Goal: Transaction & Acquisition: Purchase product/service

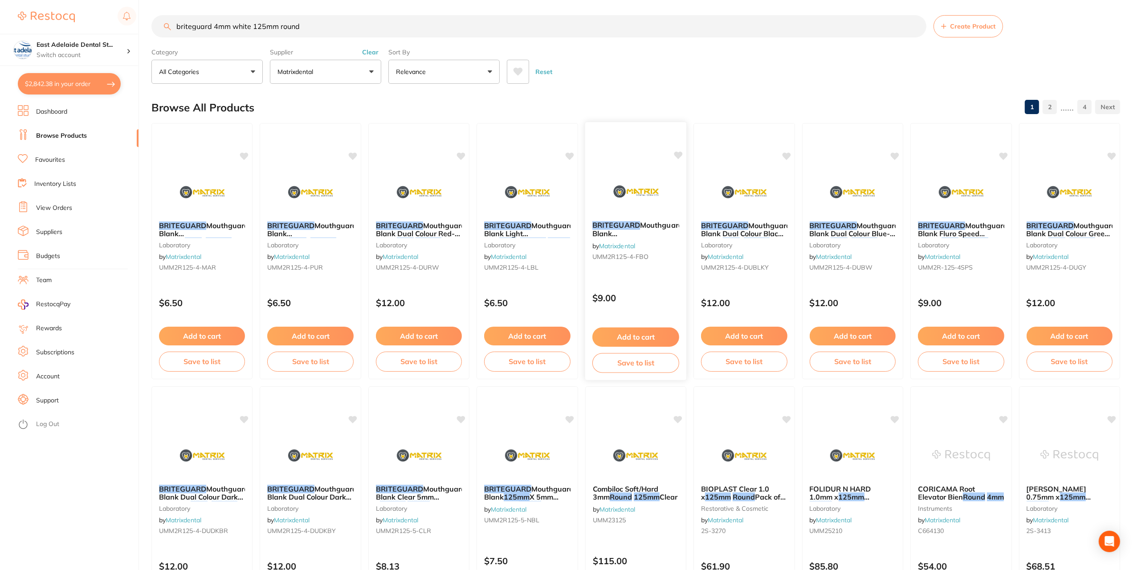
click at [642, 203] on img at bounding box center [636, 191] width 58 height 45
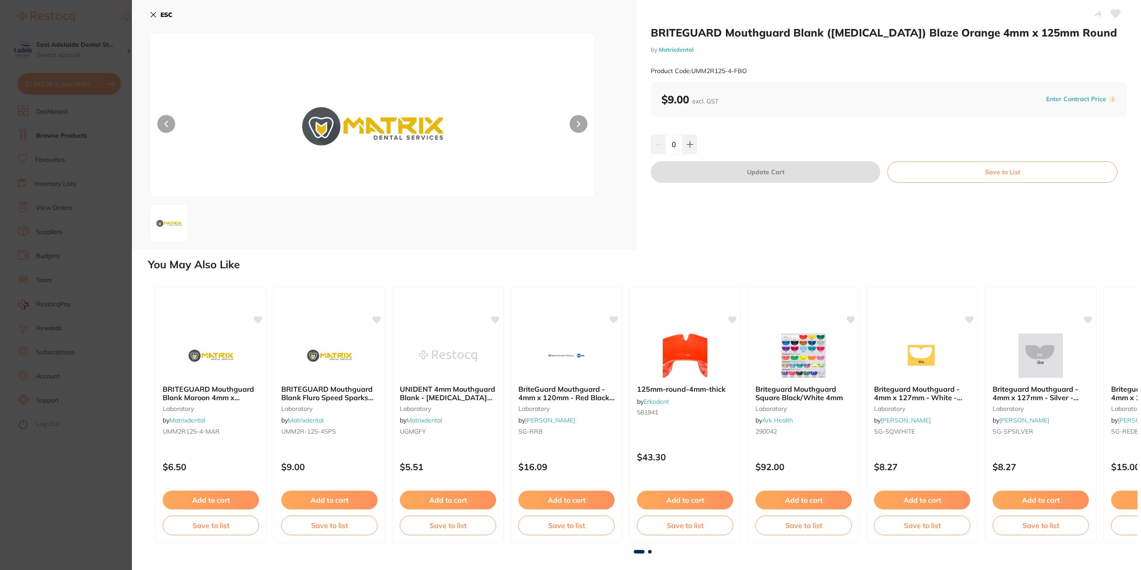
click at [152, 13] on icon at bounding box center [153, 14] width 5 height 5
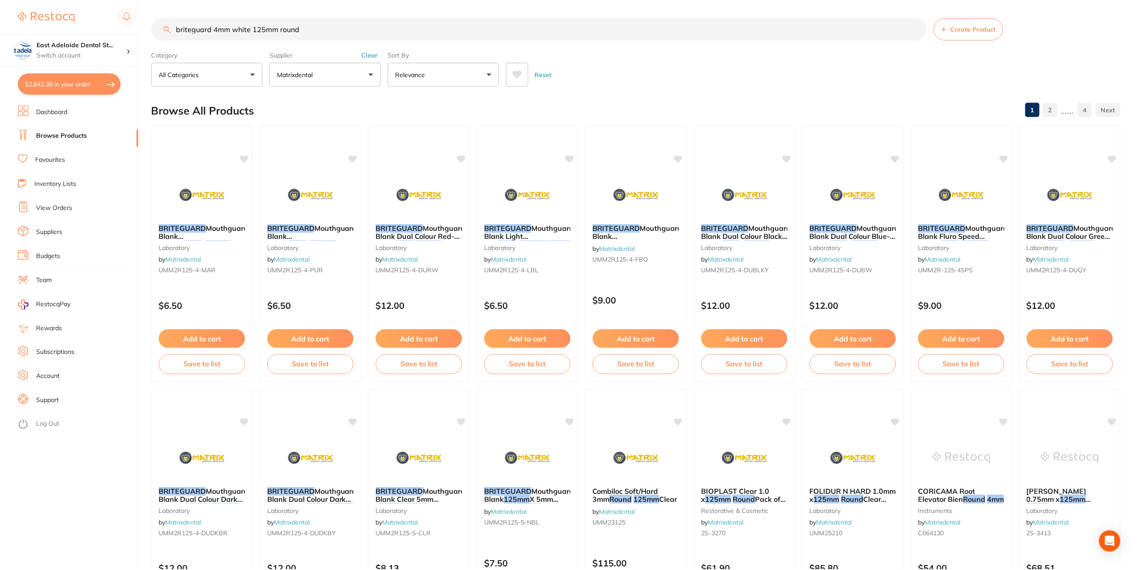
scroll to position [3, 0]
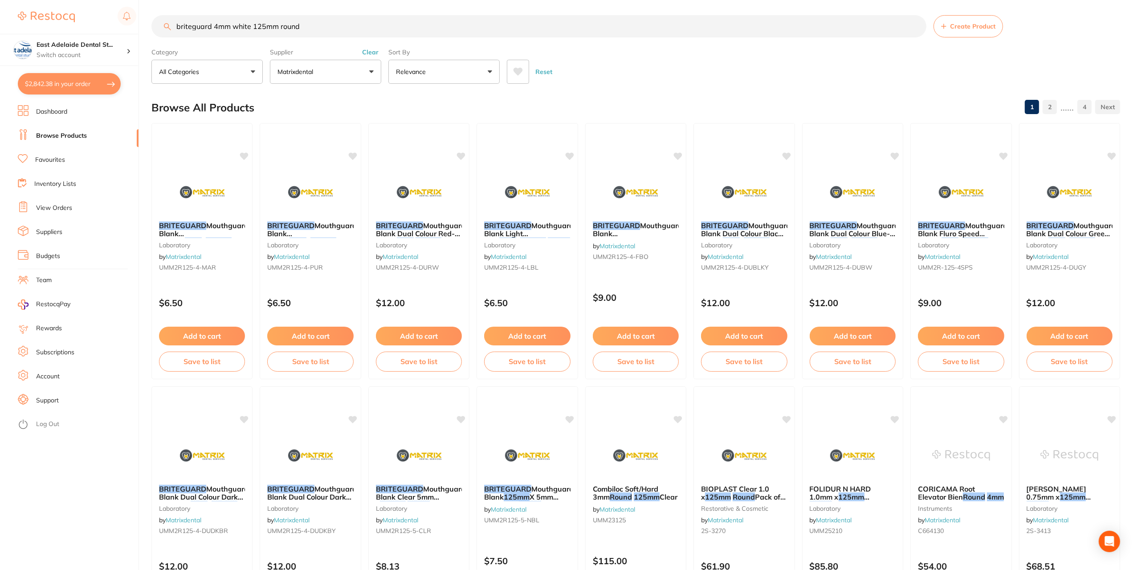
drag, startPoint x: 84, startPoint y: 13, endPoint x: 77, endPoint y: 11, distance: 7.3
click at [78, 11] on div "$2,842.38 East Adelaide Dental St... Switch account East Adelaide Dental Studio…" at bounding box center [569, 282] width 1138 height 570
paste input "UMM2R125-4-DURW"
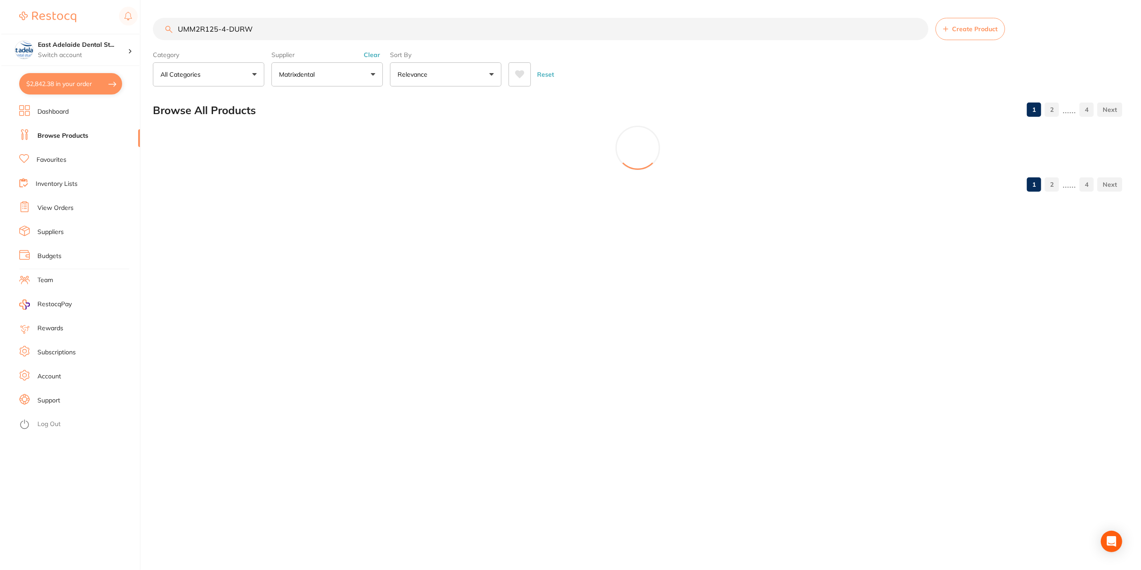
scroll to position [0, 0]
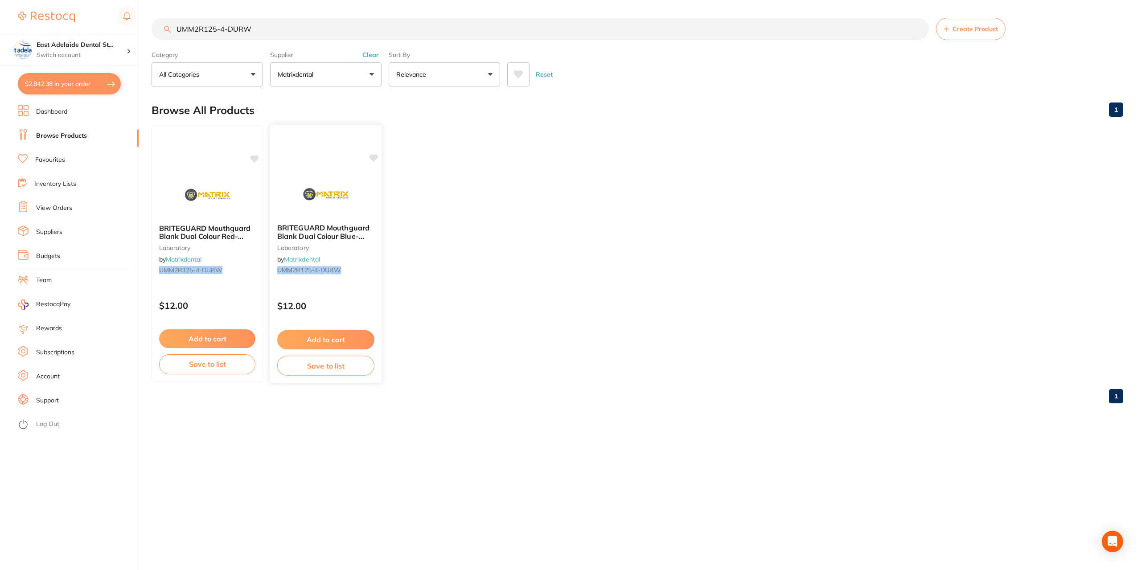
click at [353, 193] on img at bounding box center [325, 194] width 58 height 45
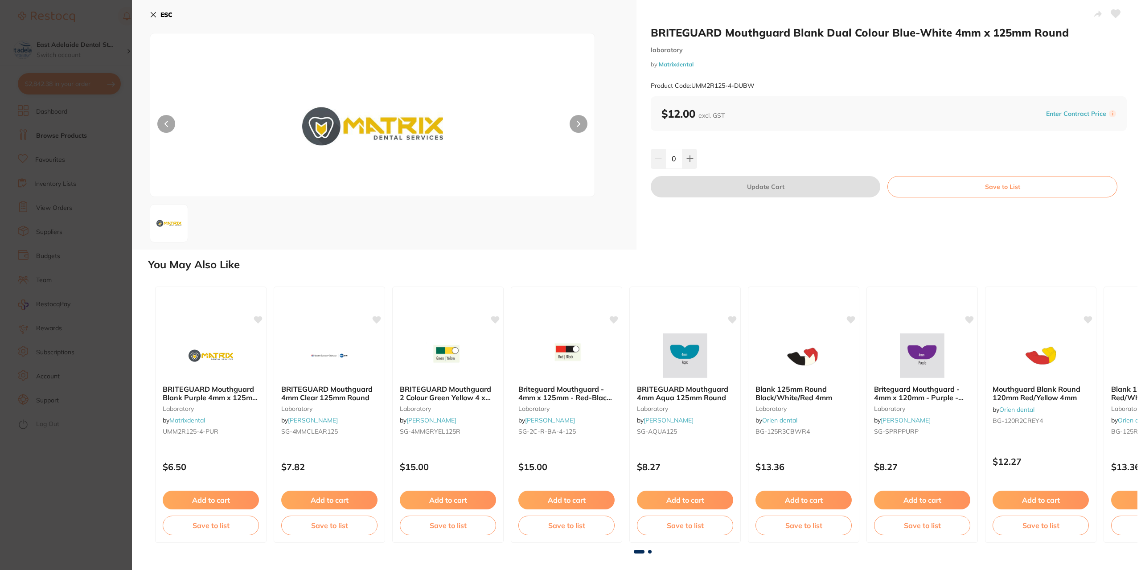
drag, startPoint x: 154, startPoint y: 16, endPoint x: 235, endPoint y: 86, distance: 106.5
click at [154, 17] on icon at bounding box center [153, 14] width 7 height 7
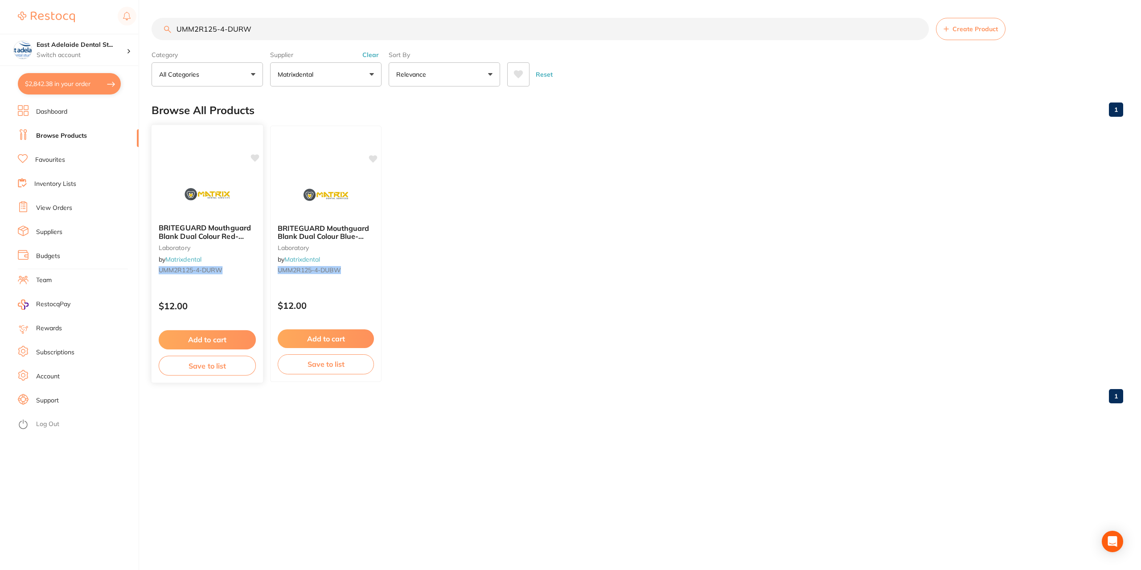
click at [237, 176] on div at bounding box center [206, 194] width 111 height 45
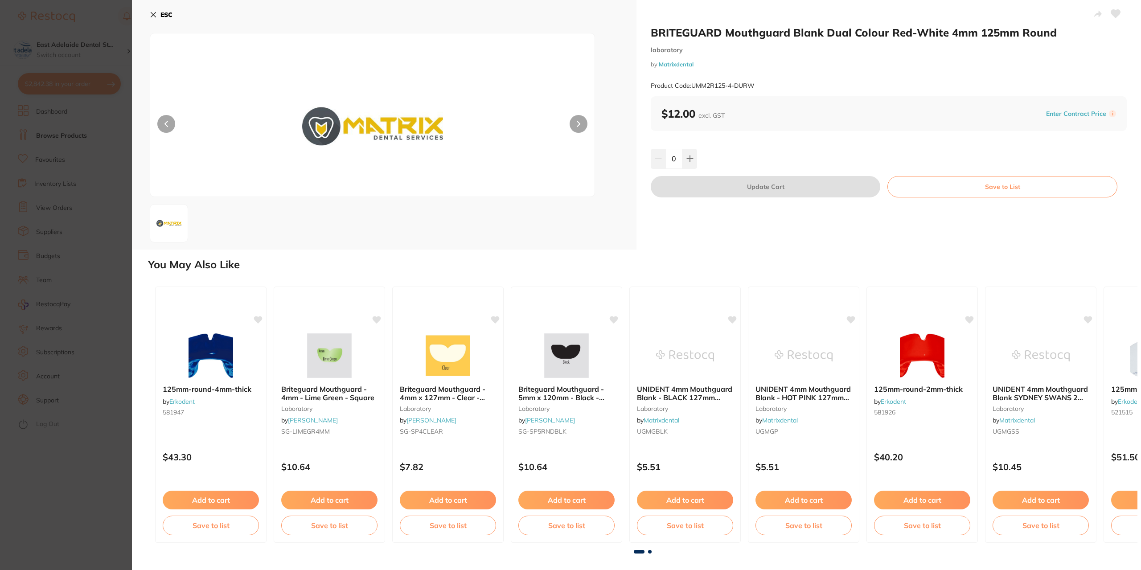
click at [159, 13] on button "ESC" at bounding box center [161, 14] width 23 height 15
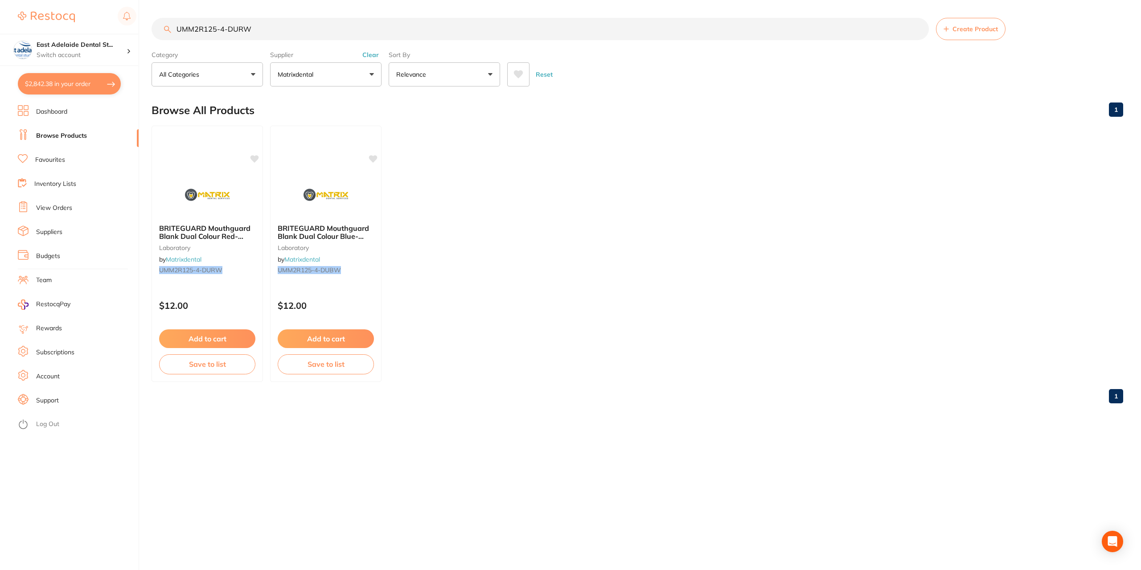
drag, startPoint x: 284, startPoint y: 30, endPoint x: 105, endPoint y: 28, distance: 179.1
click at [105, 28] on div "$2,842.38 East Adelaide Dental St... Switch account East Adelaide Dental Studio…" at bounding box center [570, 285] width 1141 height 570
paste input "WHI"
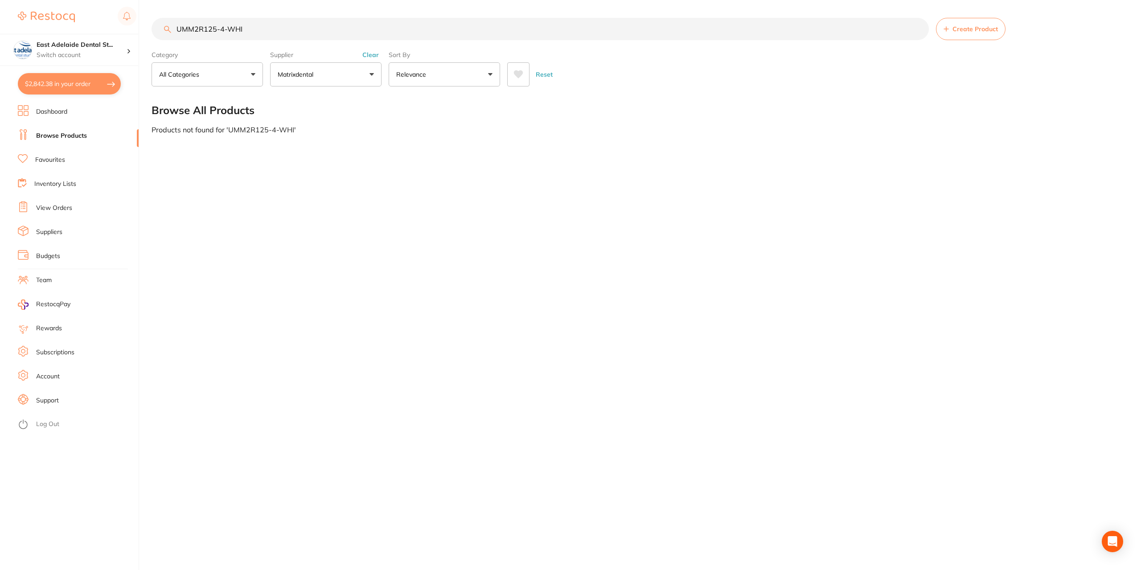
drag, startPoint x: 225, startPoint y: 28, endPoint x: 272, endPoint y: 34, distance: 47.2
click at [226, 27] on input "UMM2R125-4-WHI" at bounding box center [539, 29] width 777 height 22
click at [314, 34] on input "UMM2R125-4-WHI" at bounding box center [539, 29] width 777 height 22
click at [328, 74] on button "Matrixdental" at bounding box center [325, 74] width 111 height 24
click at [321, 131] on strong "All Suppliers" at bounding box center [302, 128] width 42 height 8
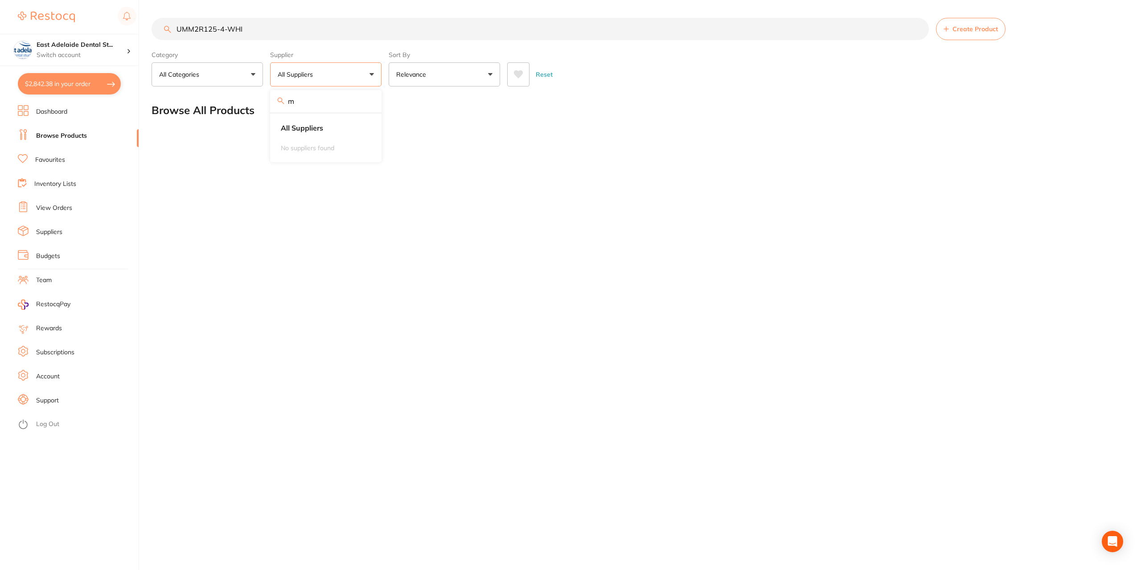
click at [285, 31] on input "UMM2R125-4-WHI" at bounding box center [539, 29] width 777 height 22
drag, startPoint x: 285, startPoint y: 31, endPoint x: 228, endPoint y: 21, distance: 57.8
click at [228, 21] on input "UMM2R125-4-WHI" at bounding box center [539, 29] width 777 height 22
type input "UMM2R125-4"
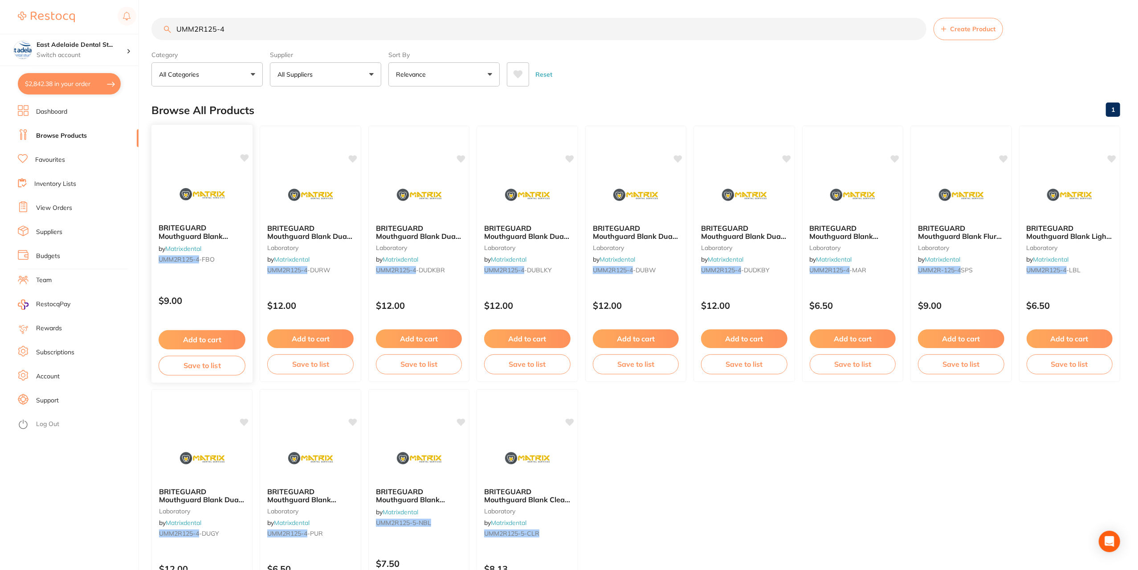
click at [203, 204] on img at bounding box center [202, 194] width 58 height 45
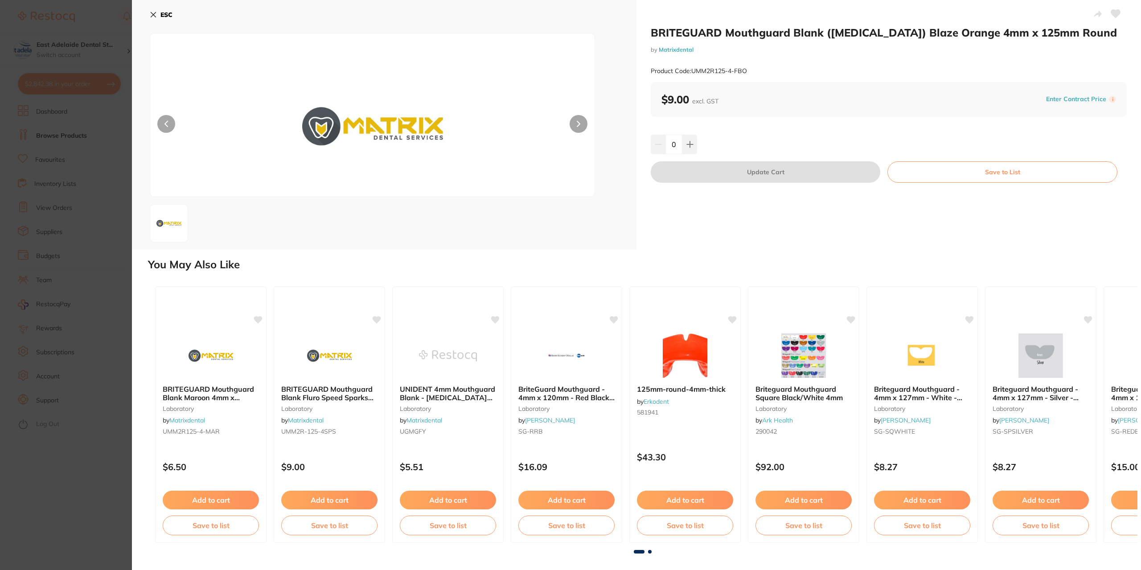
click at [151, 16] on icon at bounding box center [153, 14] width 5 height 5
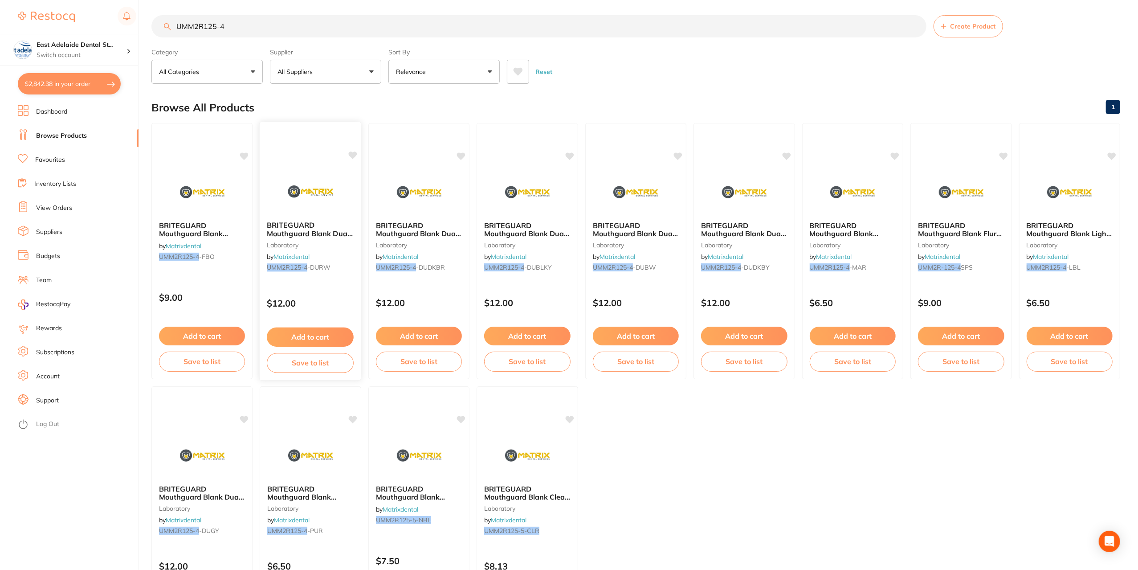
click at [310, 225] on span "BRITEGUARD Mouthguard Blank Dual Colour Red-White 4mm 125mm Round" at bounding box center [310, 238] width 86 height 34
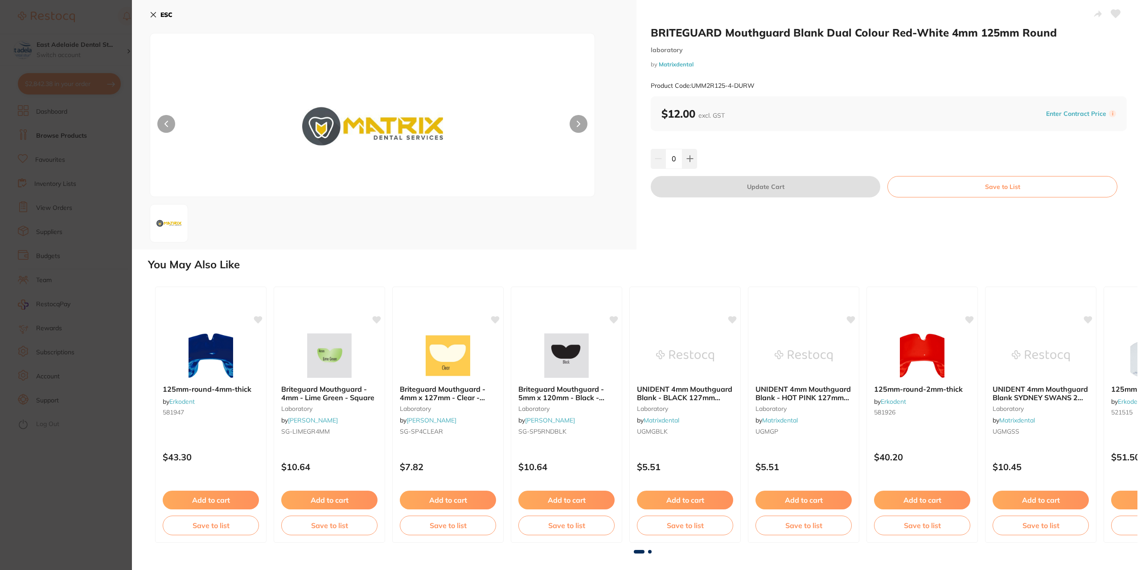
click at [155, 10] on button "ESC" at bounding box center [161, 14] width 23 height 15
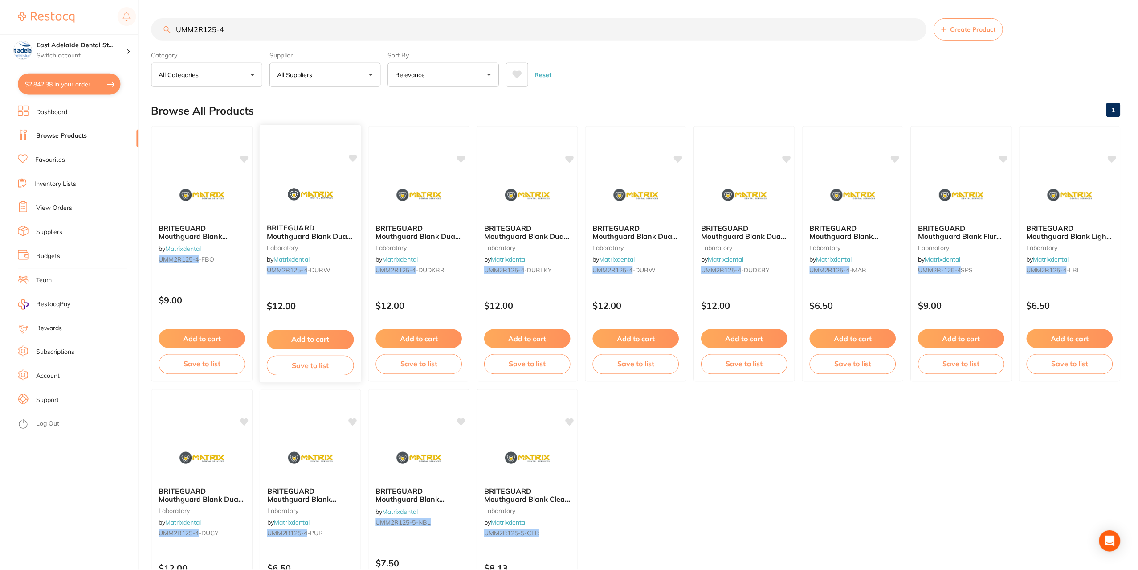
scroll to position [3, 0]
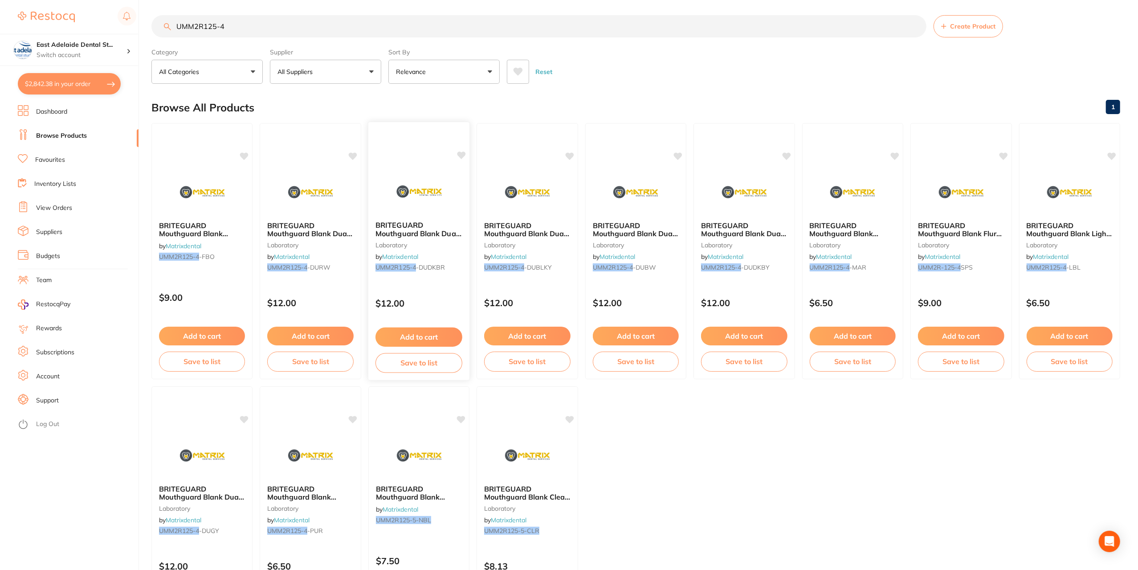
click at [431, 202] on img at bounding box center [419, 191] width 58 height 45
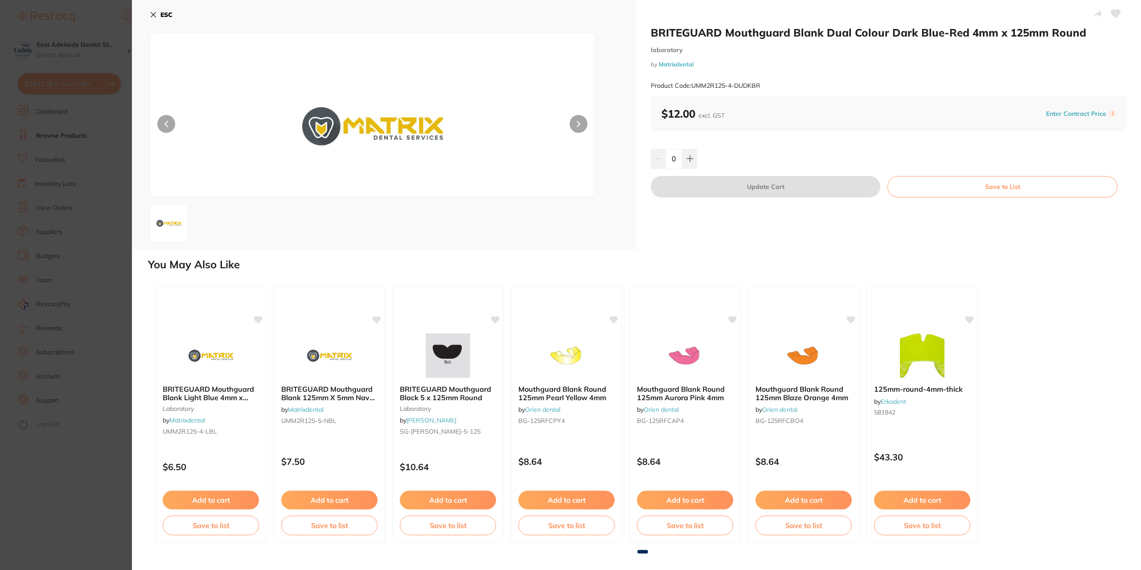
click at [154, 11] on icon at bounding box center [153, 14] width 7 height 7
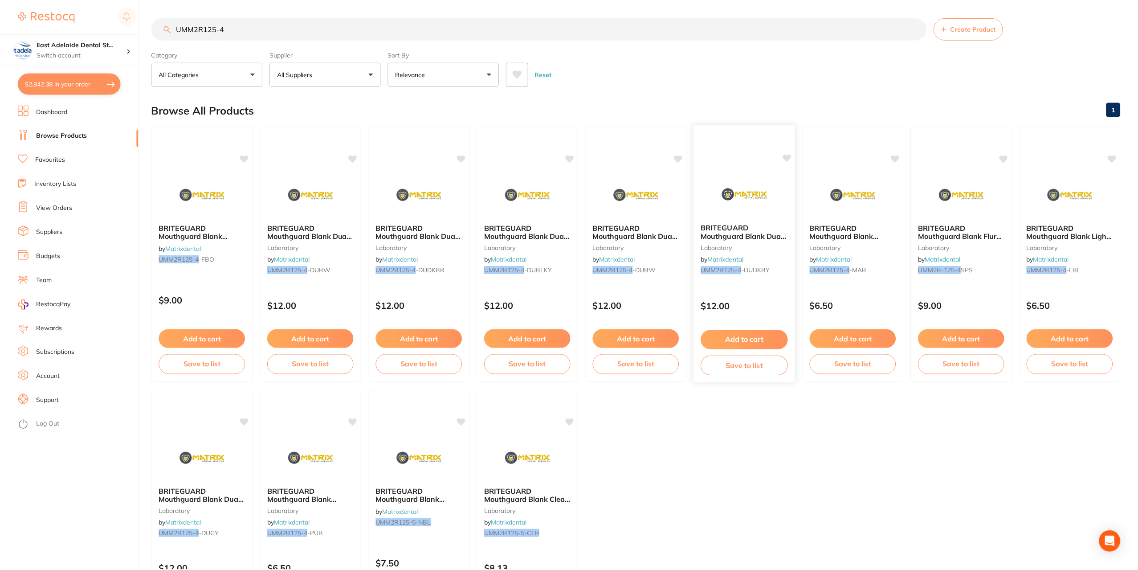
scroll to position [3, 0]
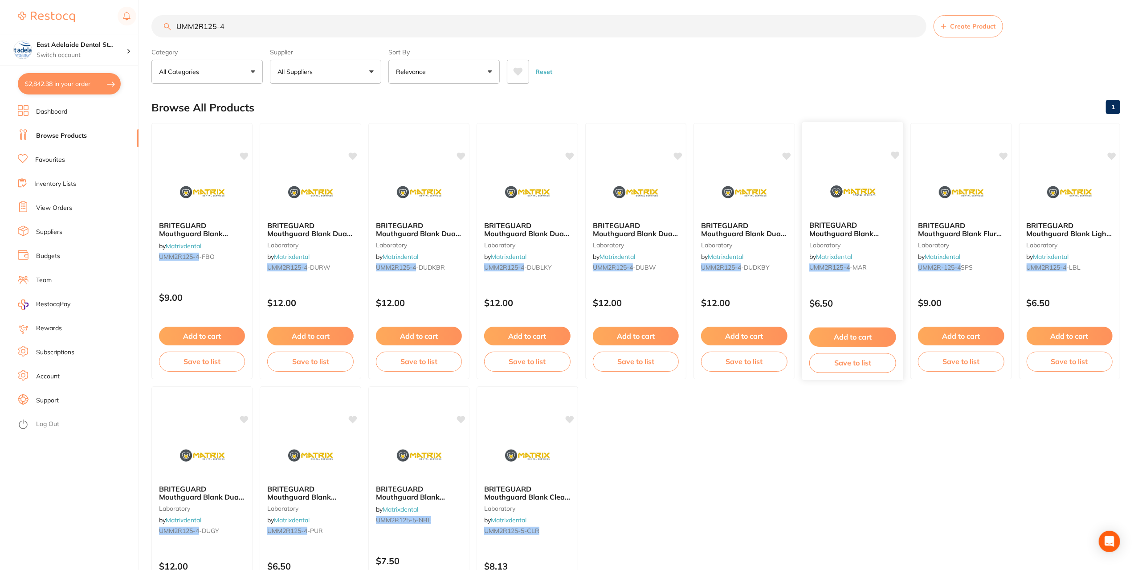
click at [837, 234] on span "BRITEGUARD Mouthguard Blank Maroon 4mm x 125mm Round" at bounding box center [849, 238] width 79 height 34
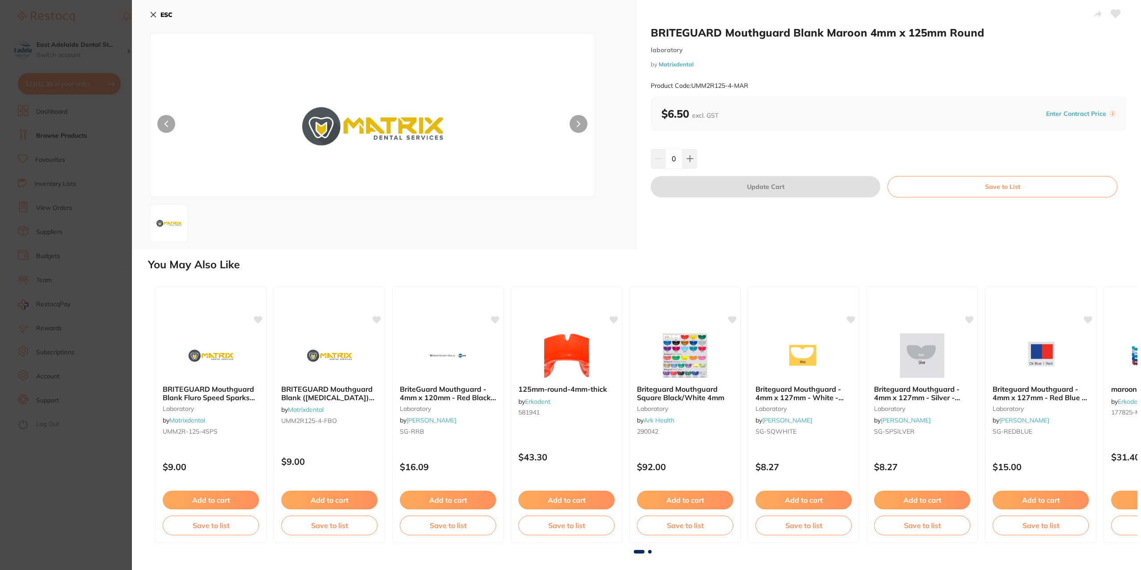
drag, startPoint x: 155, startPoint y: 10, endPoint x: 536, endPoint y: 125, distance: 397.8
click at [155, 10] on button "ESC" at bounding box center [161, 14] width 23 height 15
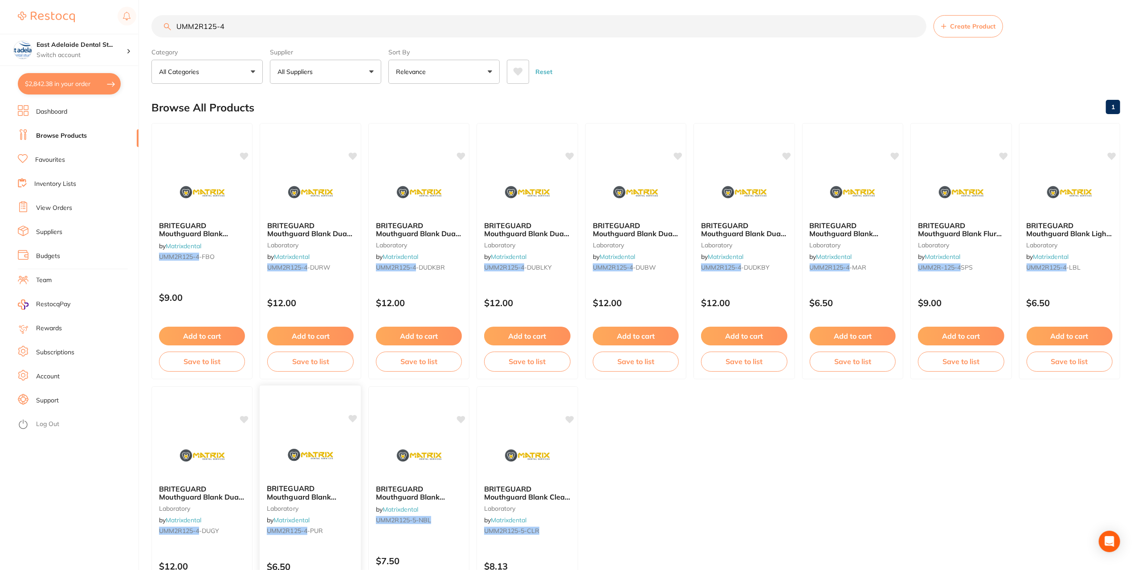
click at [344, 492] on b "BRITEGUARD Mouthguard Blank Purple 4mm x 125mm Round" at bounding box center [310, 492] width 87 height 16
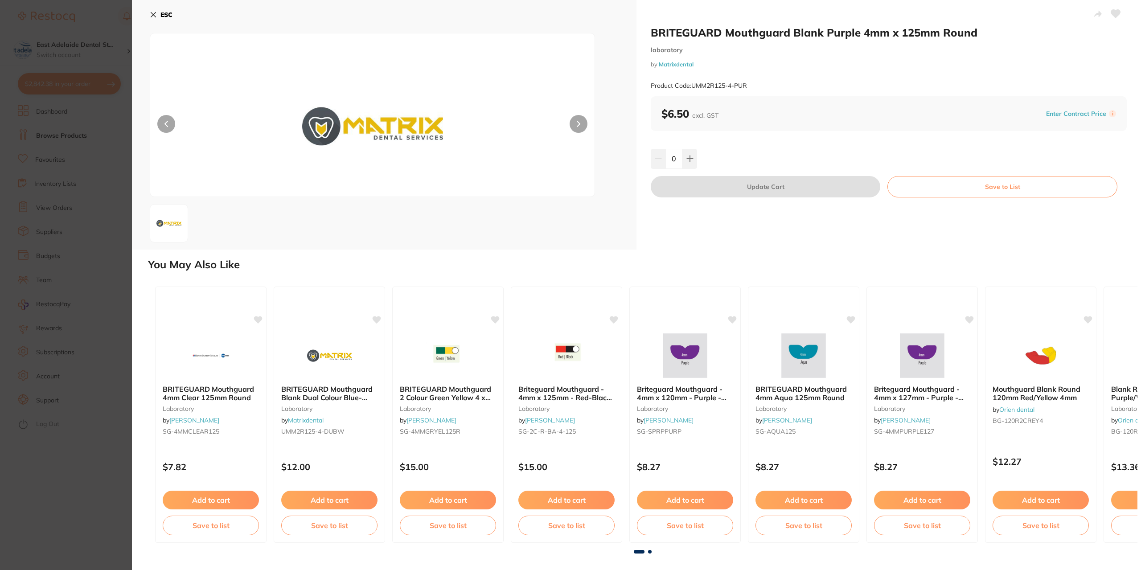
click at [153, 14] on icon at bounding box center [153, 14] width 5 height 5
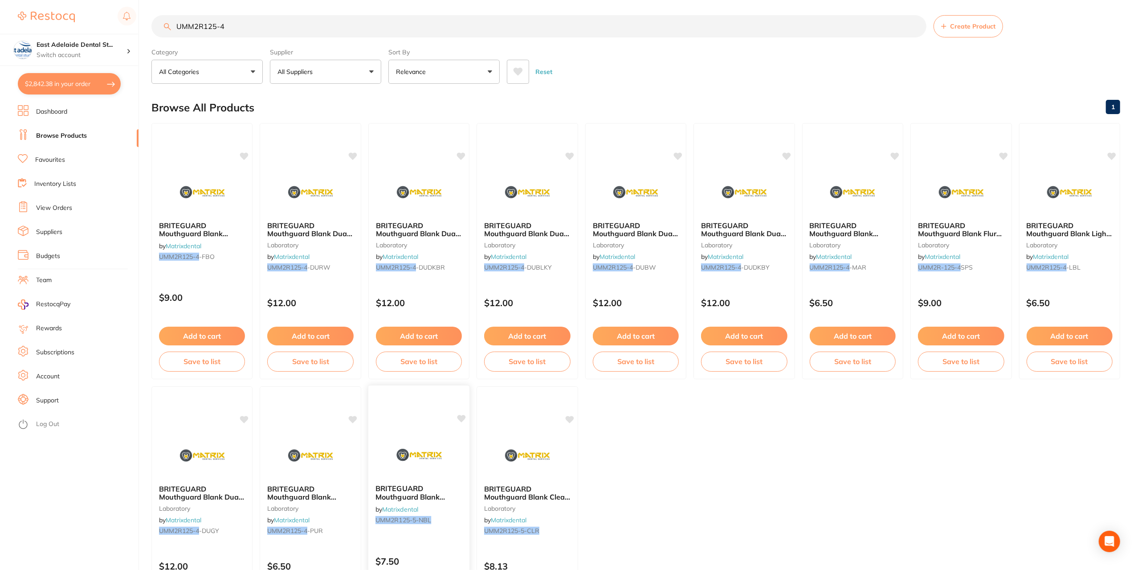
click at [442, 465] on img at bounding box center [419, 454] width 58 height 45
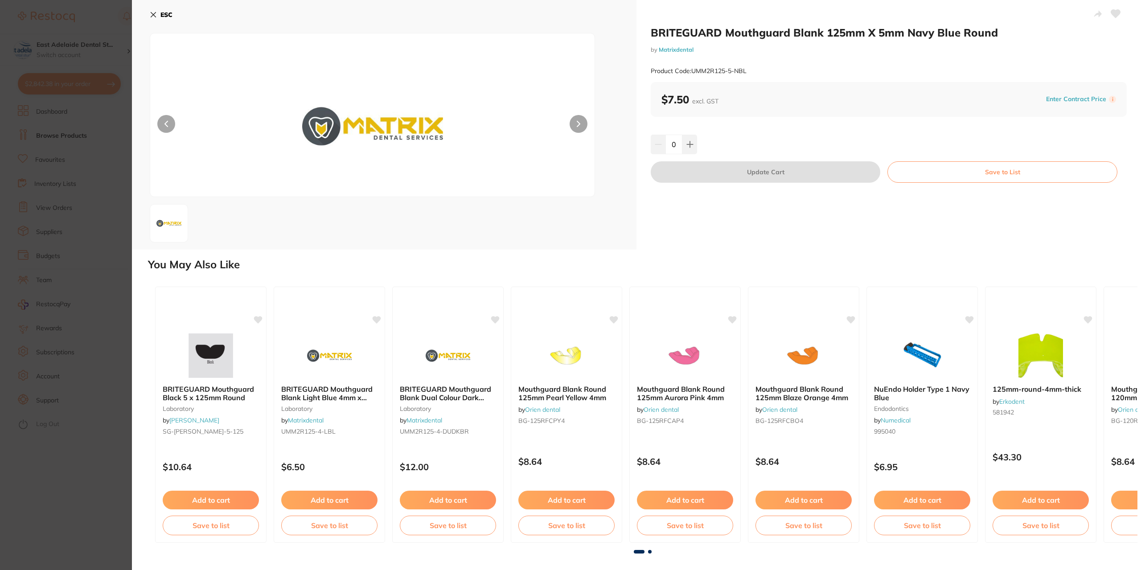
click at [158, 14] on button "ESC" at bounding box center [161, 14] width 23 height 15
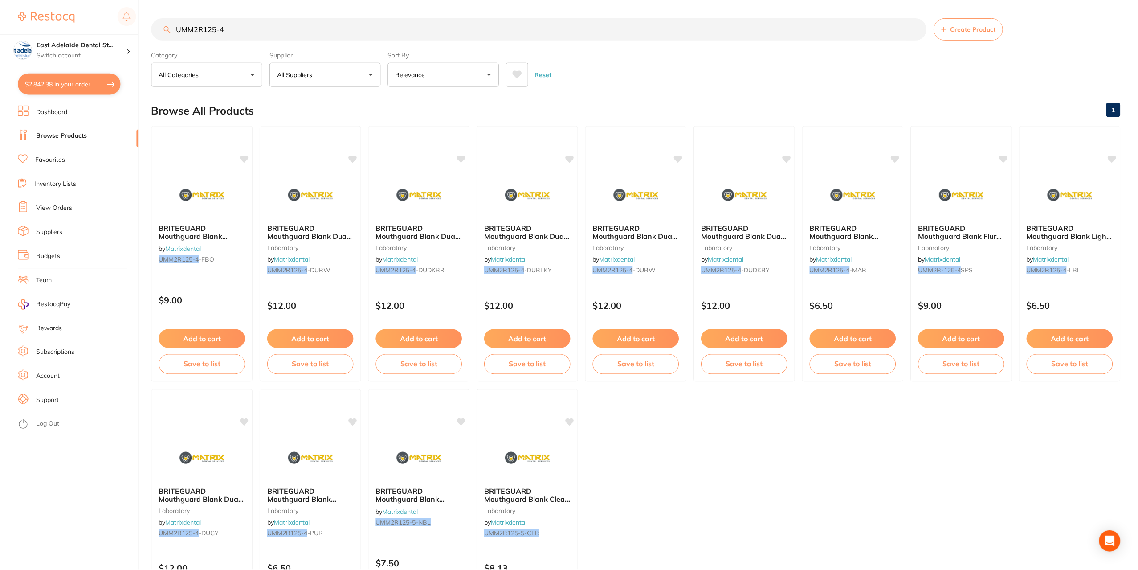
scroll to position [3, 0]
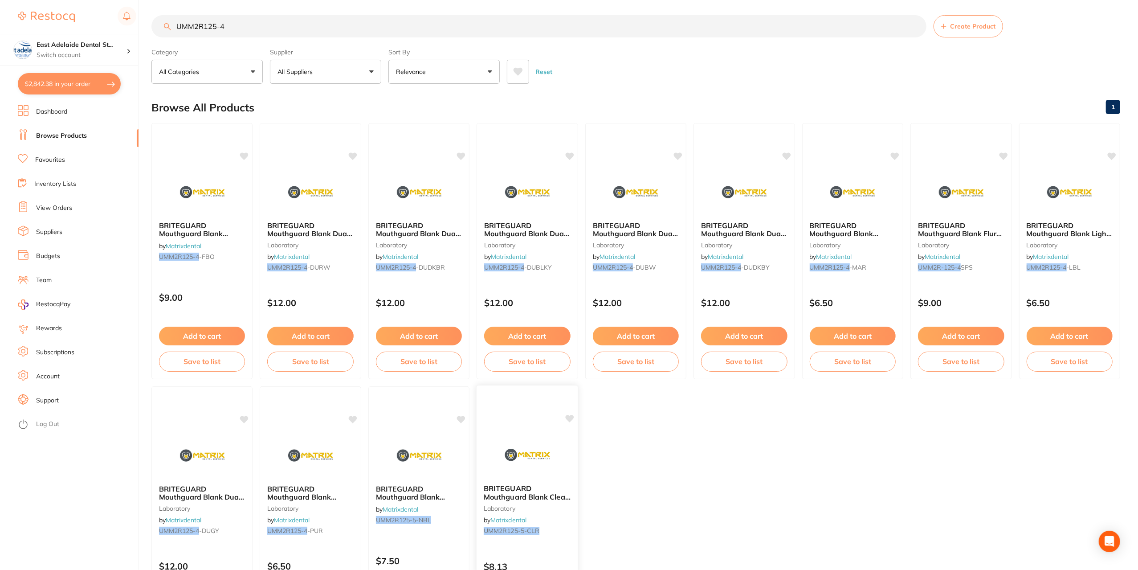
click at [534, 452] on img at bounding box center [527, 454] width 58 height 45
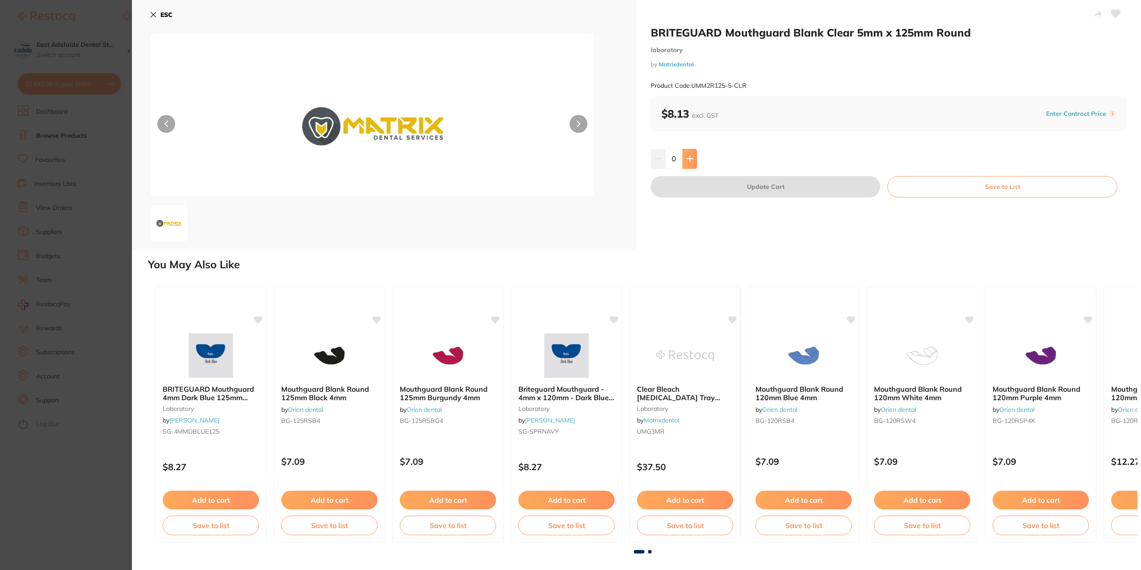
click at [692, 152] on button at bounding box center [689, 159] width 15 height 20
type input "1"
click at [726, 183] on button "Update Cart" at bounding box center [765, 186] width 229 height 21
checkbox input "false"
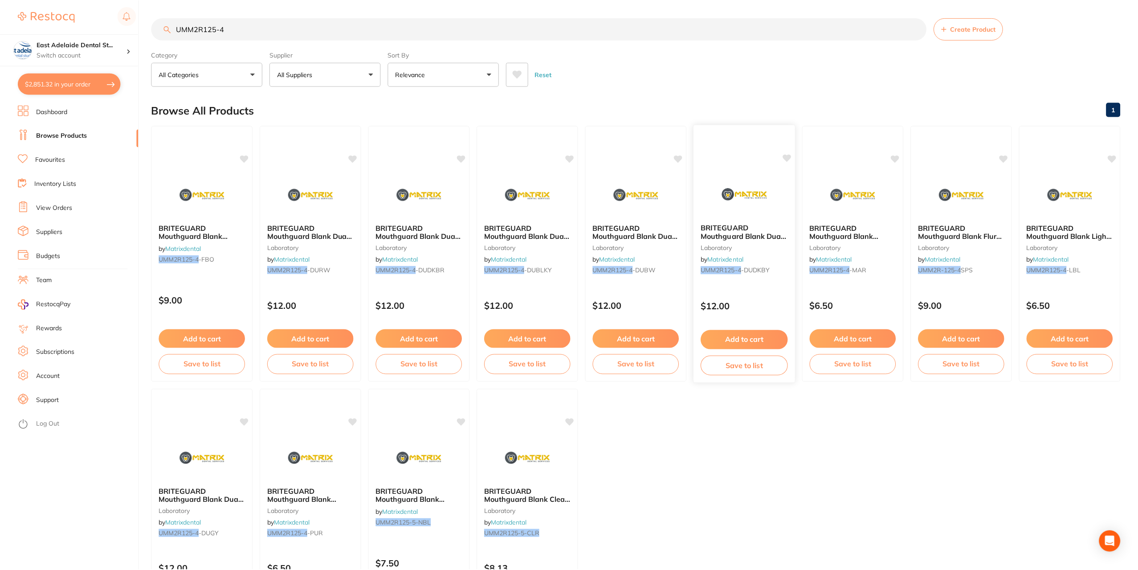
scroll to position [3, 0]
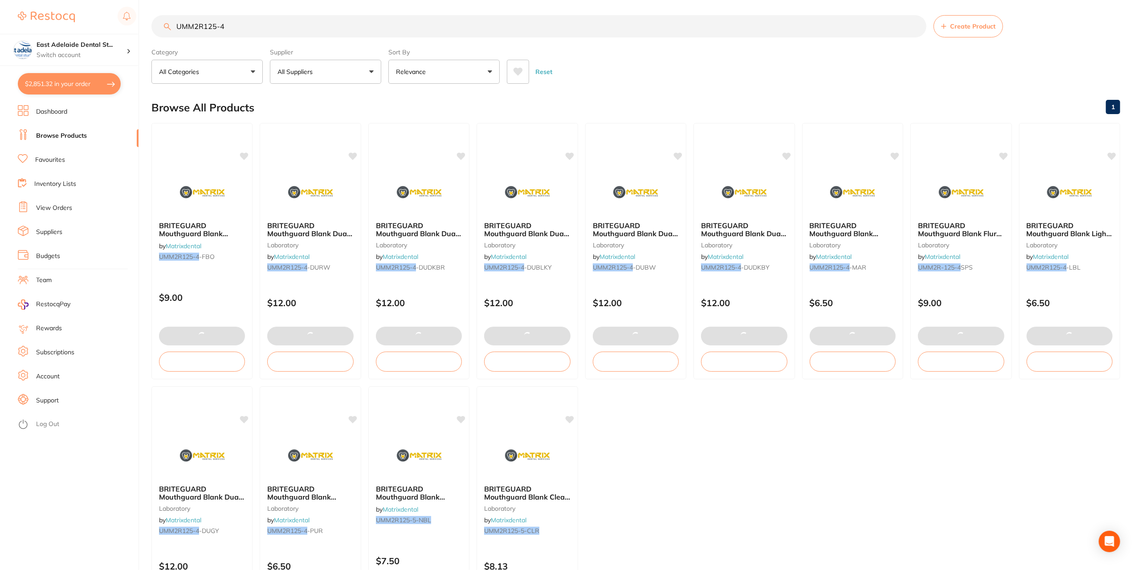
click at [237, 27] on input "UMM2R125-4" at bounding box center [538, 26] width 775 height 22
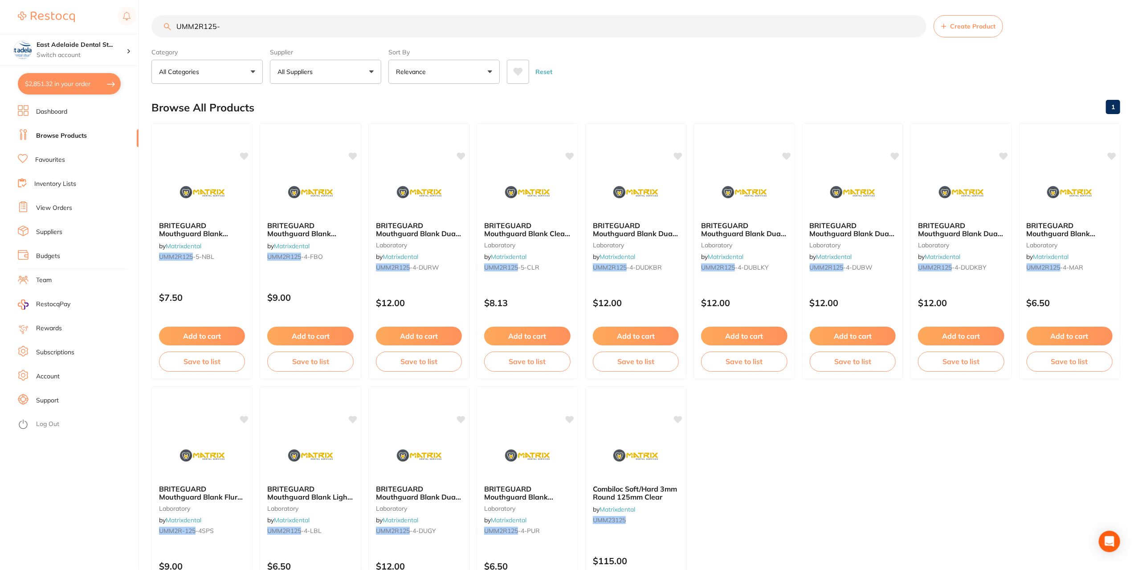
scroll to position [0, 0]
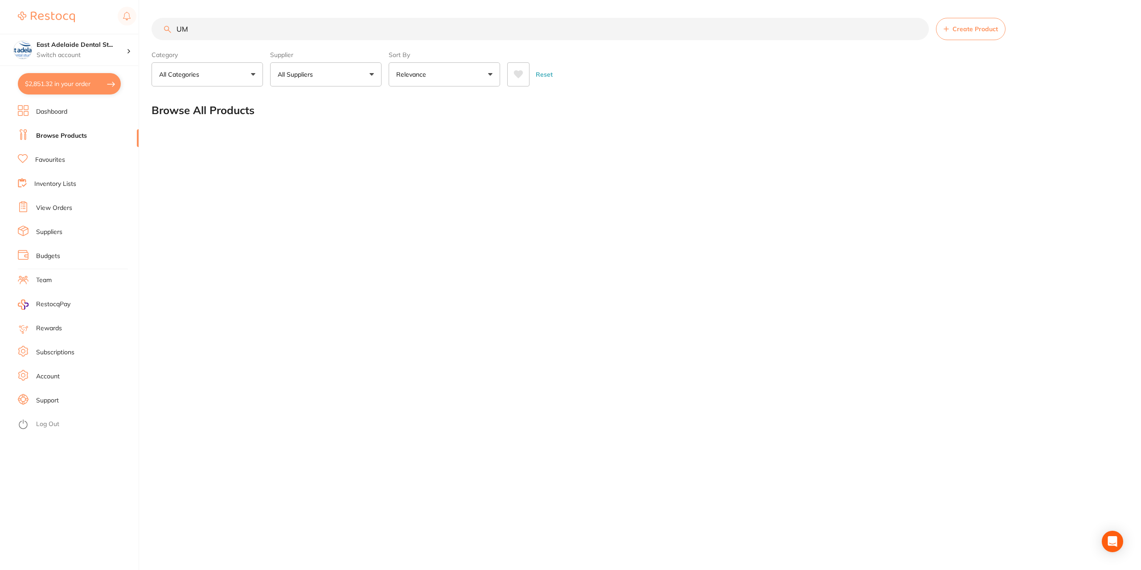
type input "U"
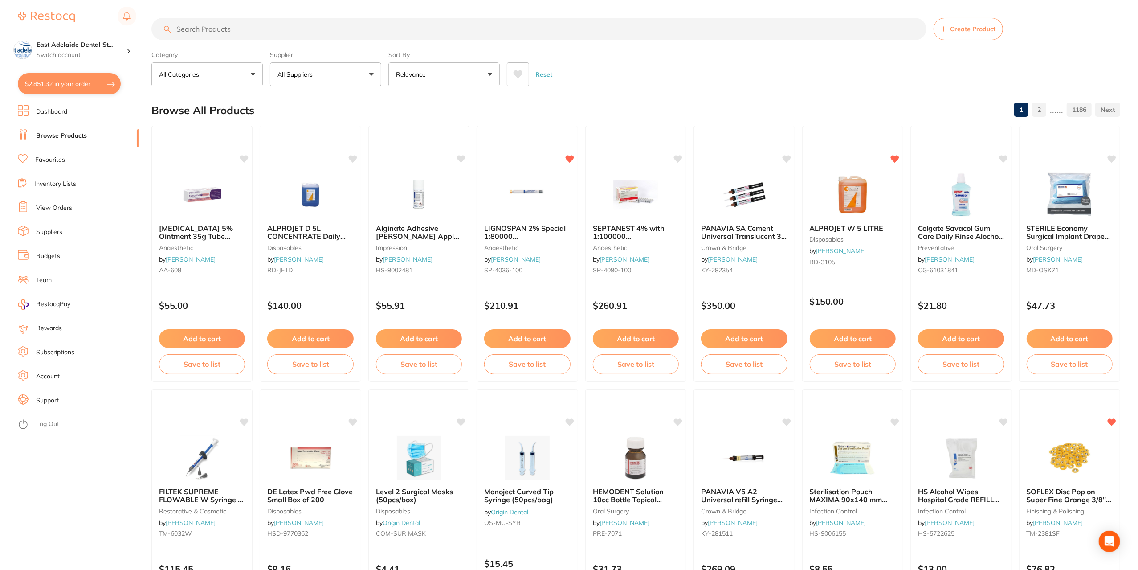
click at [326, 34] on input "search" at bounding box center [538, 29] width 775 height 22
paste input "BRITEGUARD Mouthguard Blank White 4mm"
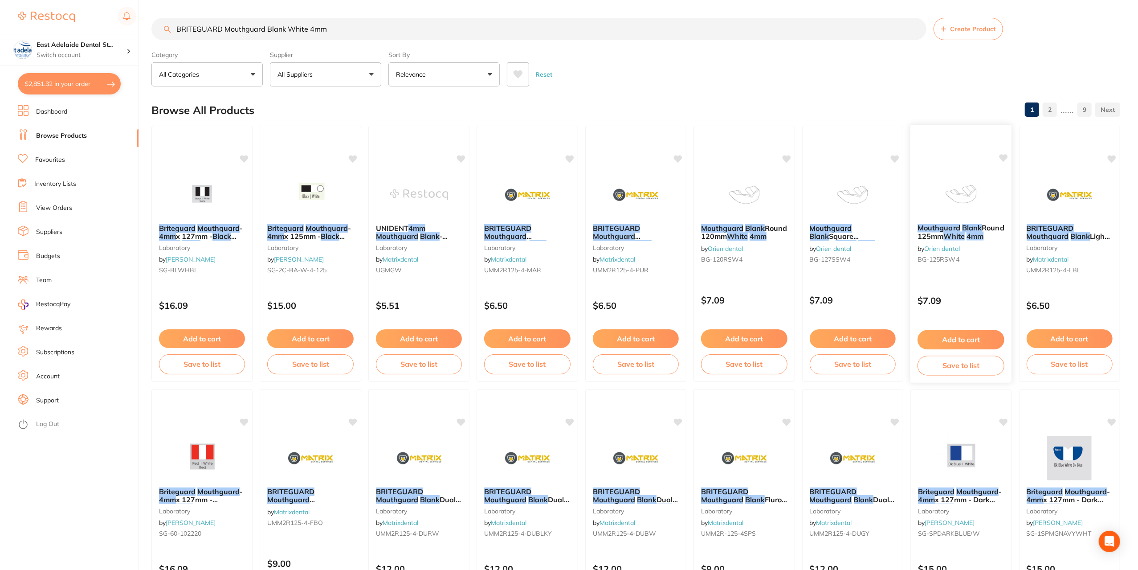
type input "BRITEGUARD Mouthguard Blank White 4mm"
click at [998, 242] on div "Mouthguard Blank Round 125mm White 4mm by Orien dental BG-125RSW4" at bounding box center [962, 245] width 102 height 57
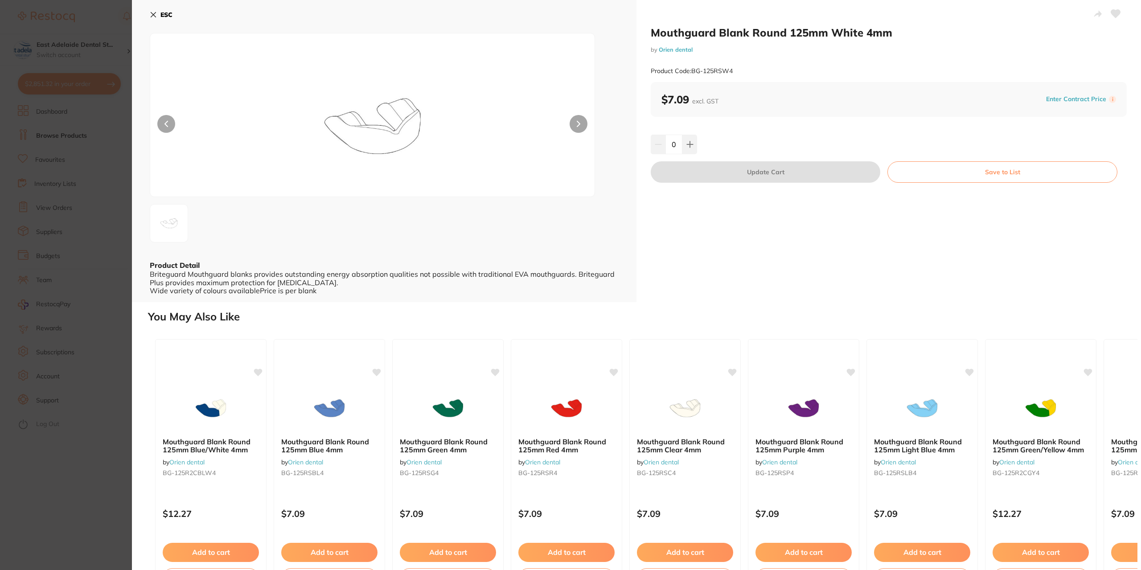
click at [1117, 12] on icon at bounding box center [1115, 14] width 9 height 8
click at [687, 144] on icon at bounding box center [690, 144] width 6 height 6
type input "3"
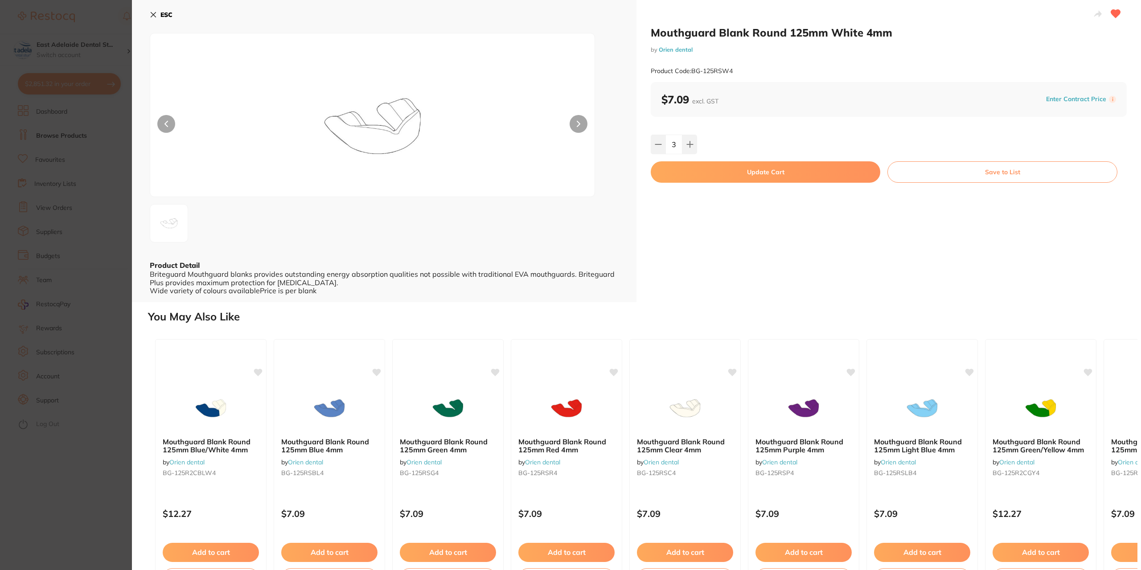
click at [700, 166] on button "Update Cart" at bounding box center [765, 171] width 229 height 21
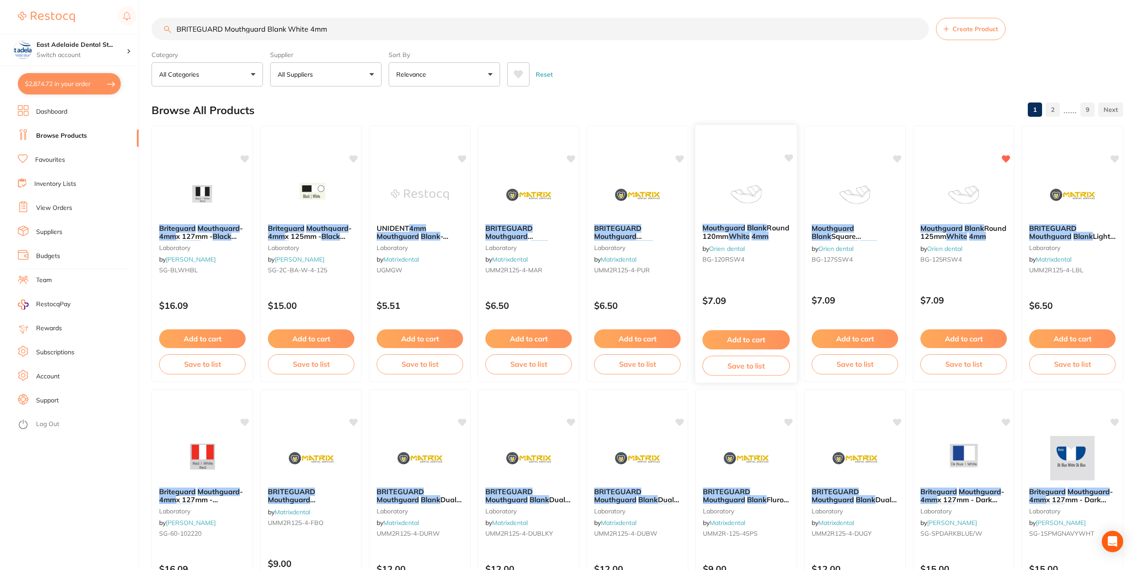
checkbox input "false"
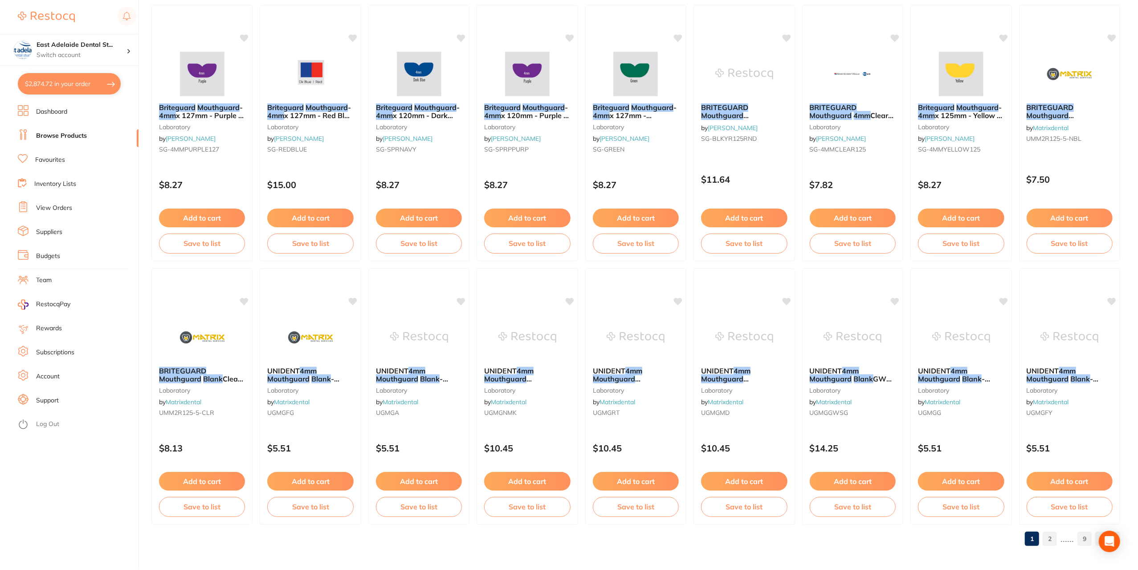
scroll to position [1174, 0]
click at [425, 359] on div "UNIDENT 4mm Mouthguard Blank - AQUA (TEAL) 127mm Square laboratory by Matrixden…" at bounding box center [419, 393] width 102 height 68
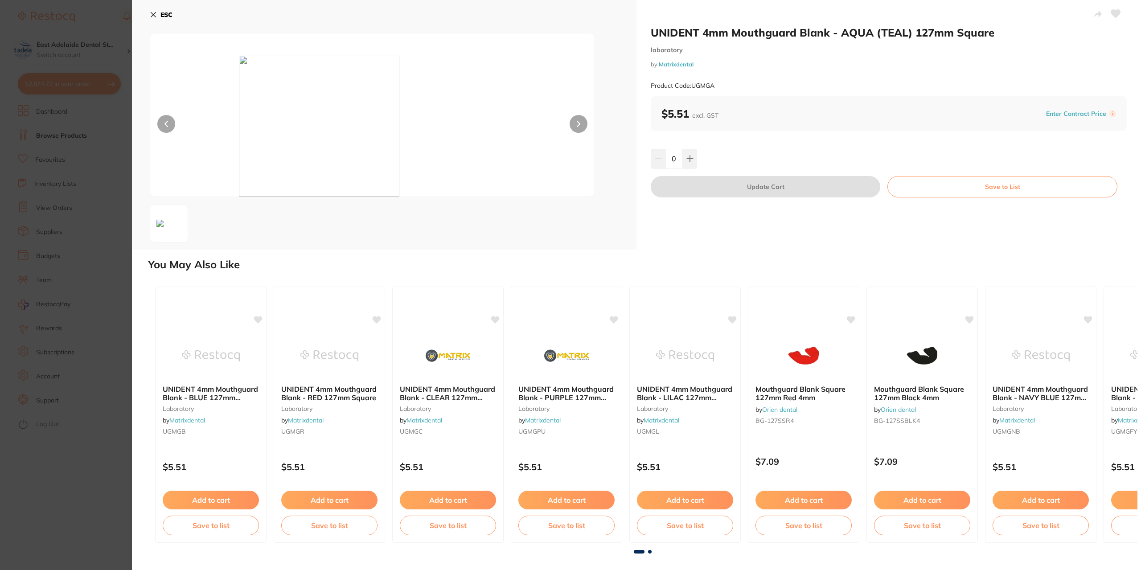
drag, startPoint x: 154, startPoint y: 15, endPoint x: 391, endPoint y: 184, distance: 290.9
click at [156, 15] on icon at bounding box center [153, 14] width 7 height 7
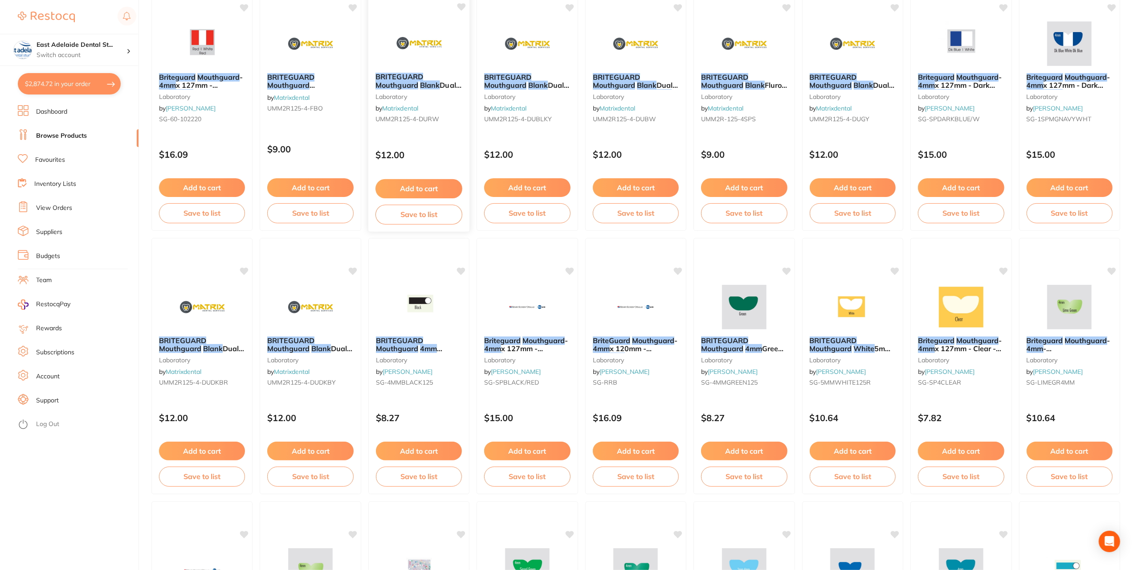
scroll to position [328, 0]
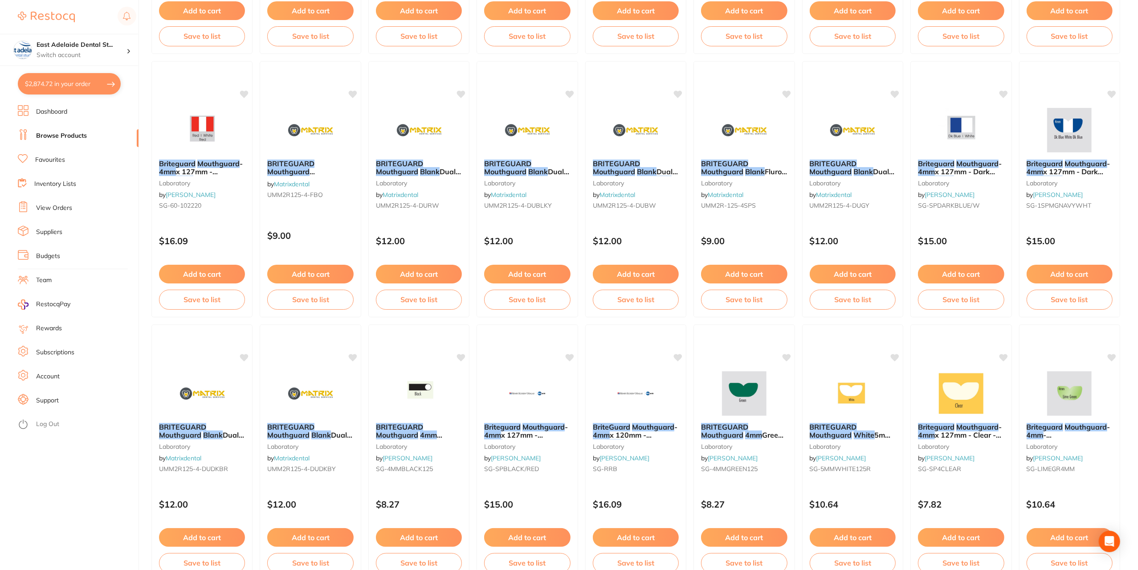
drag, startPoint x: 88, startPoint y: 90, endPoint x: 607, endPoint y: 119, distance: 519.9
click at [103, 91] on button "$2,874.72 in your order" at bounding box center [69, 83] width 103 height 21
checkbox input "true"
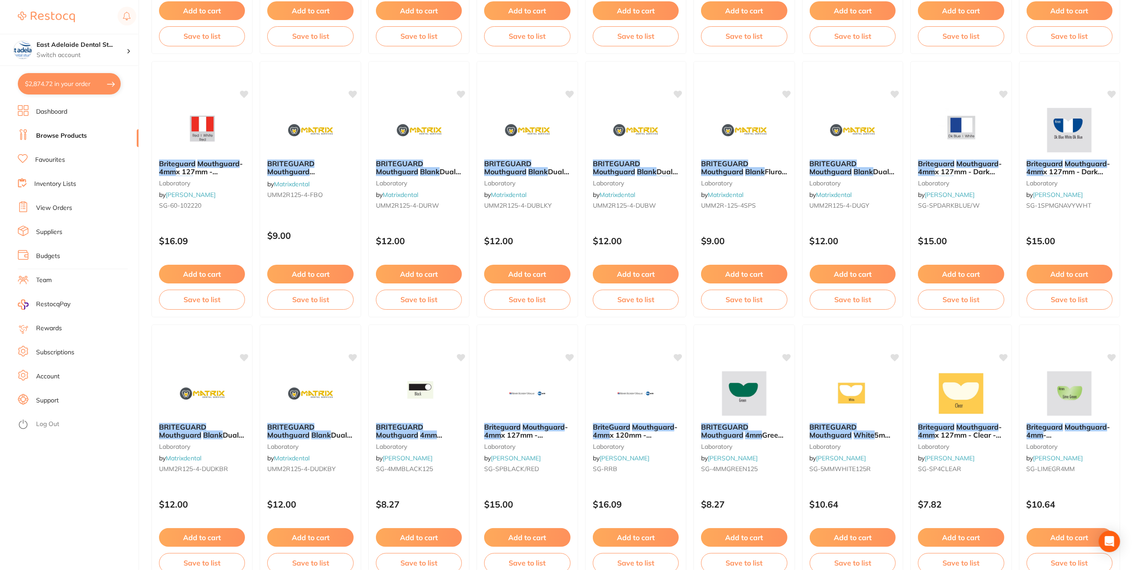
checkbox input "true"
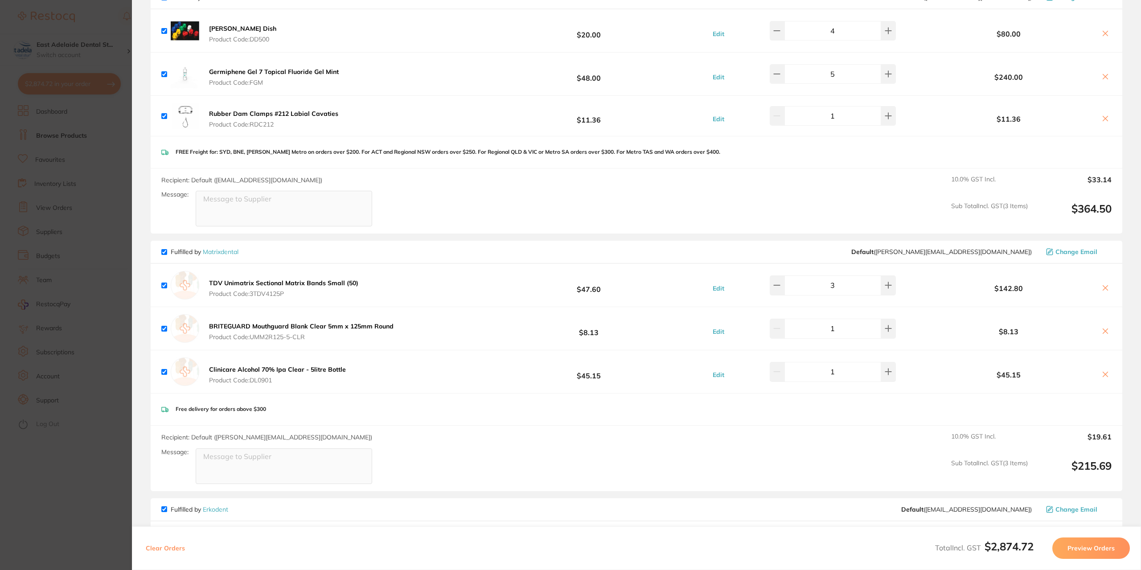
scroll to position [1158, 0]
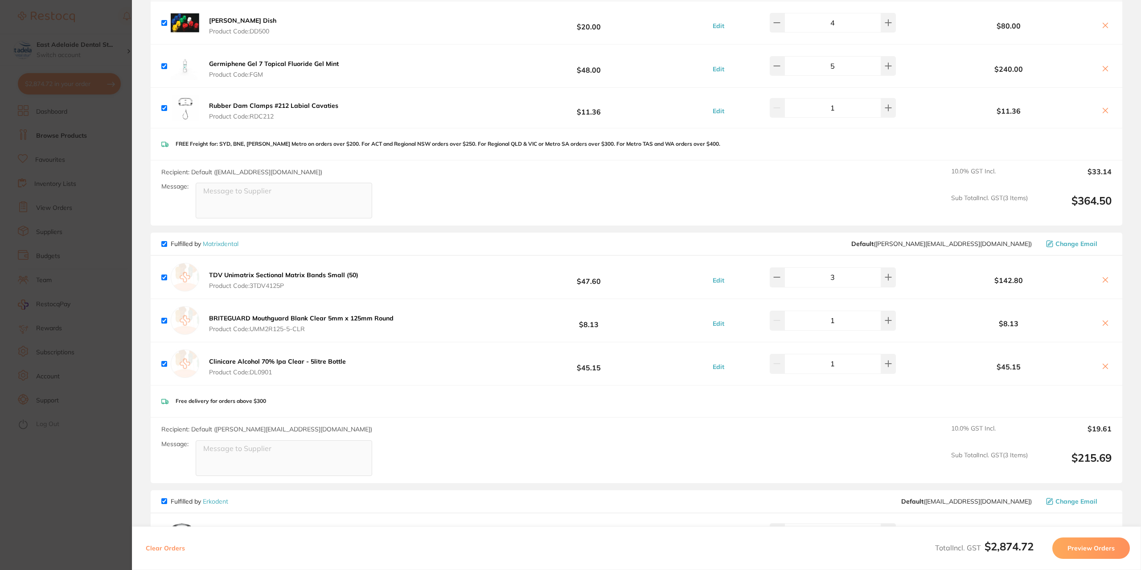
click at [1102, 320] on icon at bounding box center [1104, 322] width 7 height 7
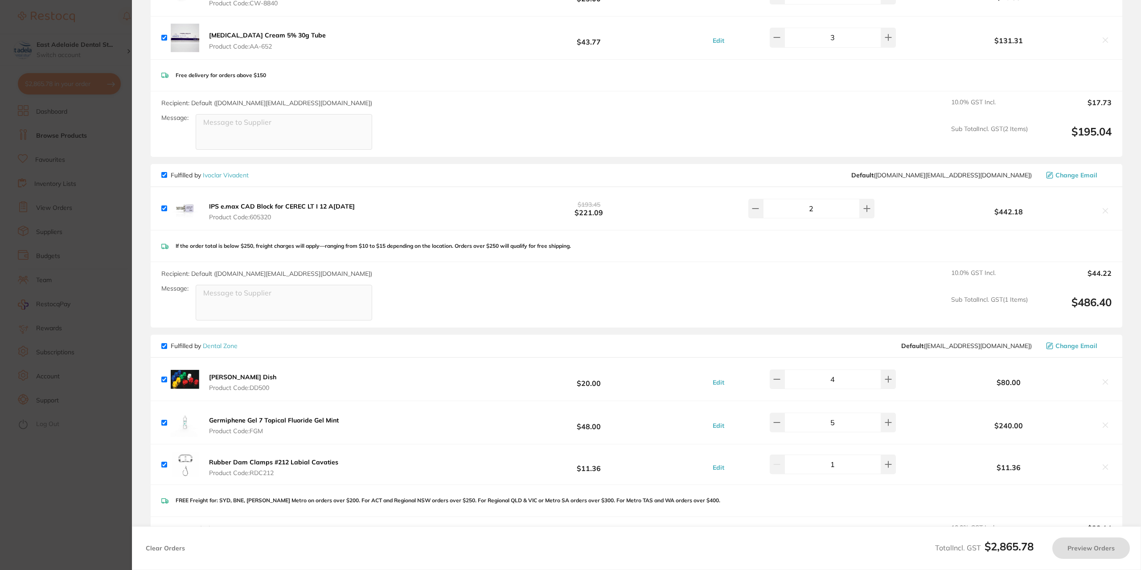
checkbox input "true"
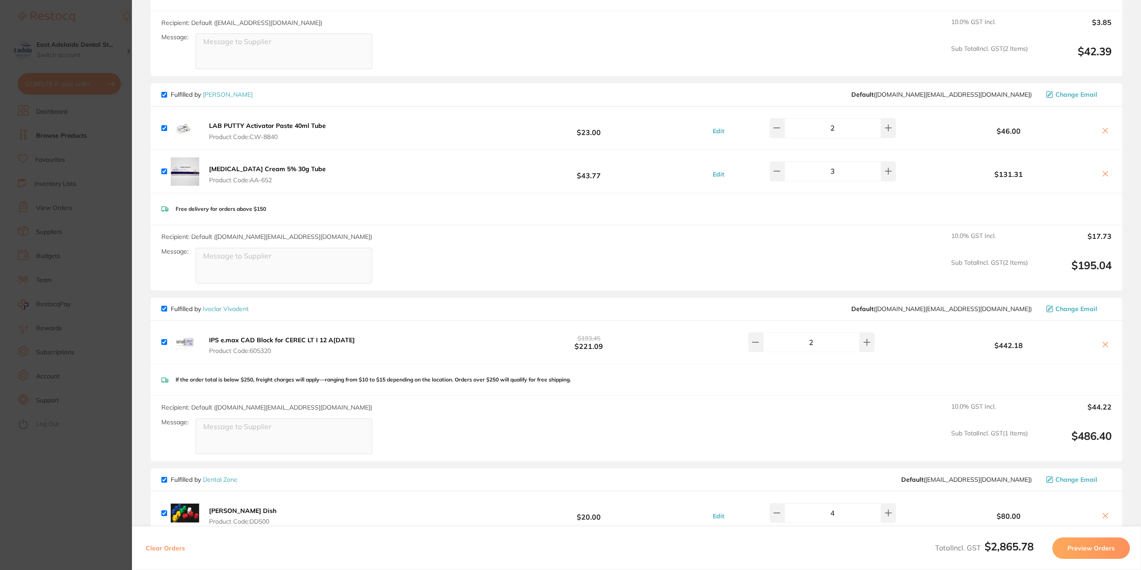
scroll to position [401, 0]
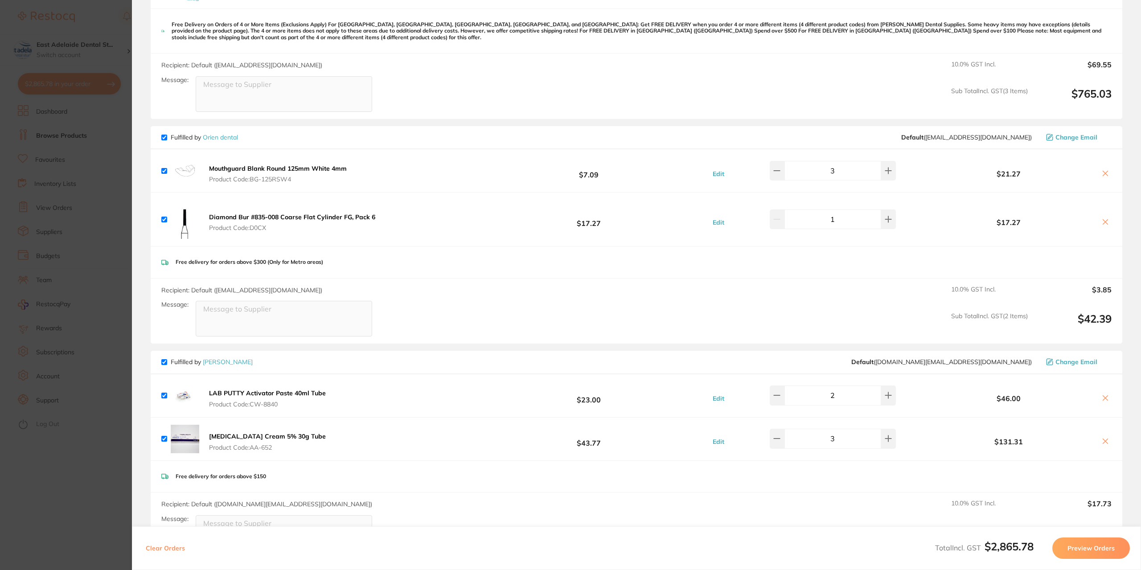
drag, startPoint x: 92, startPoint y: 376, endPoint x: 89, endPoint y: 372, distance: 5.4
click at [89, 372] on section "Update RRP Set your pre negotiated price for this item. Item Agreed RRP (excl. …" at bounding box center [570, 285] width 1141 height 570
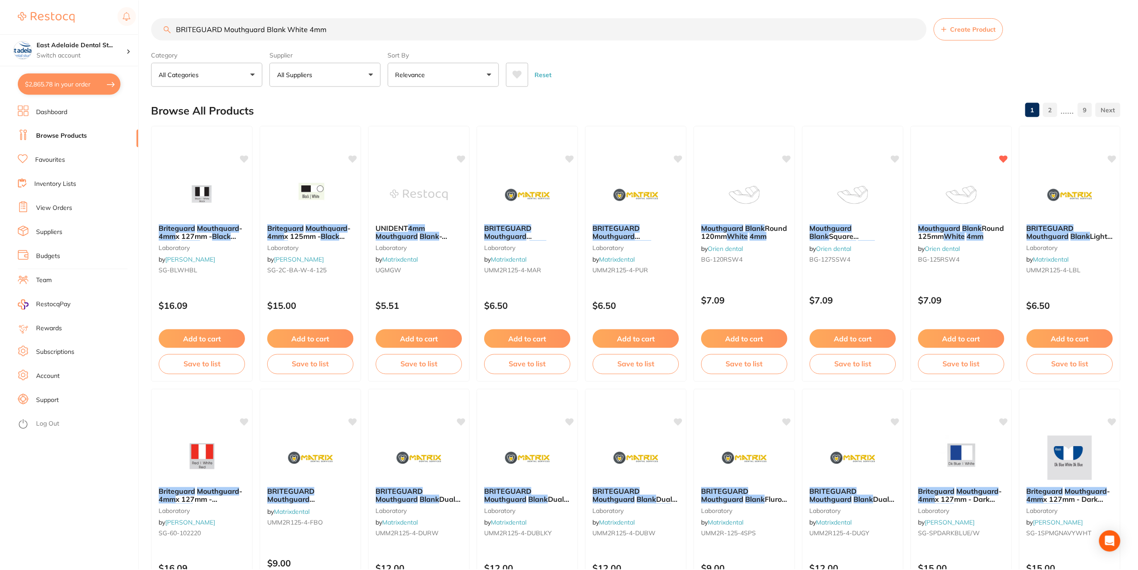
scroll to position [328, 0]
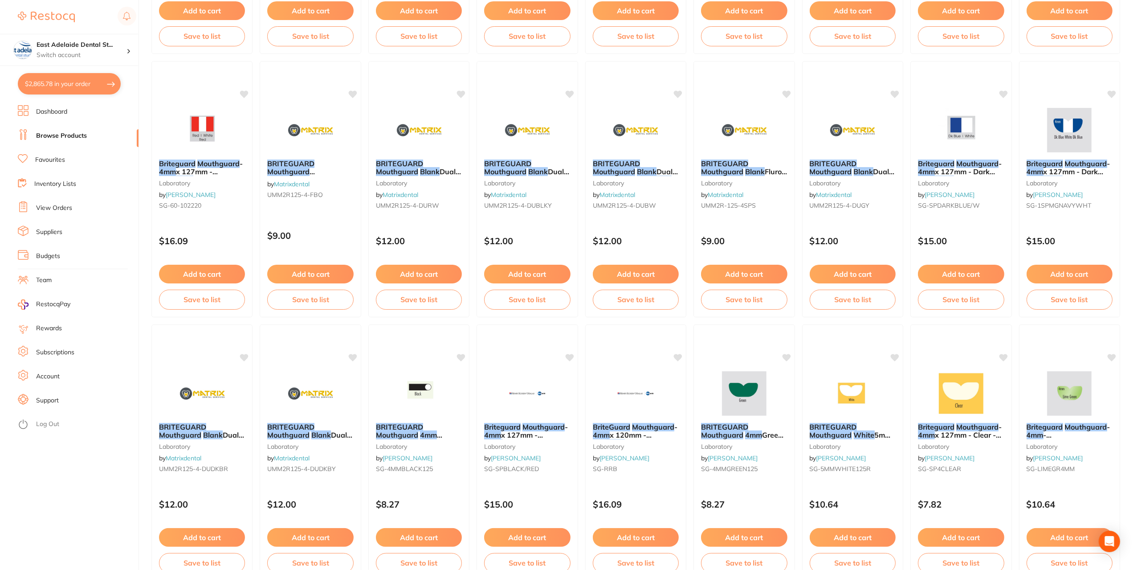
click at [58, 203] on li "View Orders" at bounding box center [78, 207] width 121 height 13
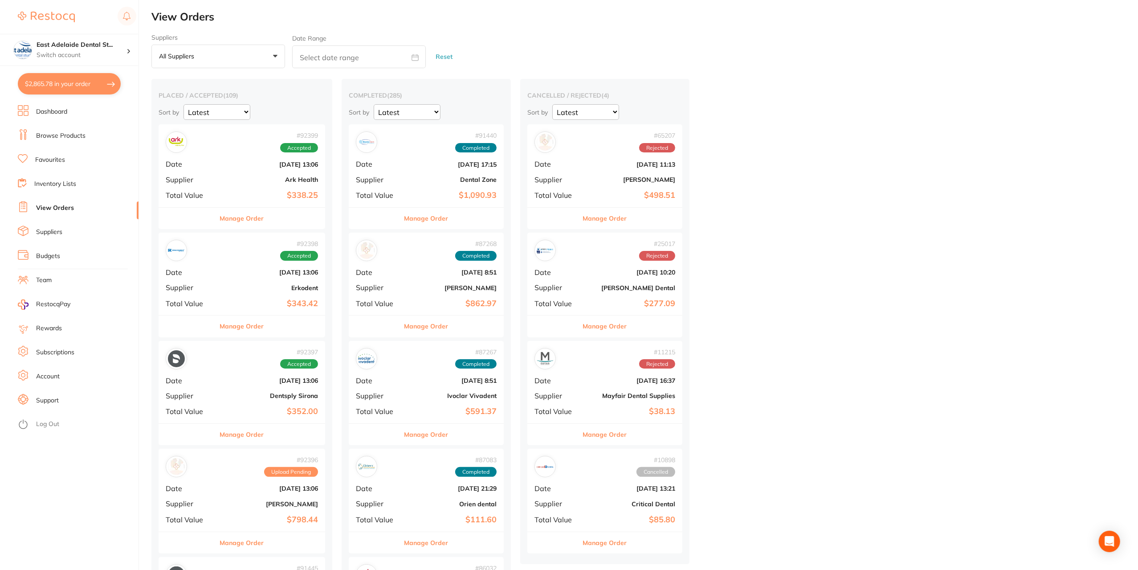
click at [248, 53] on button "All suppliers +0" at bounding box center [218, 57] width 134 height 24
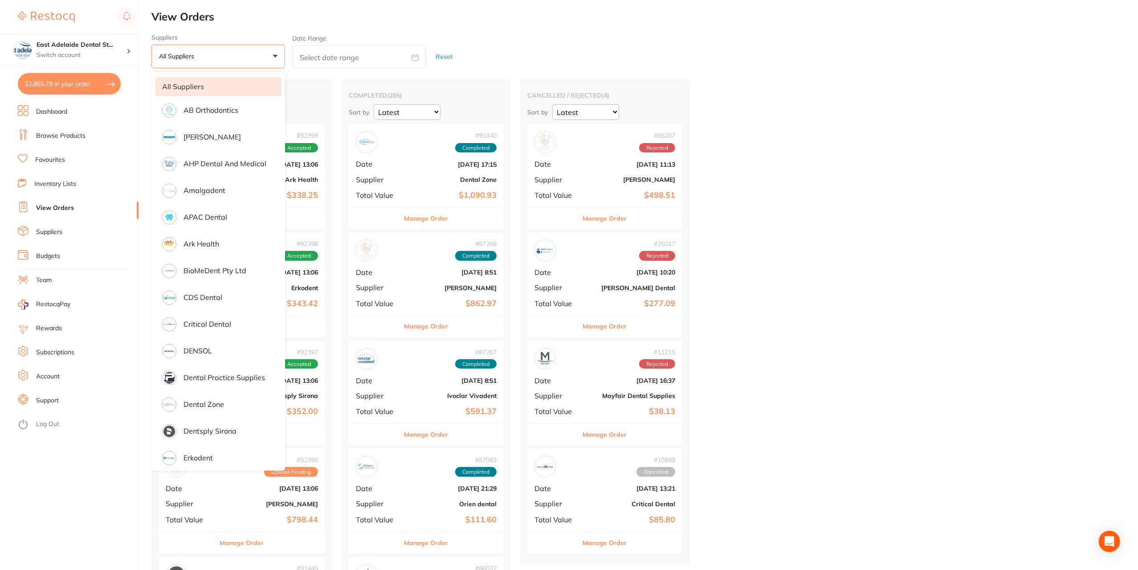
click at [248, 54] on button "All suppliers +0" at bounding box center [218, 57] width 134 height 24
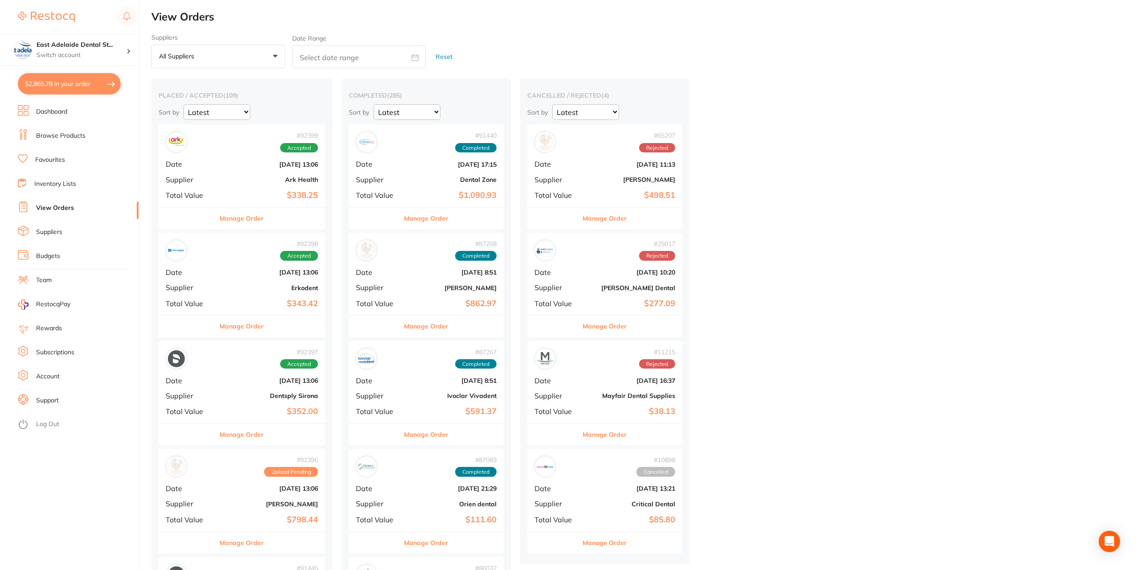
click at [185, 55] on p "All suppliers" at bounding box center [178, 56] width 39 height 8
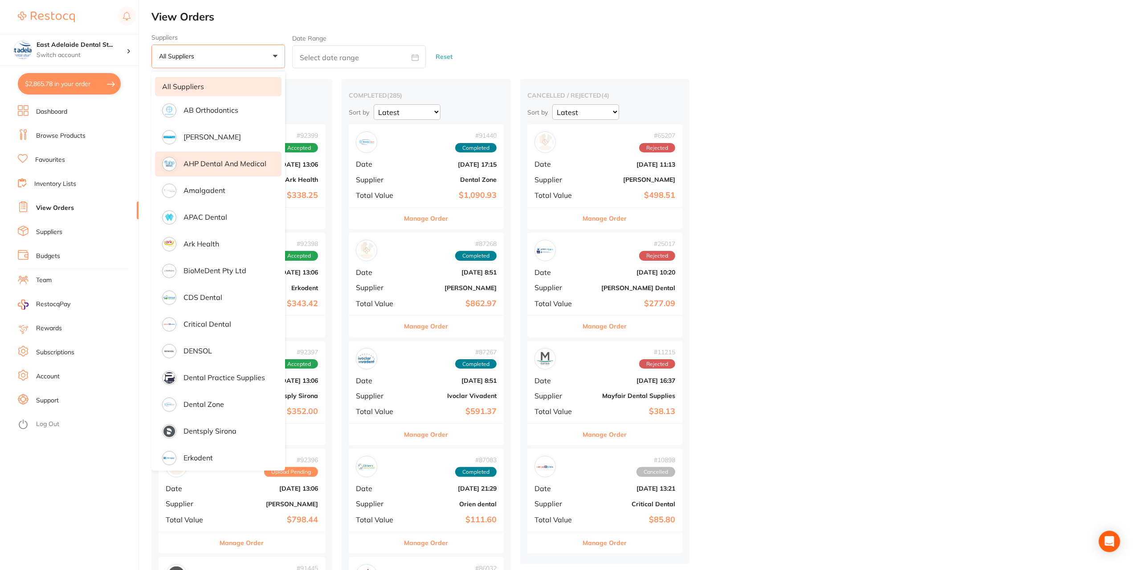
click at [225, 164] on p "AHP Dental and Medical" at bounding box center [225, 164] width 83 height 8
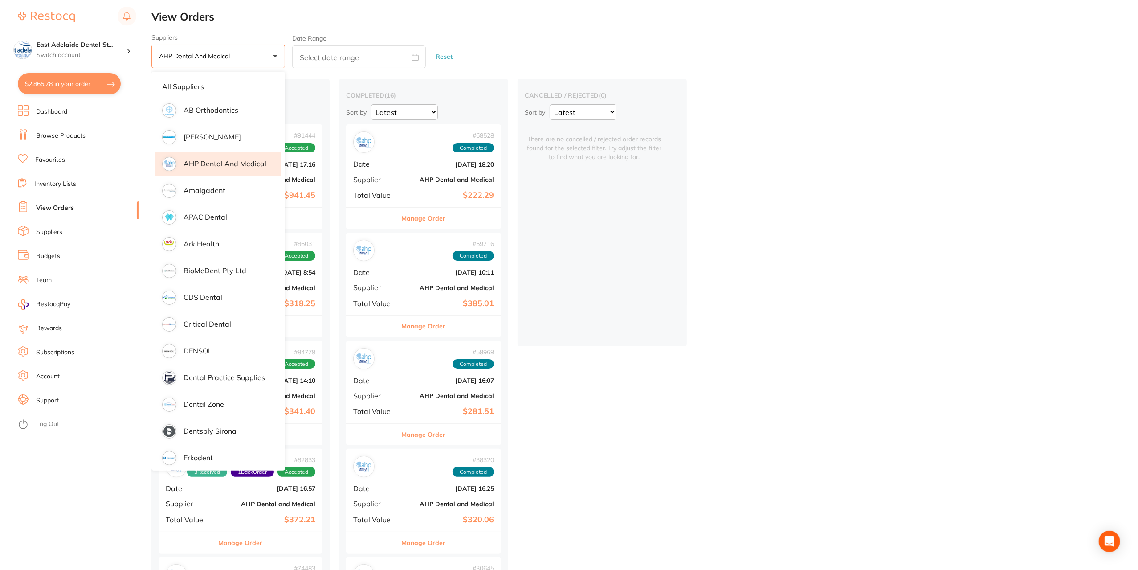
click at [209, 61] on button "AHP Dental and Medical +0" at bounding box center [218, 57] width 134 height 24
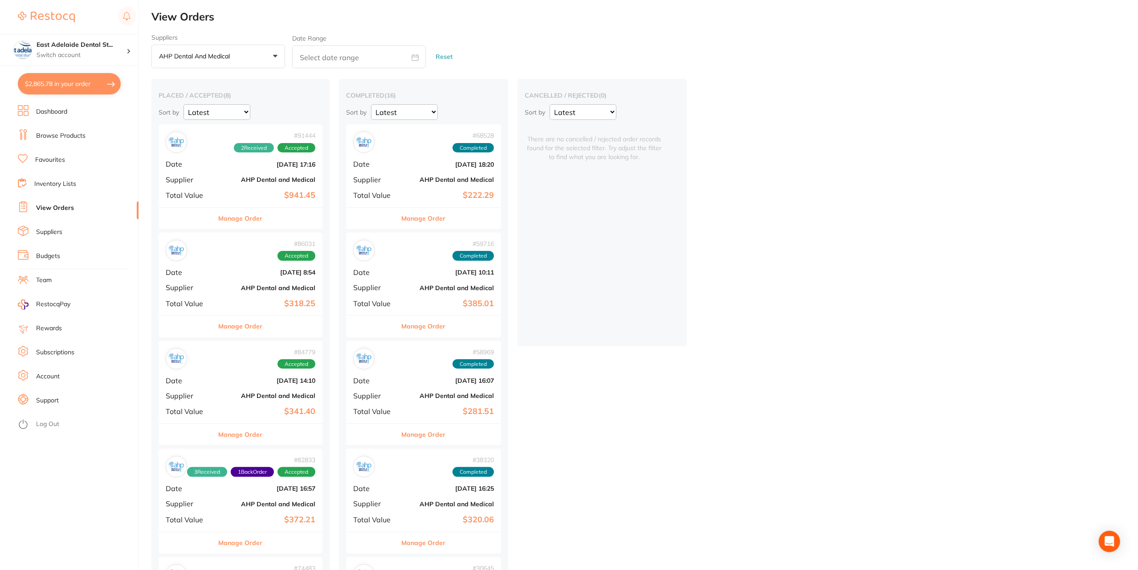
click at [209, 61] on button "AHP Dental and Medical +0" at bounding box center [218, 57] width 134 height 24
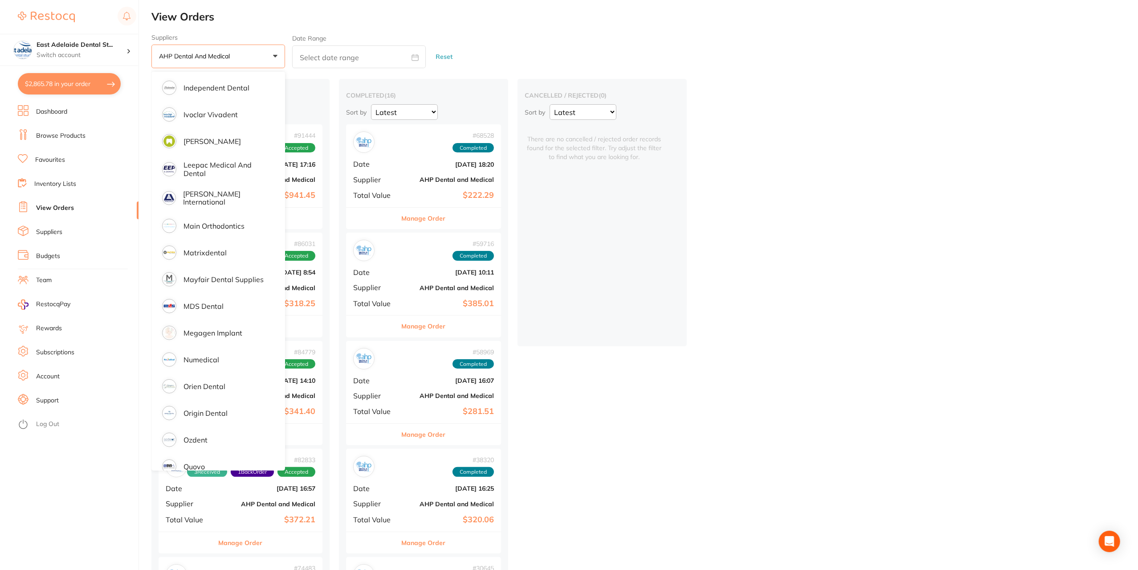
scroll to position [579, 0]
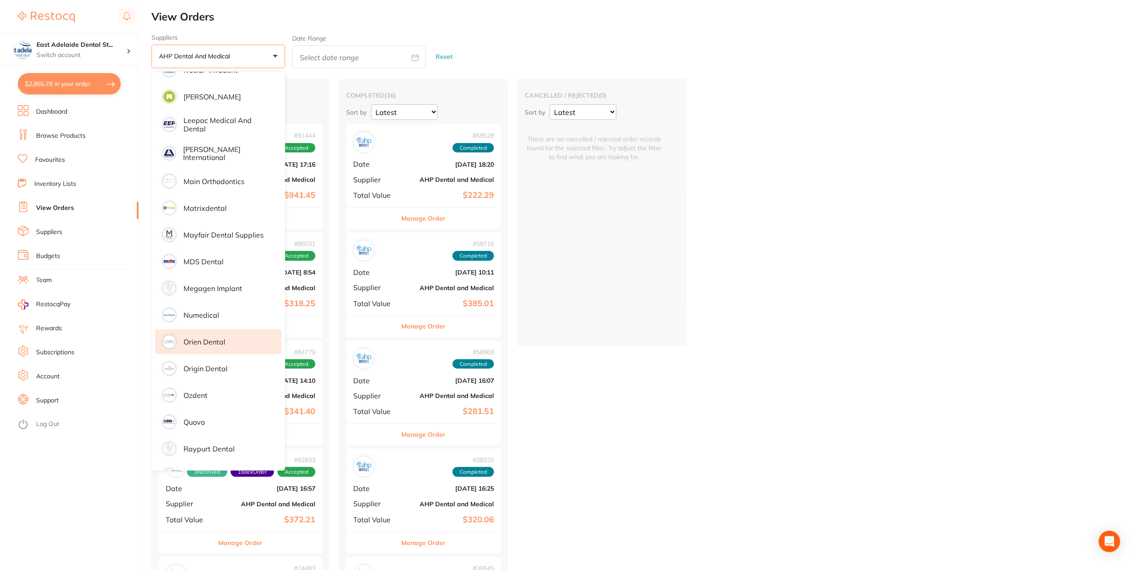
click at [214, 344] on li "Orien dental" at bounding box center [218, 341] width 127 height 25
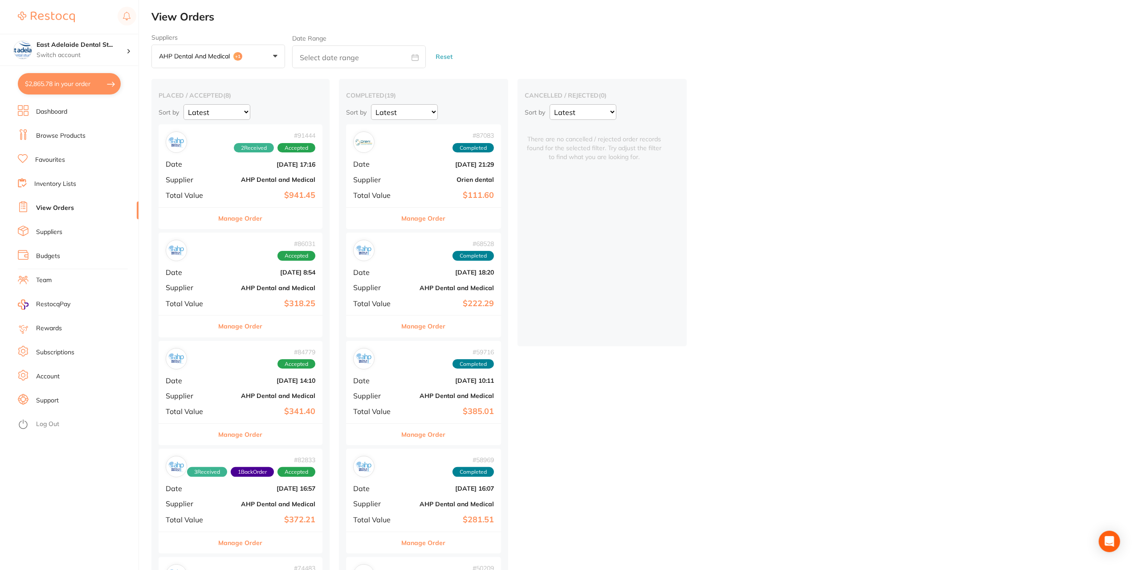
click at [265, 53] on button "AHP Dental and Medical +1" at bounding box center [218, 57] width 134 height 24
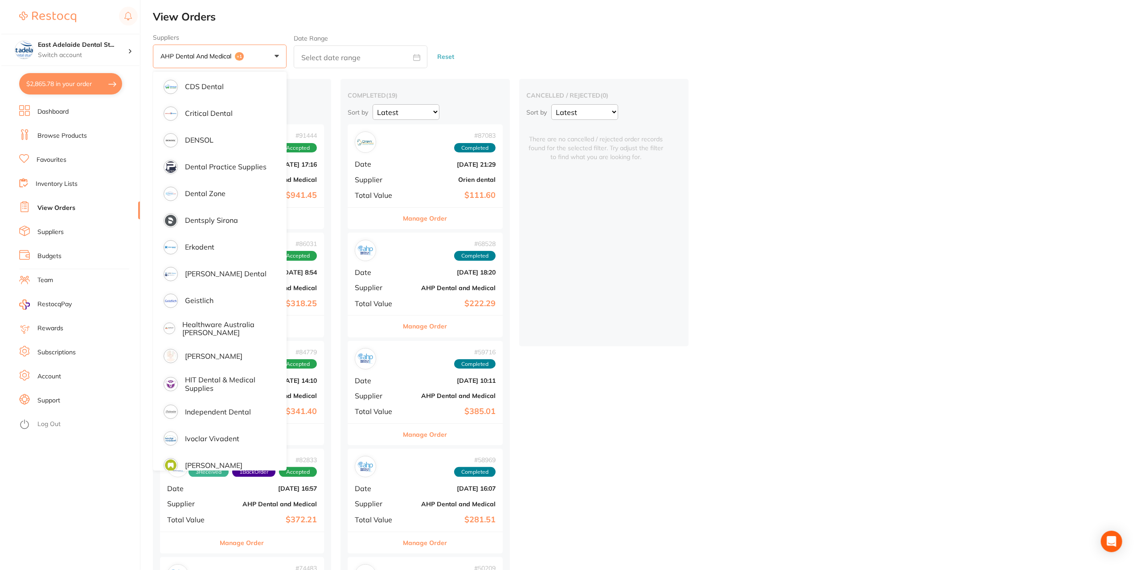
scroll to position [89, 0]
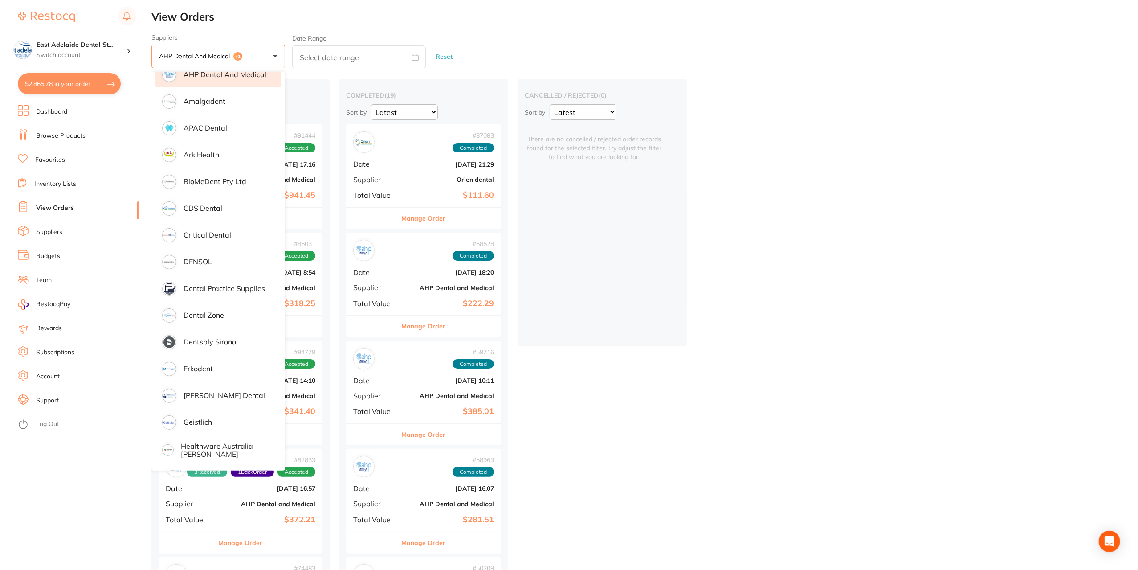
drag, startPoint x: 215, startPoint y: 76, endPoint x: 220, endPoint y: 77, distance: 5.4
click at [215, 76] on p "AHP Dental and Medical" at bounding box center [225, 74] width 83 height 8
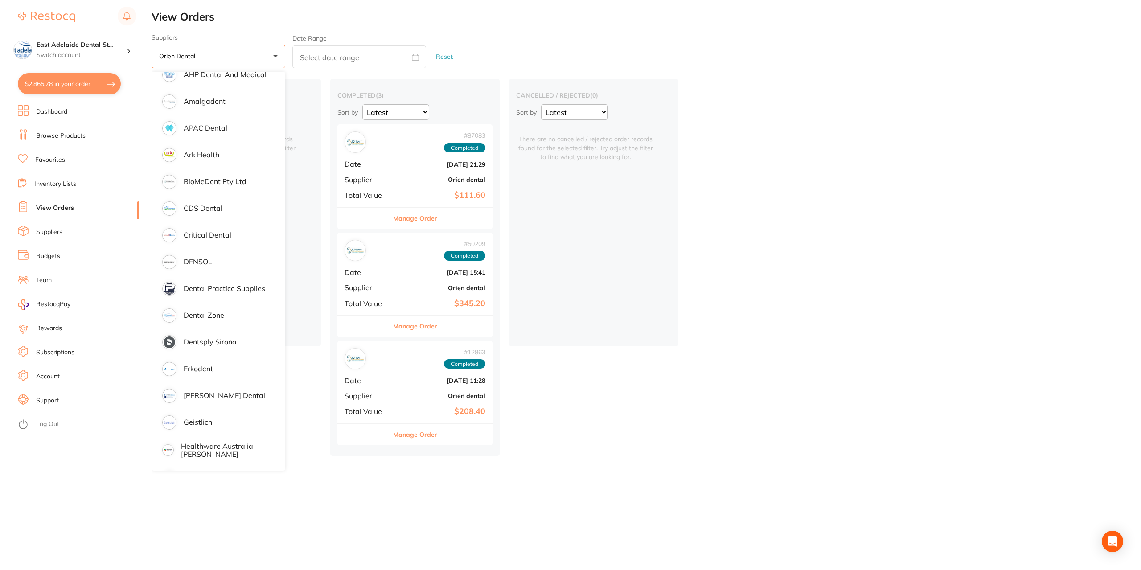
click at [722, 490] on main "View Orders Suppliers Orien dental +0 All suppliers AB Orthodontics Adam Dental…" at bounding box center [645, 285] width 989 height 570
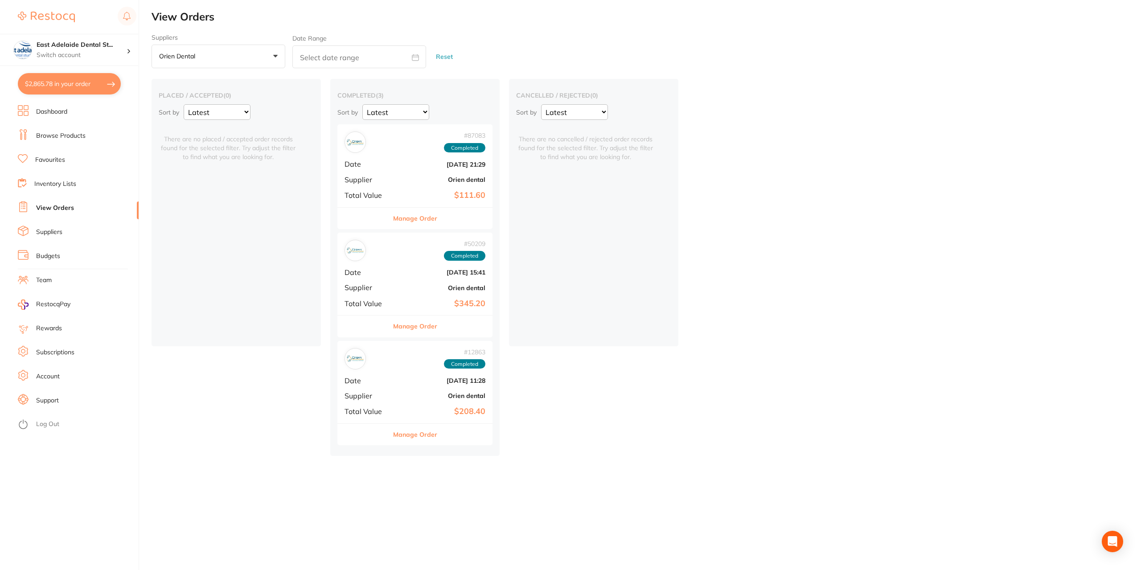
click at [425, 217] on button "Manage Order" at bounding box center [415, 218] width 44 height 21
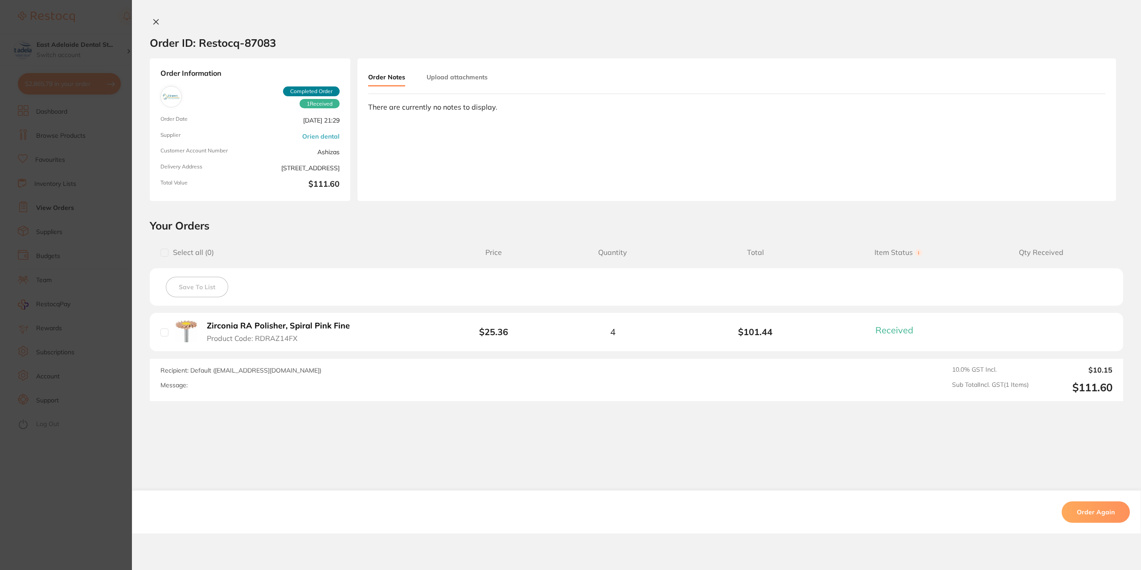
click at [157, 20] on icon at bounding box center [155, 21] width 7 height 7
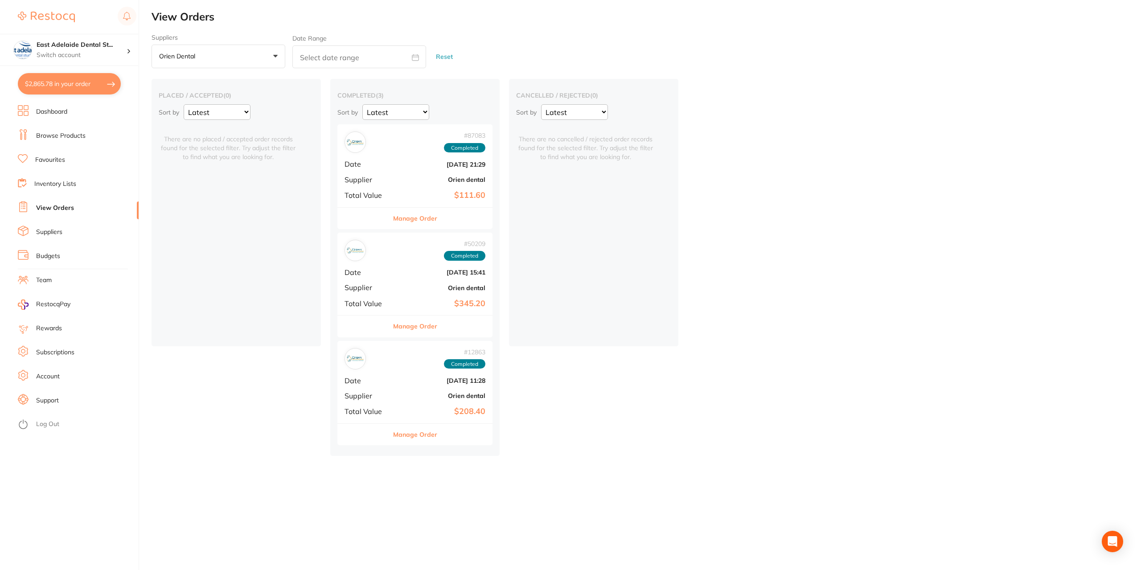
drag, startPoint x: 414, startPoint y: 323, endPoint x: 405, endPoint y: 292, distance: 32.3
click at [414, 323] on button "Manage Order" at bounding box center [415, 325] width 44 height 21
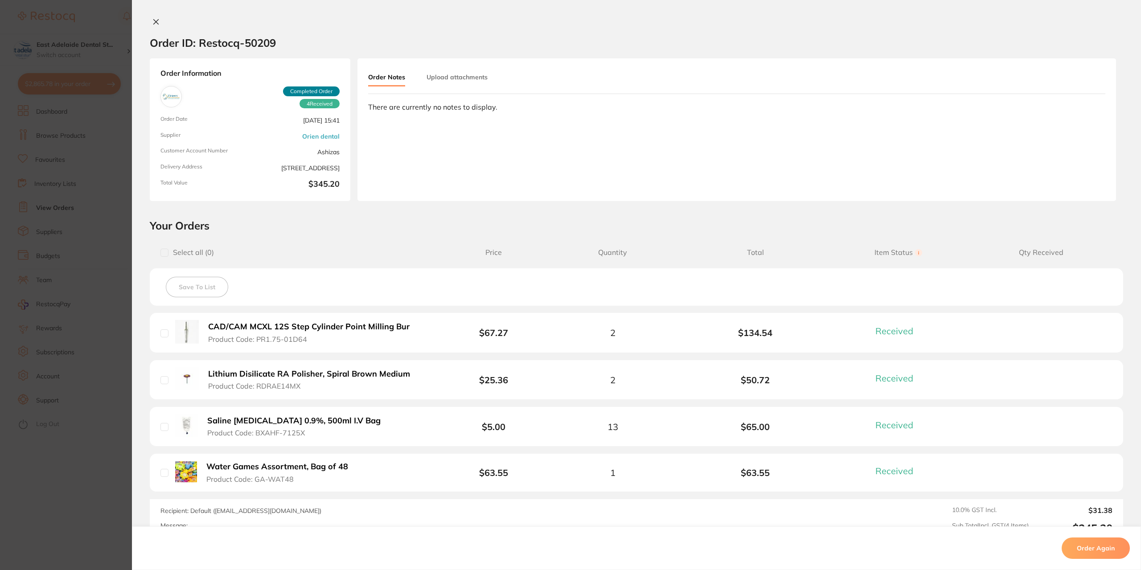
click at [162, 20] on div at bounding box center [636, 22] width 1009 height 9
click at [154, 18] on icon at bounding box center [155, 21] width 7 height 7
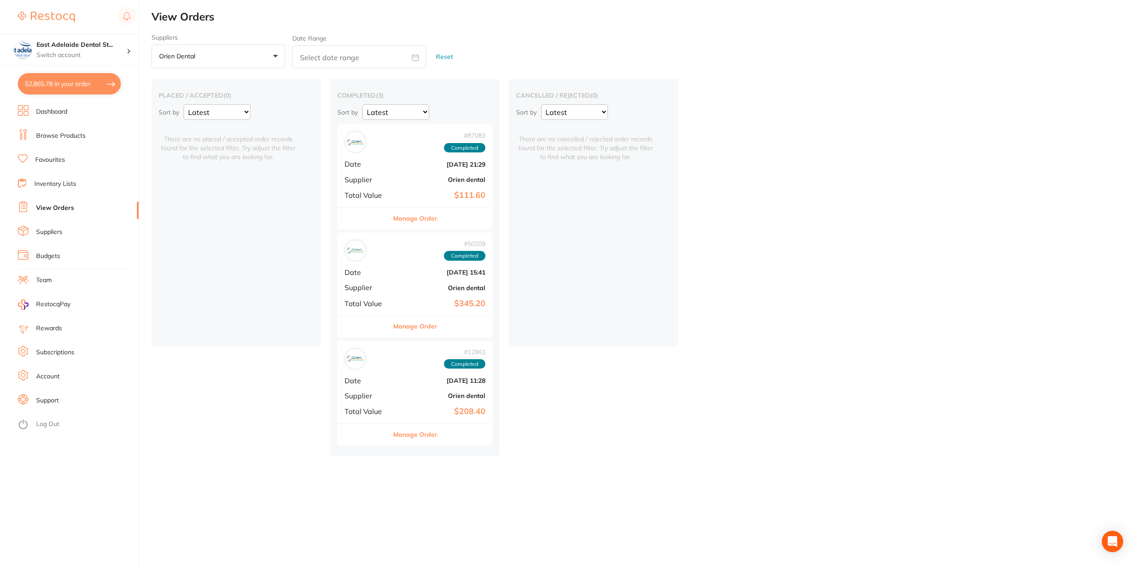
click at [419, 434] on button "Manage Order" at bounding box center [415, 434] width 44 height 21
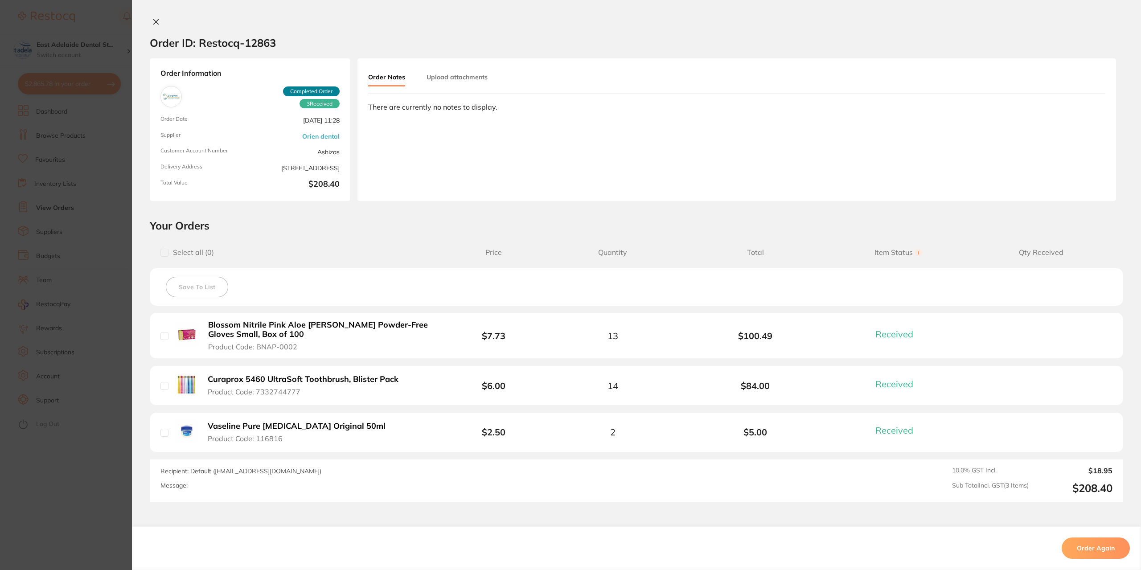
click at [120, 487] on section "Order ID: Restocq- 12863 Order Information 3 Received Completed Order Order Dat…" at bounding box center [570, 285] width 1141 height 570
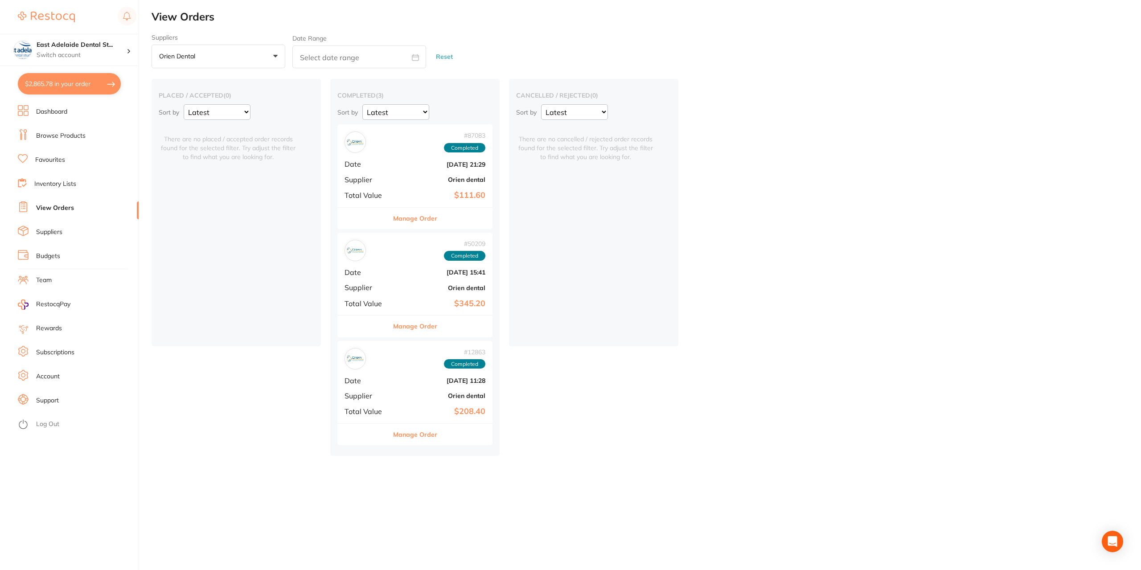
click at [73, 133] on link "Browse Products" at bounding box center [60, 135] width 49 height 9
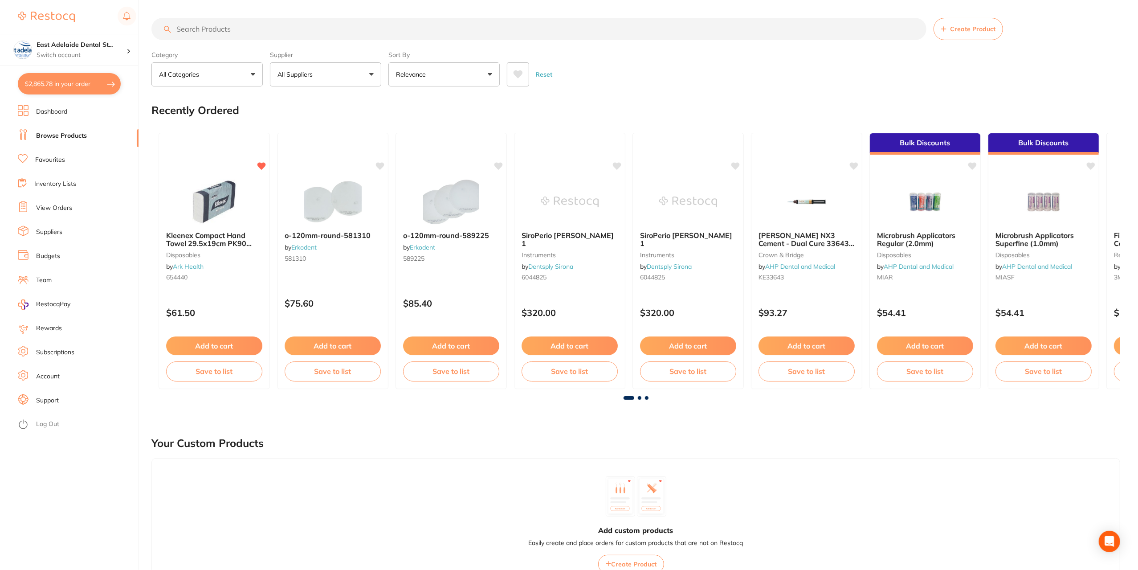
click at [86, 84] on button "$2,865.78 in your order" at bounding box center [69, 83] width 103 height 21
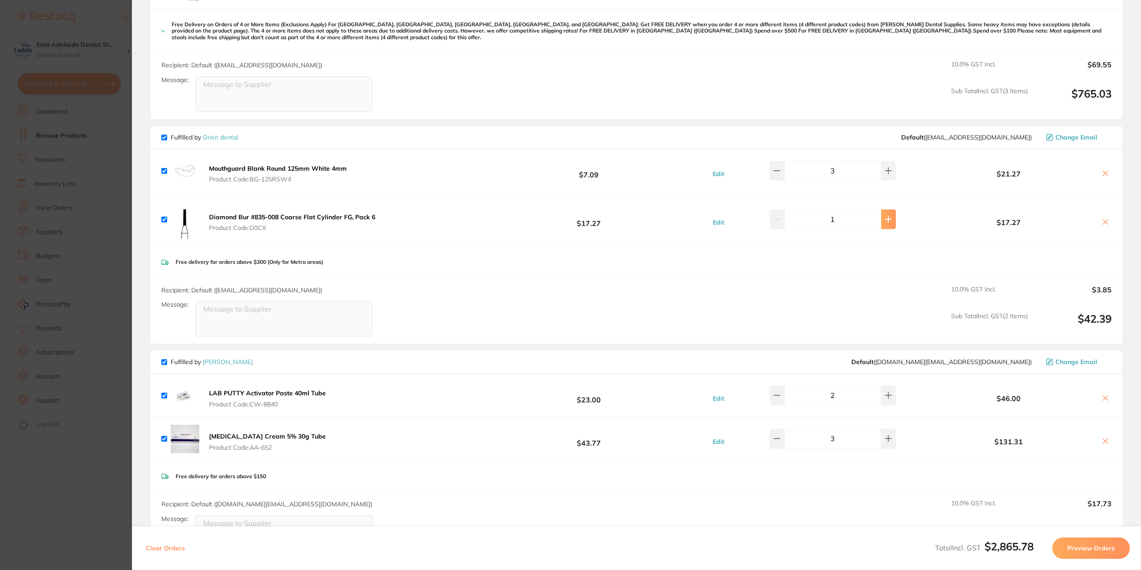
click at [881, 222] on button at bounding box center [888, 219] width 15 height 20
type input "2"
drag, startPoint x: 356, startPoint y: 399, endPoint x: 212, endPoint y: 395, distance: 143.5
click at [205, 392] on div "LAB PUTTY Activator Paste 40ml Tube Product Code: CW-8840 $23.00 Edit 2 $46.00" at bounding box center [636, 395] width 971 height 43
click at [347, 402] on div "LAB PUTTY Activator Paste 40ml Tube Product Code: CW-8840 $23.00 Edit 2 $46.00" at bounding box center [636, 395] width 971 height 43
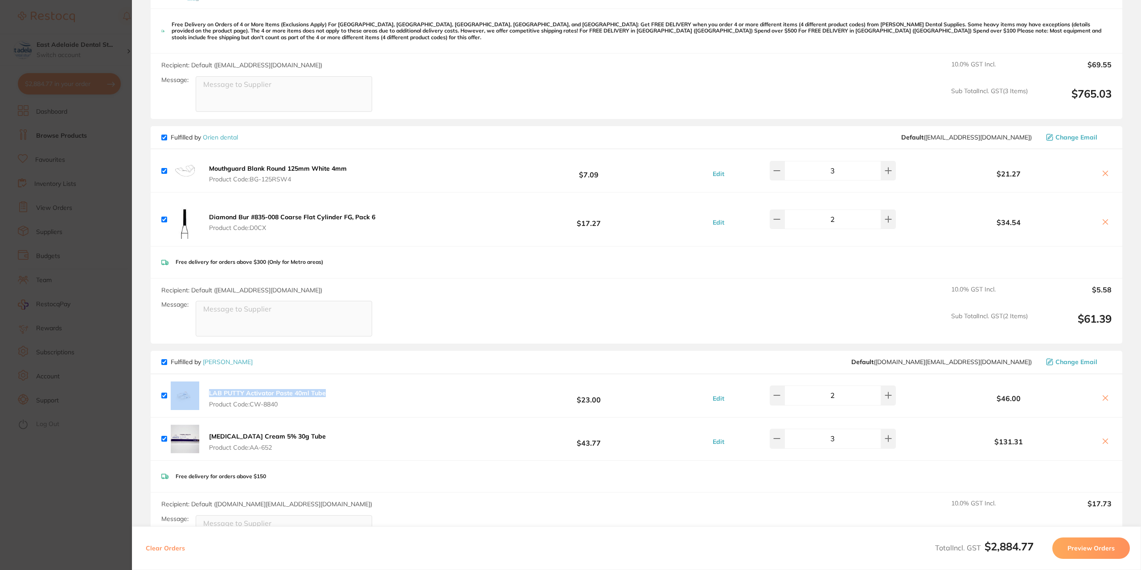
drag, startPoint x: 331, startPoint y: 389, endPoint x: 198, endPoint y: 393, distance: 132.4
click at [198, 393] on div "LAB PUTTY Activator Paste 40ml Tube Product Code: CW-8840 $23.00 Edit 2 $46.00" at bounding box center [636, 395] width 971 height 43
copy div "LAB PUTTY Activator Paste 40ml Tube"
drag, startPoint x: 76, startPoint y: 234, endPoint x: 51, endPoint y: 125, distance: 112.3
click at [76, 234] on section "Update RRP Set your pre negotiated price for this item. Item Agreed RRP (excl. …" at bounding box center [570, 285] width 1141 height 570
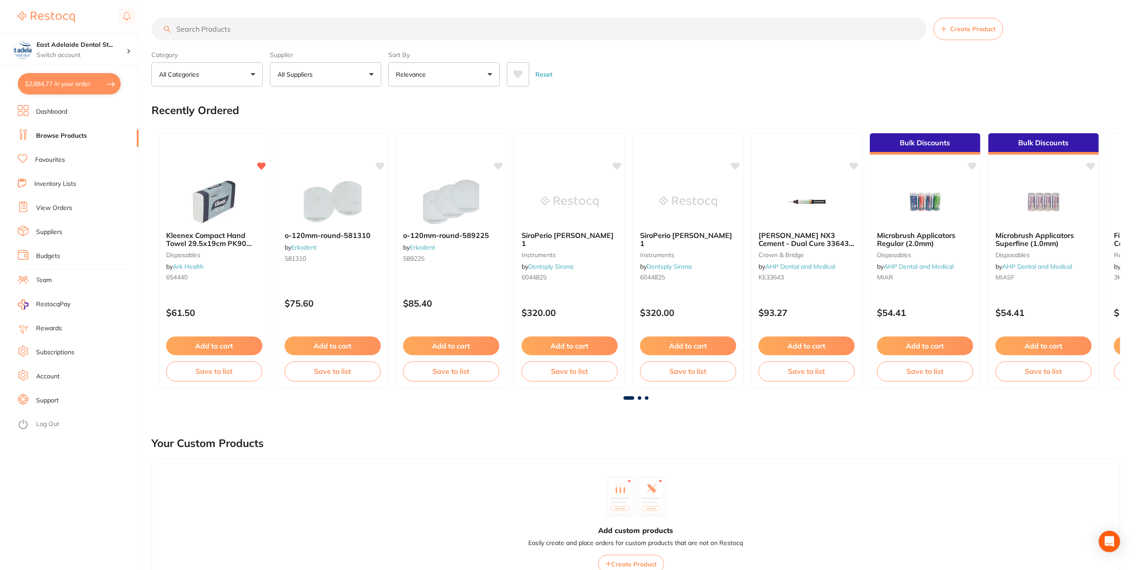
click at [250, 26] on input "search" at bounding box center [538, 29] width 775 height 22
paste input "LAB PUTTY Activator Paste 40ml Tube"
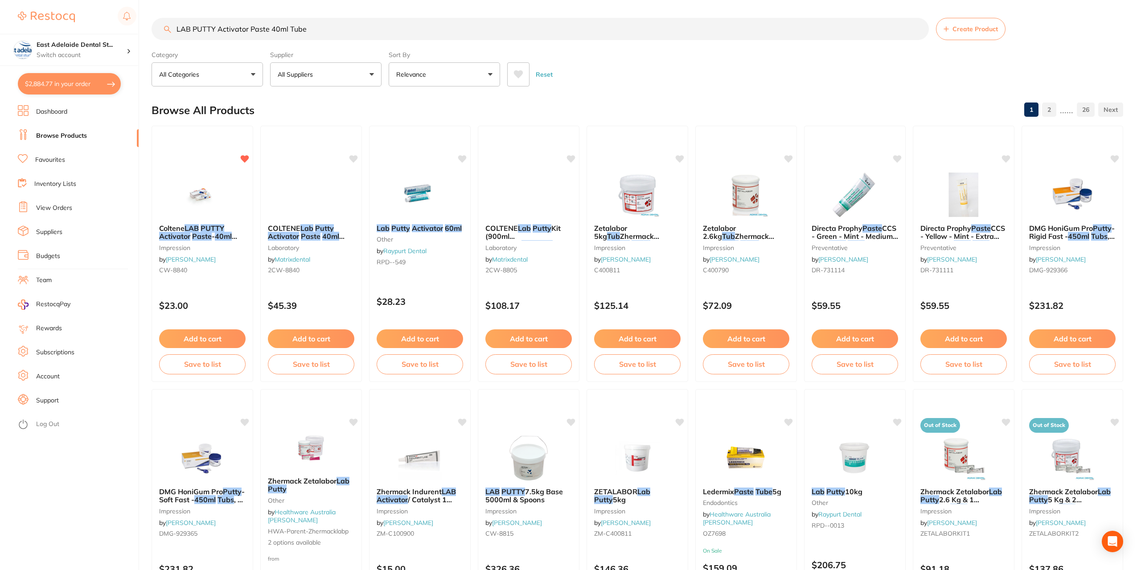
type input "LAB PUTTY Activator Paste 40ml Tube"
click at [351, 77] on button "All Suppliers" at bounding box center [325, 74] width 111 height 24
type input "orien"
click at [329, 147] on p "Orien dental" at bounding box center [323, 151] width 42 height 8
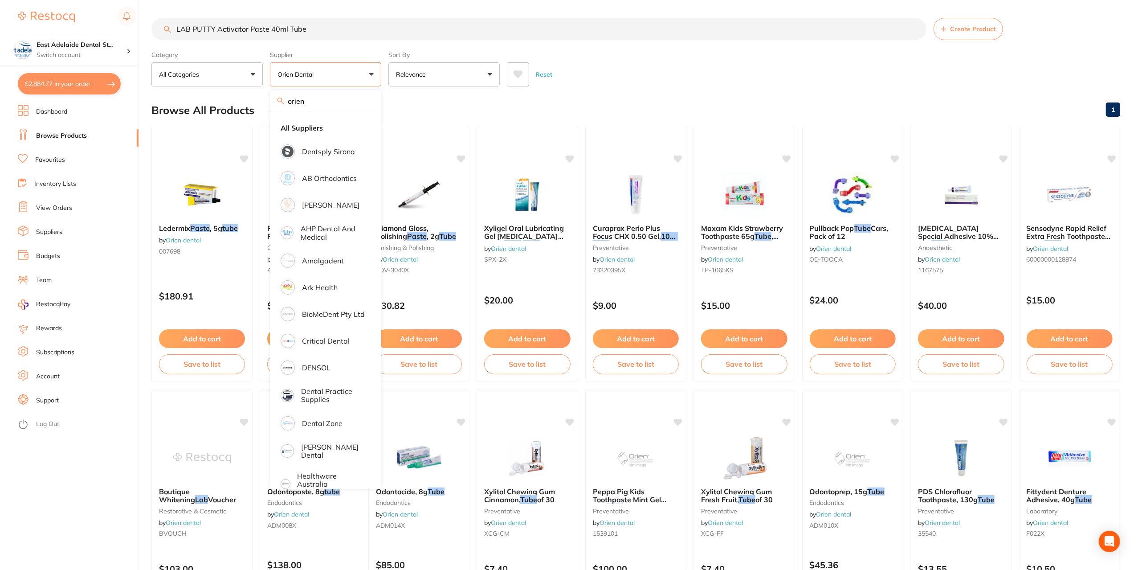
click at [417, 96] on div "Browse All Products 1" at bounding box center [635, 110] width 969 height 30
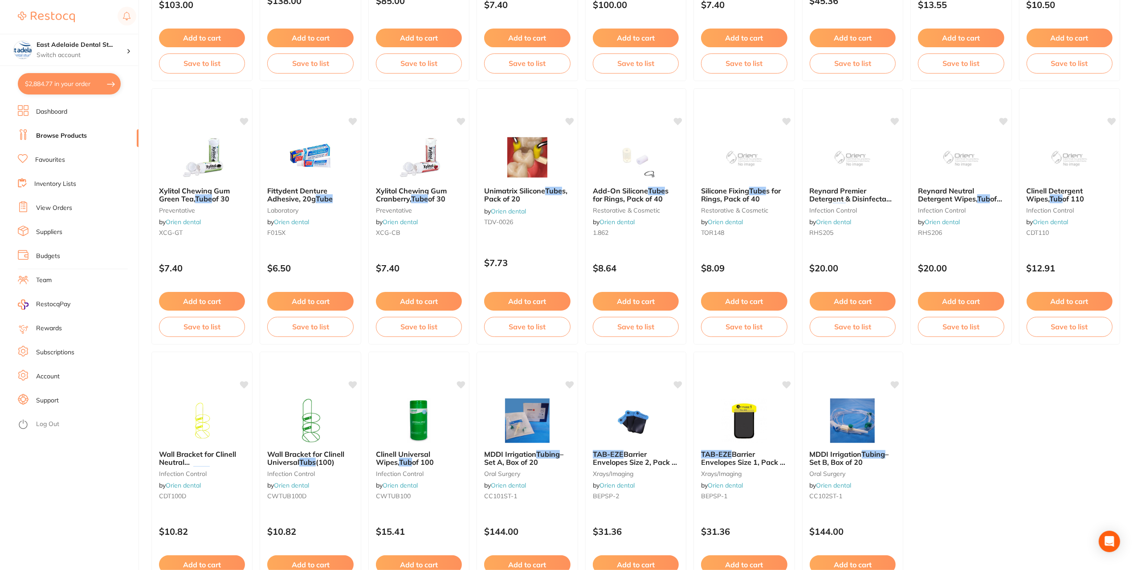
scroll to position [514, 0]
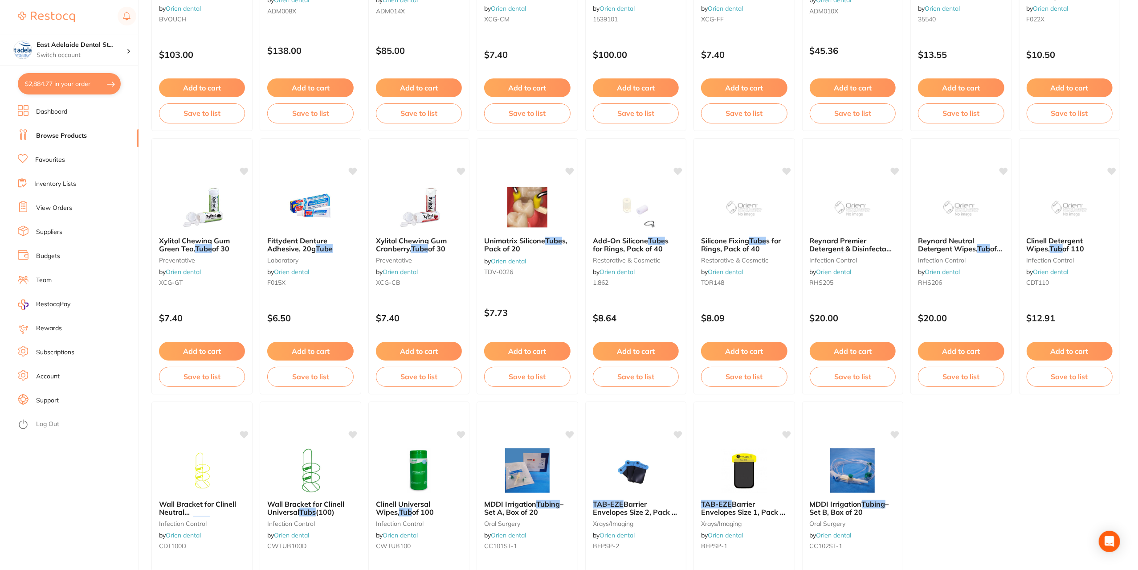
click at [82, 79] on button "$2,884.77 in your order" at bounding box center [69, 83] width 103 height 21
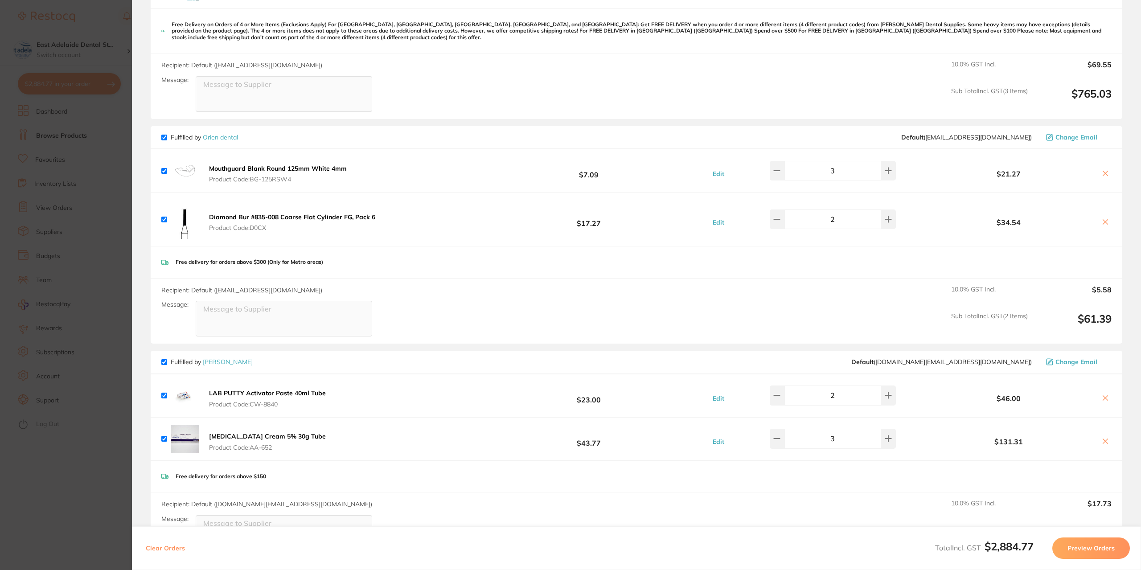
drag, startPoint x: 325, startPoint y: 167, endPoint x: 405, endPoint y: 171, distance: 80.3
click at [327, 167] on b "Mouthguard Blank Round 125mm White 4mm" at bounding box center [278, 168] width 138 height 8
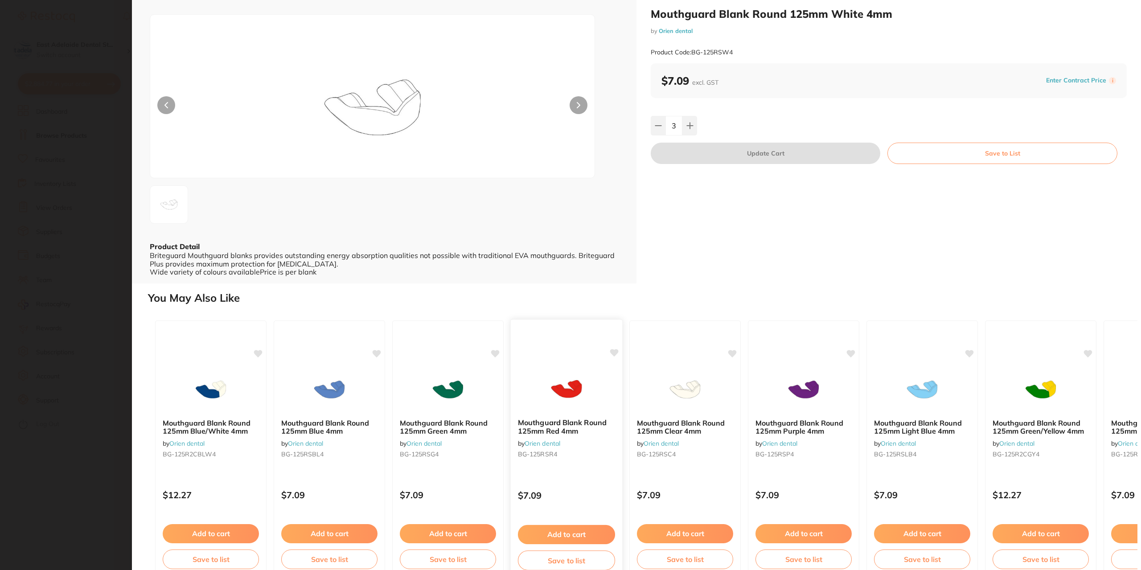
scroll to position [36, 0]
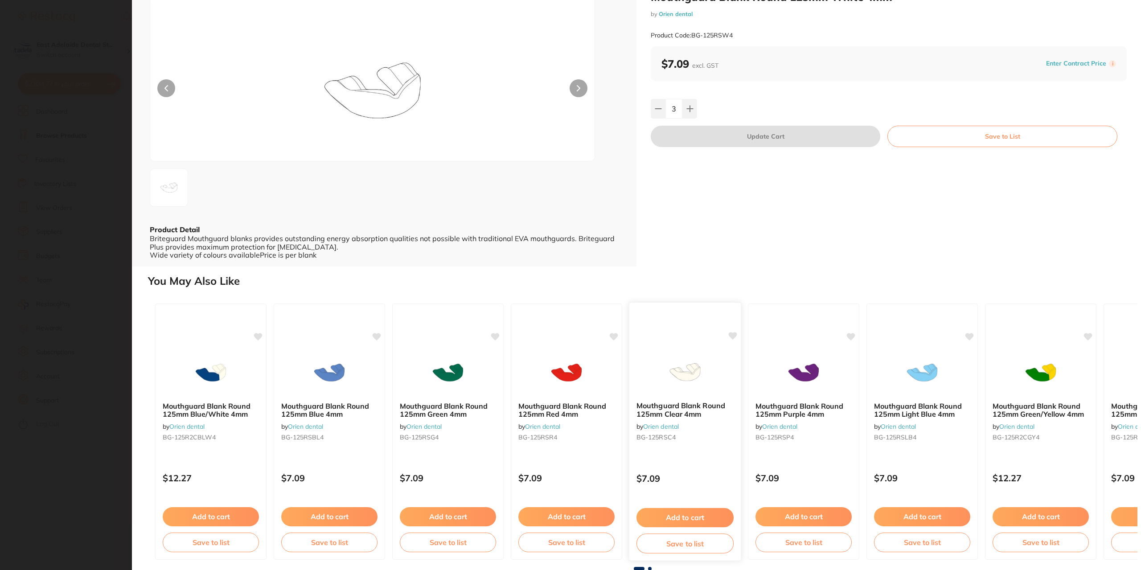
click at [684, 518] on button "Add to cart" at bounding box center [684, 517] width 97 height 19
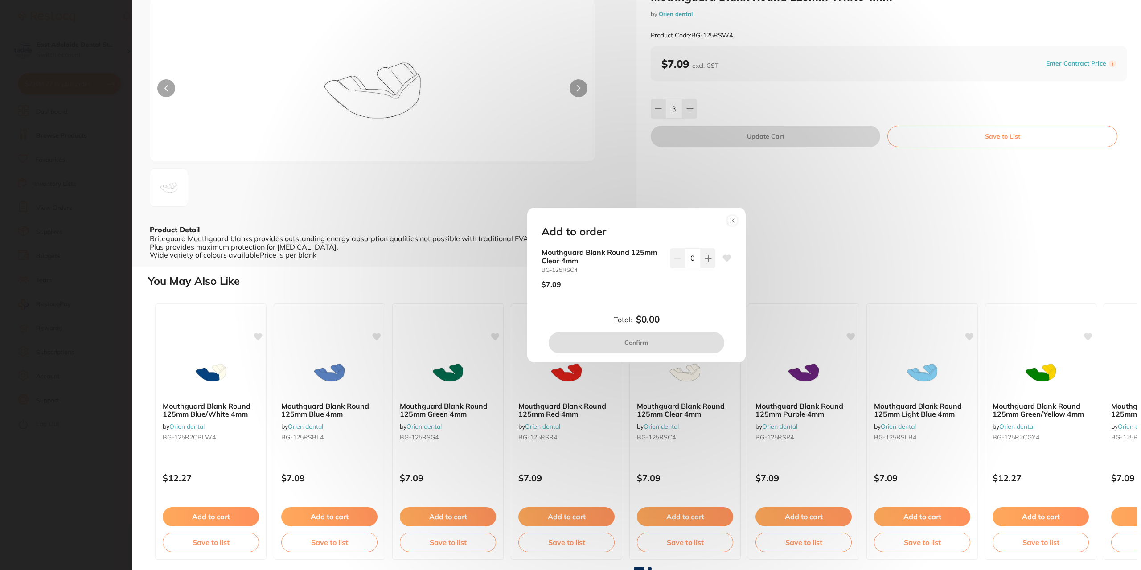
drag, startPoint x: 703, startPoint y: 255, endPoint x: 686, endPoint y: 326, distance: 72.7
click at [701, 261] on button at bounding box center [707, 258] width 15 height 20
type input "1"
click at [680, 339] on button "Confirm" at bounding box center [636, 342] width 176 height 21
checkbox input "false"
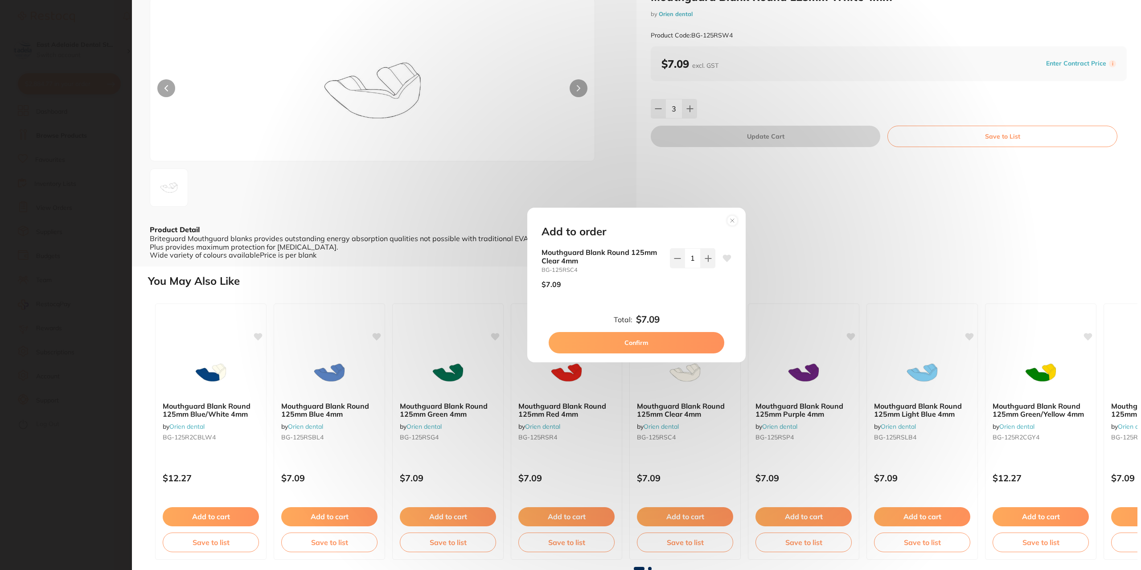
checkbox input "false"
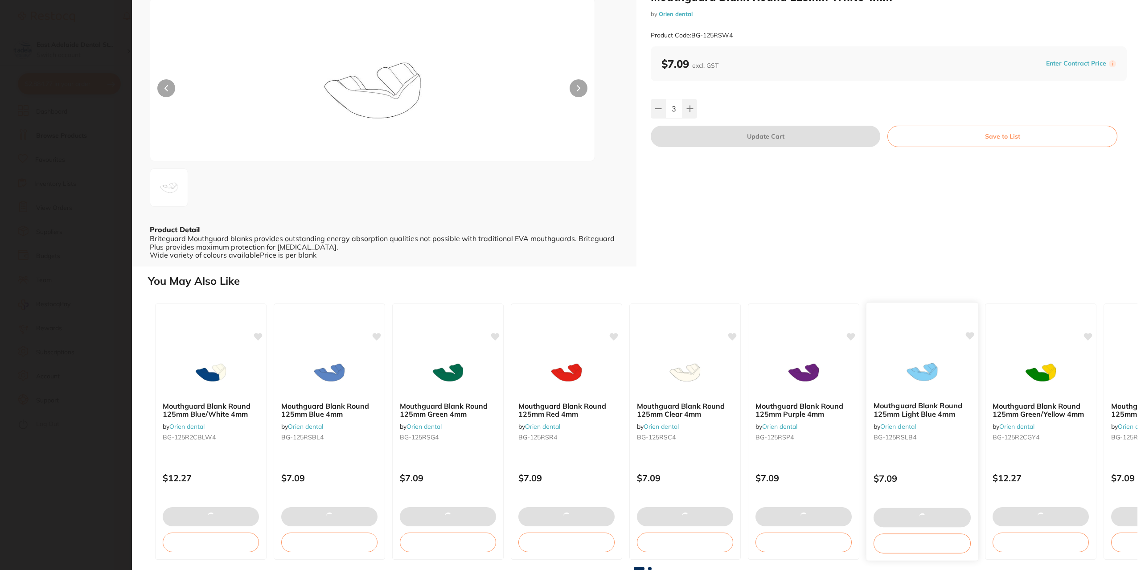
checkbox input "true"
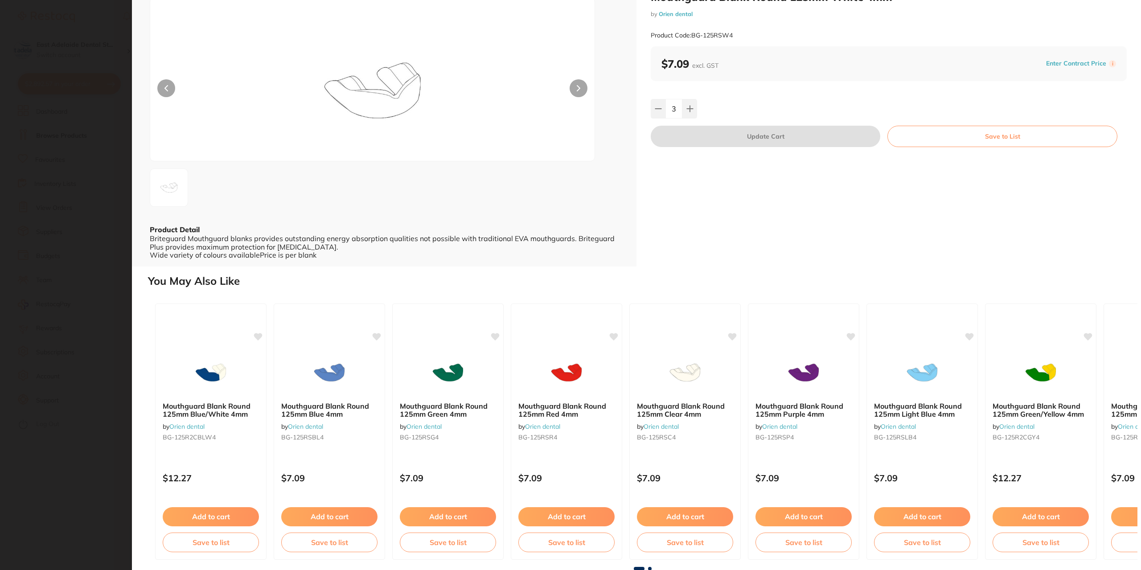
click at [1129, 565] on div "Mouthguard Blank Round 125mm Blue/White 4mm by Orien dental BG-125R2CBLW4 $12.2…" at bounding box center [642, 431] width 989 height 270
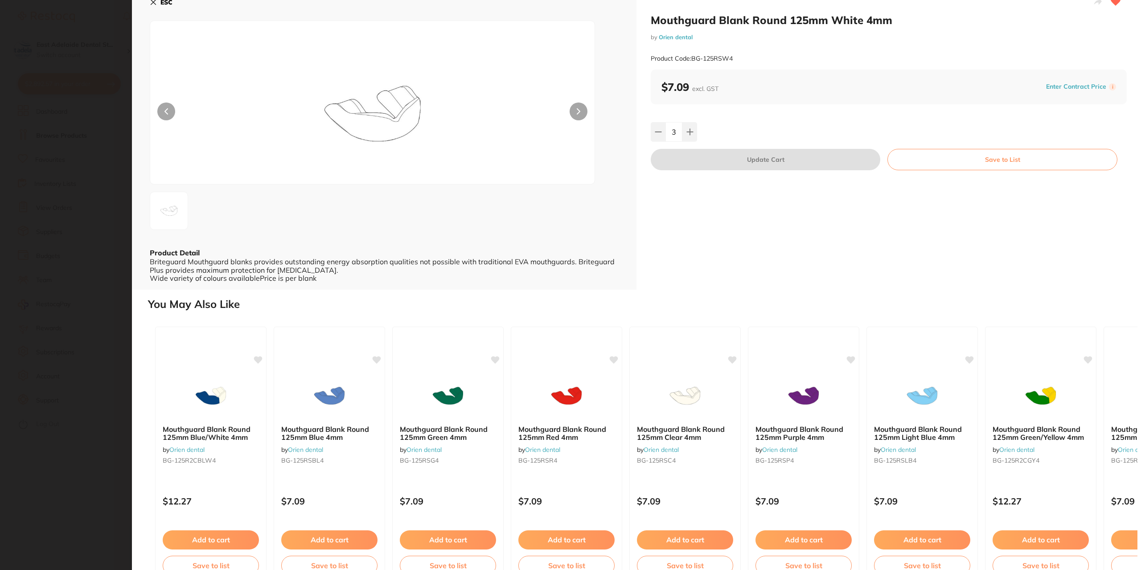
scroll to position [0, 0]
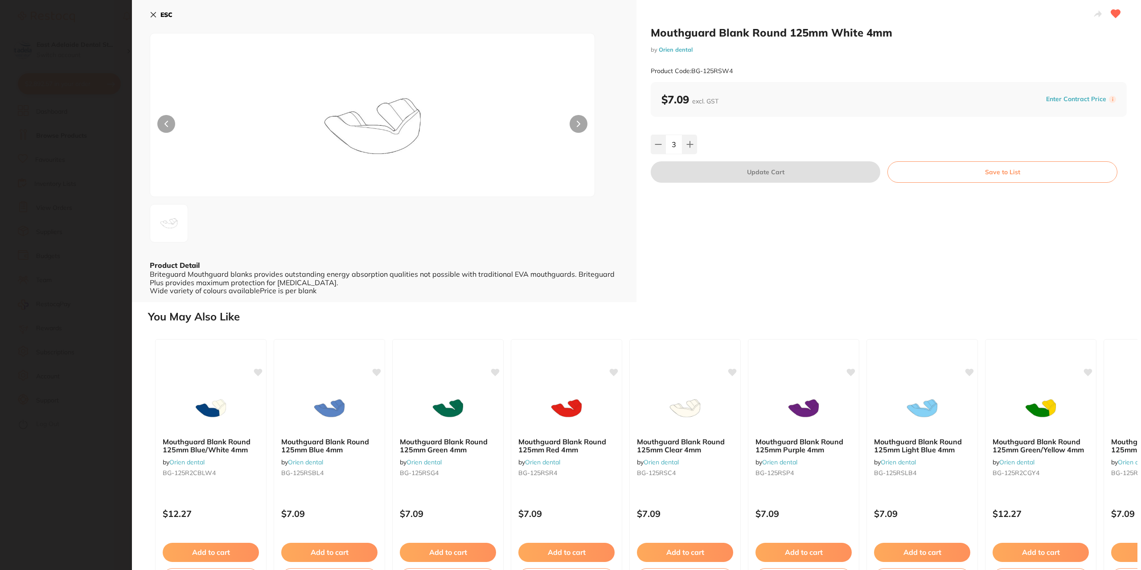
click at [126, 140] on section "Mouthguard Blank Round 125mm White 4mm by Orien dental Product Code: BG-125RSW4…" at bounding box center [570, 285] width 1141 height 570
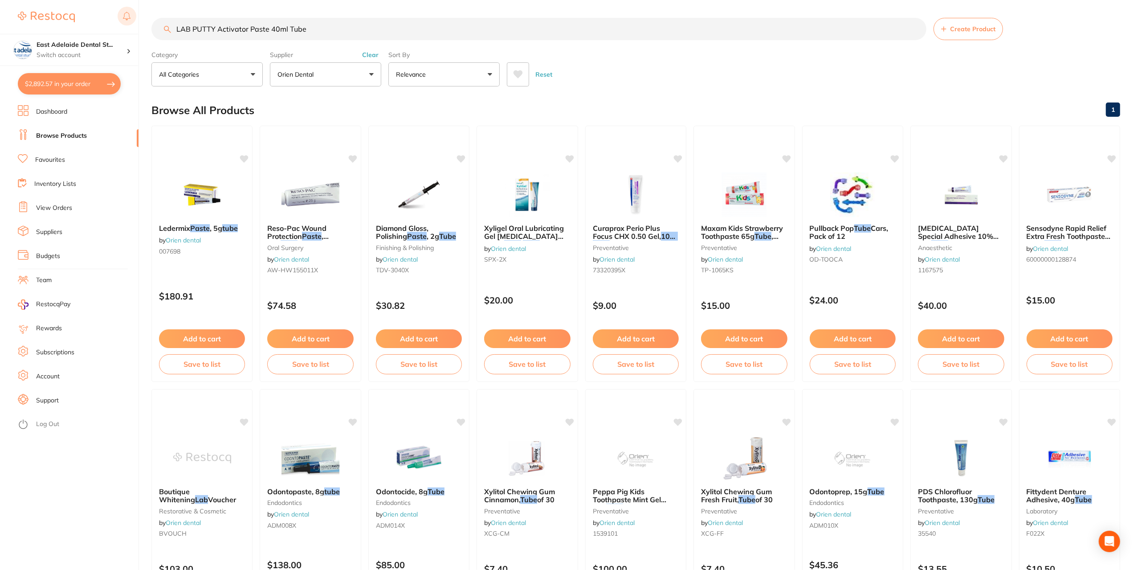
drag, startPoint x: 329, startPoint y: 35, endPoint x: 121, endPoint y: 20, distance: 208.2
click at [121, 20] on div "$2,892.57 East Adelaide Dental St... Switch account East Adelaide Dental Studio…" at bounding box center [569, 285] width 1138 height 570
type input "mouthguard"
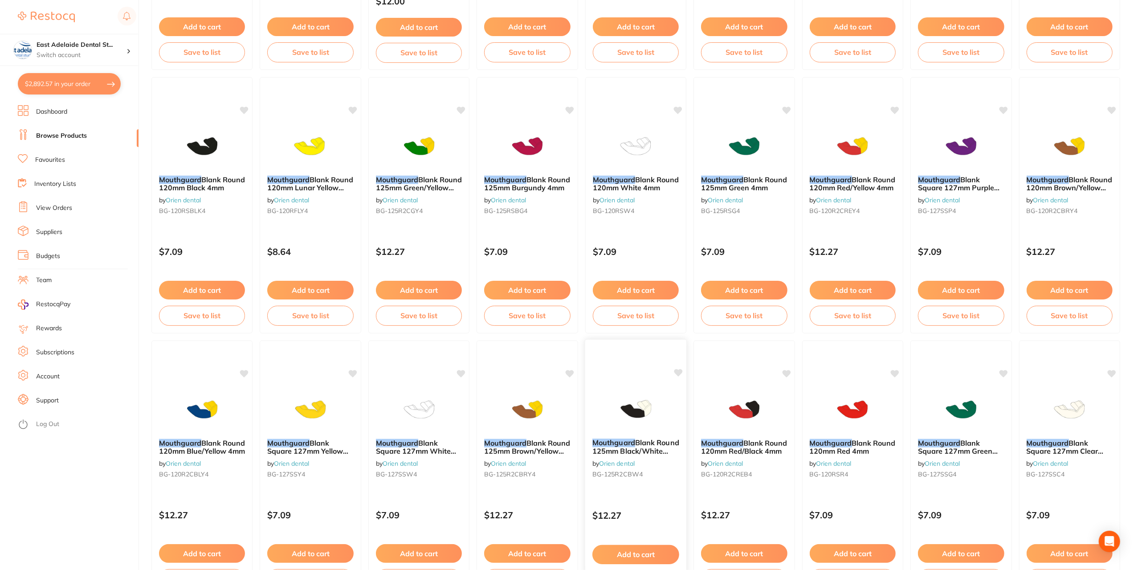
scroll to position [356, 0]
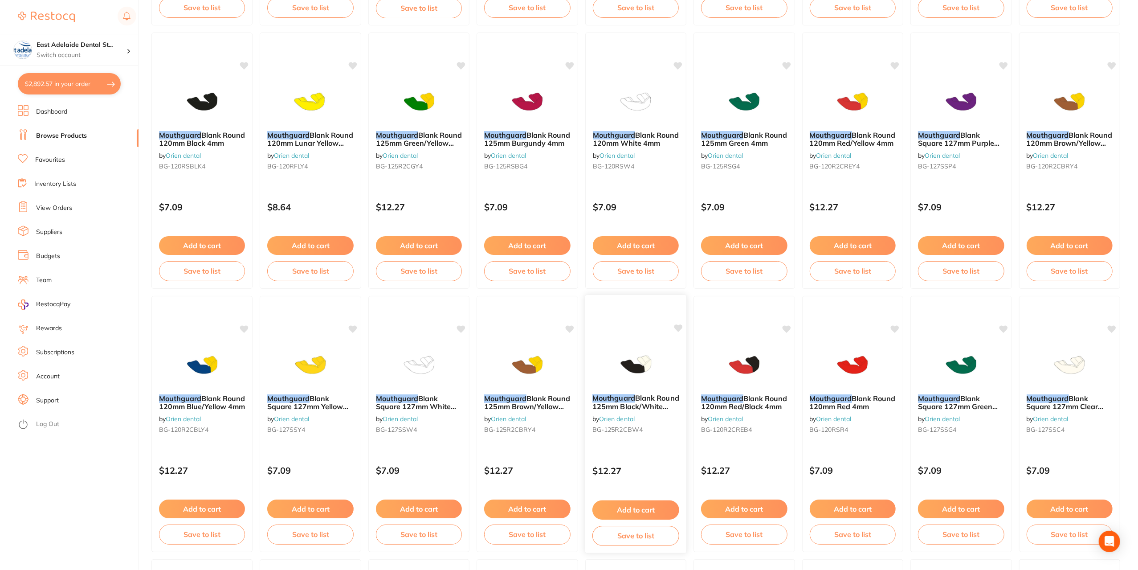
click at [655, 366] on img at bounding box center [636, 364] width 58 height 45
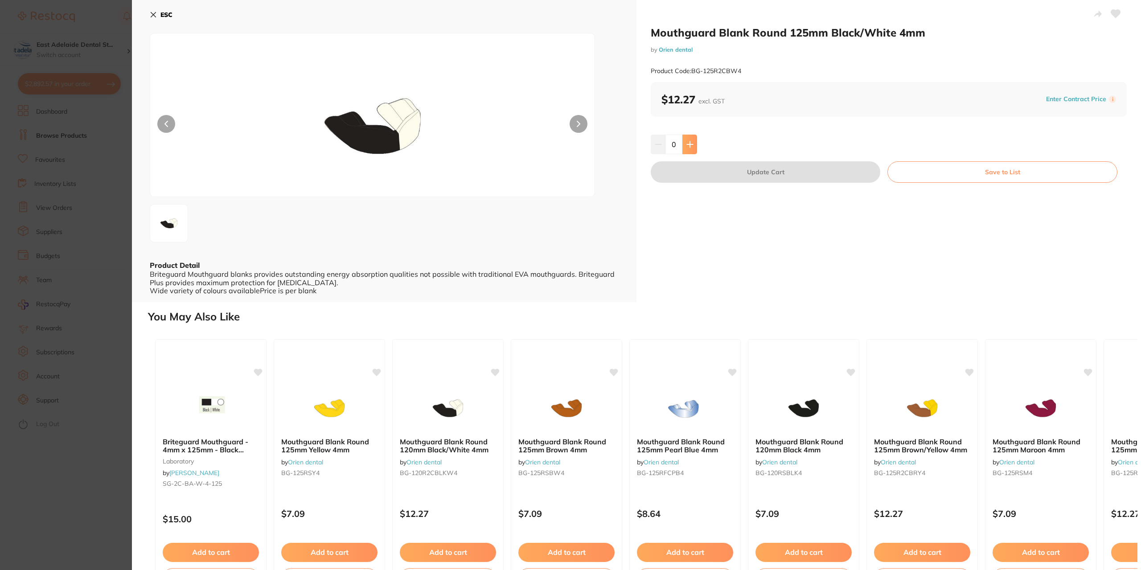
click at [694, 144] on button at bounding box center [689, 145] width 15 height 20
type input "1"
click at [699, 169] on button "Update Cart" at bounding box center [765, 171] width 229 height 21
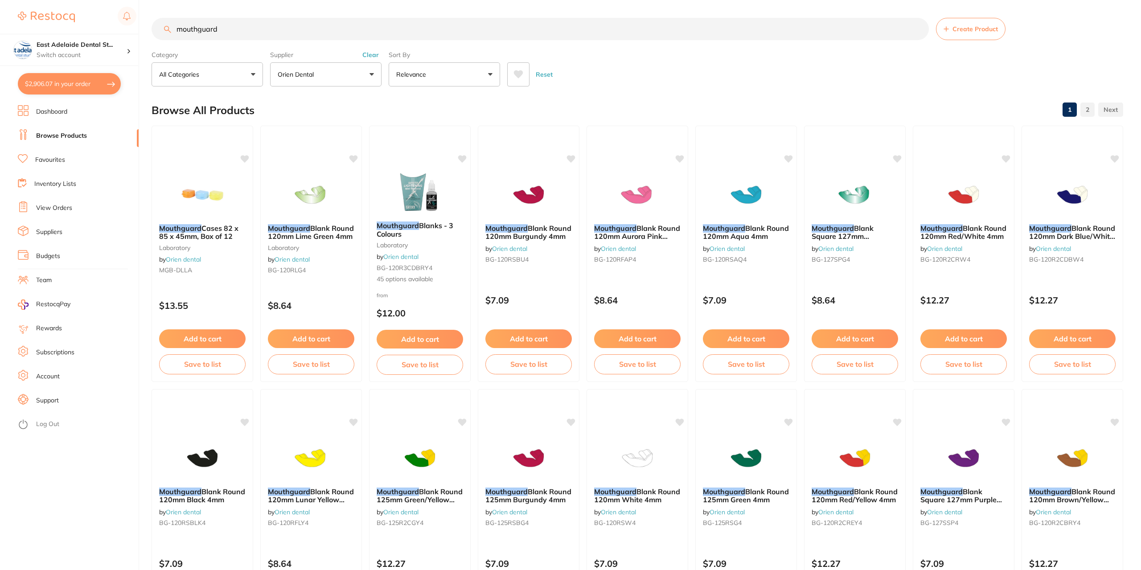
checkbox input "false"
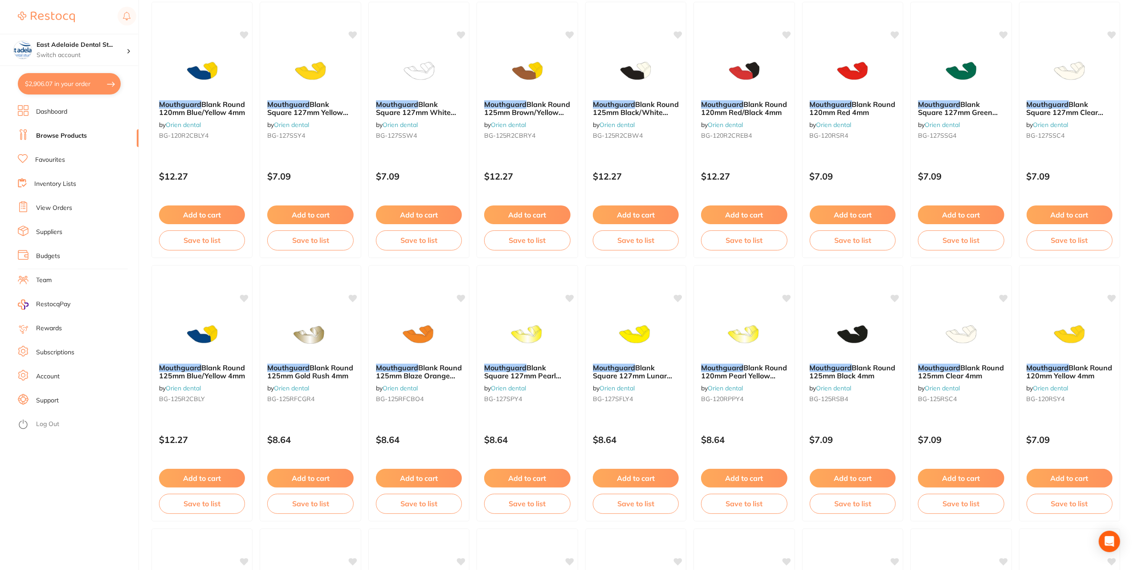
scroll to position [713, 0]
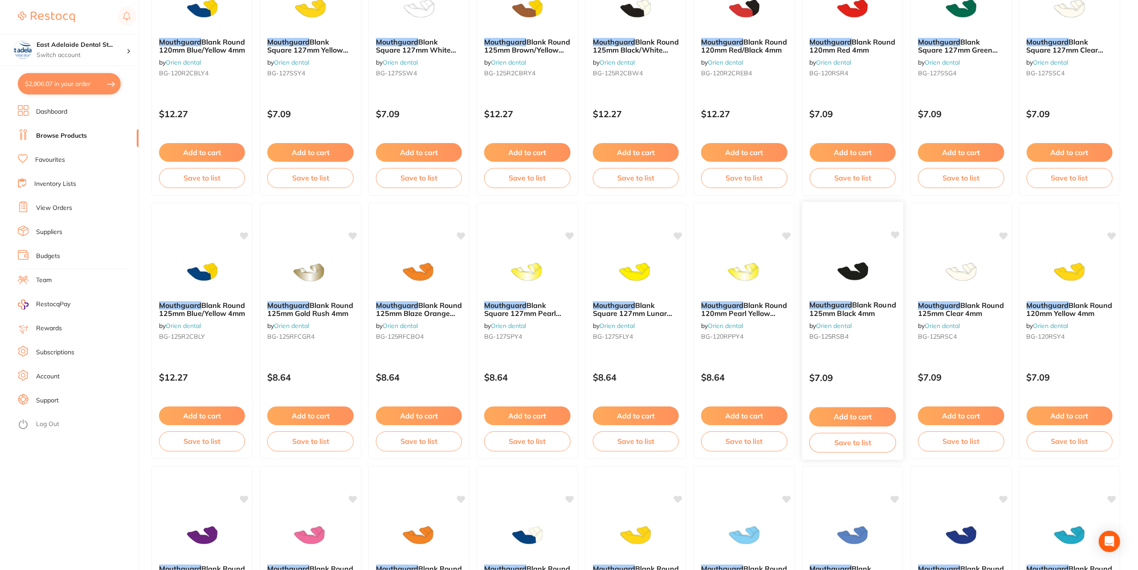
click at [859, 333] on small "BG-125RSB4" at bounding box center [853, 336] width 87 height 7
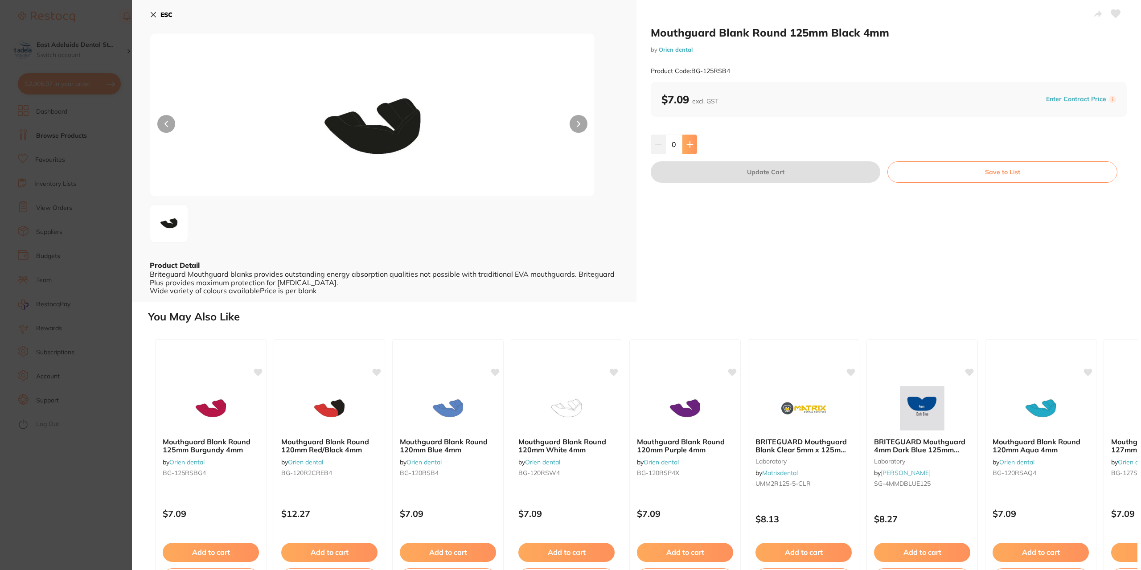
click at [695, 145] on button at bounding box center [689, 145] width 15 height 20
type input "1"
drag, startPoint x: 708, startPoint y: 171, endPoint x: 34, endPoint y: 71, distance: 681.9
click at [708, 171] on button "Update Cart" at bounding box center [765, 171] width 229 height 21
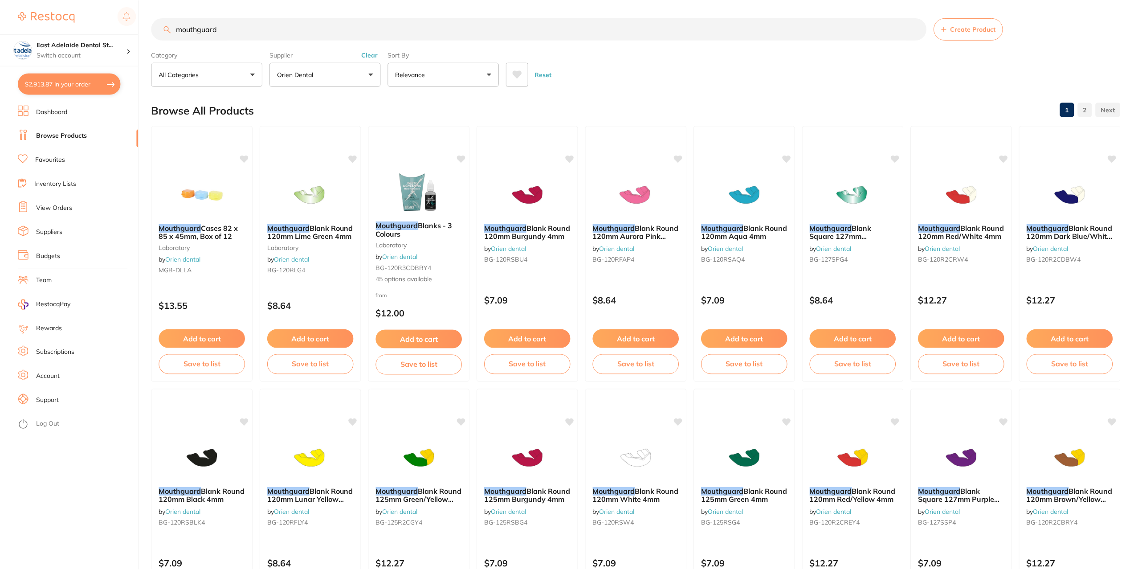
scroll to position [713, 0]
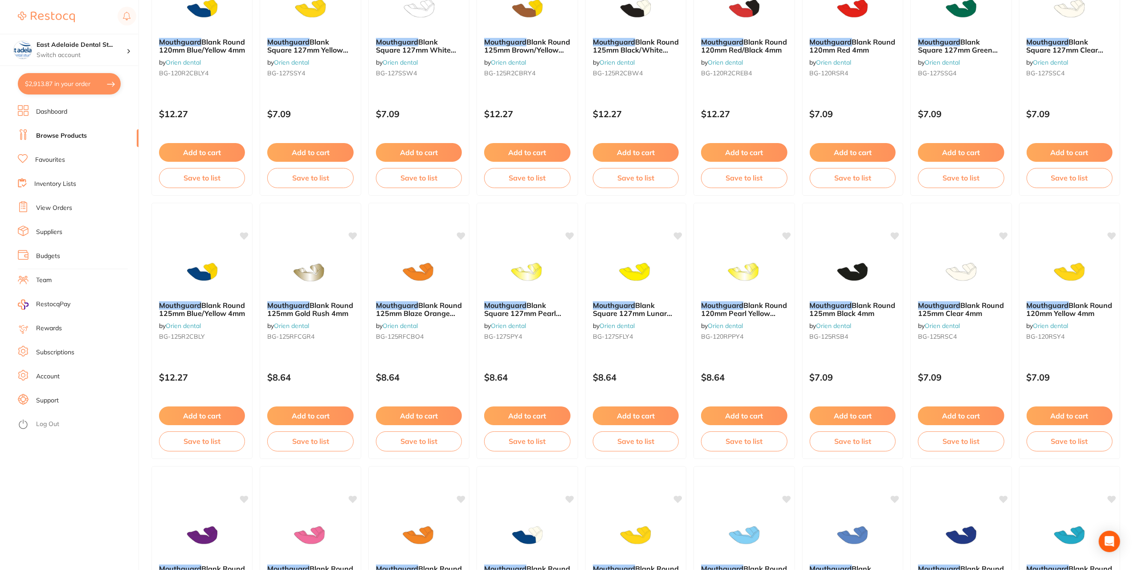
click at [94, 89] on button "$2,913.87 in your order" at bounding box center [69, 83] width 103 height 21
checkbox input "true"
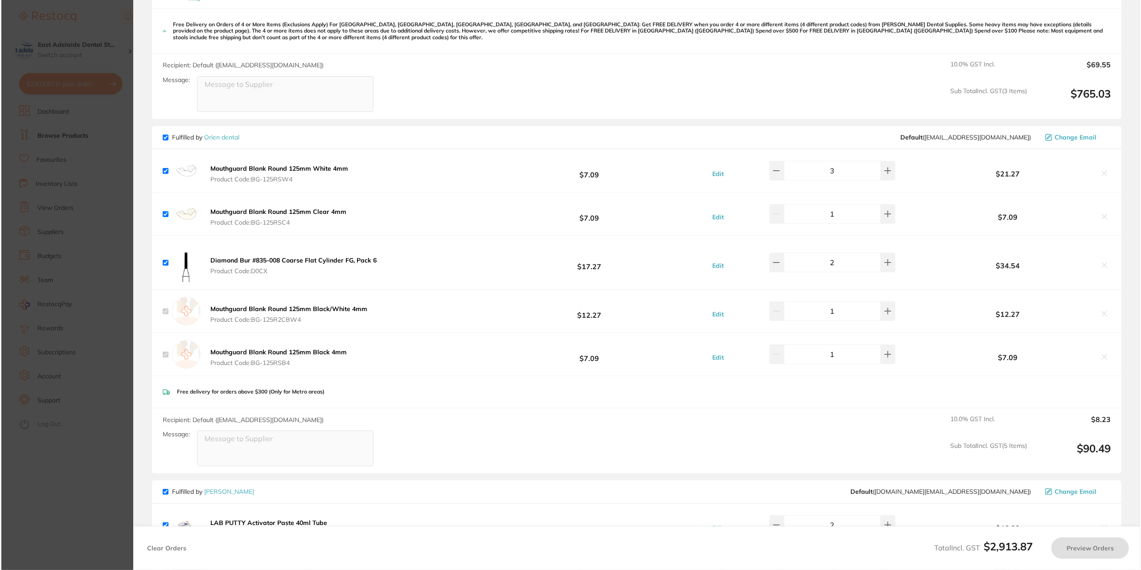
scroll to position [0, 0]
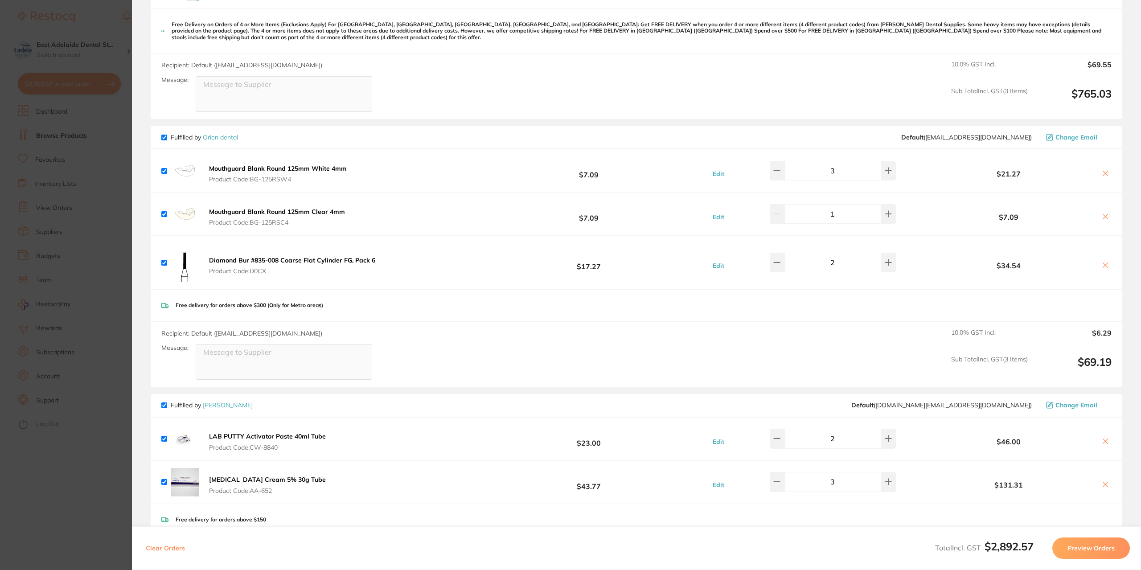
checkbox input "true"
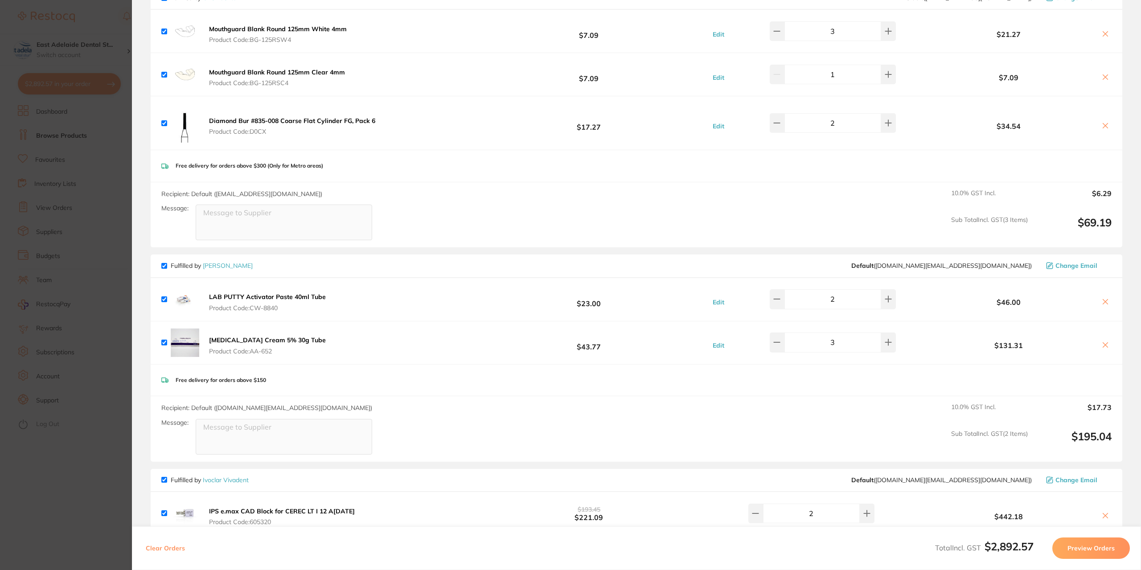
scroll to position [446, 0]
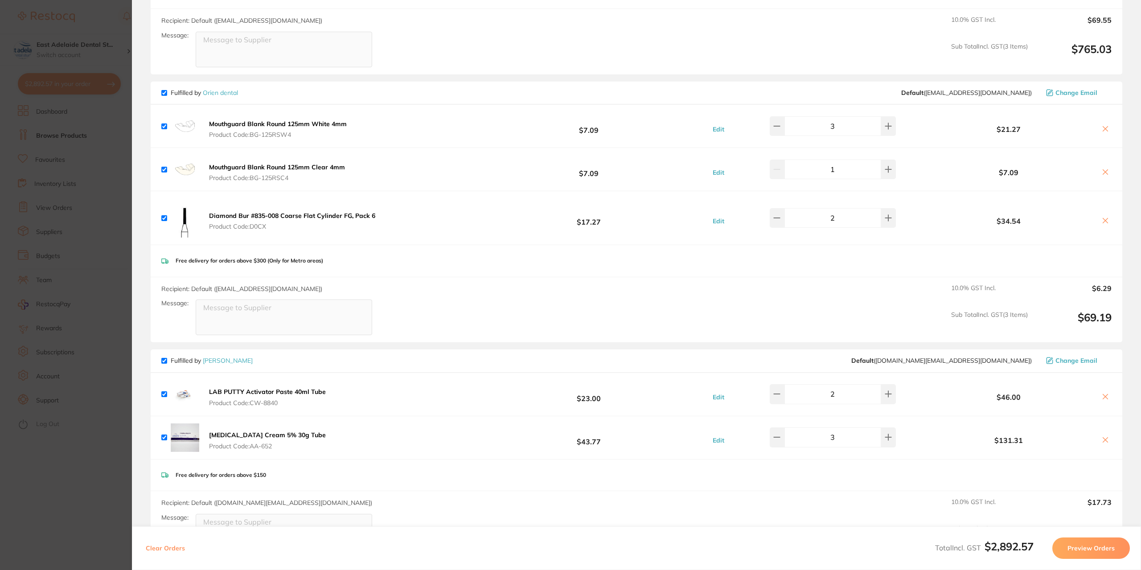
click at [82, 444] on section "Update RRP Set your pre negotiated price for this item. Item Agreed RRP (excl. …" at bounding box center [570, 285] width 1141 height 570
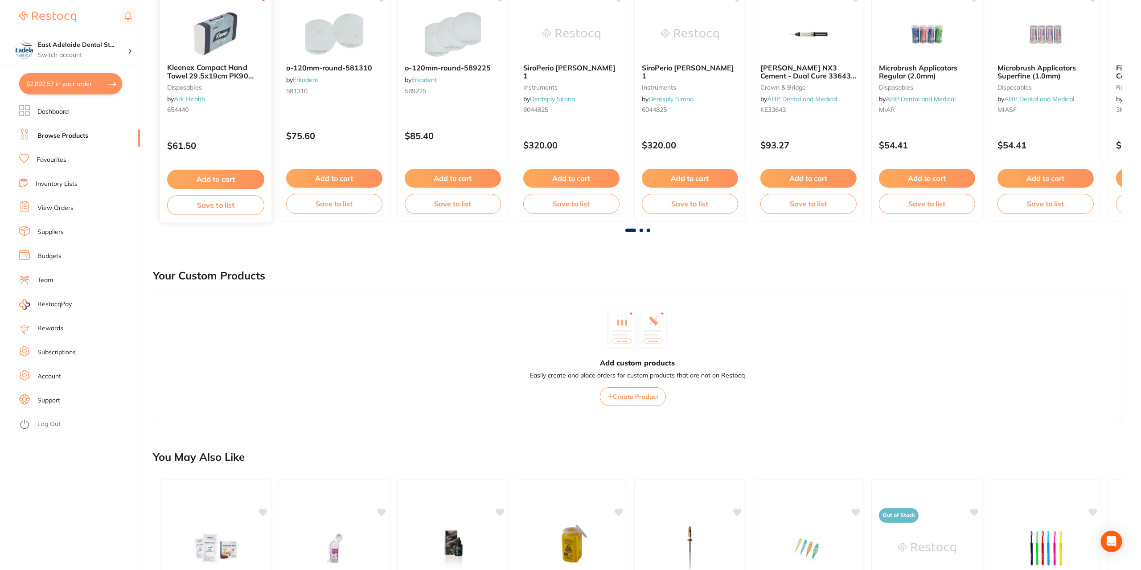
scroll to position [0, 0]
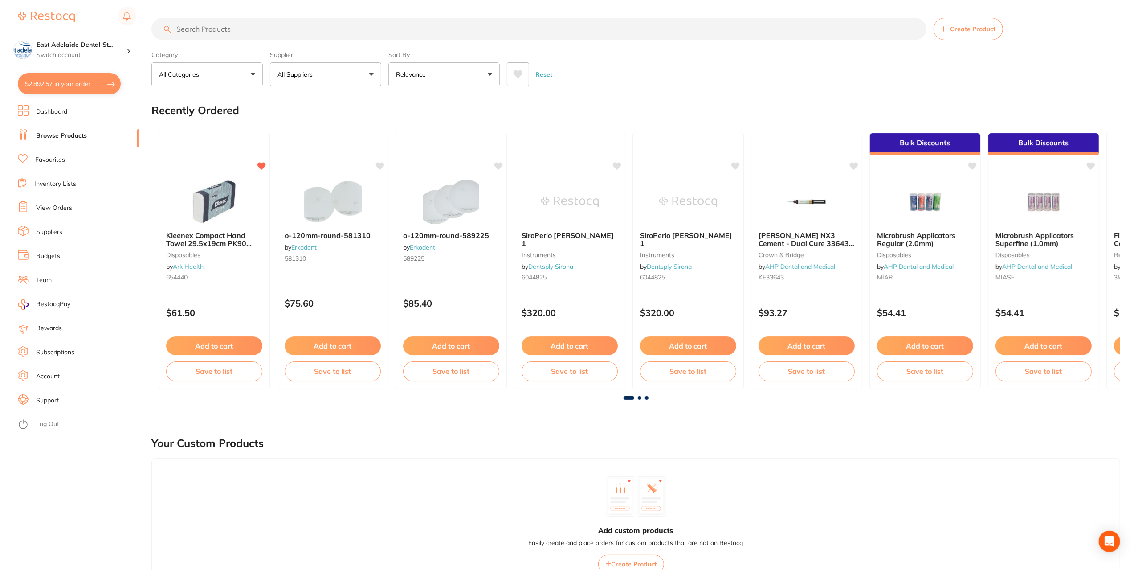
click at [83, 85] on button "$2,892.57 in your order" at bounding box center [69, 83] width 103 height 21
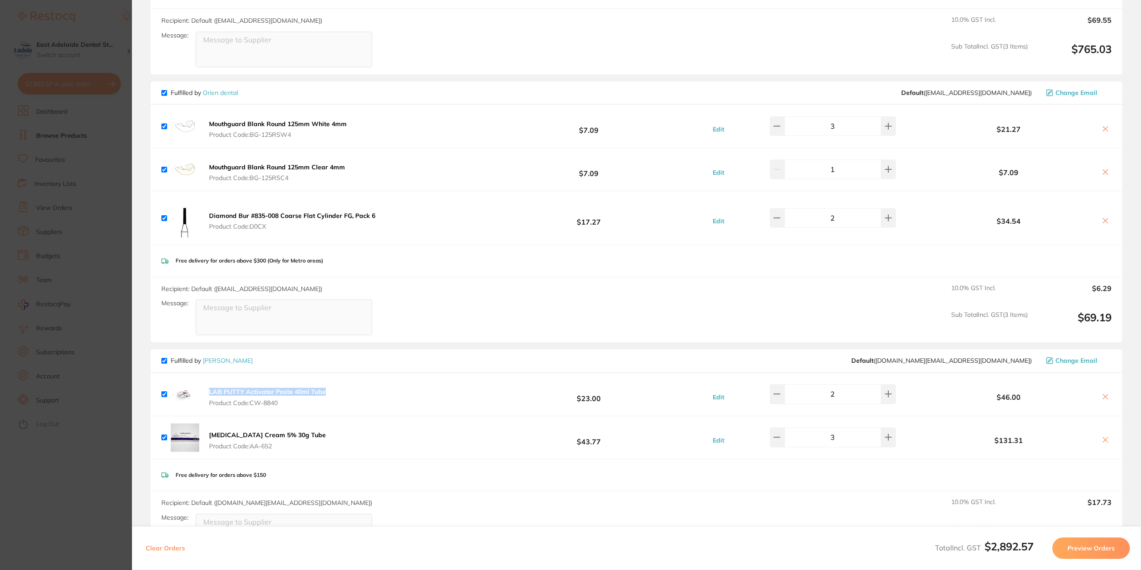
drag, startPoint x: 336, startPoint y: 391, endPoint x: 207, endPoint y: 384, distance: 129.4
click at [207, 385] on div "LAB PUTTY Activator Paste 40ml Tube Product Code: CW-8840 $23.00 Edit 2 $46.00" at bounding box center [636, 394] width 971 height 43
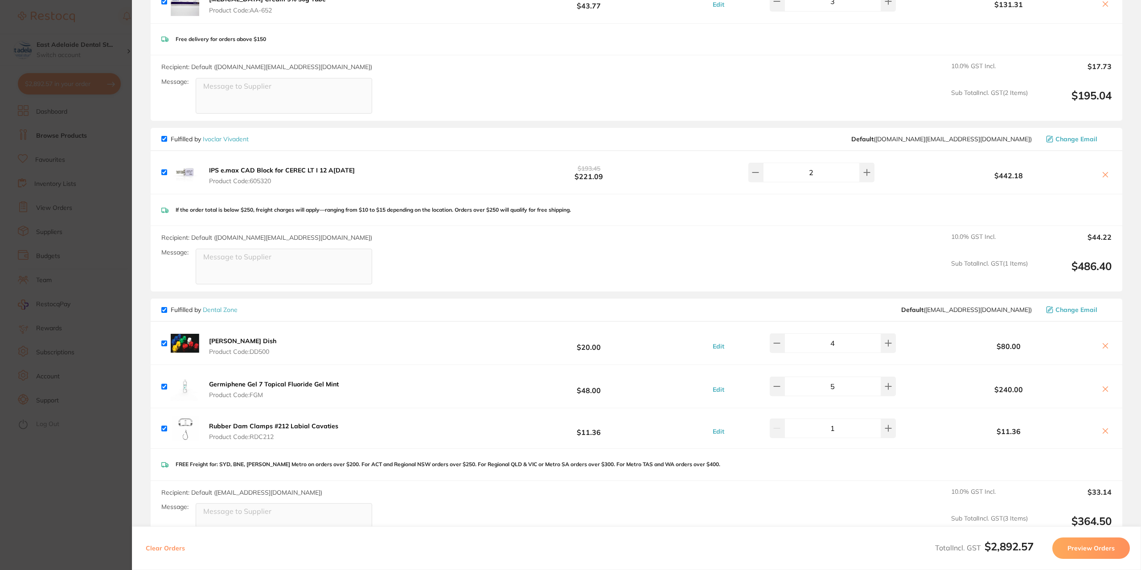
scroll to position [891, 0]
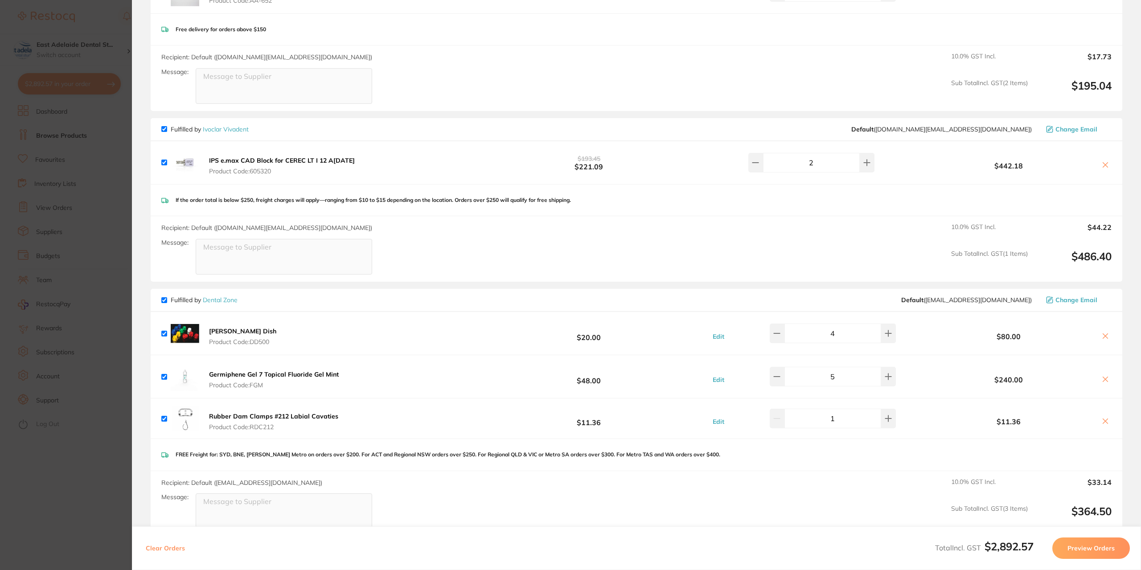
drag, startPoint x: 259, startPoint y: 325, endPoint x: 352, endPoint y: 339, distance: 93.7
click at [424, 340] on div "Dappen Dish Product Code: DD500 $20.00 Edit 4 $80.00" at bounding box center [636, 333] width 971 height 43
drag, startPoint x: 260, startPoint y: 331, endPoint x: 422, endPoint y: 401, distance: 176.8
click at [211, 327] on button "Dappen Dish Product Code: DD500" at bounding box center [242, 336] width 73 height 19
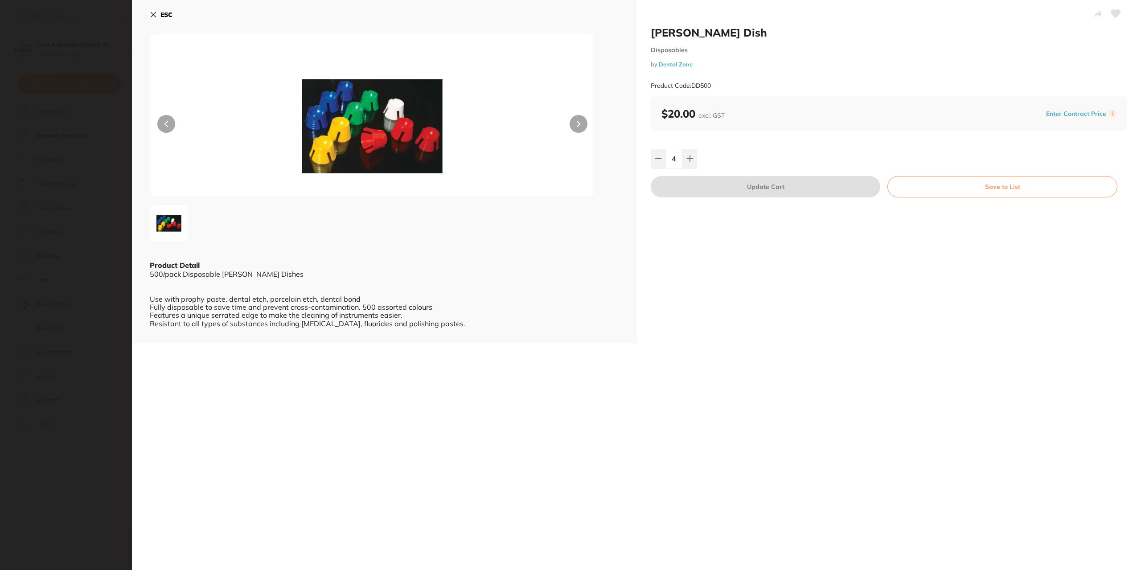
drag, startPoint x: 391, startPoint y: 400, endPoint x: 208, endPoint y: 48, distance: 396.8
click at [390, 398] on section "Dappen Dish Disposables by Dental Zone Product Code: DD500 ESC Product Detail 5…" at bounding box center [570, 285] width 1141 height 570
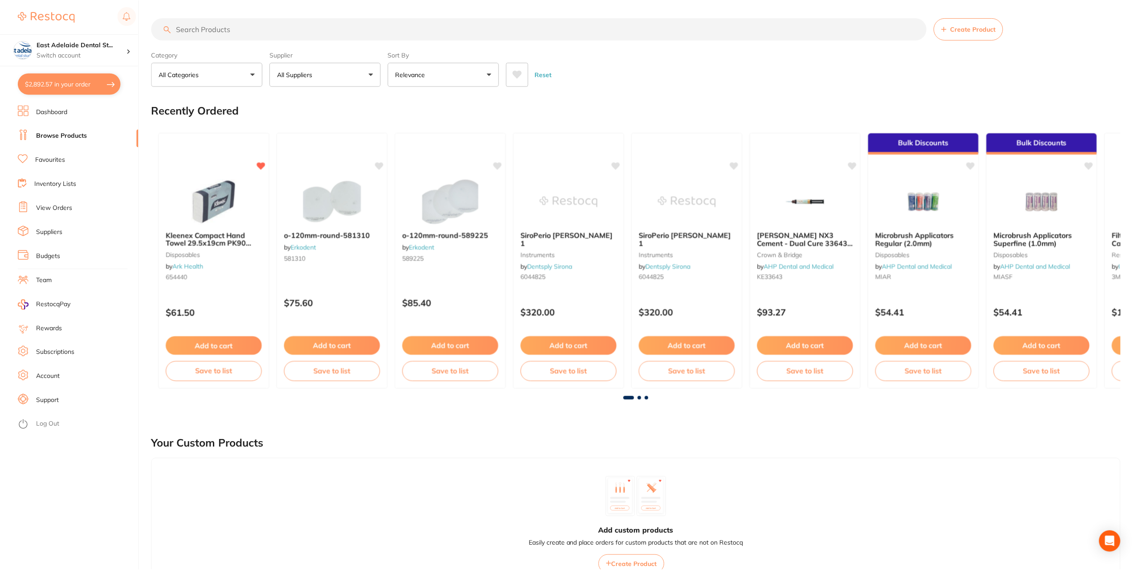
scroll to position [4, 0]
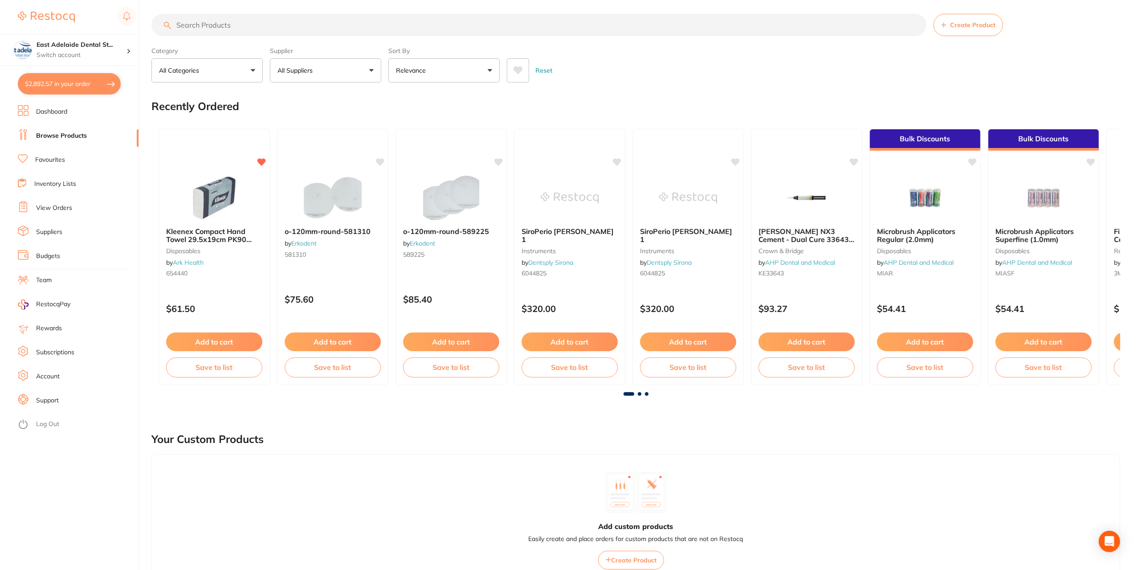
click at [206, 29] on input "search" at bounding box center [538, 25] width 775 height 22
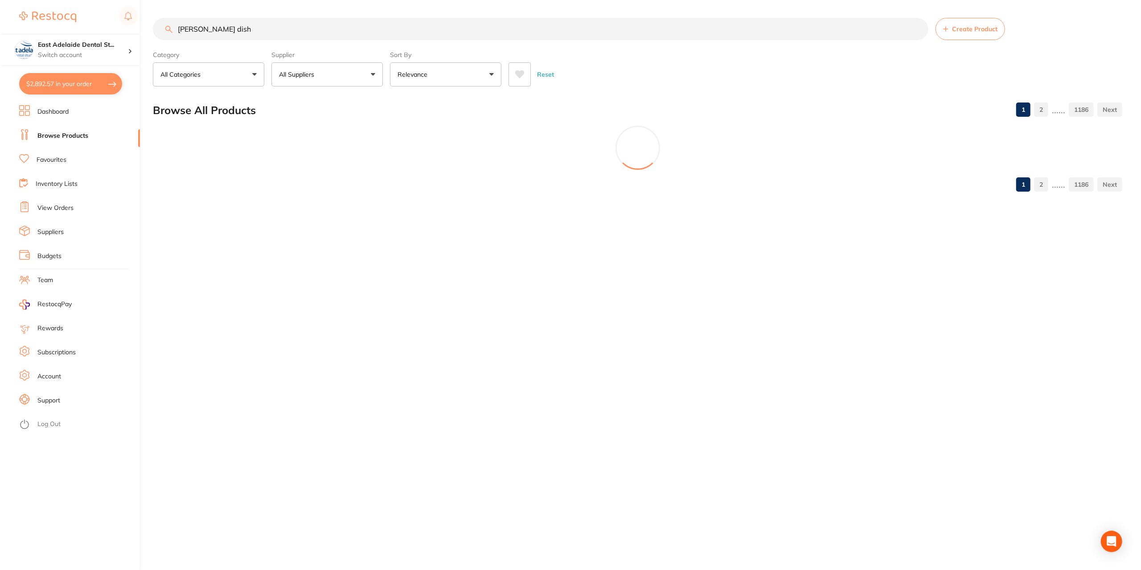
scroll to position [0, 0]
type input "dappen dish"
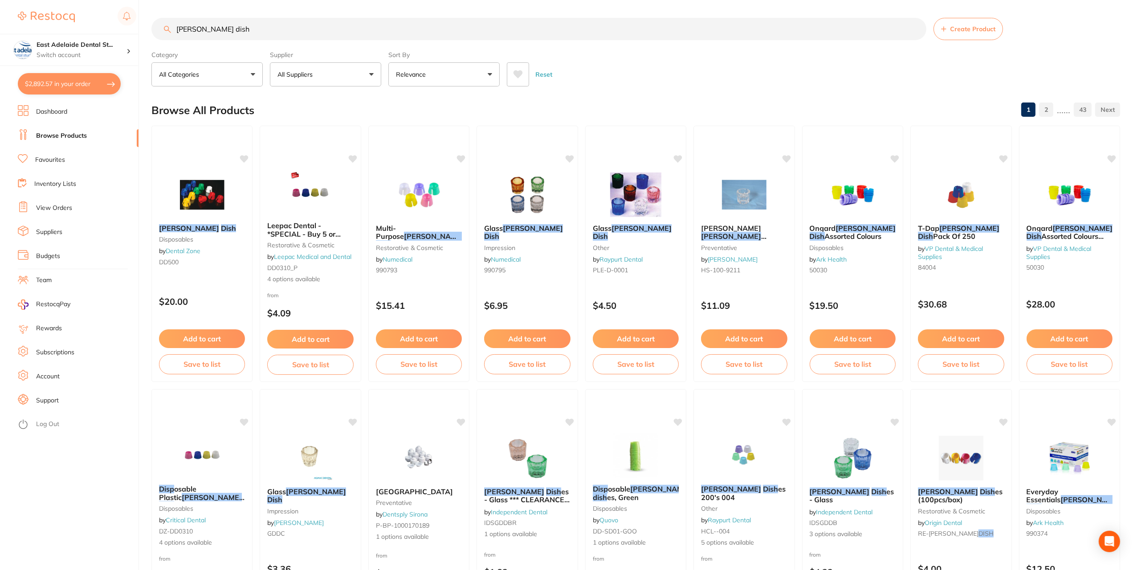
click at [295, 67] on button "All Suppliers" at bounding box center [325, 74] width 111 height 24
type input "or"
click at [307, 209] on li "Orien dental" at bounding box center [326, 204] width 104 height 25
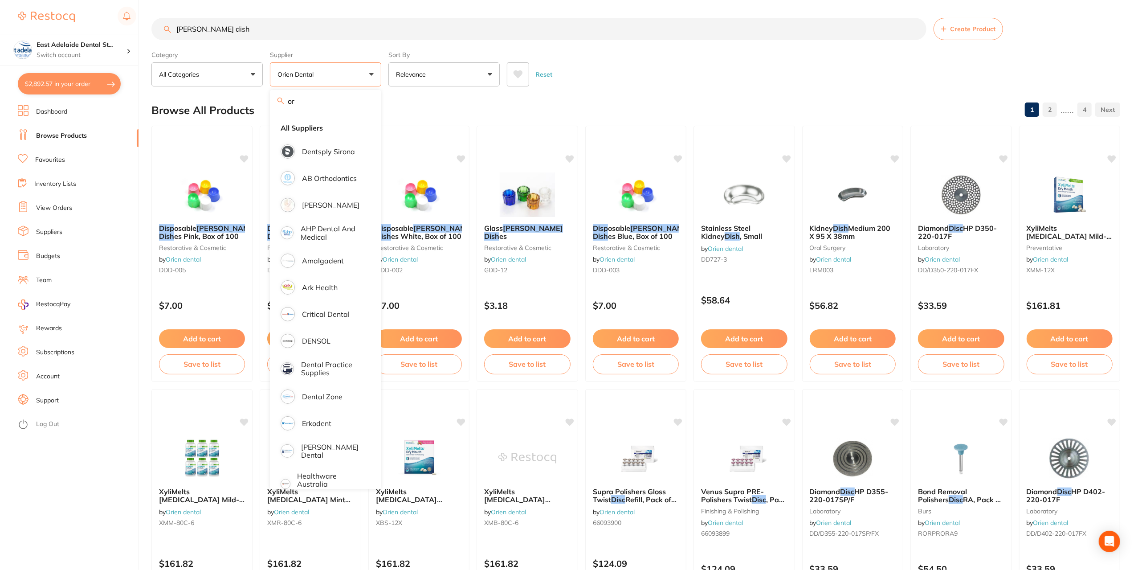
click at [460, 102] on div "Browse All Products 1 2 ...... 4" at bounding box center [635, 110] width 969 height 30
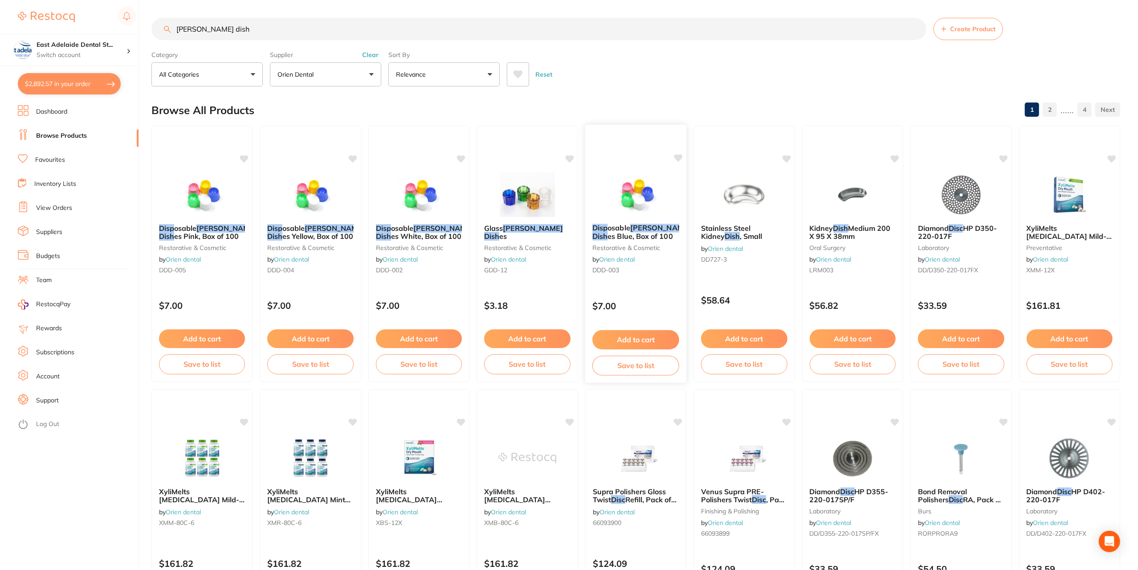
click at [634, 344] on button "Add to cart" at bounding box center [636, 339] width 87 height 19
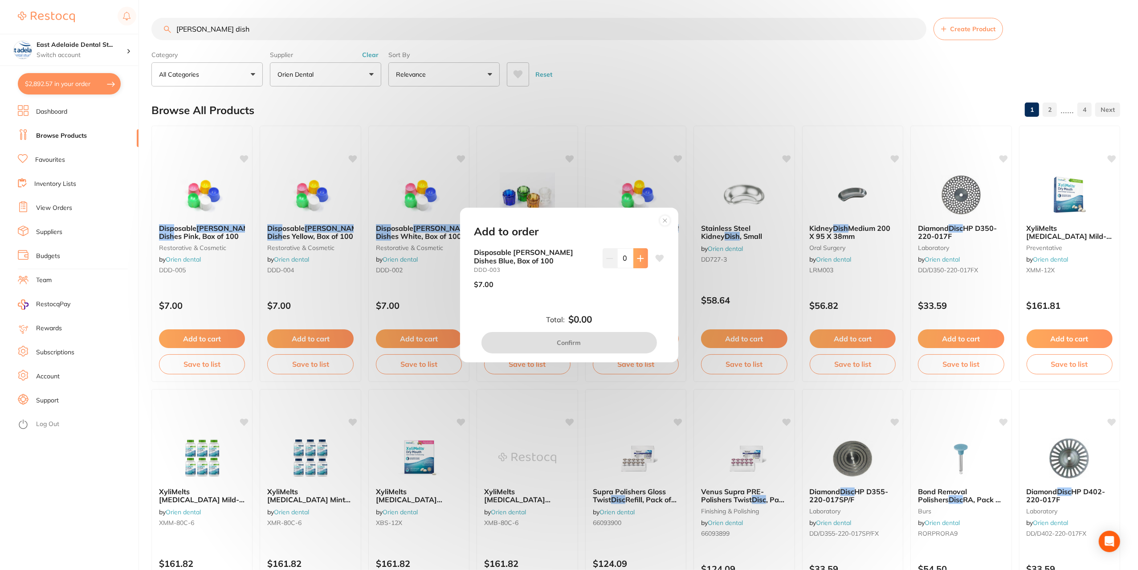
click at [634, 260] on button at bounding box center [641, 258] width 15 height 20
type input "1"
click at [666, 222] on circle at bounding box center [665, 220] width 10 height 10
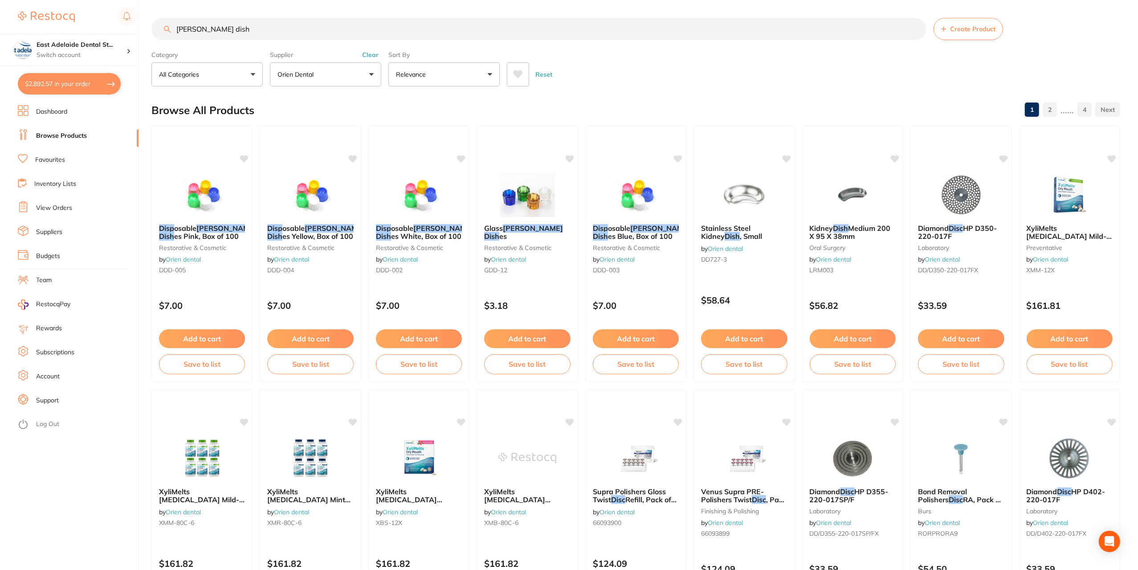
click at [78, 78] on button "$2,892.57 in your order" at bounding box center [69, 83] width 103 height 21
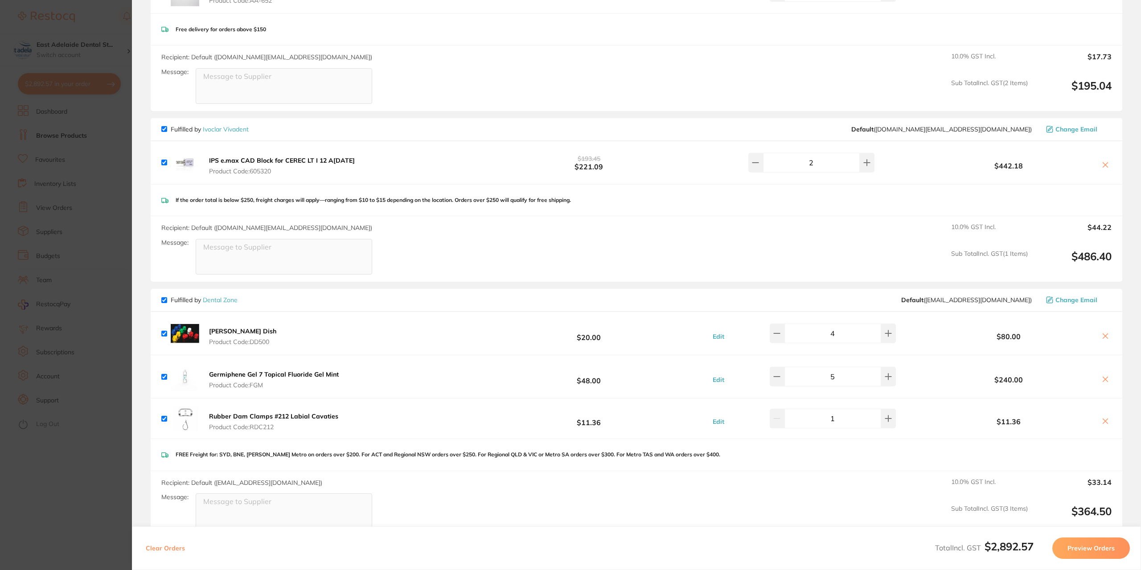
click at [222, 328] on b "[PERSON_NAME] Dish" at bounding box center [242, 331] width 67 height 8
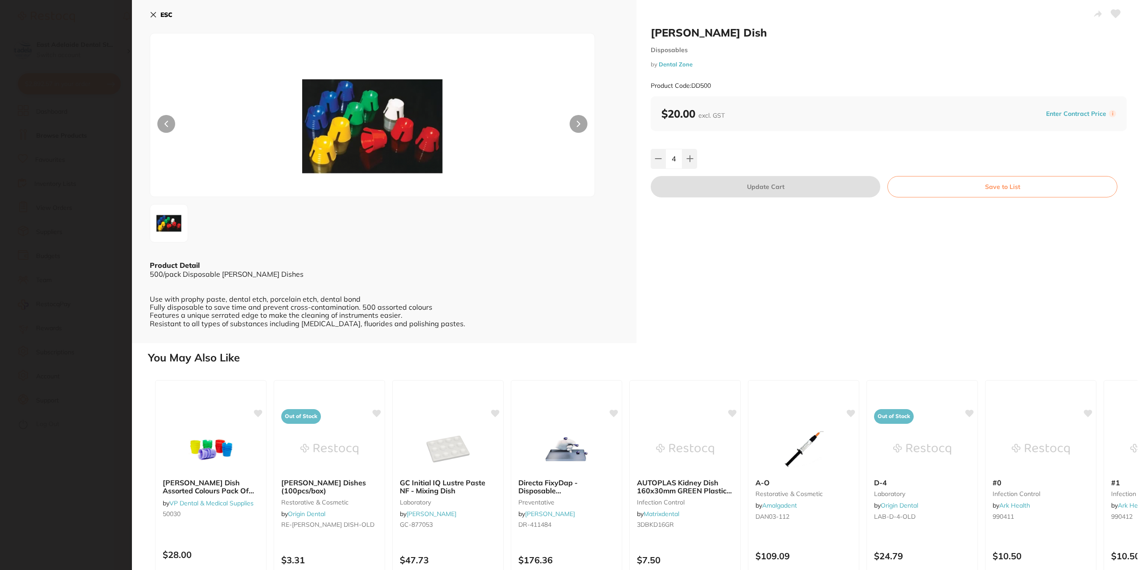
click at [152, 17] on icon at bounding box center [153, 14] width 7 height 7
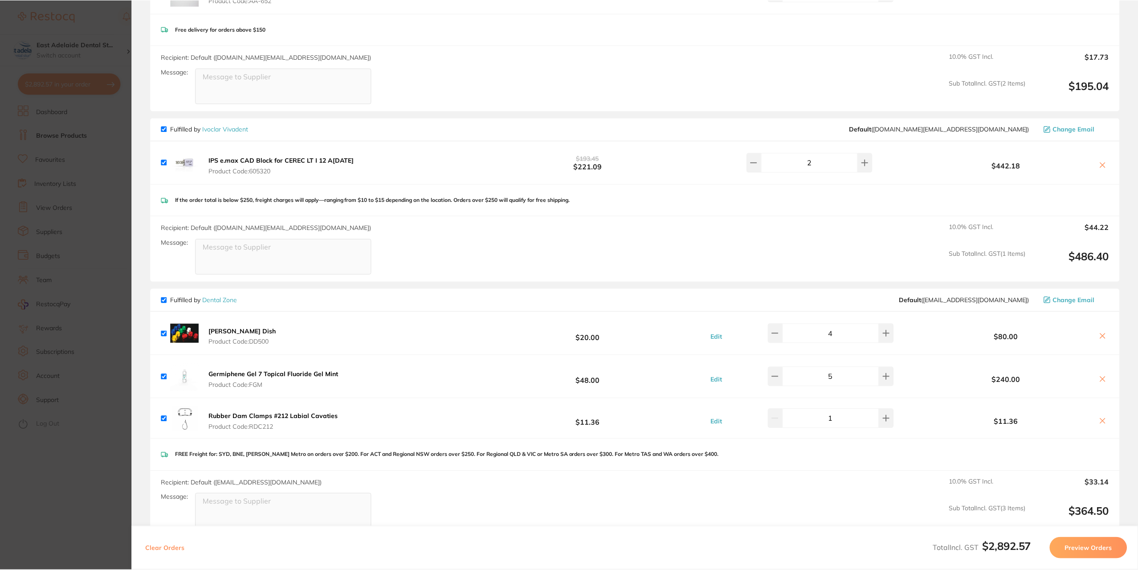
scroll to position [4, 0]
click at [98, 167] on section "Update RRP Set your pre negotiated price for this item. Item Agreed RRP (excl. …" at bounding box center [569, 285] width 1138 height 570
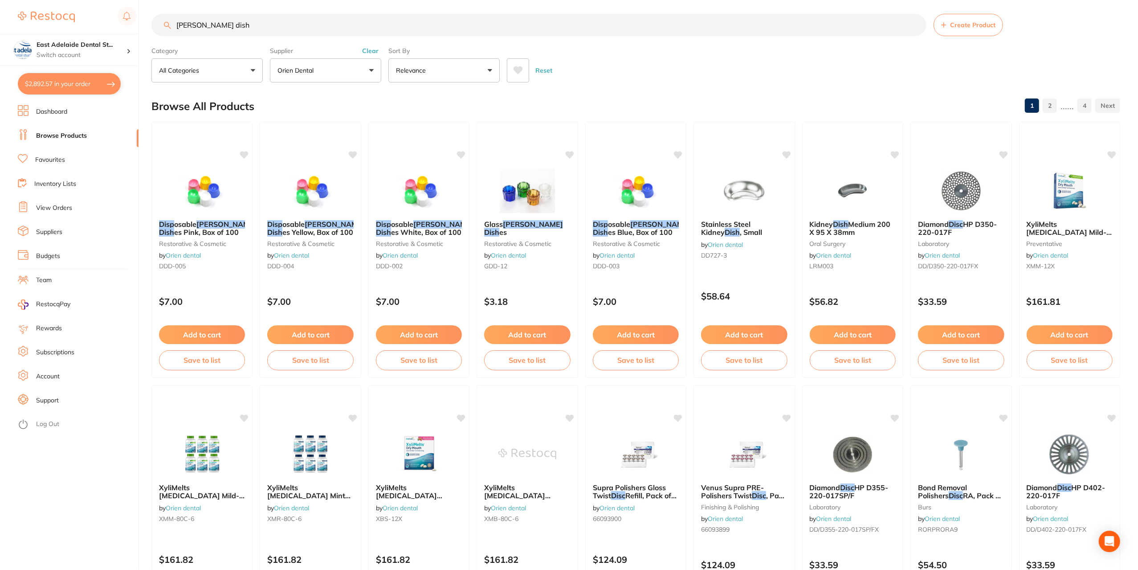
drag, startPoint x: 242, startPoint y: 33, endPoint x: 139, endPoint y: 14, distance: 105.0
click at [139, 14] on div "$2,892.57 East Adelaide Dental St... Switch account East Adelaide Dental Studio…" at bounding box center [569, 281] width 1138 height 570
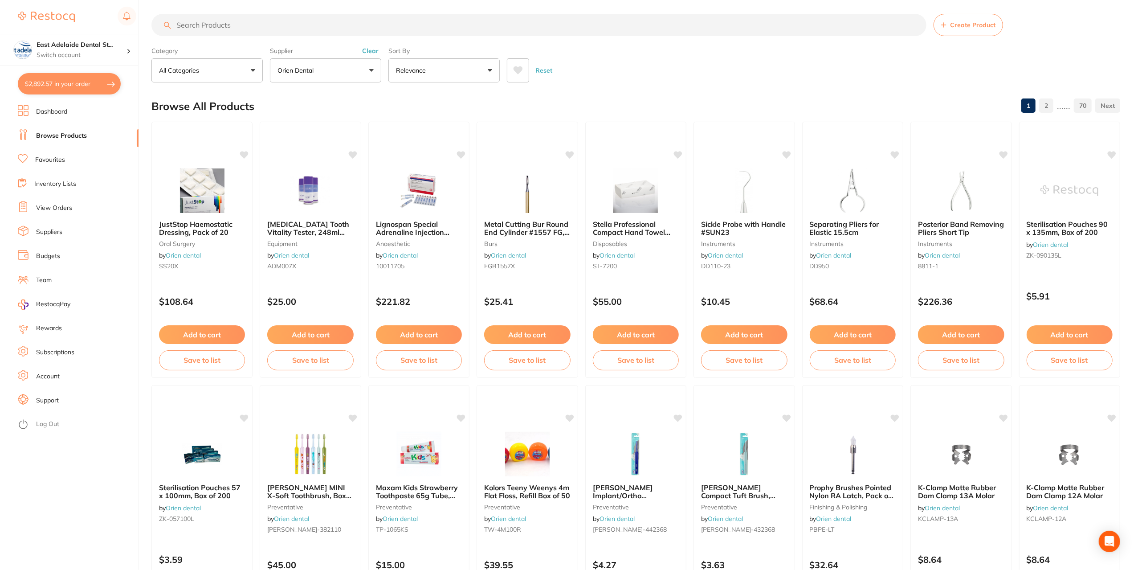
click at [78, 84] on button "$2,892.57 in your order" at bounding box center [69, 83] width 103 height 21
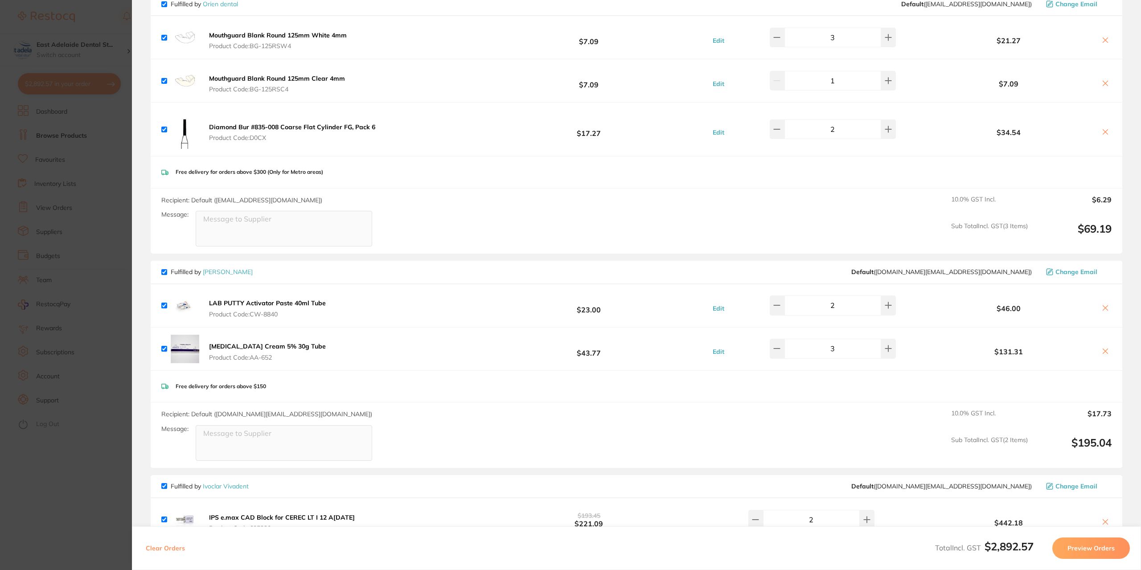
scroll to position [446, 0]
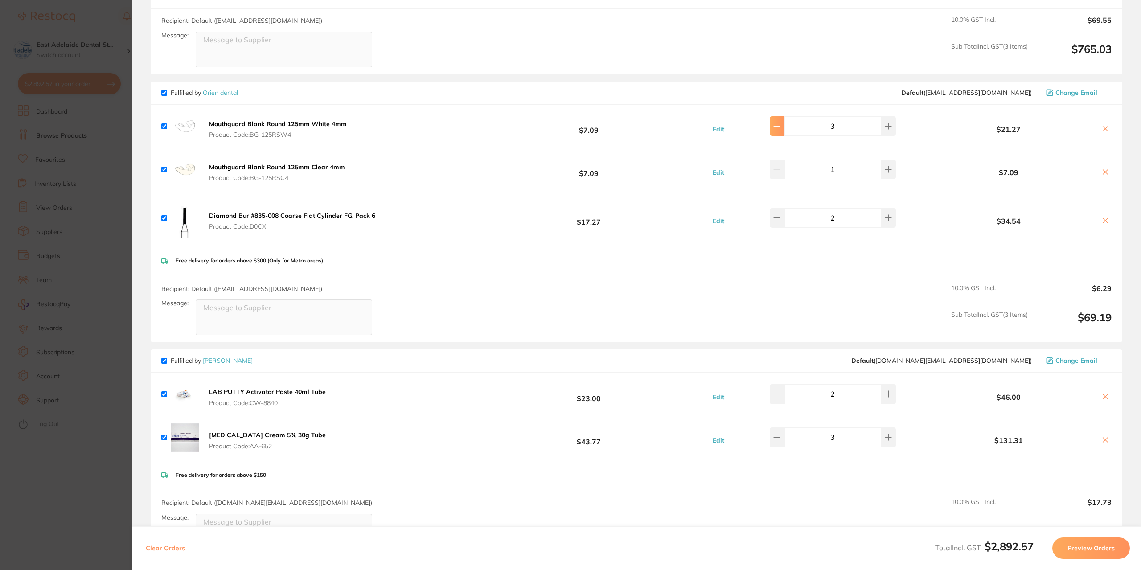
click at [784, 127] on button at bounding box center [776, 126] width 15 height 20
type input "2"
drag, startPoint x: 356, startPoint y: 124, endPoint x: 209, endPoint y: 115, distance: 146.9
click at [209, 115] on div "Mouthguard Blank Round 125mm White 4mm Product Code: BG-125RSW4 $7.09 Edit 2 $1…" at bounding box center [636, 126] width 971 height 43
copy b "Mouthguard Blank Round 125mm White 4mm"
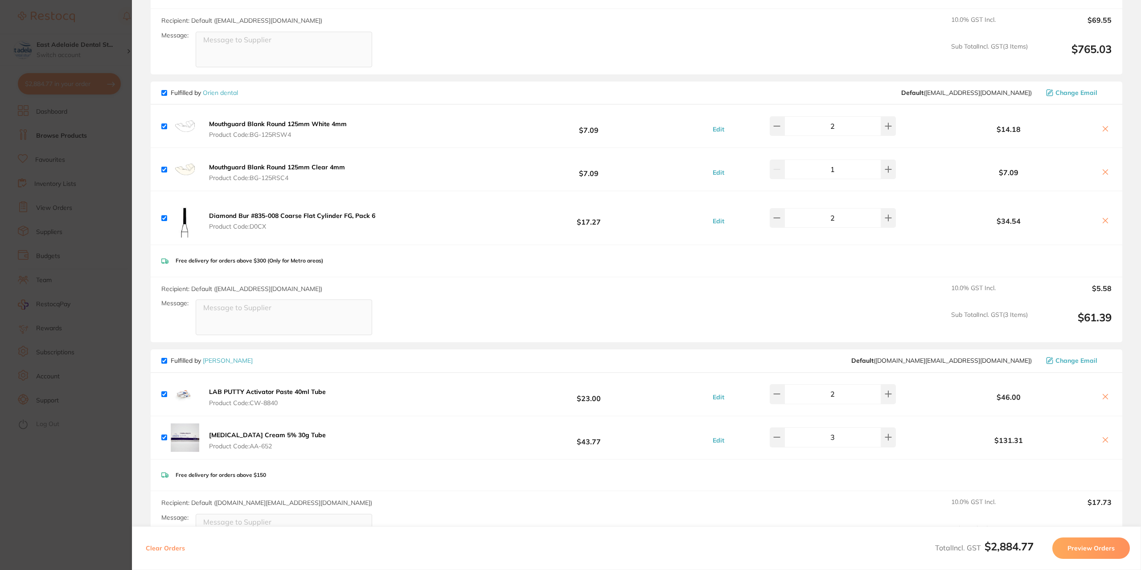
click at [78, 141] on section "Update RRP Set your pre negotiated price for this item. Item Agreed RRP (excl. …" at bounding box center [570, 285] width 1141 height 570
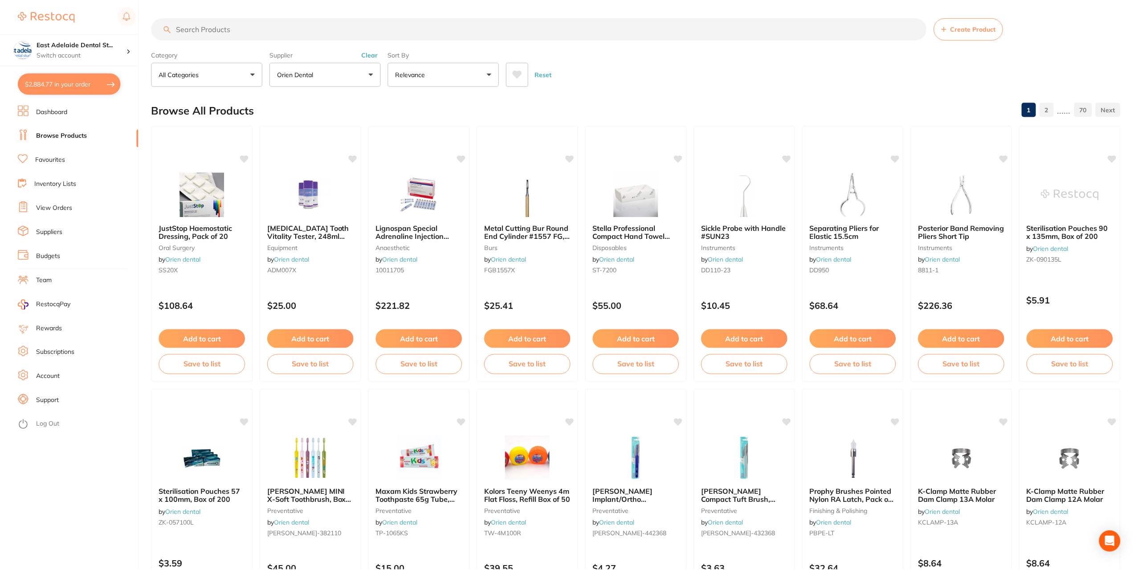
scroll to position [4, 0]
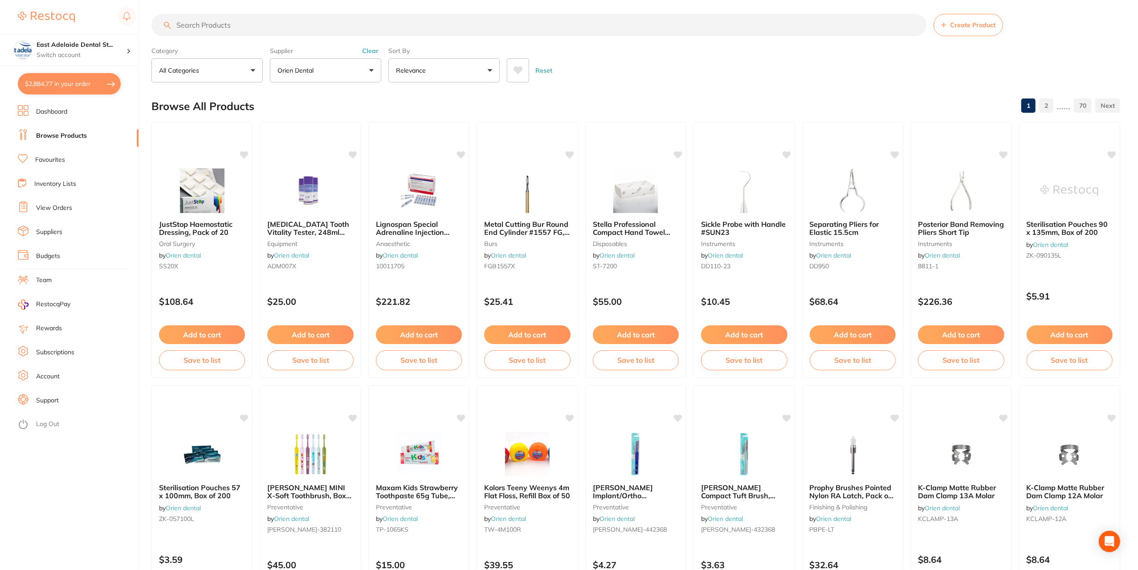
click at [207, 20] on input "search" at bounding box center [538, 25] width 775 height 22
paste input "Mouthguard Blank Round 125mm White 4mm"
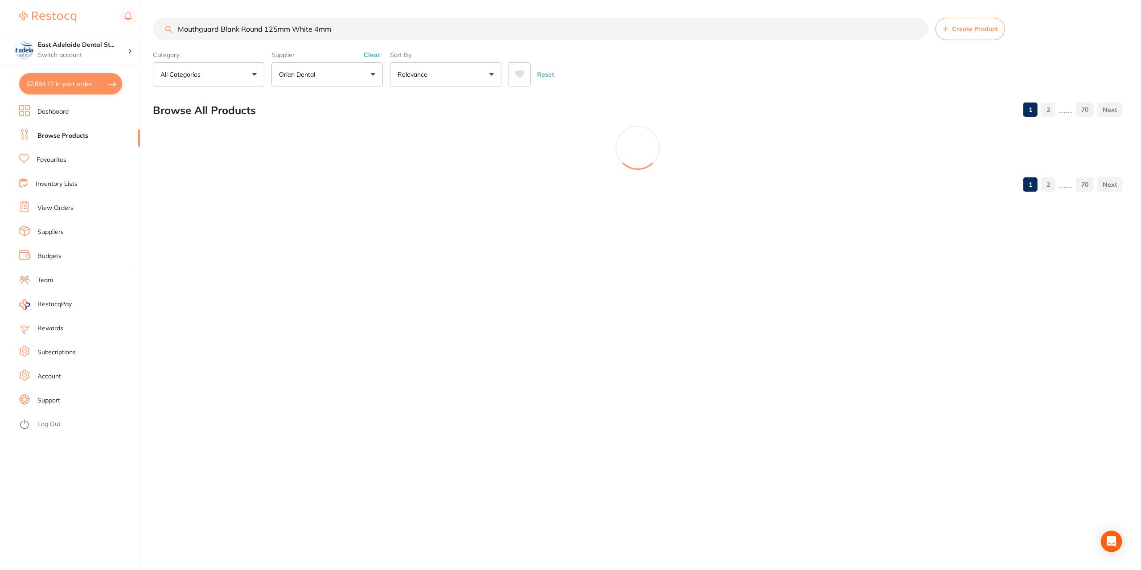
scroll to position [0, 0]
click at [310, 26] on input "Mouthguard Blank Round 125mm White 4mm" at bounding box center [539, 29] width 777 height 22
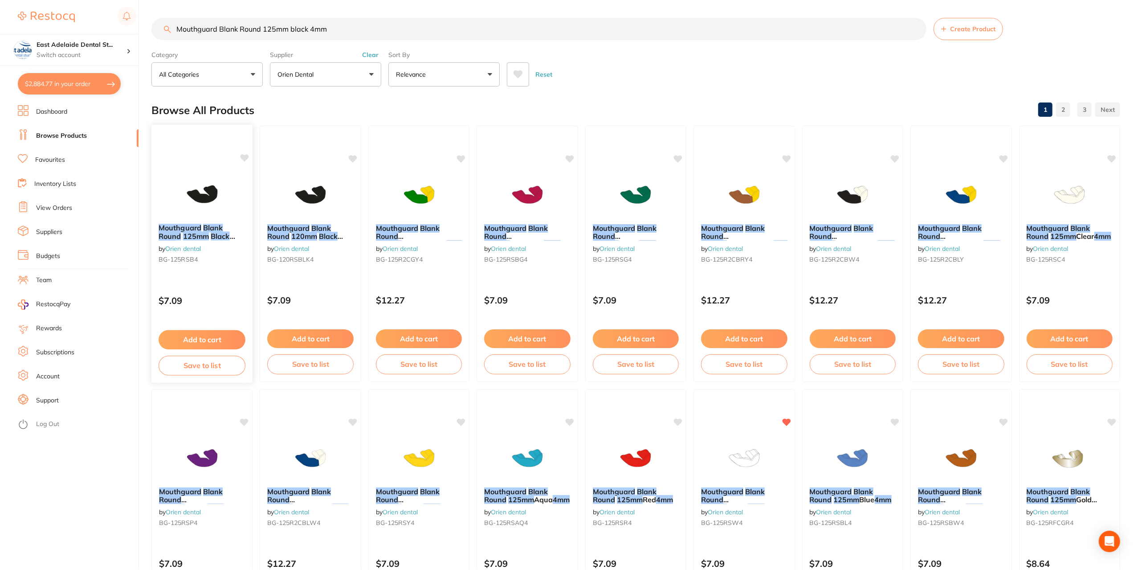
type input "Mouthguard Blank Round 125mm black 4mm"
click at [197, 200] on img at bounding box center [202, 194] width 58 height 45
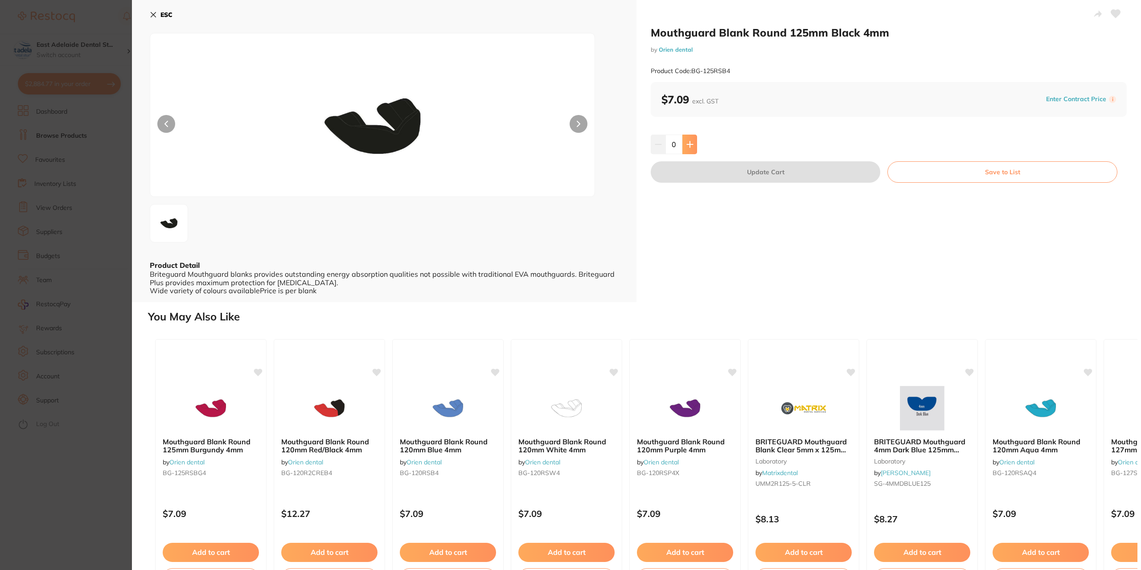
click at [687, 144] on icon at bounding box center [690, 144] width 6 height 6
type input "1"
click at [700, 166] on button "Update Cart" at bounding box center [765, 171] width 229 height 21
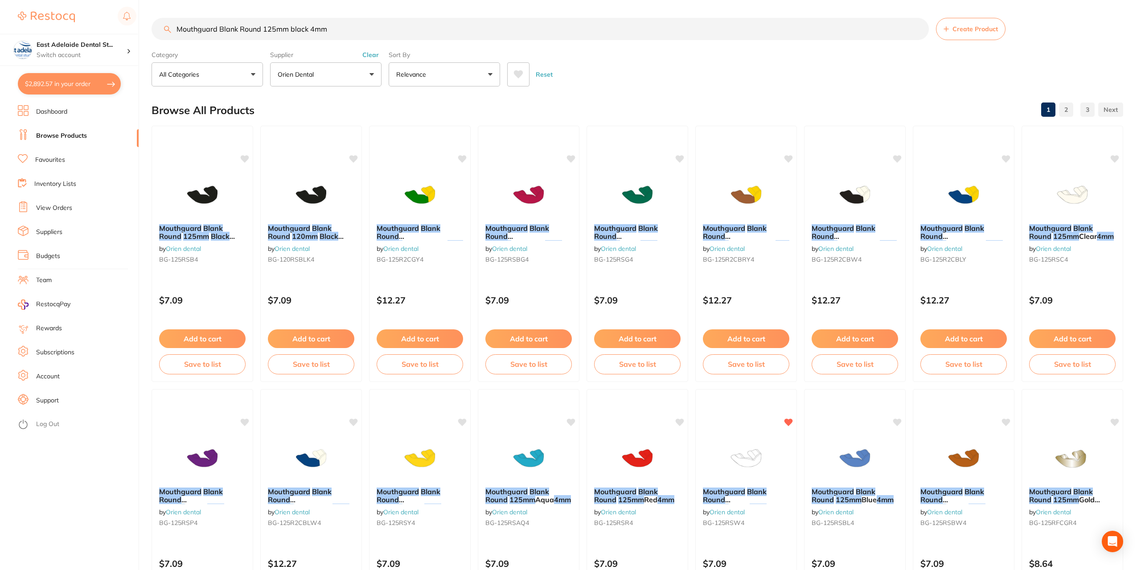
checkbox input "false"
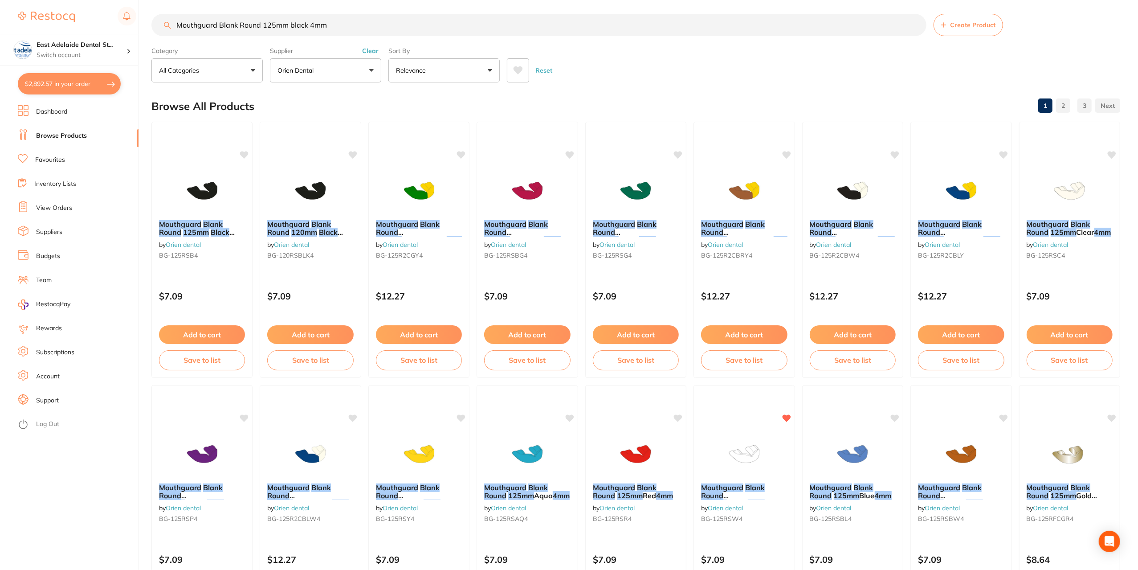
click at [91, 80] on button "$2,892.57 in your order" at bounding box center [69, 83] width 103 height 21
checkbox input "true"
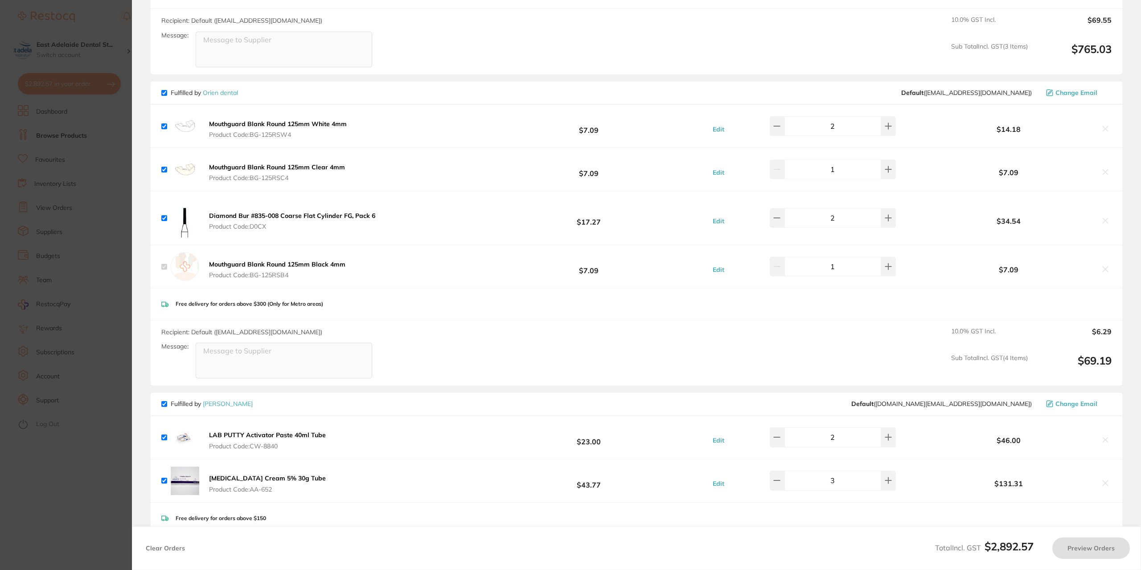
checkbox input "true"
type input "3"
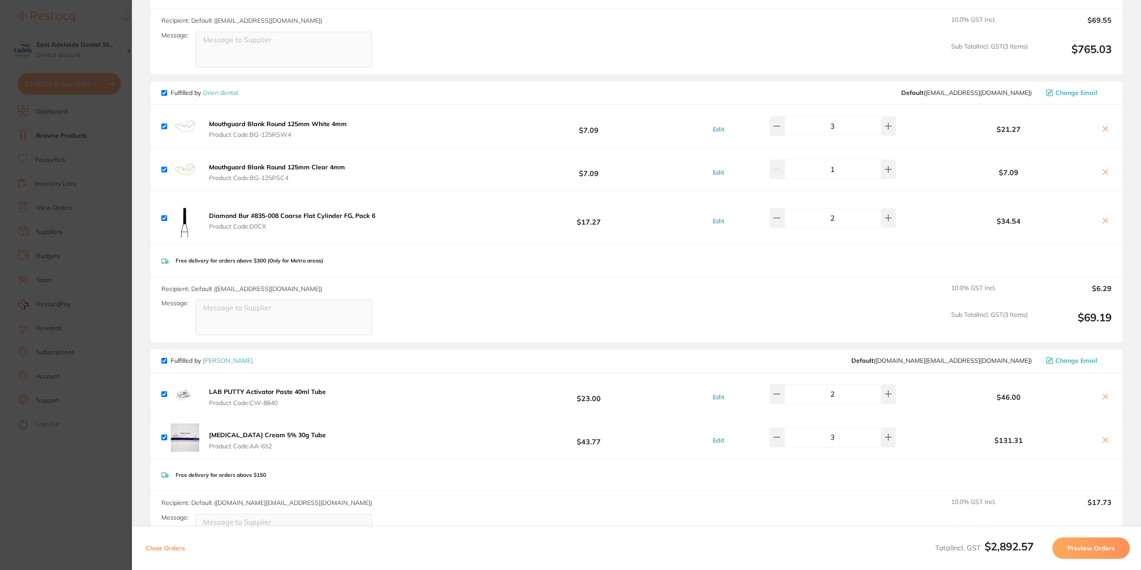
click at [80, 115] on section "Update RRP Set your pre negotiated price for this item. Item Agreed RRP (excl. …" at bounding box center [570, 285] width 1141 height 570
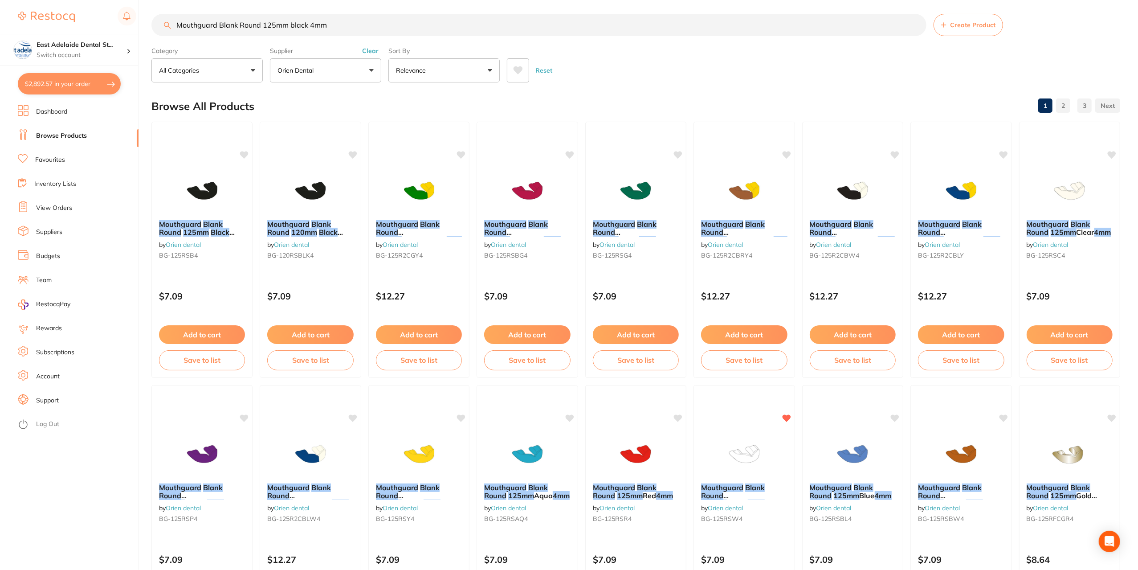
drag, startPoint x: 181, startPoint y: 182, endPoint x: 318, endPoint y: 190, distance: 136.6
click at [181, 183] on img at bounding box center [202, 190] width 58 height 45
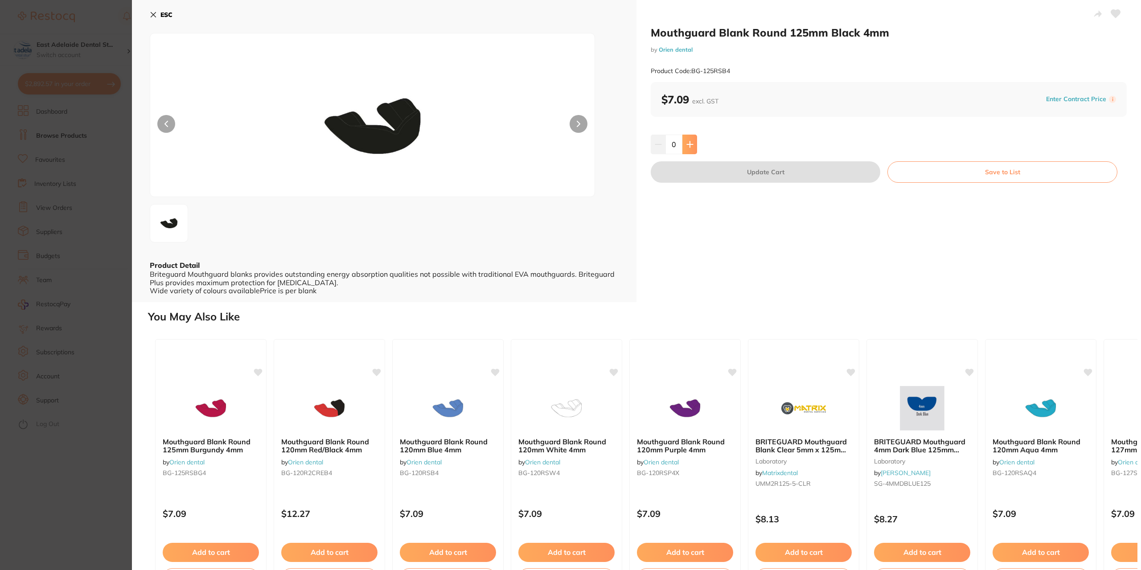
click at [693, 148] on button at bounding box center [689, 145] width 15 height 20
type input "2"
click at [705, 165] on button "Update Cart" at bounding box center [765, 171] width 229 height 21
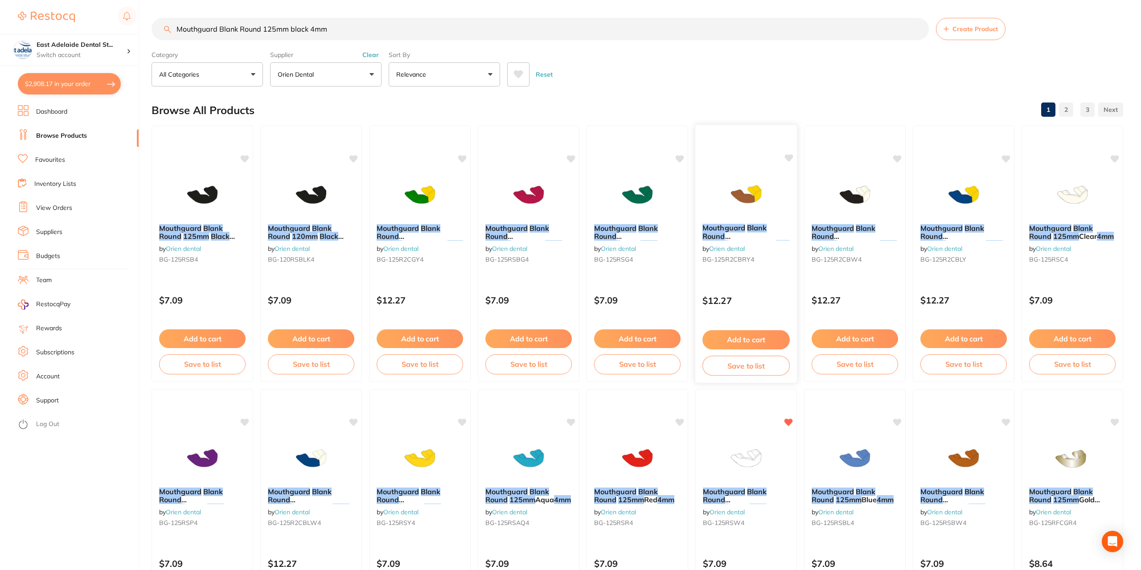
checkbox input "false"
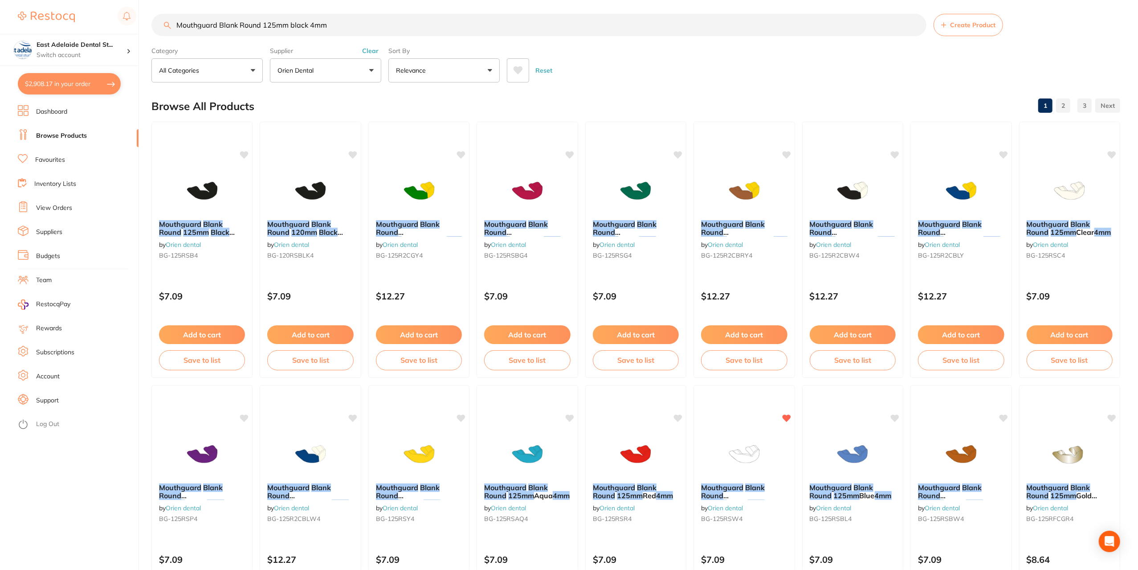
drag, startPoint x: 78, startPoint y: 85, endPoint x: 376, endPoint y: 105, distance: 299.2
click at [78, 85] on button "$2,908.17 in your order" at bounding box center [69, 83] width 103 height 21
checkbox input "true"
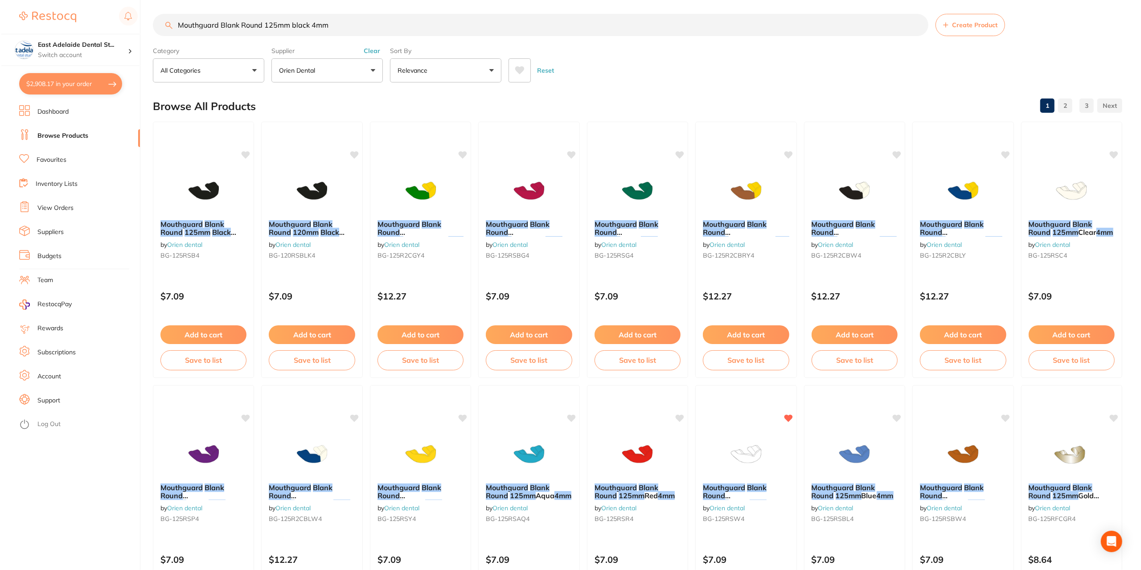
scroll to position [0, 0]
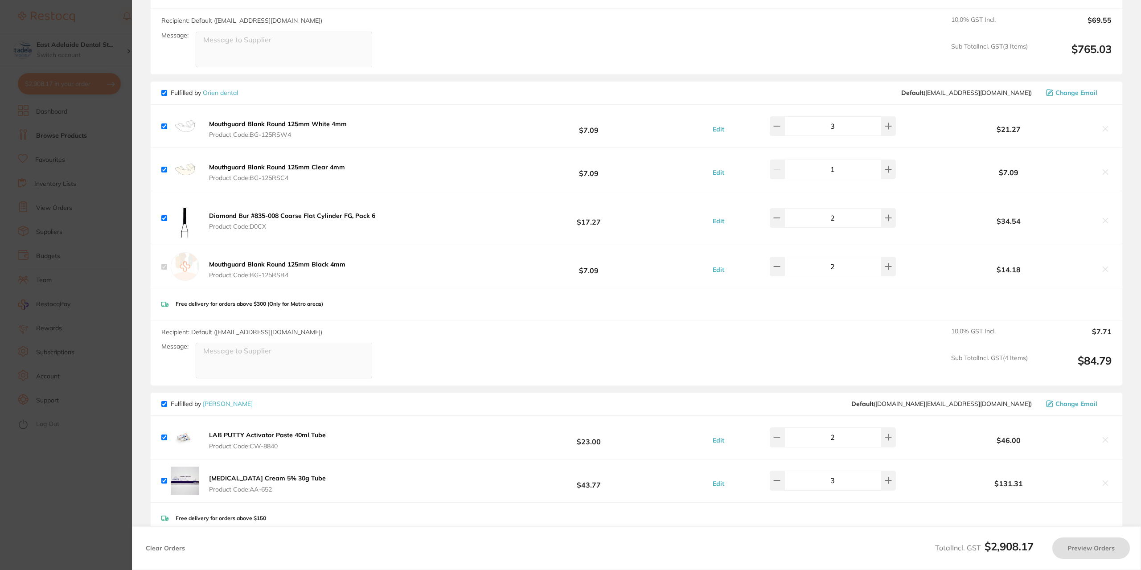
checkbox input "true"
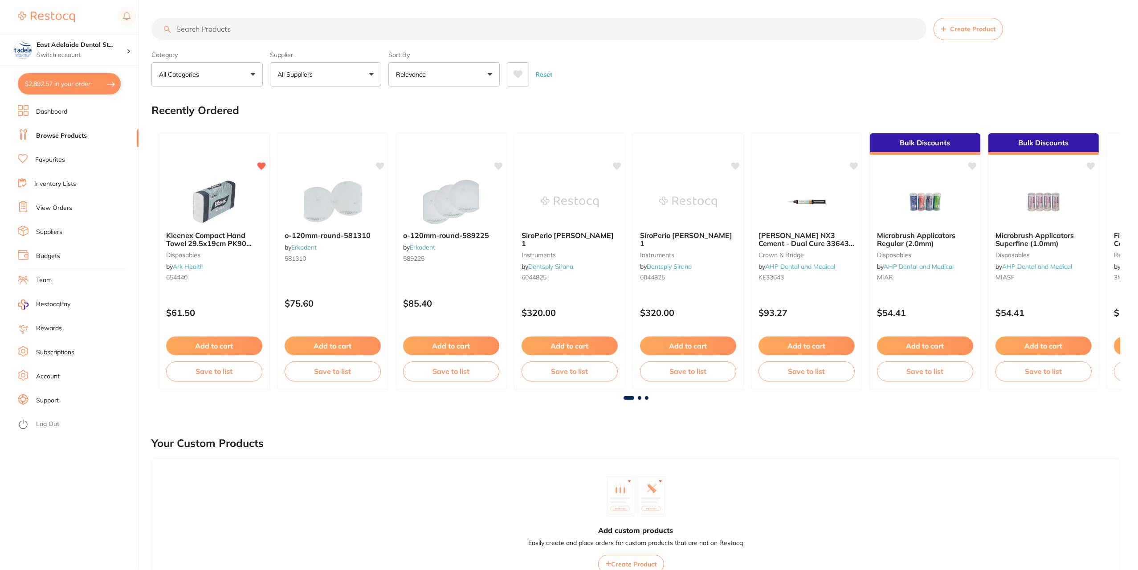
click at [60, 82] on button "$2,892.57 in your order" at bounding box center [69, 83] width 103 height 21
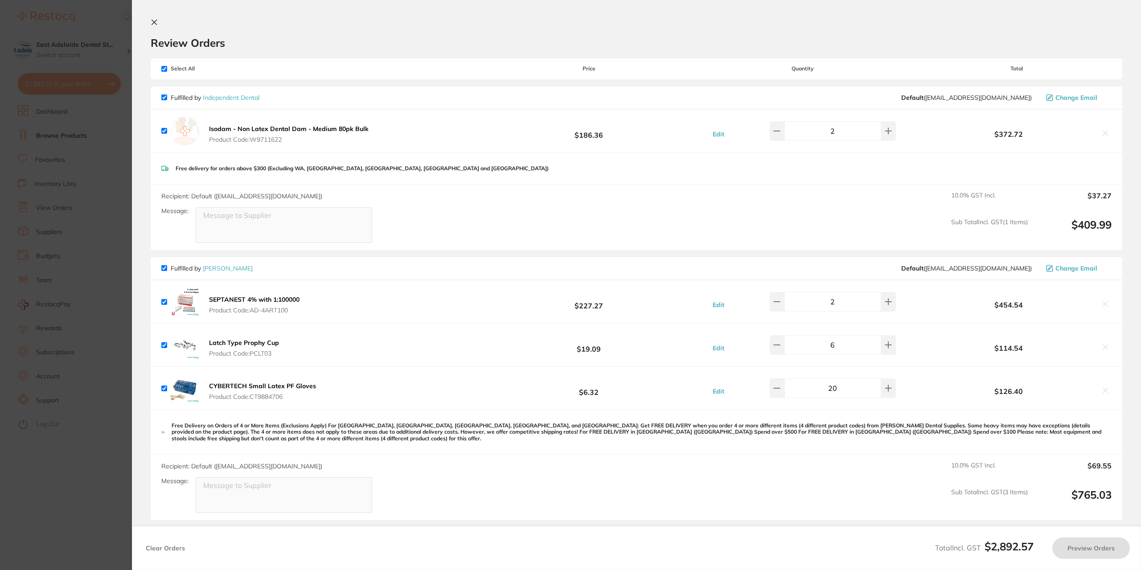
checkbox input "true"
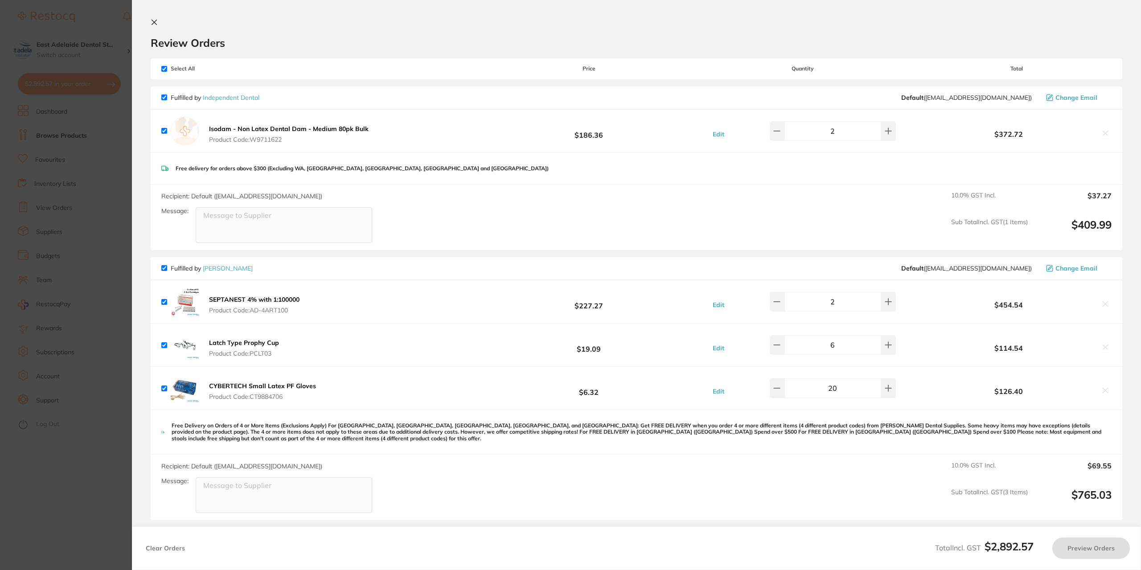
checkbox input "true"
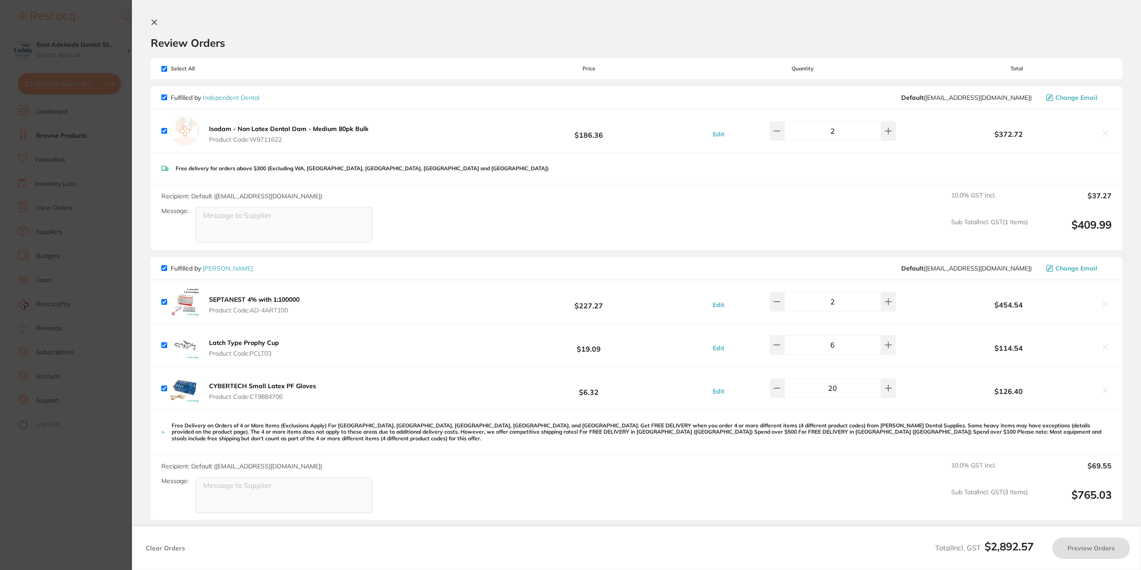
checkbox input "true"
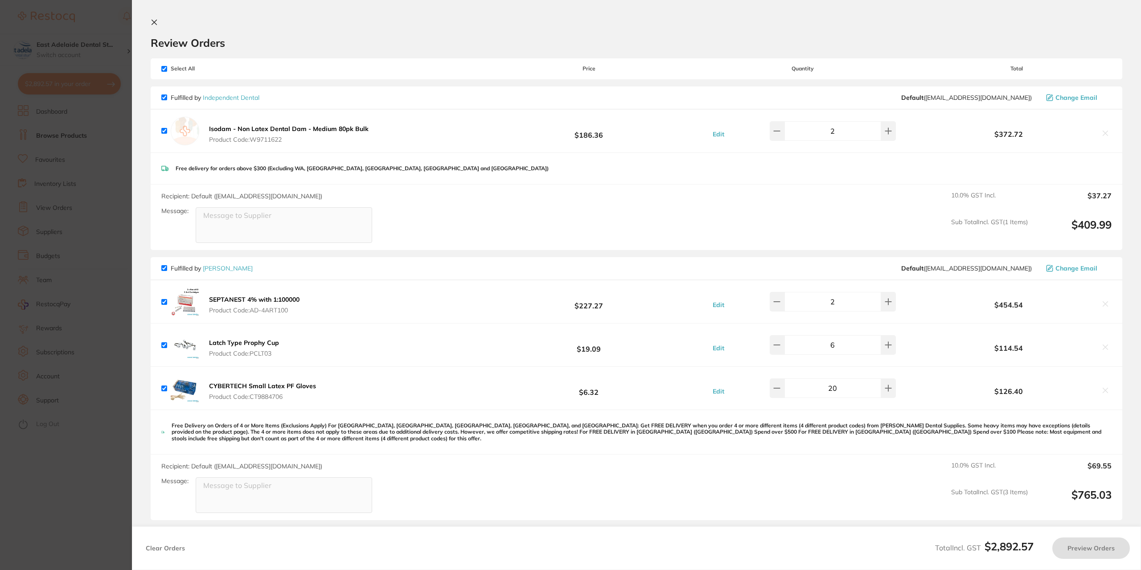
checkbox input "true"
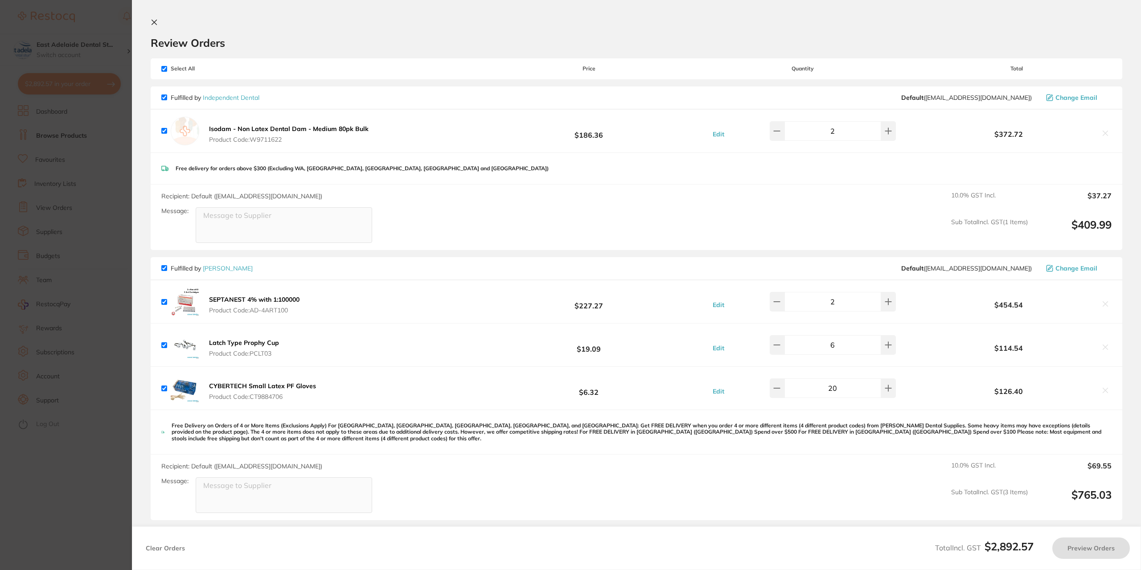
checkbox input "true"
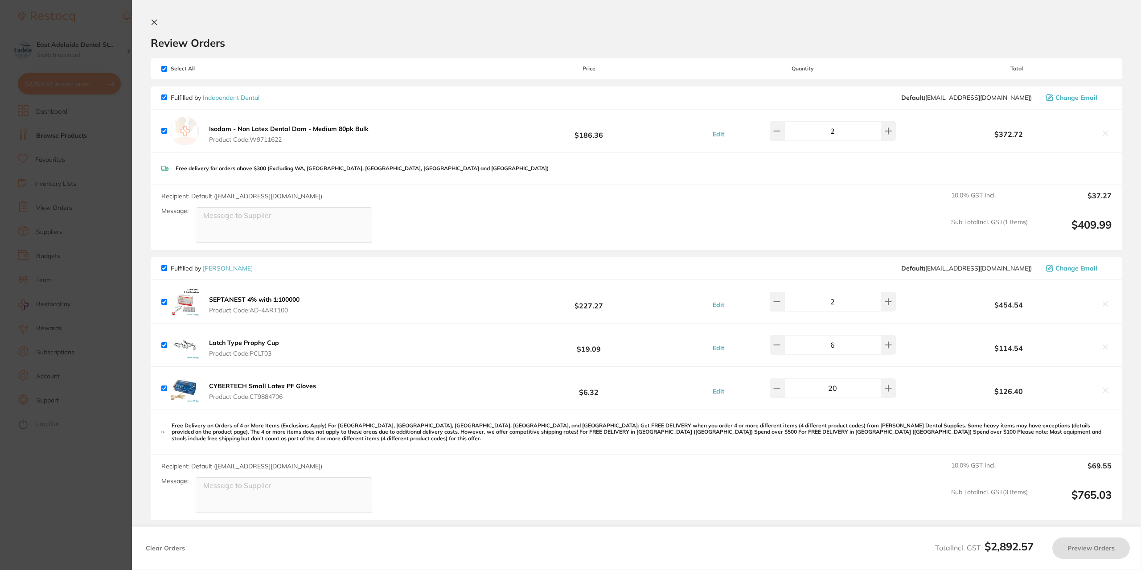
checkbox input "true"
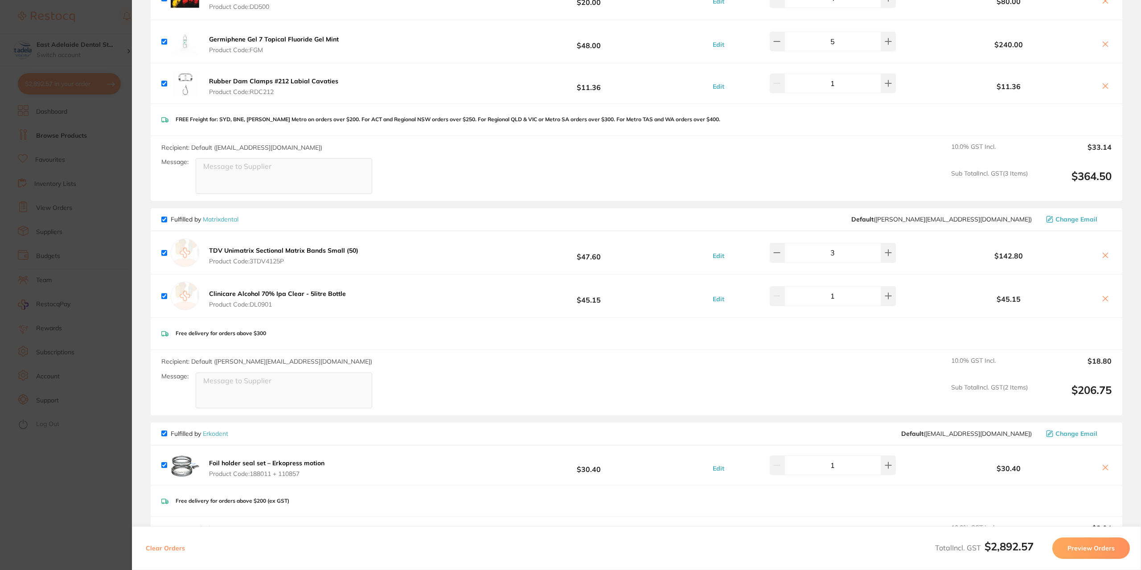
scroll to position [1248, 0]
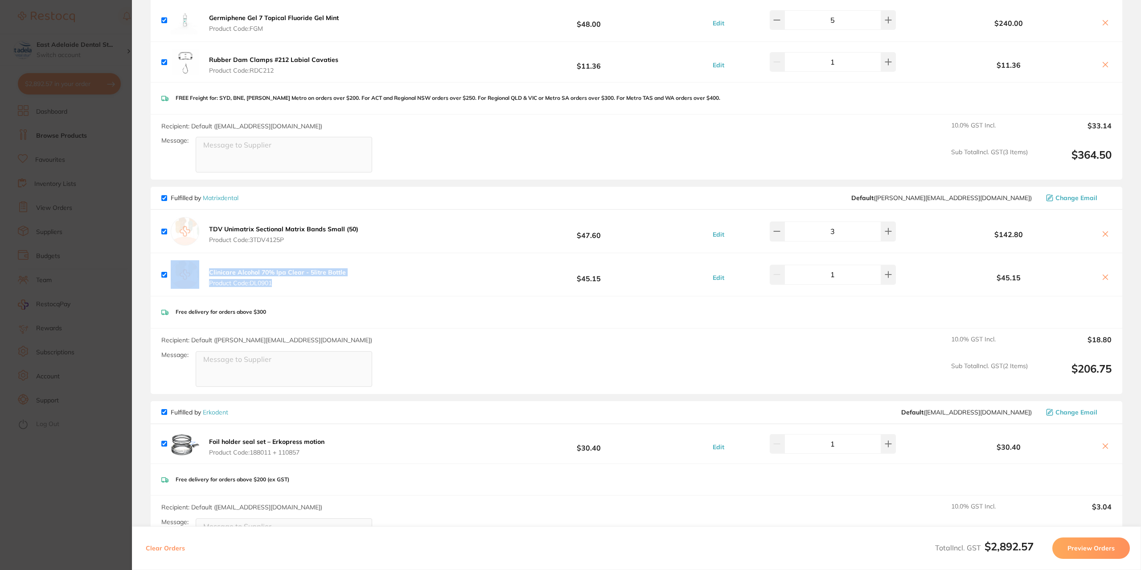
drag, startPoint x: 350, startPoint y: 278, endPoint x: 219, endPoint y: 260, distance: 132.6
click at [192, 262] on div "Clinicare Alcohol 70% Ipa Clear - 5litre Bottle Product Code: DL0901 $45.15 Edi…" at bounding box center [636, 274] width 971 height 43
click at [322, 282] on span "Product Code: DL0901" at bounding box center [277, 282] width 137 height 7
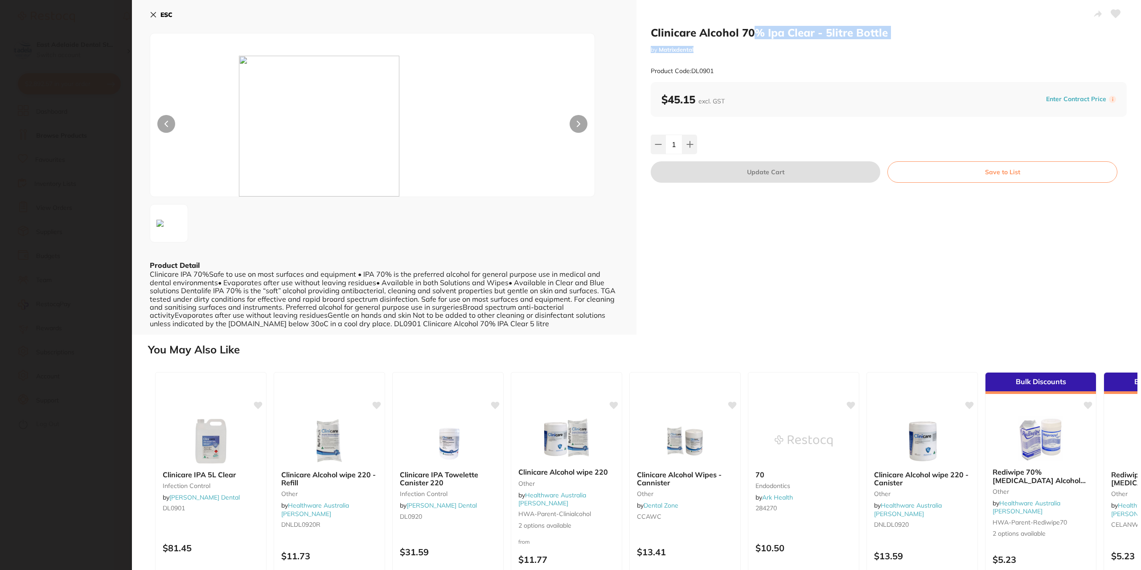
drag, startPoint x: 892, startPoint y: 44, endPoint x: 750, endPoint y: 27, distance: 143.6
click at [750, 27] on div "Clinicare Alcohol 70% Ipa Clear - 5litre Bottle by Matrixdental Product Code: D…" at bounding box center [889, 54] width 476 height 56
drag, startPoint x: 654, startPoint y: 34, endPoint x: 812, endPoint y: 34, distance: 157.7
click at [812, 34] on div "Clinicare Alcohol 70% Ipa Clear - 5litre Bottle by Matrixdental Product Code: D…" at bounding box center [888, 167] width 504 height 335
copy h2 "Clinicare Alcohol 70% Ipa Clear"
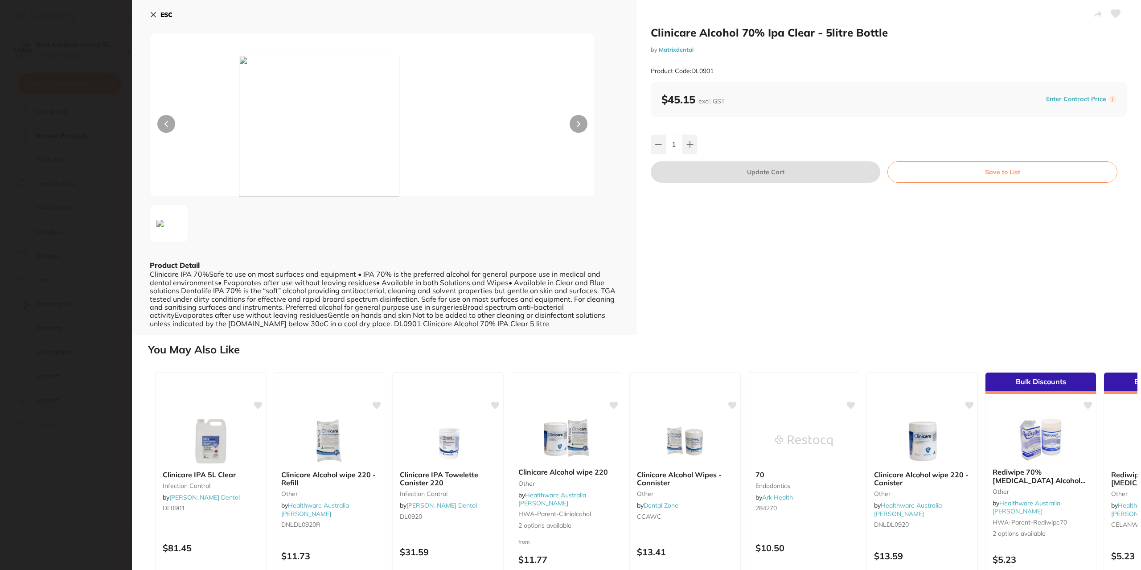
click at [54, 303] on section "Clinicare Alcohol 70% Ipa Clear - 5litre Bottle by Matrixdental Product Code: D…" at bounding box center [570, 285] width 1141 height 570
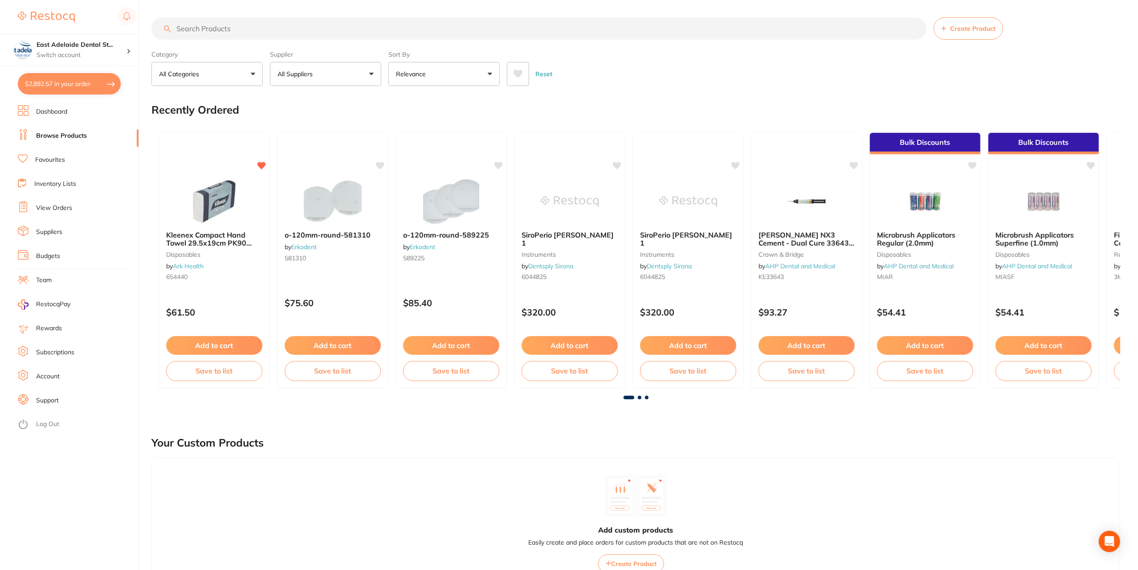
scroll to position [0, 0]
click at [212, 33] on input "search" at bounding box center [538, 29] width 775 height 22
paste input "Clinicare Alcohol 70% Ipa Clear"
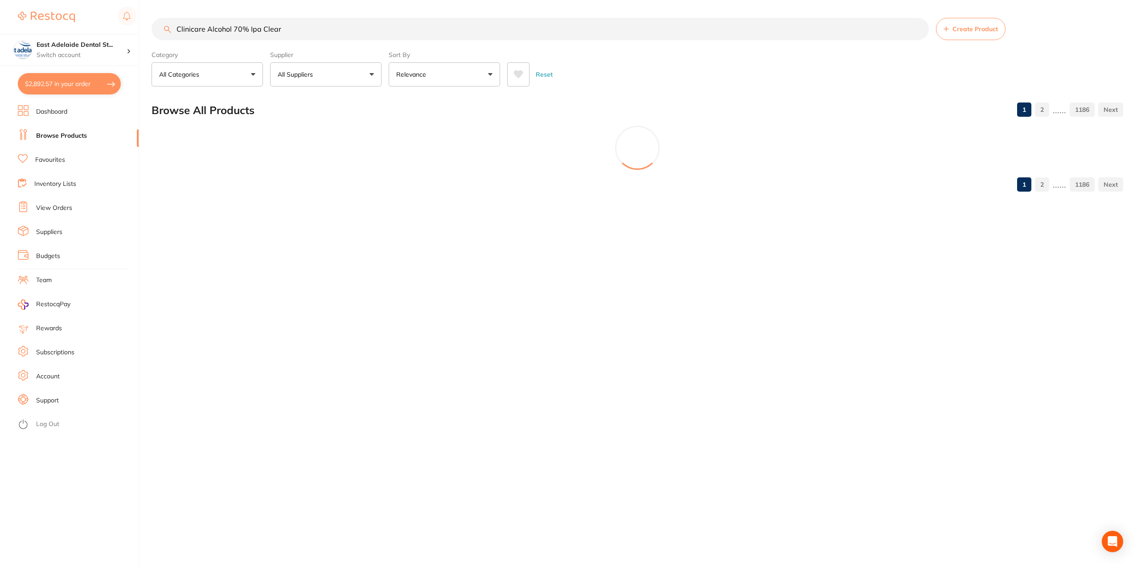
type input "Clinicare Alcohol 70% Ipa Clear"
click at [334, 68] on button "All Suppliers" at bounding box center [325, 74] width 111 height 24
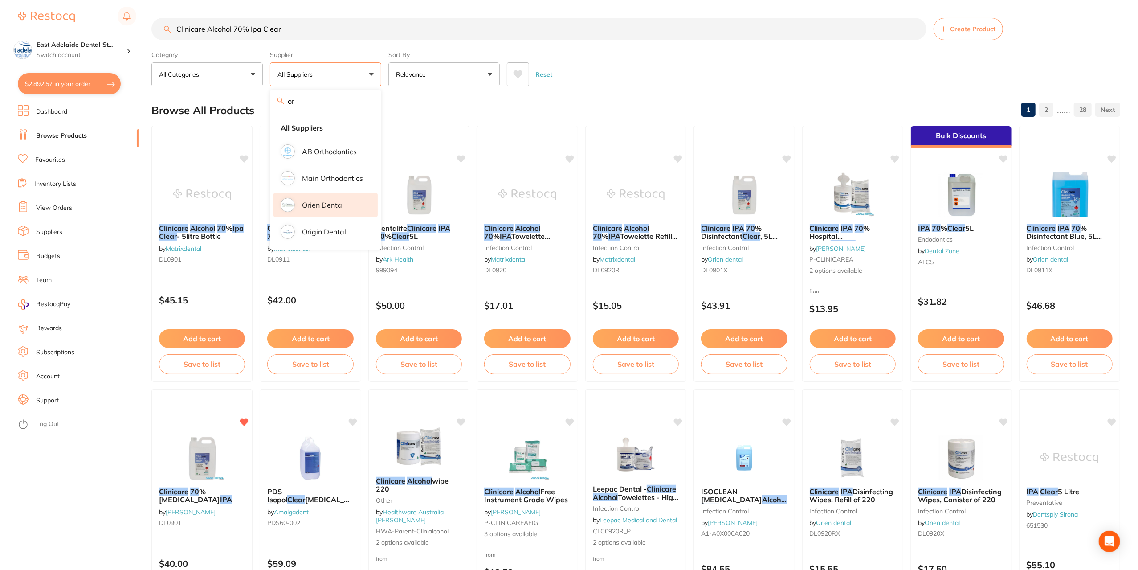
type input "or"
click at [324, 210] on li "Orien dental" at bounding box center [326, 204] width 104 height 25
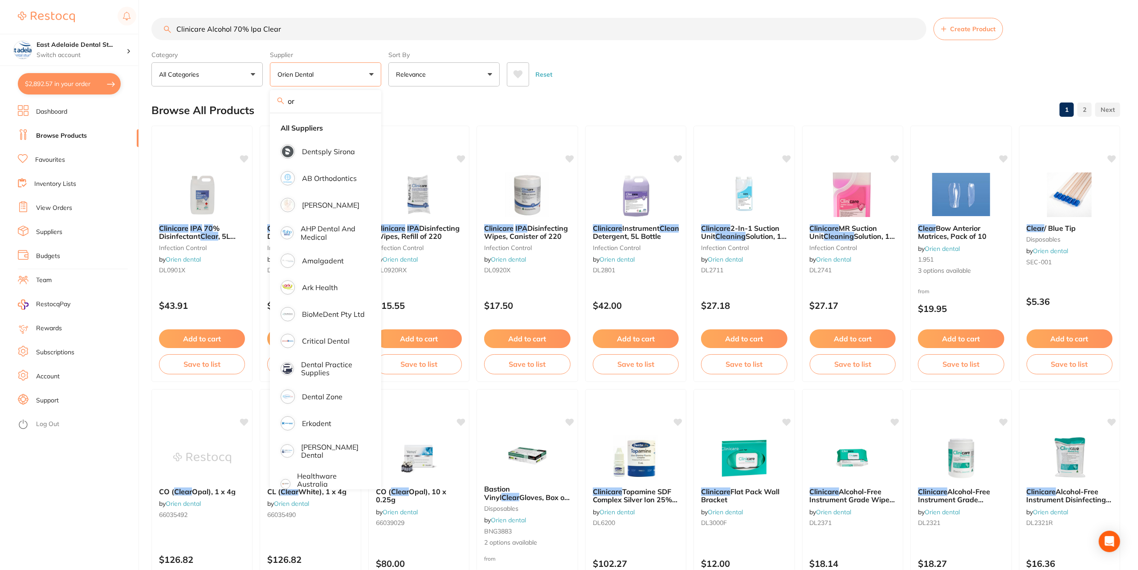
click at [405, 95] on div "Browse All Products 1 2" at bounding box center [635, 110] width 969 height 30
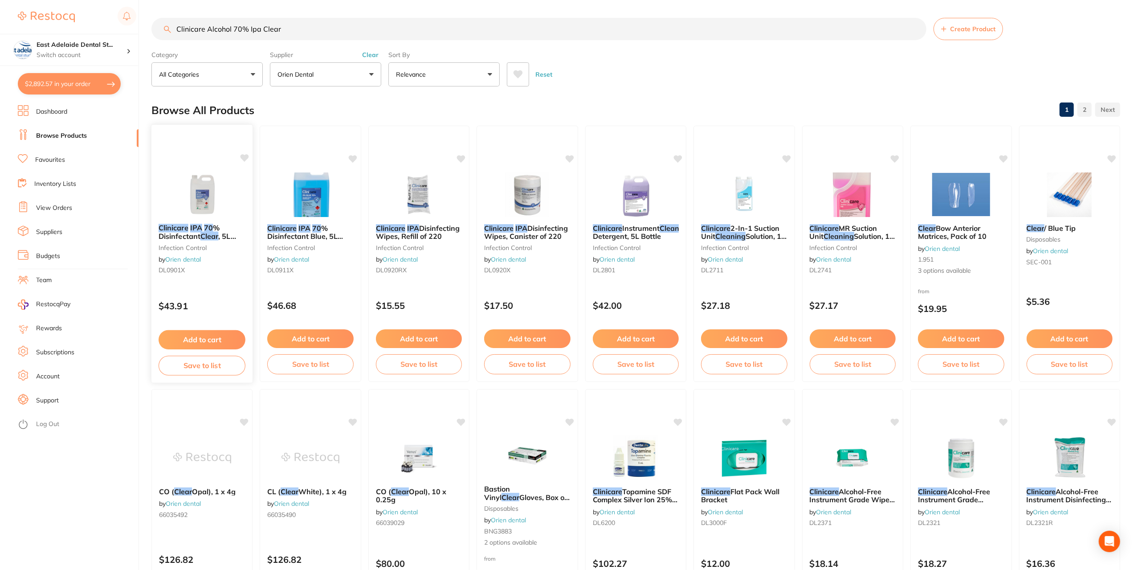
click at [197, 336] on button "Add to cart" at bounding box center [202, 339] width 87 height 19
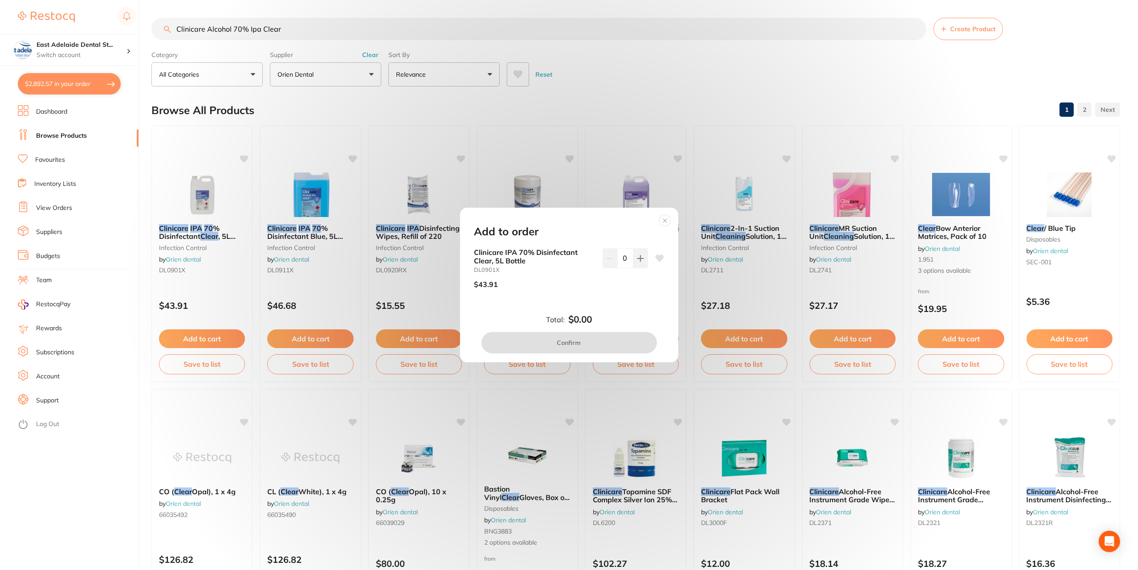
click at [630, 253] on input "0" at bounding box center [626, 258] width 16 height 20
click at [639, 260] on icon at bounding box center [640, 258] width 7 height 7
type input "1"
click at [618, 338] on button "Confirm" at bounding box center [570, 342] width 176 height 21
checkbox input "false"
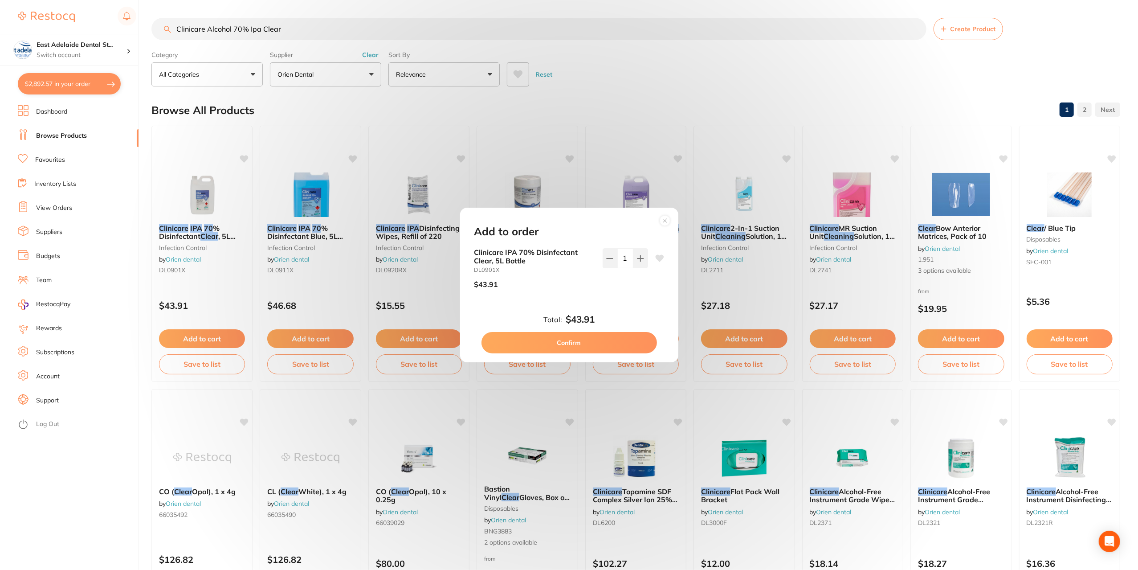
checkbox input "false"
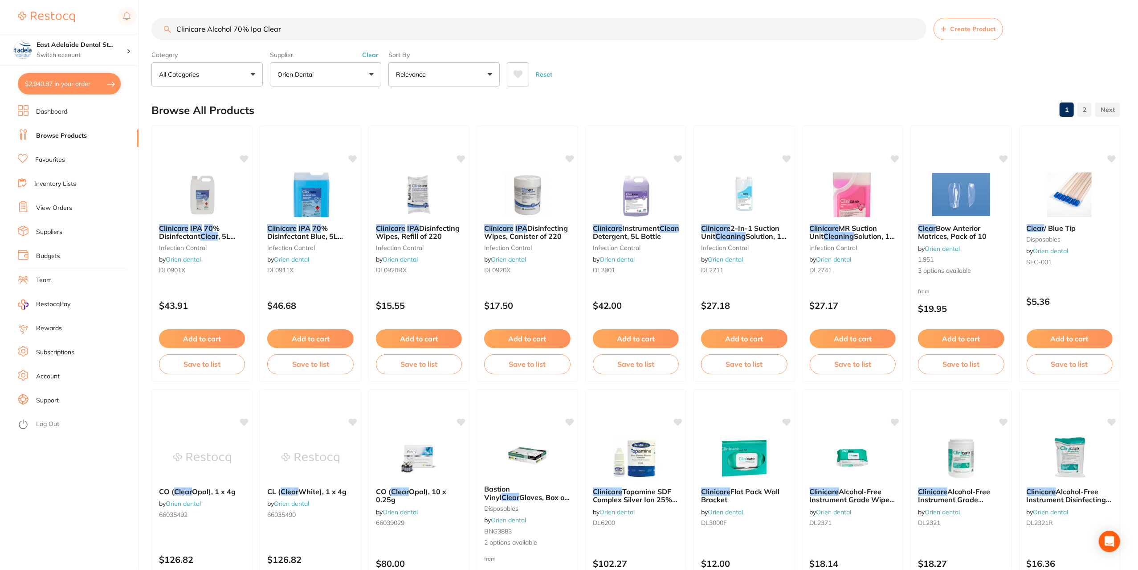
click at [97, 84] on button "$2,940.87 in your order" at bounding box center [69, 83] width 103 height 21
checkbox input "true"
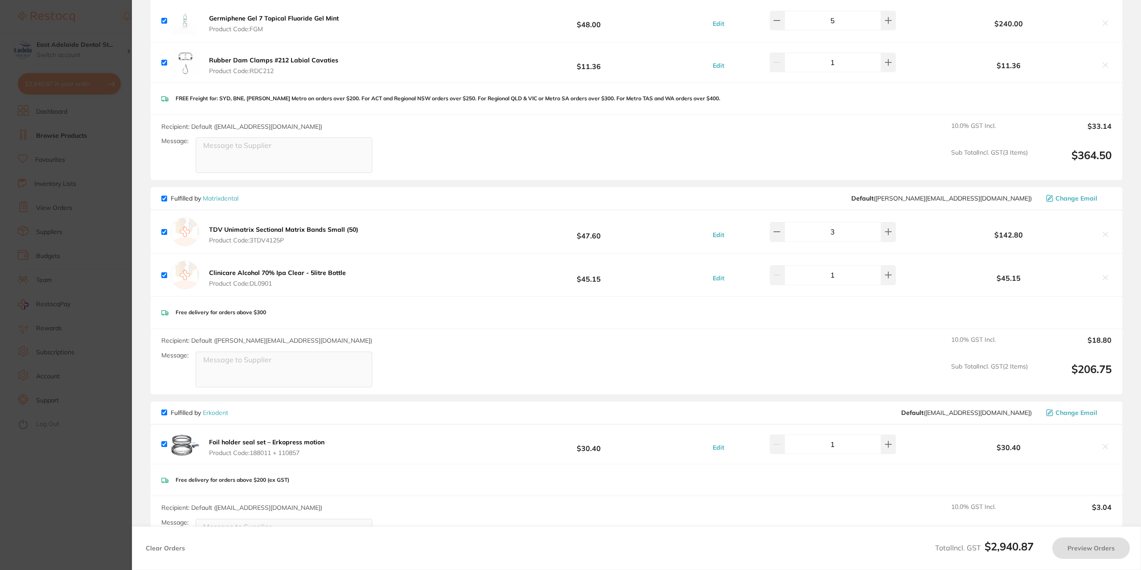
checkbox input "true"
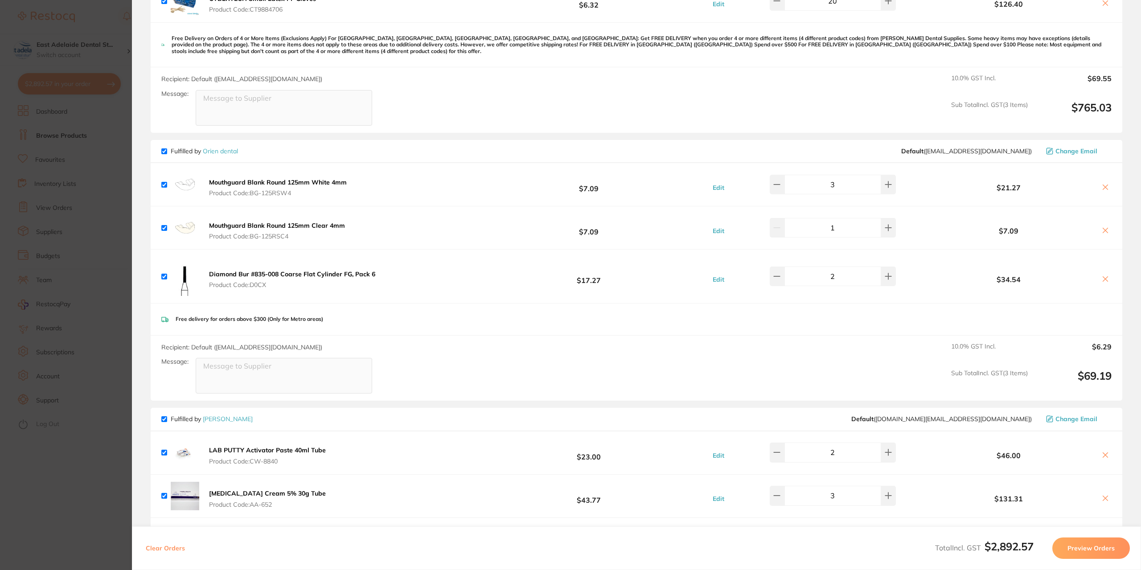
scroll to position [312, 0]
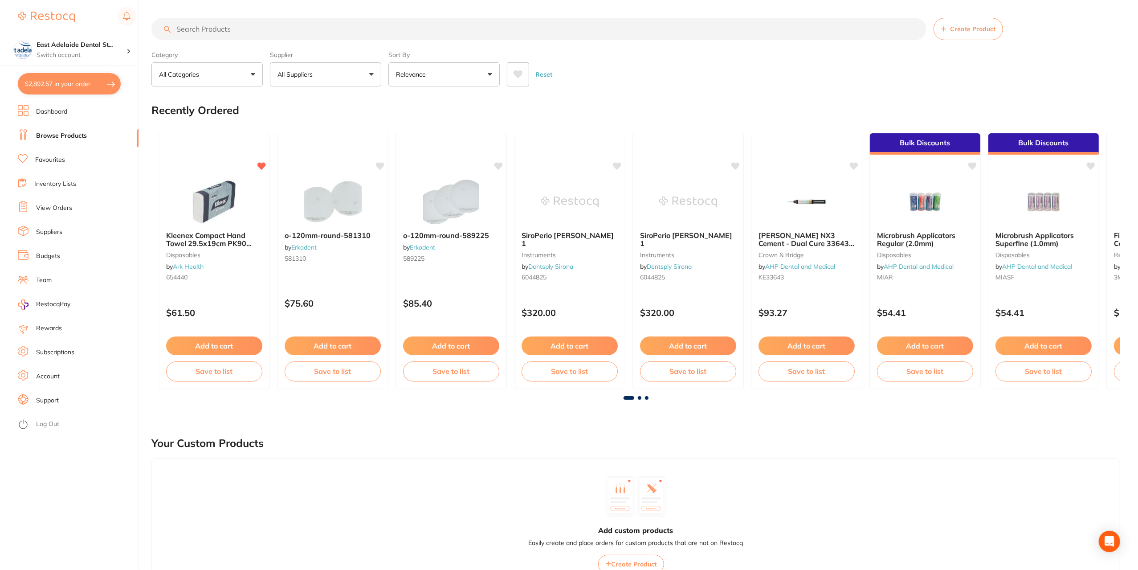
click at [84, 82] on button "$2,892.57 in your order" at bounding box center [69, 83] width 103 height 21
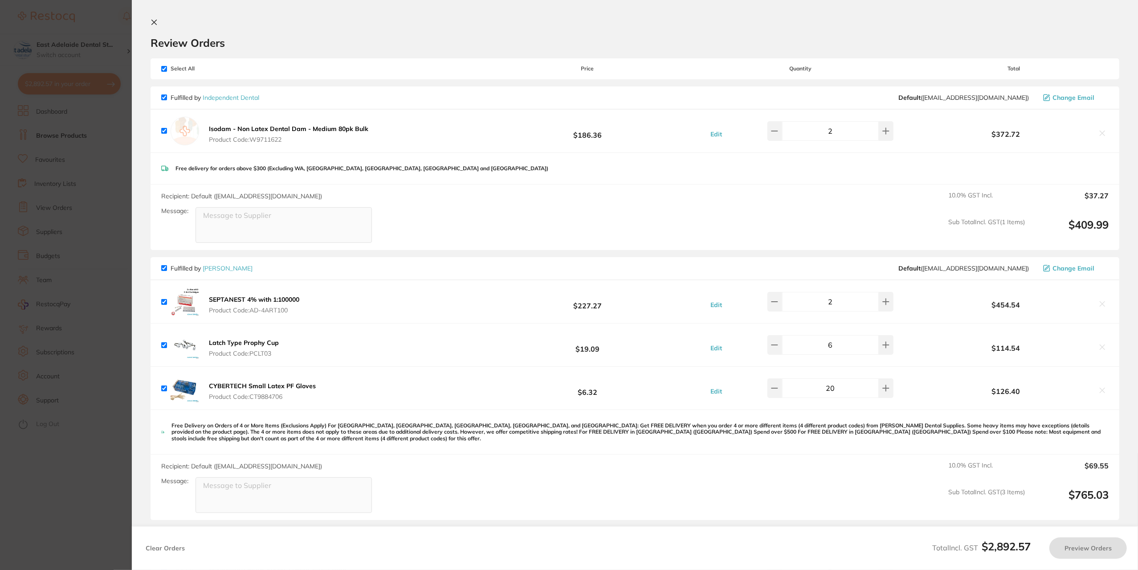
checkbox input "true"
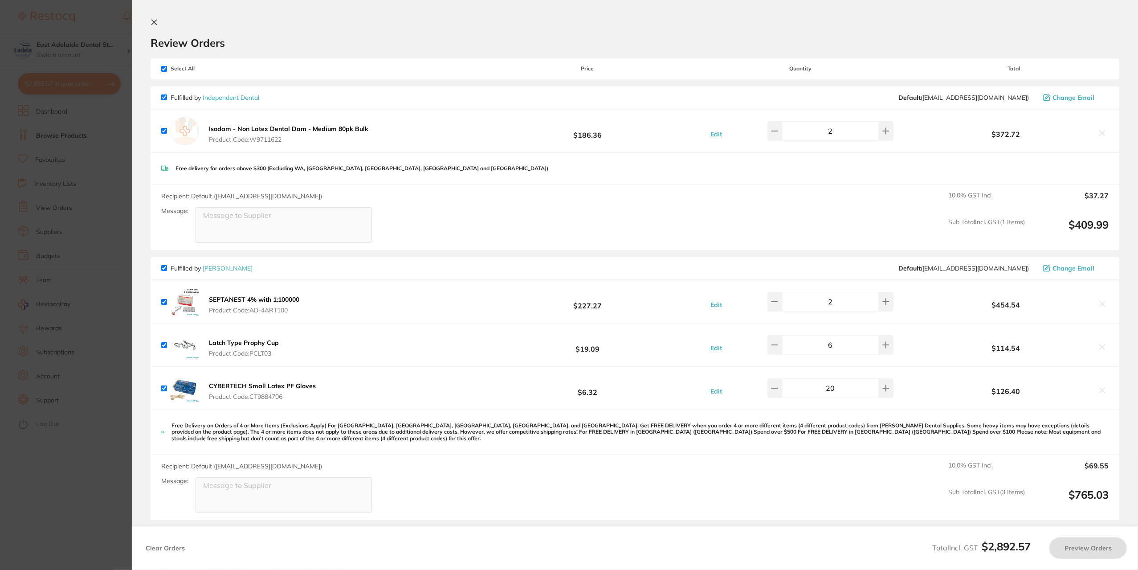
checkbox input "true"
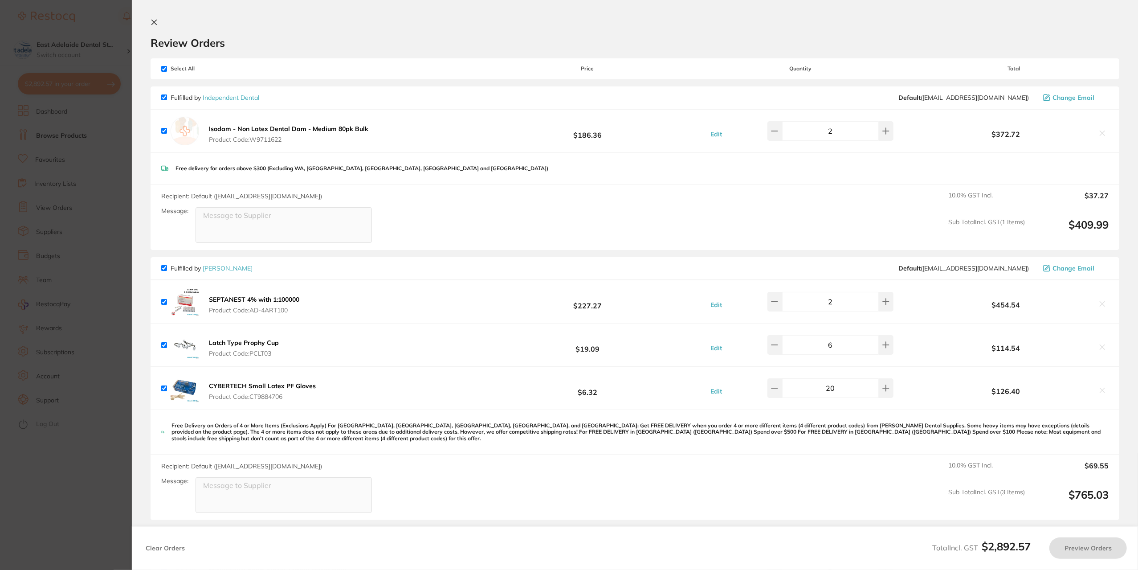
checkbox input "true"
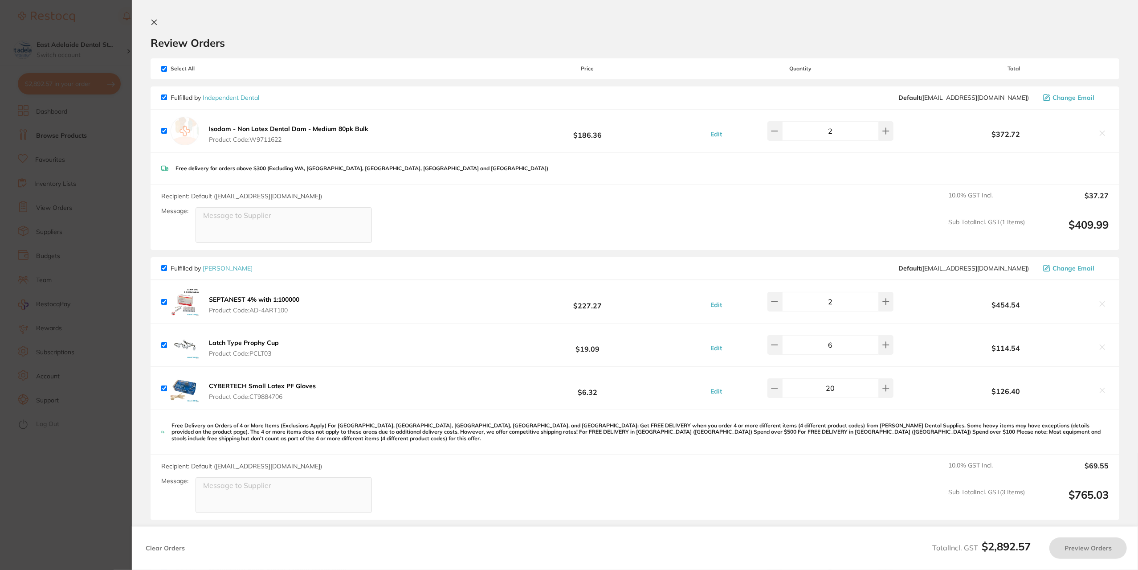
checkbox input "true"
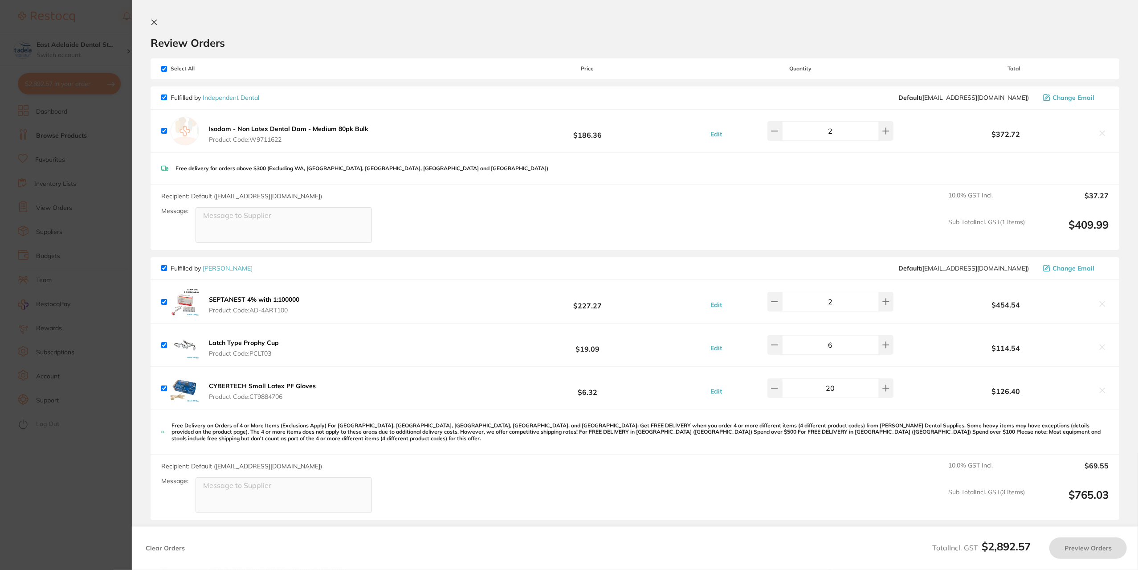
checkbox input "true"
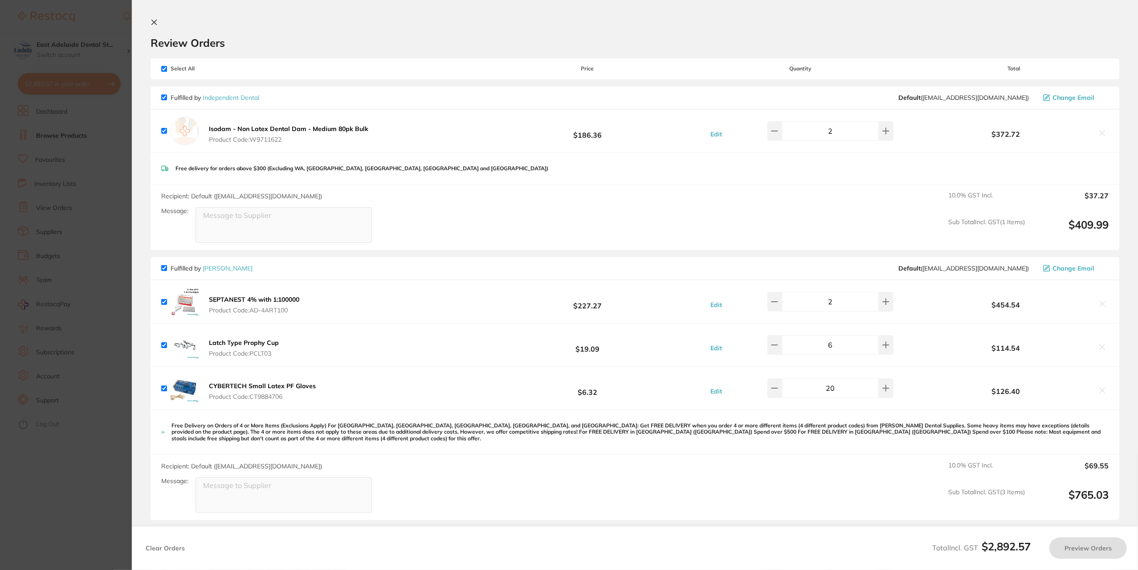
checkbox input "true"
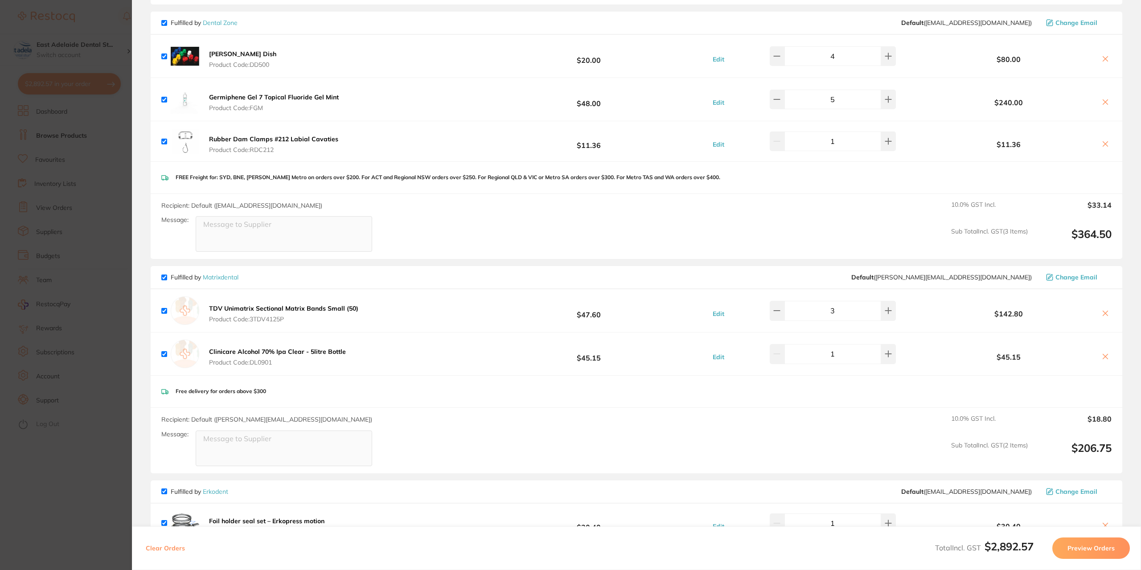
scroll to position [1292, 0]
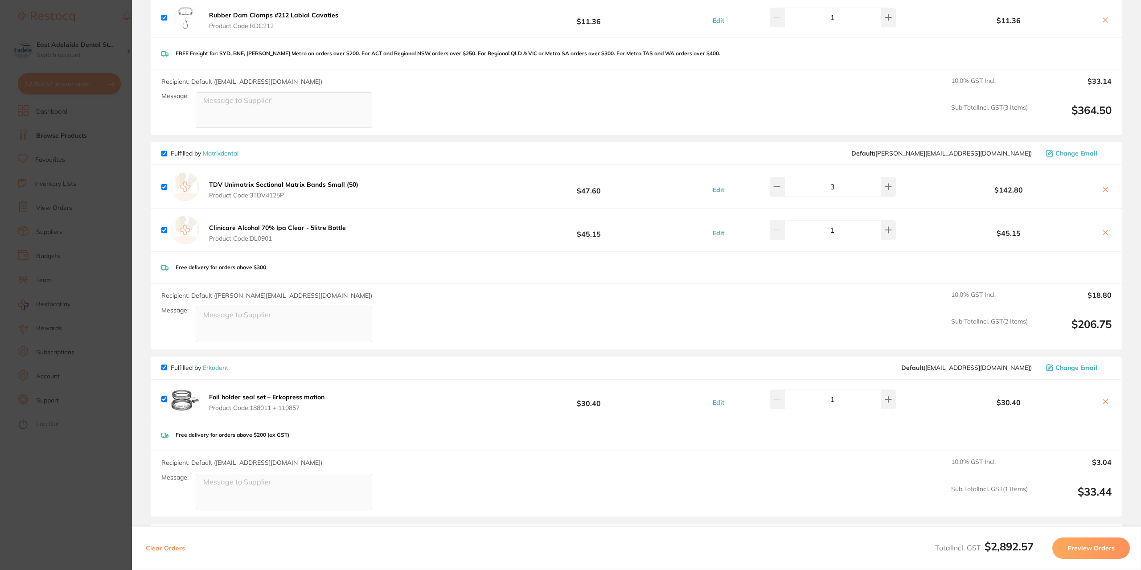
drag, startPoint x: 120, startPoint y: 452, endPoint x: 103, endPoint y: 367, distance: 86.9
click at [119, 452] on section "Update RRP Set your pre negotiated price for this item. Item Agreed RRP (excl. …" at bounding box center [570, 285] width 1141 height 570
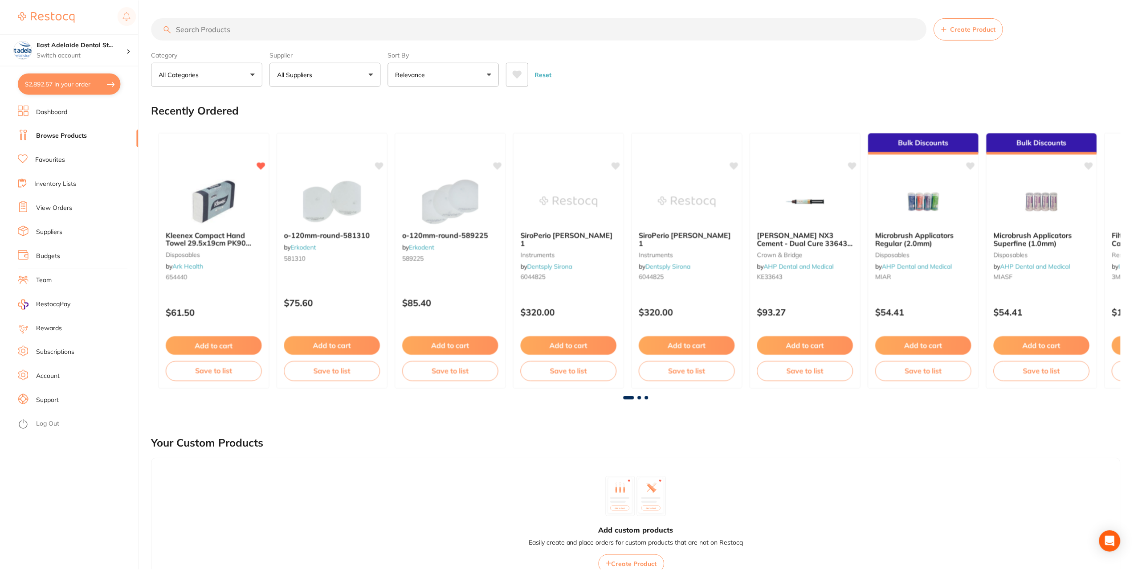
scroll to position [0, 0]
click at [220, 25] on input "search" at bounding box center [538, 29] width 775 height 22
paste input "Clinicare Alcohol 70% Ipa Clear"
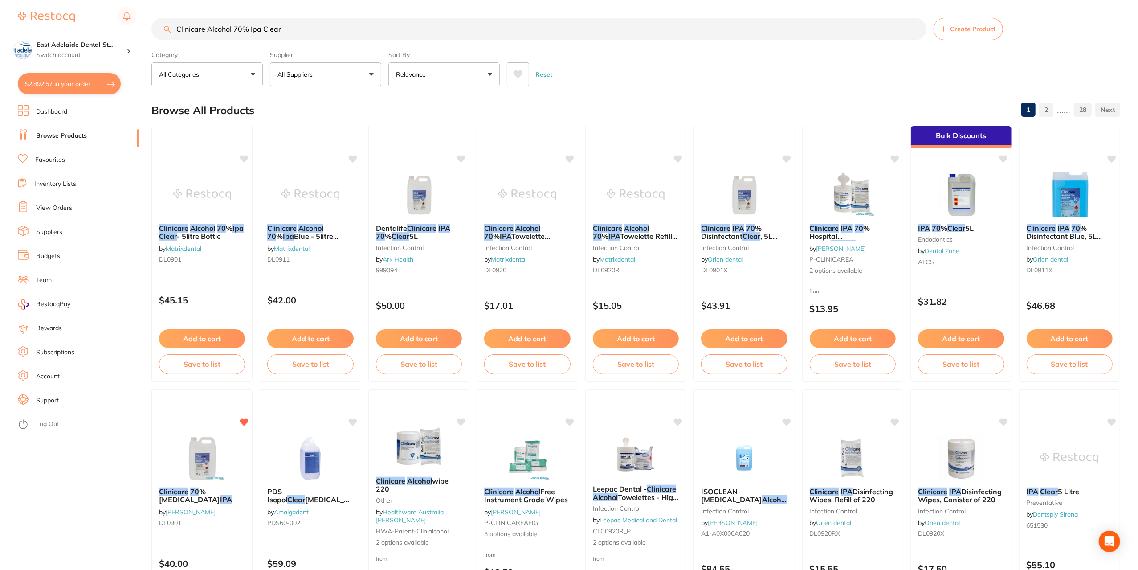
type input "Clinicare Alcohol 70% Ipa Clear"
click at [322, 72] on button "All Suppliers" at bounding box center [325, 74] width 111 height 24
type input "or"
click at [318, 203] on p "Orien dental" at bounding box center [323, 205] width 42 height 8
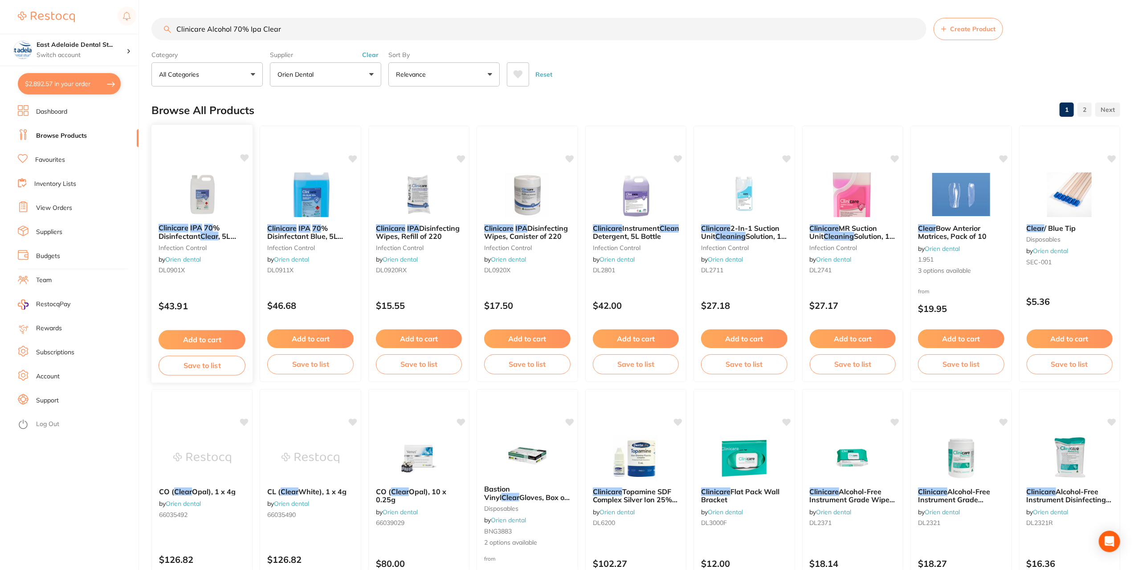
click at [244, 154] on icon at bounding box center [245, 158] width 8 height 8
click at [246, 157] on icon at bounding box center [245, 158] width 8 height 8
click at [198, 337] on button "Add to cart" at bounding box center [202, 338] width 86 height 19
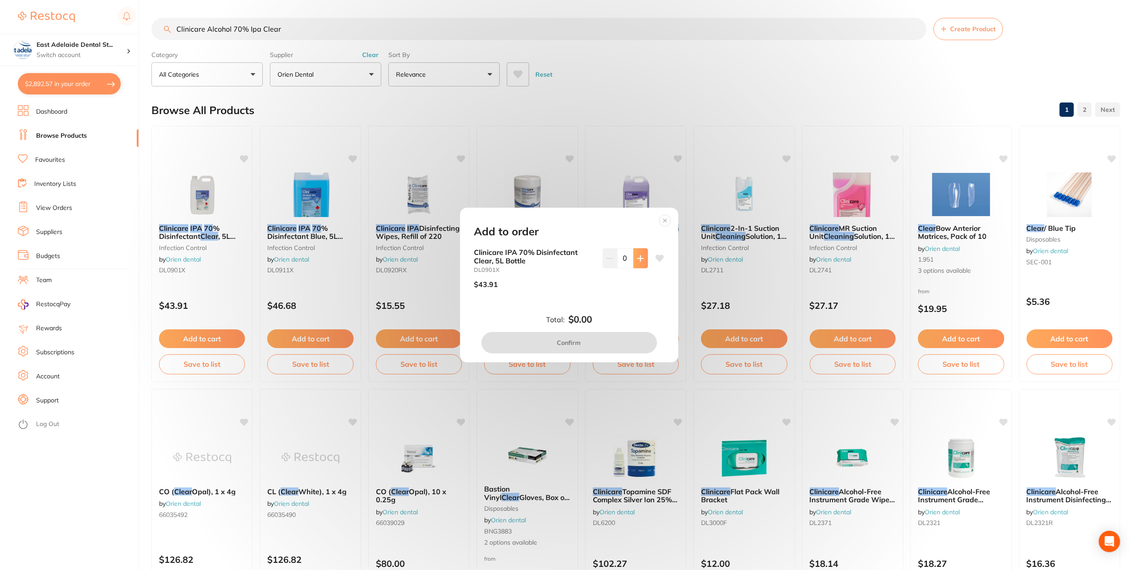
drag, startPoint x: 628, startPoint y: 260, endPoint x: 634, endPoint y: 260, distance: 6.2
click at [629, 260] on input "0" at bounding box center [626, 258] width 16 height 20
click at [634, 260] on button at bounding box center [641, 258] width 15 height 20
type input "1"
click at [611, 350] on button "Confirm" at bounding box center [570, 342] width 176 height 21
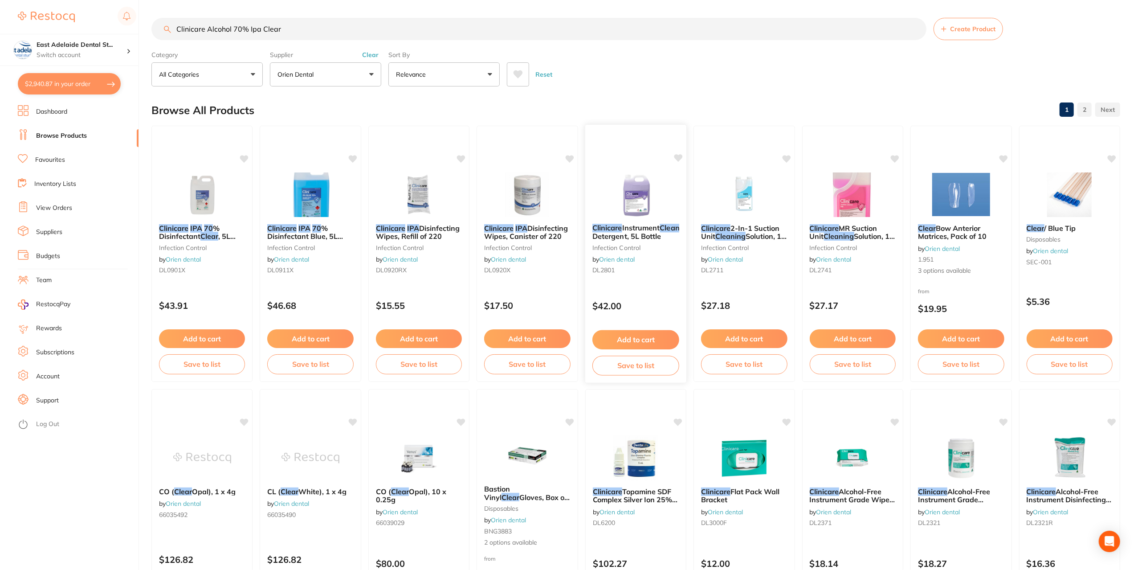
checkbox input "false"
click at [206, 341] on button "Add to cart" at bounding box center [202, 339] width 87 height 19
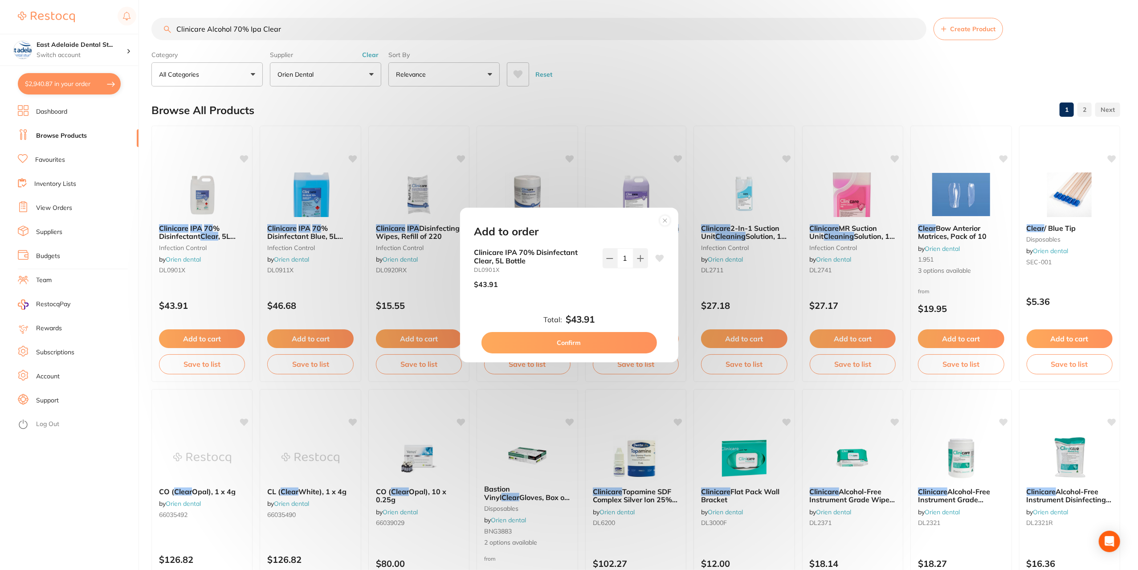
click at [593, 342] on button "Confirm" at bounding box center [570, 342] width 176 height 21
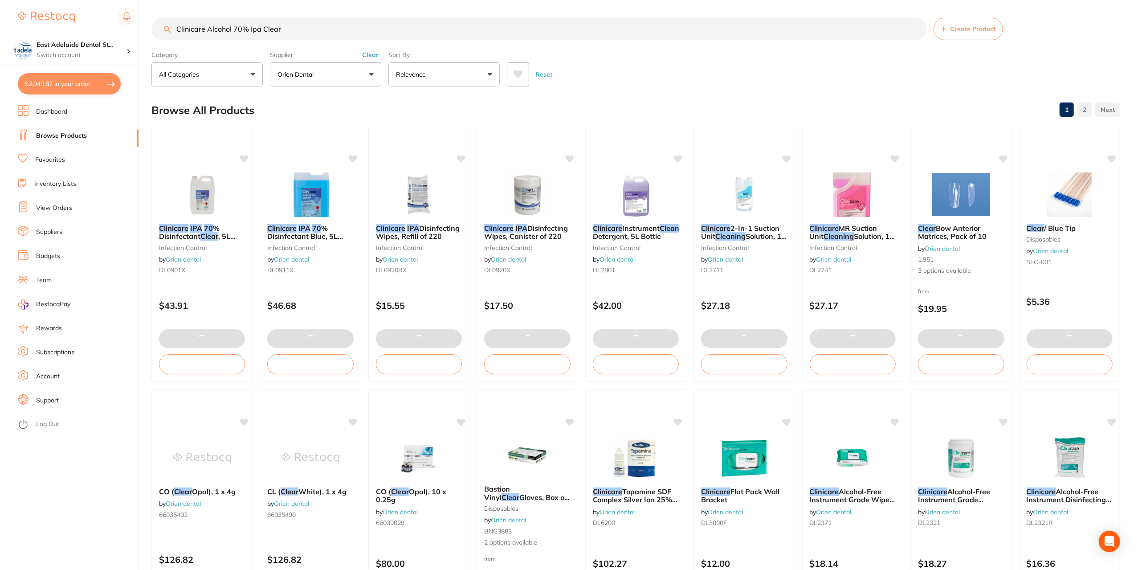
checkbox input "true"
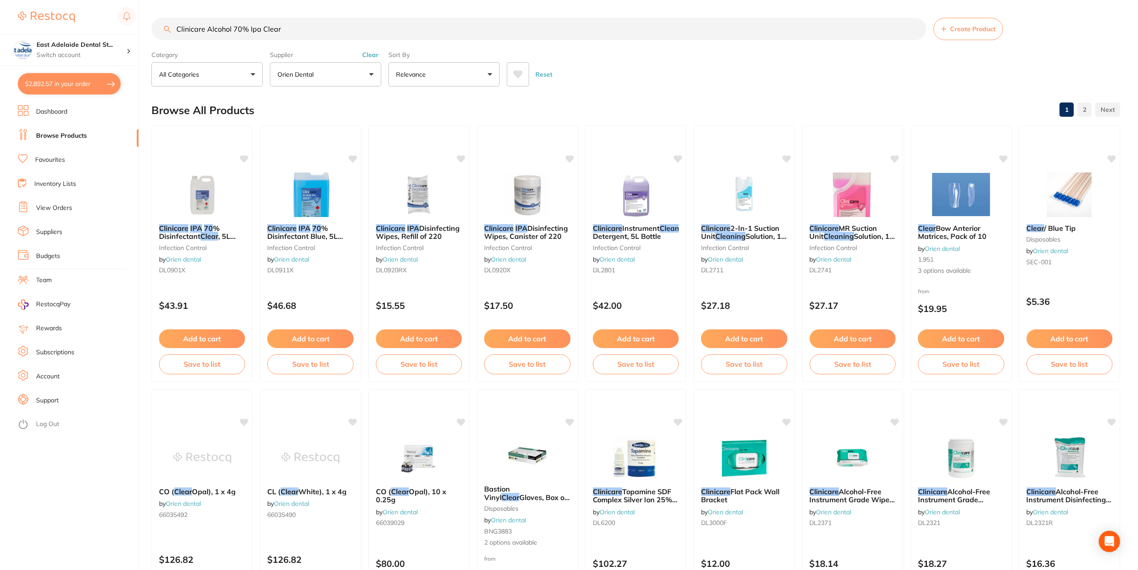
scroll to position [1292, 0]
drag, startPoint x: 314, startPoint y: 37, endPoint x: 174, endPoint y: 0, distance: 144.7
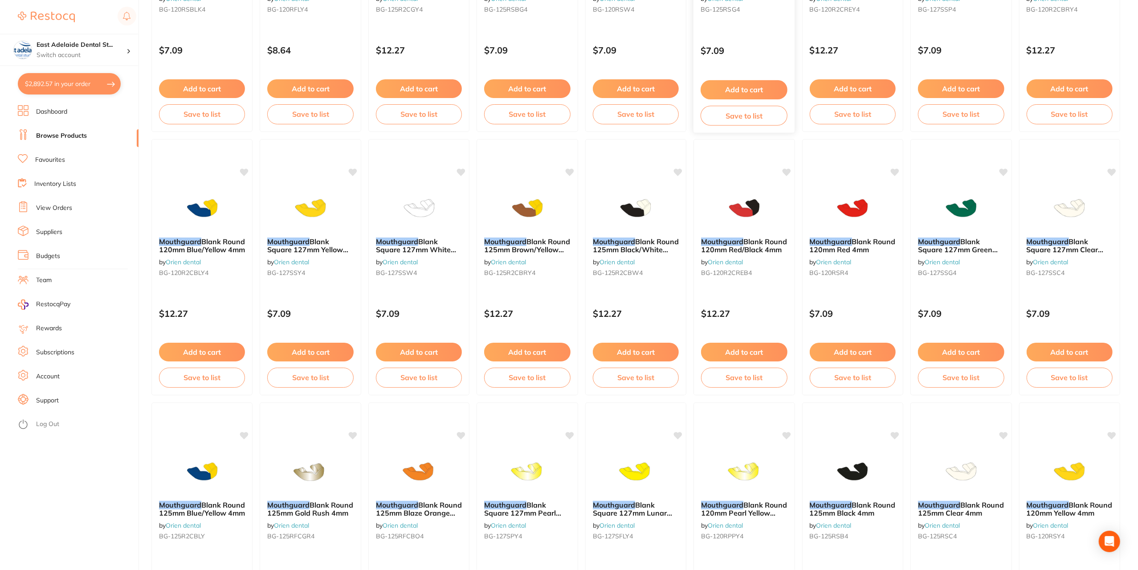
scroll to position [624, 0]
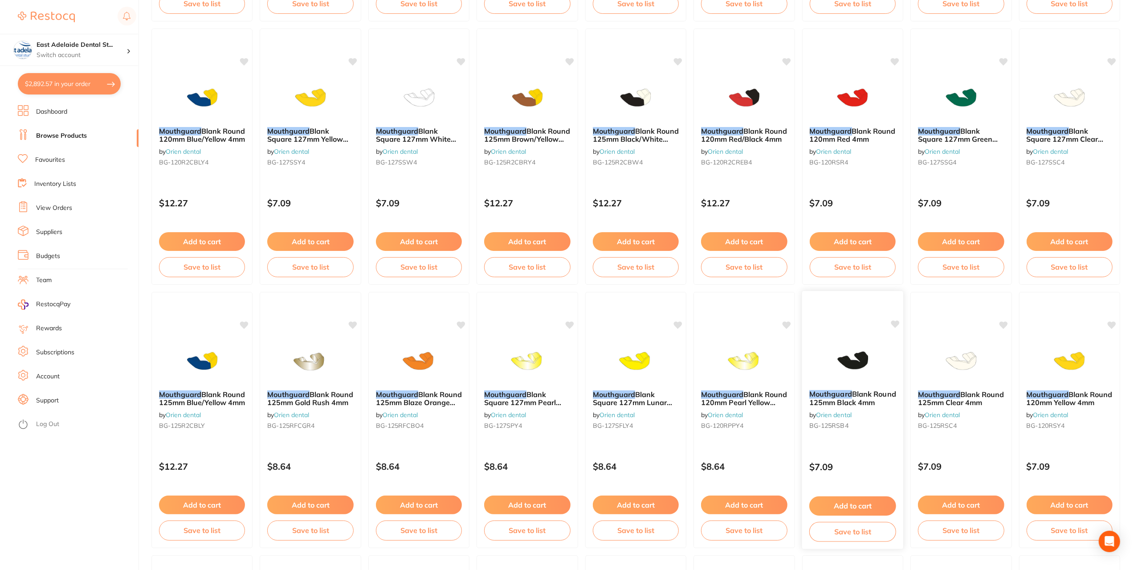
type input "mouthguard"
click at [857, 352] on img at bounding box center [853, 360] width 58 height 45
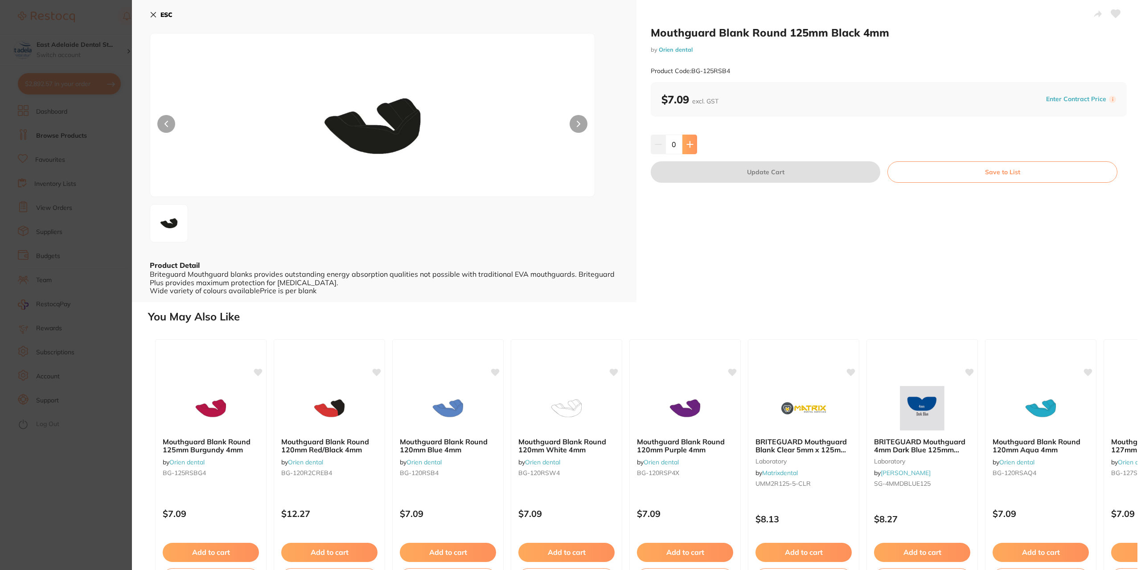
click at [692, 137] on button at bounding box center [689, 145] width 15 height 20
type input "1"
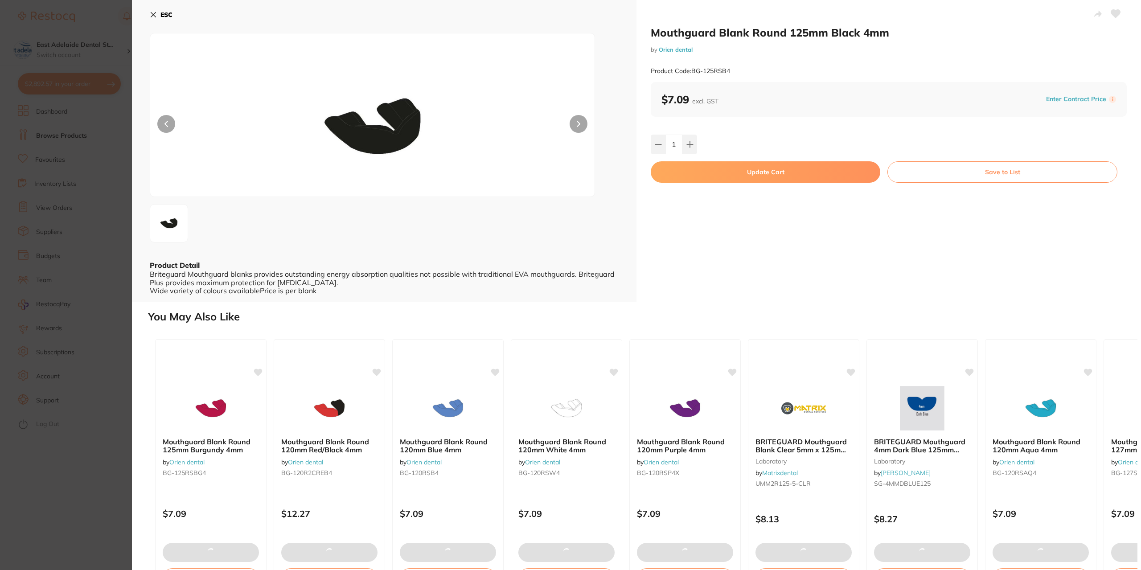
click at [734, 169] on button "Update Cart" at bounding box center [765, 171] width 229 height 21
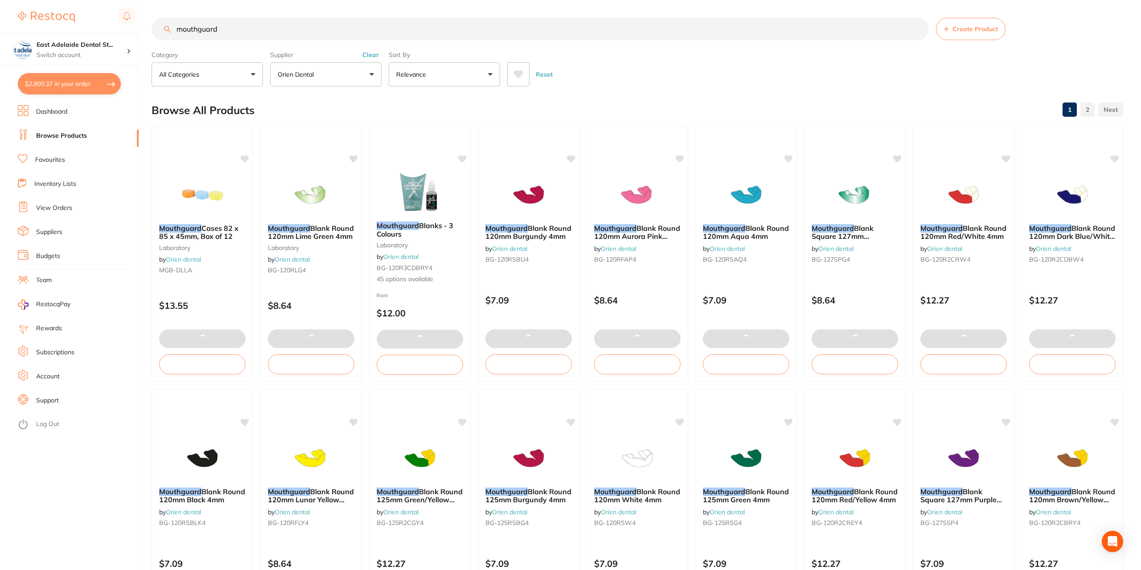
checkbox input "false"
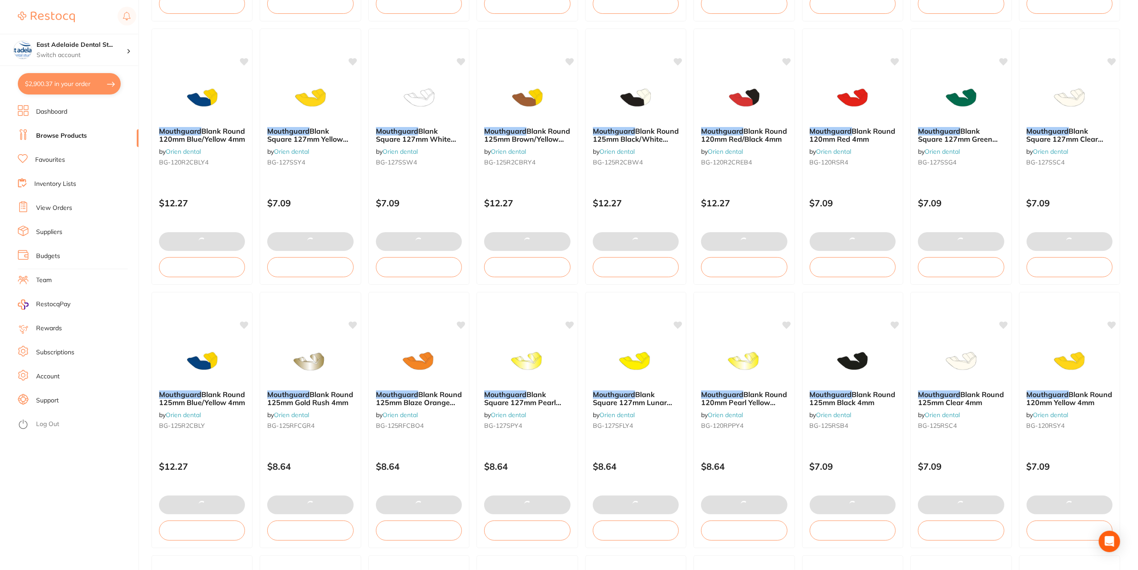
scroll to position [1335, 0]
type input "2"
type input "4"
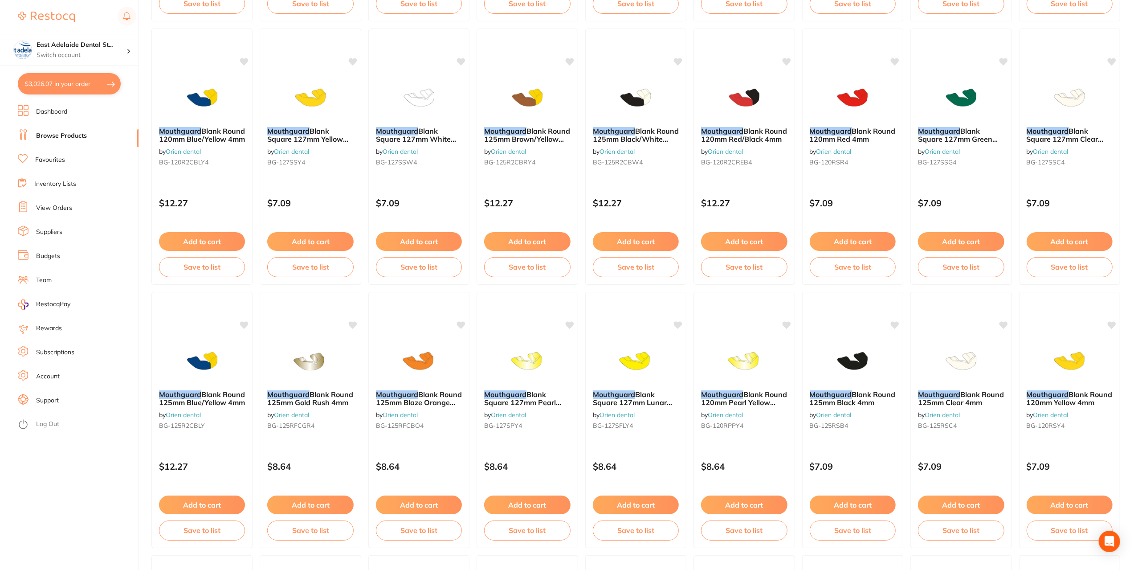
click at [81, 89] on button "$3,026.07 in your order" at bounding box center [69, 83] width 103 height 21
checkbox input "true"
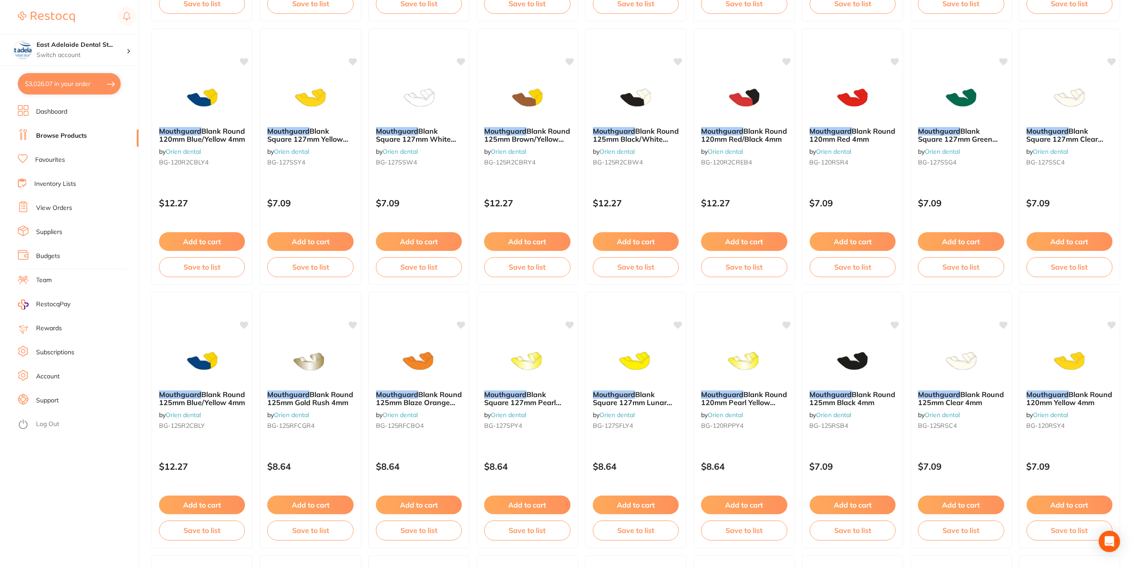
checkbox input "true"
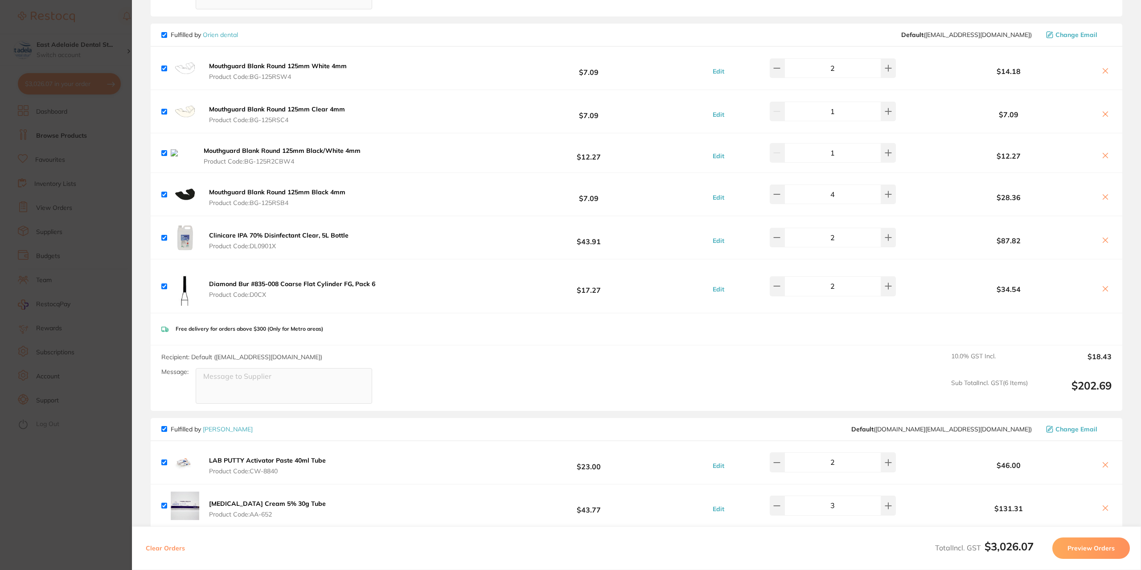
scroll to position [441, 0]
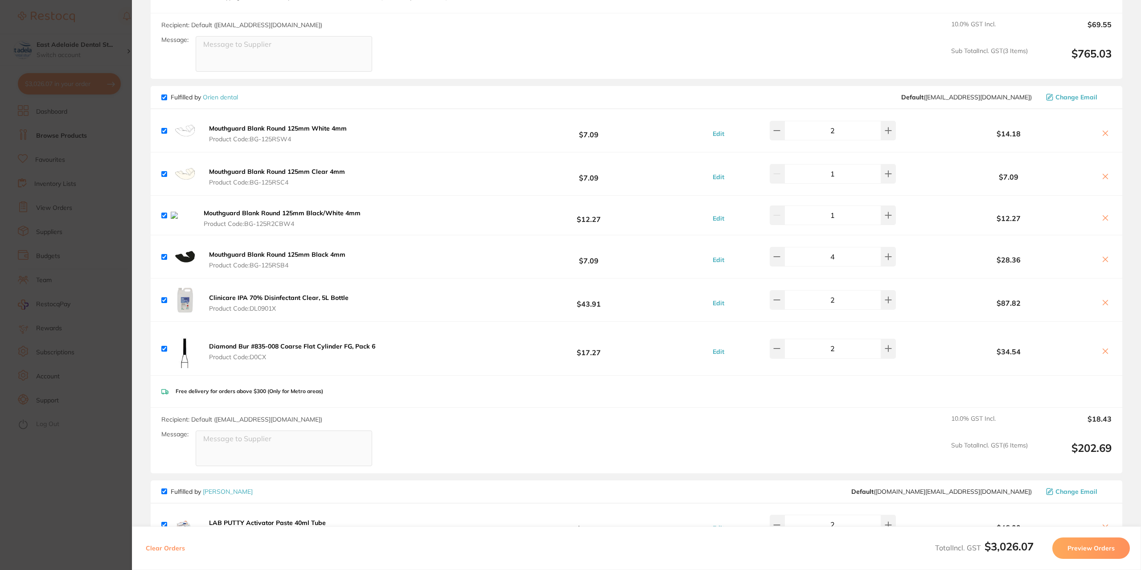
click at [1101, 221] on icon at bounding box center [1104, 217] width 7 height 7
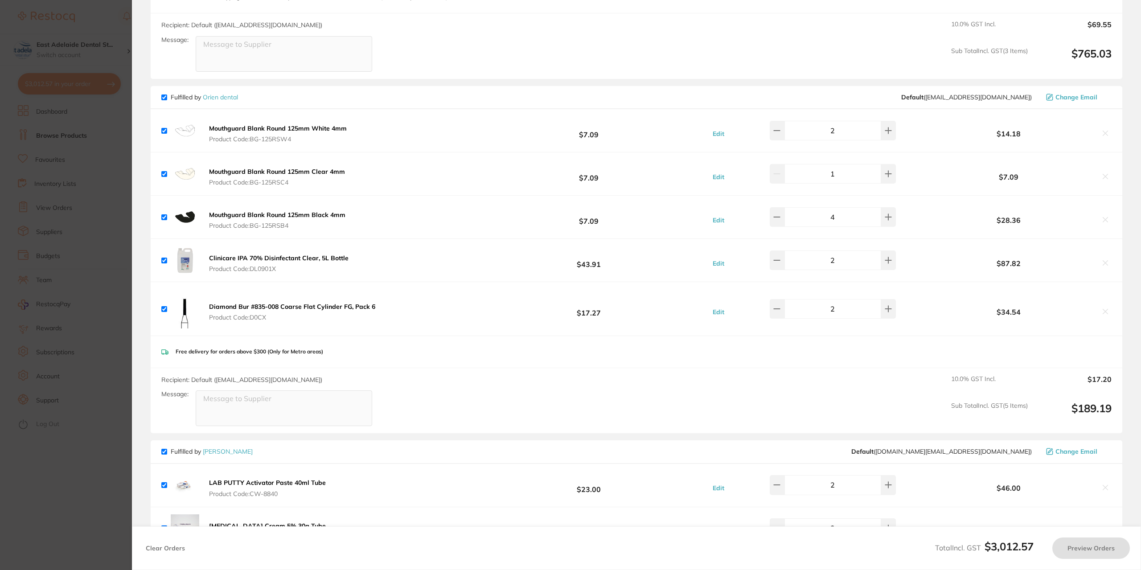
checkbox input "true"
drag, startPoint x: 784, startPoint y: 260, endPoint x: 704, endPoint y: 251, distance: 80.7
click at [780, 260] on icon at bounding box center [776, 260] width 7 height 7
type input "1"
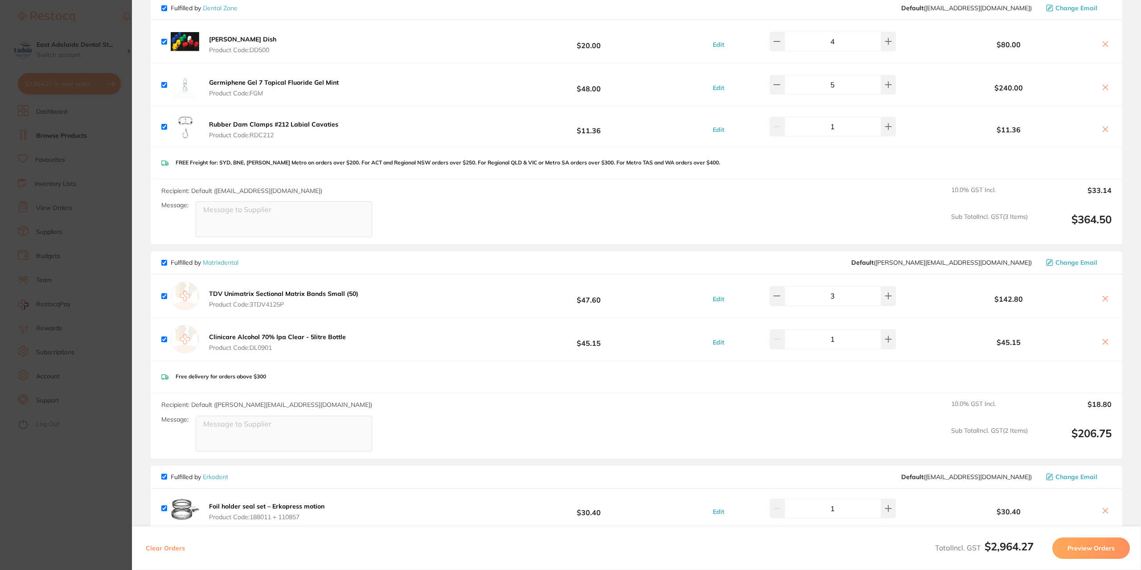
scroll to position [1288, 0]
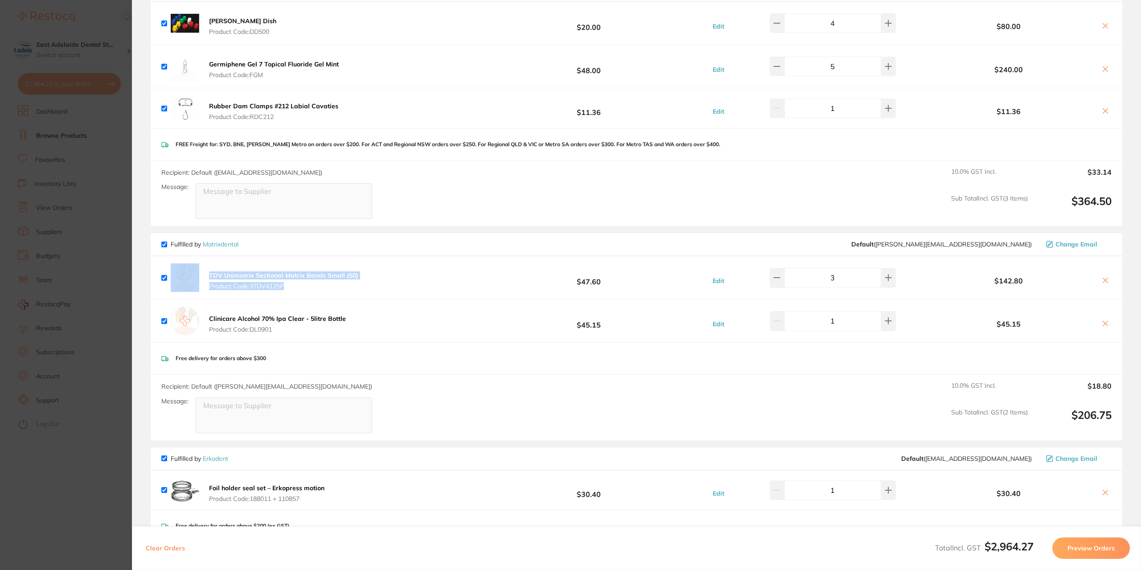
drag, startPoint x: 311, startPoint y: 277, endPoint x: 200, endPoint y: 266, distance: 111.9
click at [200, 266] on div "TDV Unimatrix Sectional Matrix Bands Small (50) Product Code: 3TDV4125P $47.60 …" at bounding box center [636, 277] width 971 height 43
click at [364, 279] on div "TDV Unimatrix Sectional Matrix Bands Small (50) Product Code: 3TDV4125P $47.60 …" at bounding box center [636, 277] width 971 height 43
drag, startPoint x: 336, startPoint y: 275, endPoint x: 209, endPoint y: 262, distance: 127.7
click at [209, 262] on div "TDV Unimatrix Sectional Matrix Bands Small (50) Product Code: 3TDV4125P $47.60 …" at bounding box center [636, 277] width 971 height 43
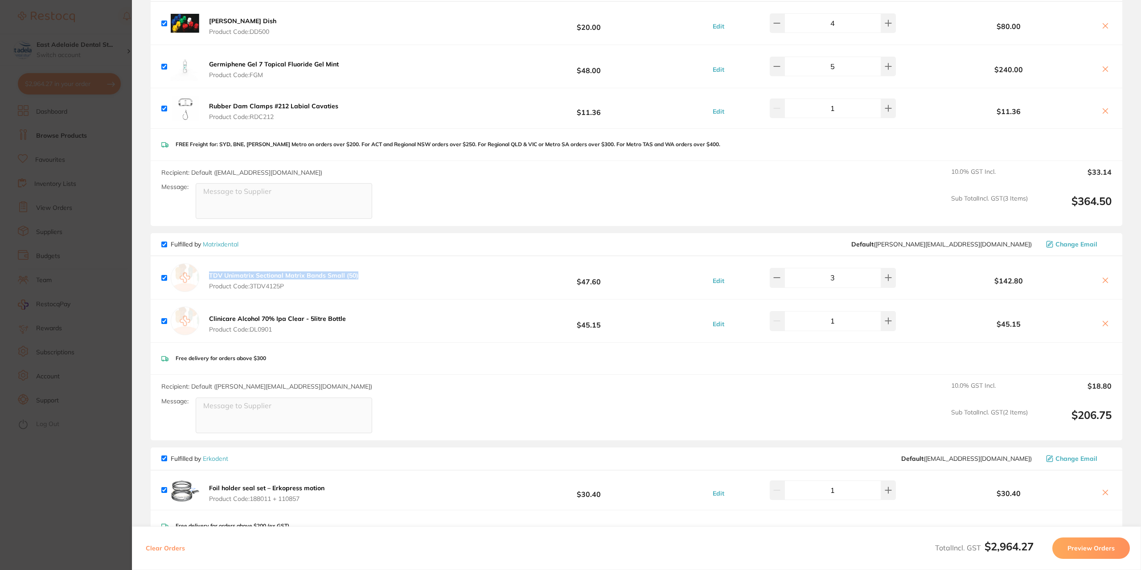
copy b "TDV Unimatrix Sectional Matrix Bands Small (50)"
click at [38, 198] on section "Update RRP Set your pre negotiated price for this item. Item Agreed RRP (excl. …" at bounding box center [570, 285] width 1141 height 570
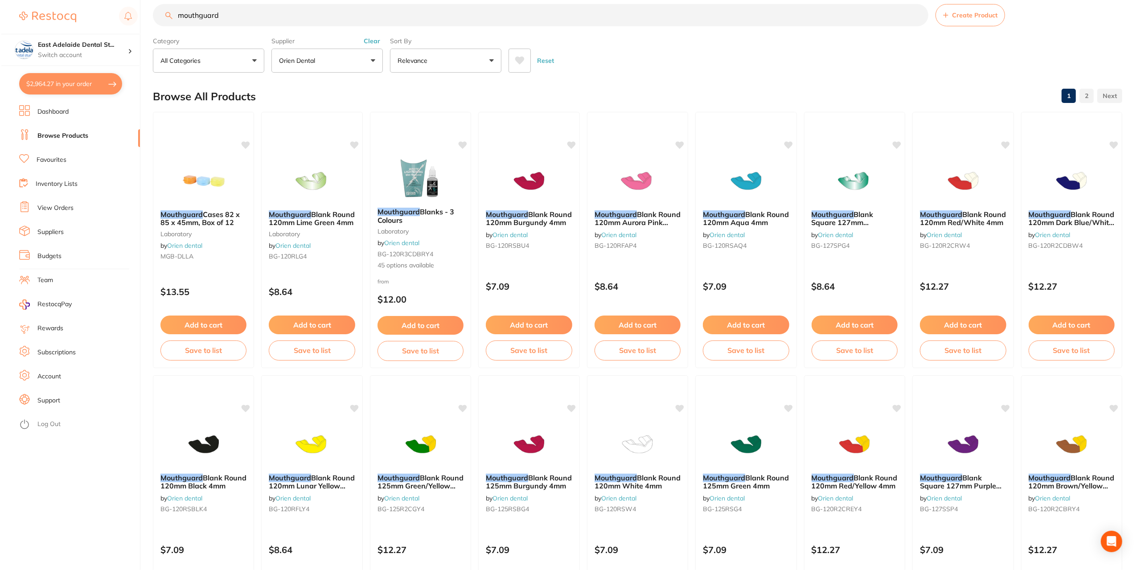
scroll to position [0, 0]
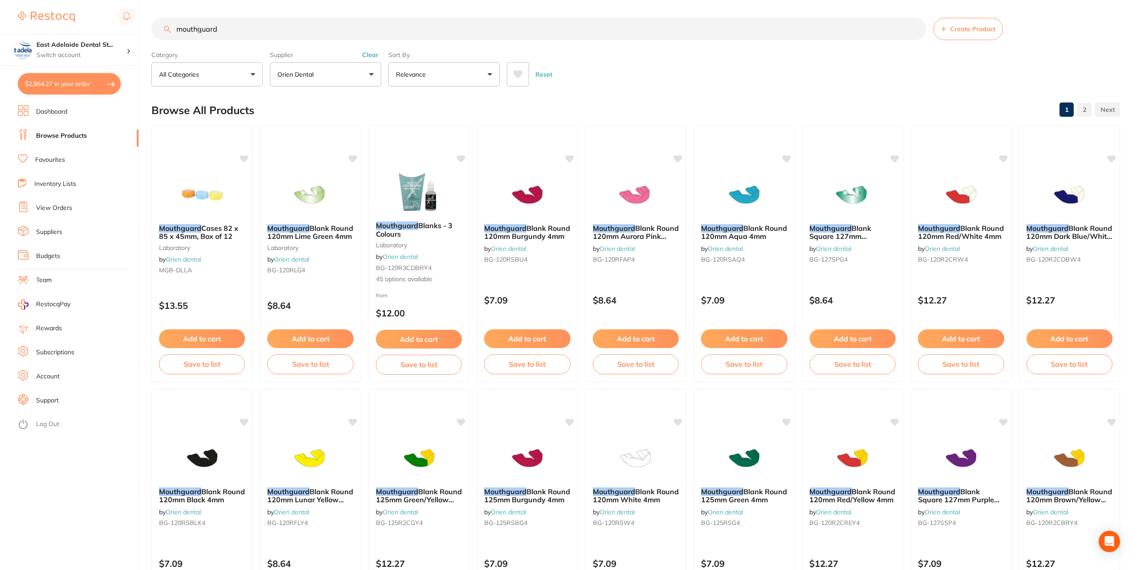
drag, startPoint x: 250, startPoint y: 30, endPoint x: 86, endPoint y: 31, distance: 164.4
click at [86, 31] on div "$2,964.27 [STREET_ADDRESS]... Switch account East Adelaide Dental Studio $2,964…" at bounding box center [569, 285] width 1138 height 570
paste input "TDV Unimatrix Sectional Matrix Bands Small (50)"
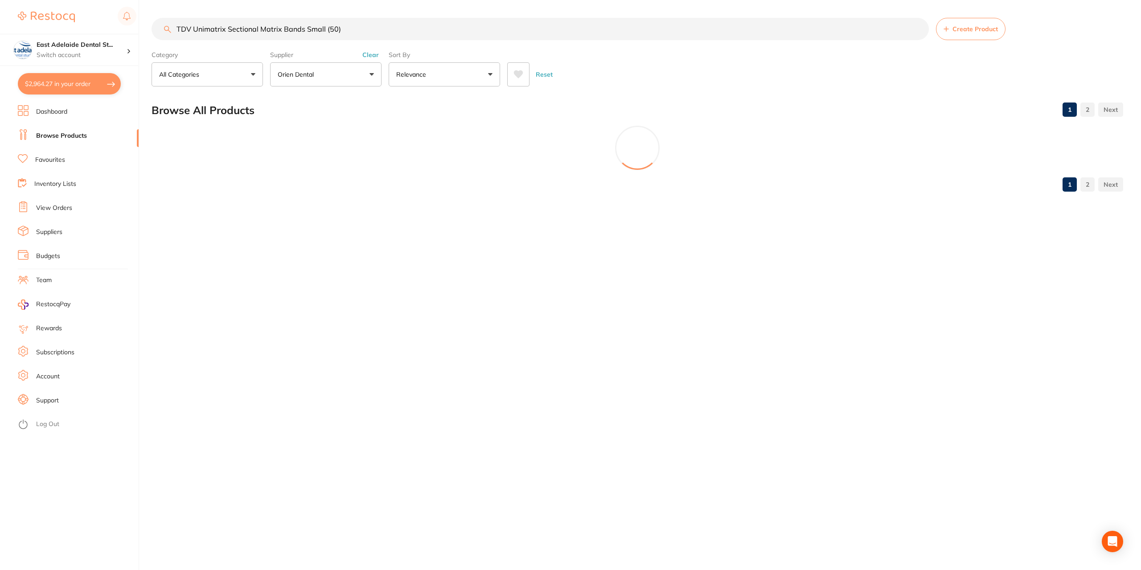
click at [370, 100] on div "Browse All Products 1 2" at bounding box center [636, 110] width 971 height 30
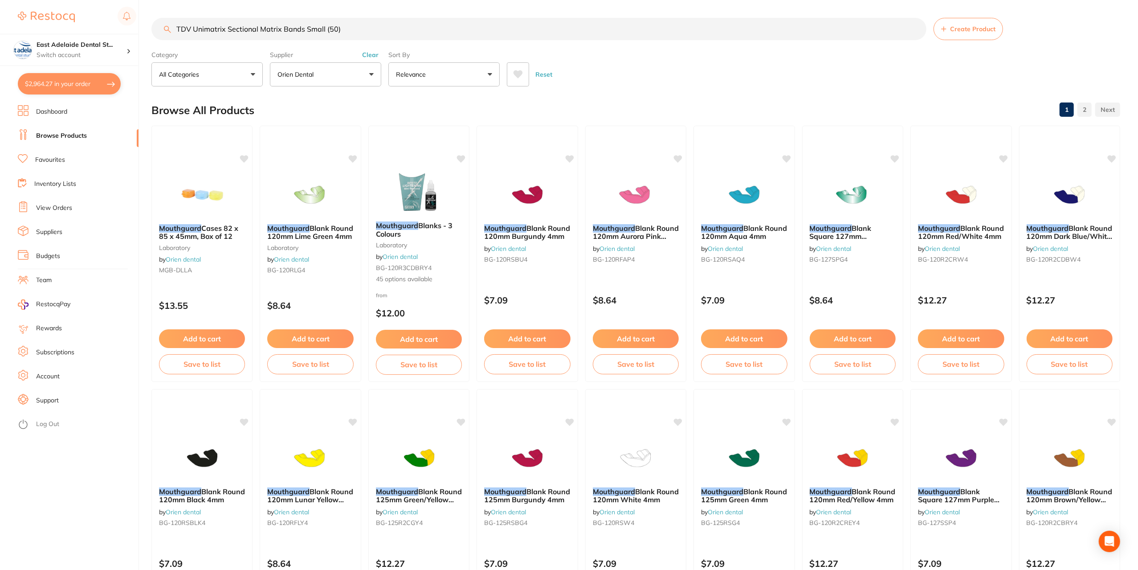
click at [349, 29] on input "TDV Unimatrix Sectional Matrix Bands Small (50)" at bounding box center [538, 29] width 775 height 22
drag, startPoint x: 349, startPoint y: 29, endPoint x: 227, endPoint y: 24, distance: 122.2
click at [227, 24] on input "TDV Unimatrix Sectional Matrix Bands Small (50)" at bounding box center [538, 29] width 775 height 22
type input "TDV Unimatrix"
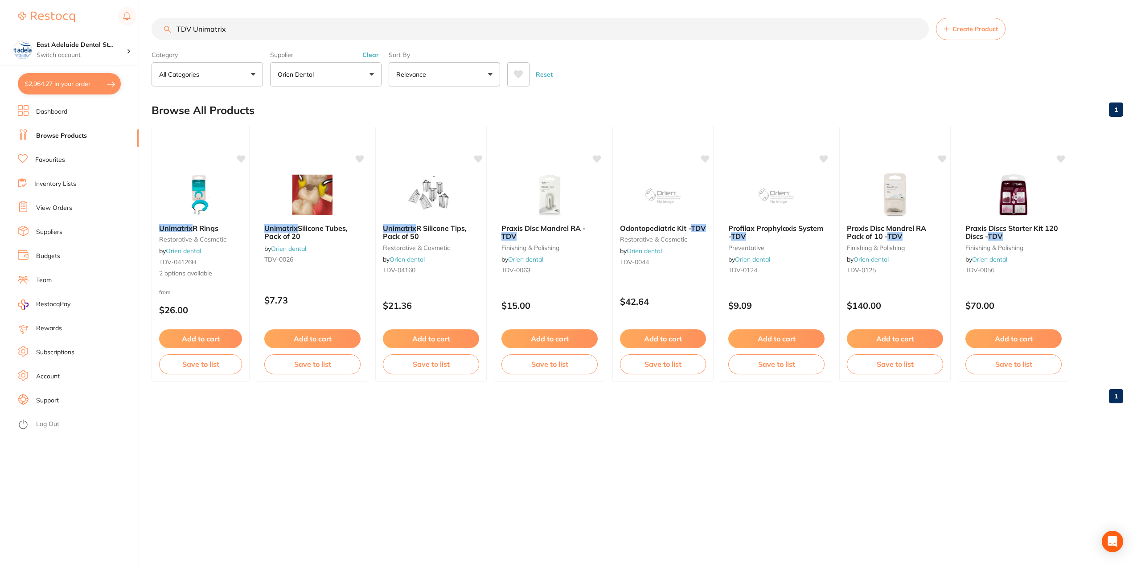
click at [70, 85] on button "$2,964.27 in your order" at bounding box center [69, 83] width 103 height 21
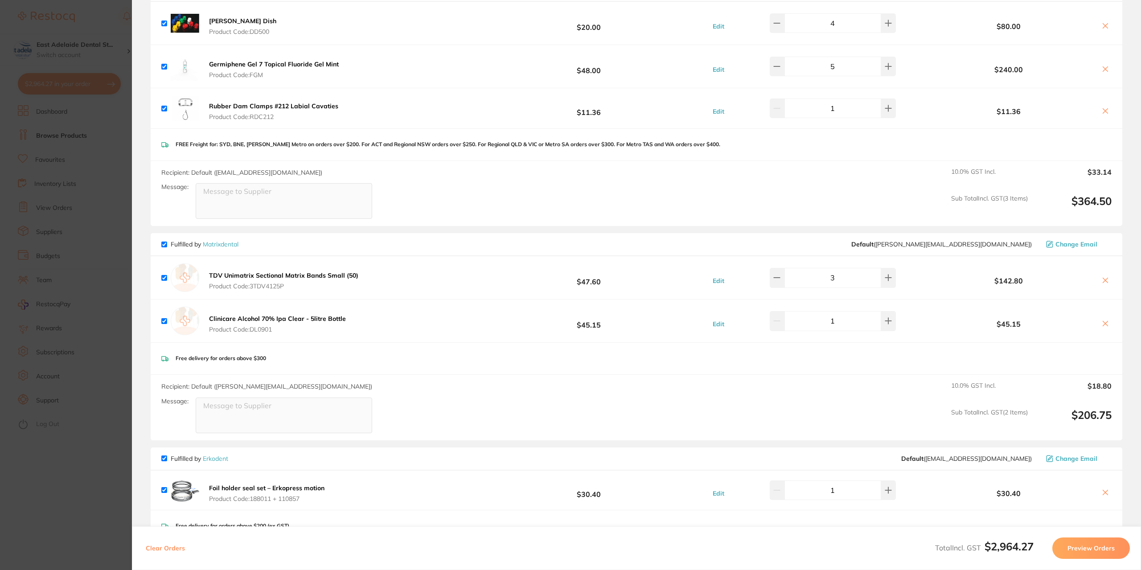
click at [1105, 320] on icon at bounding box center [1104, 323] width 7 height 7
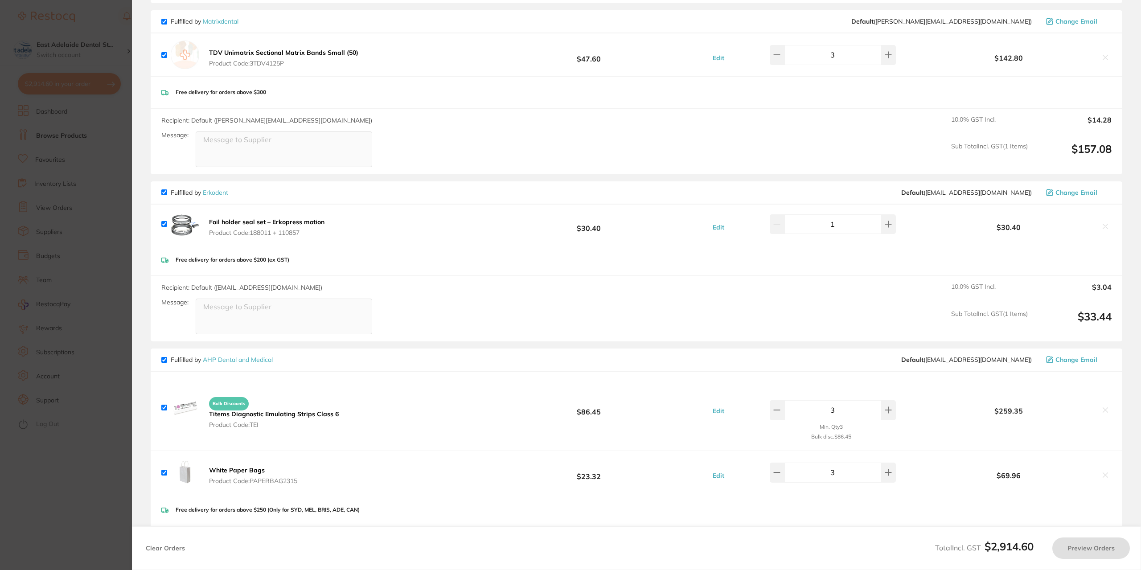
checkbox input "true"
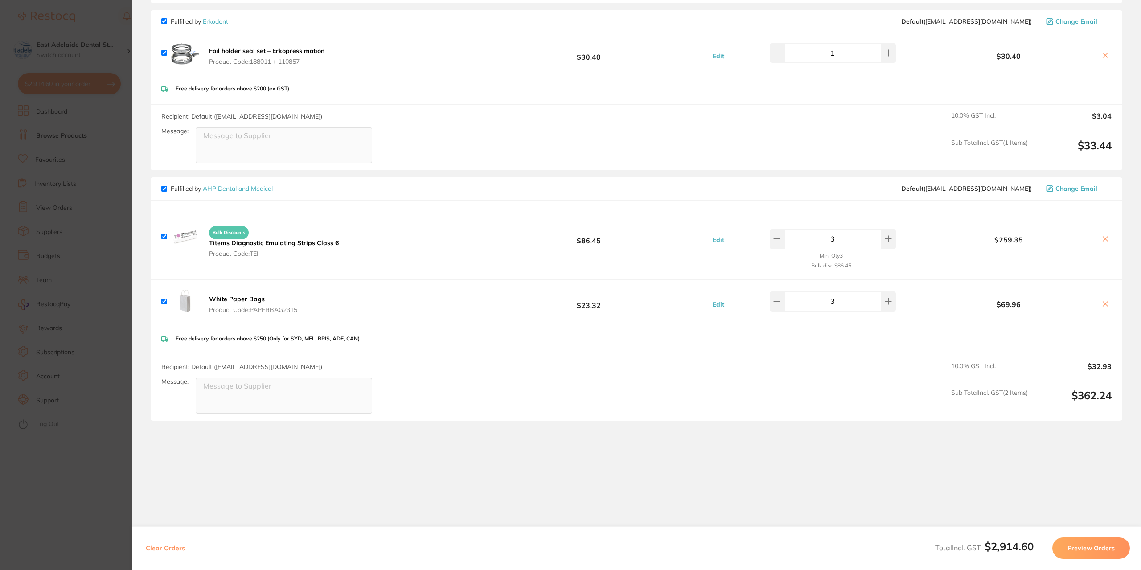
scroll to position [1689, 0]
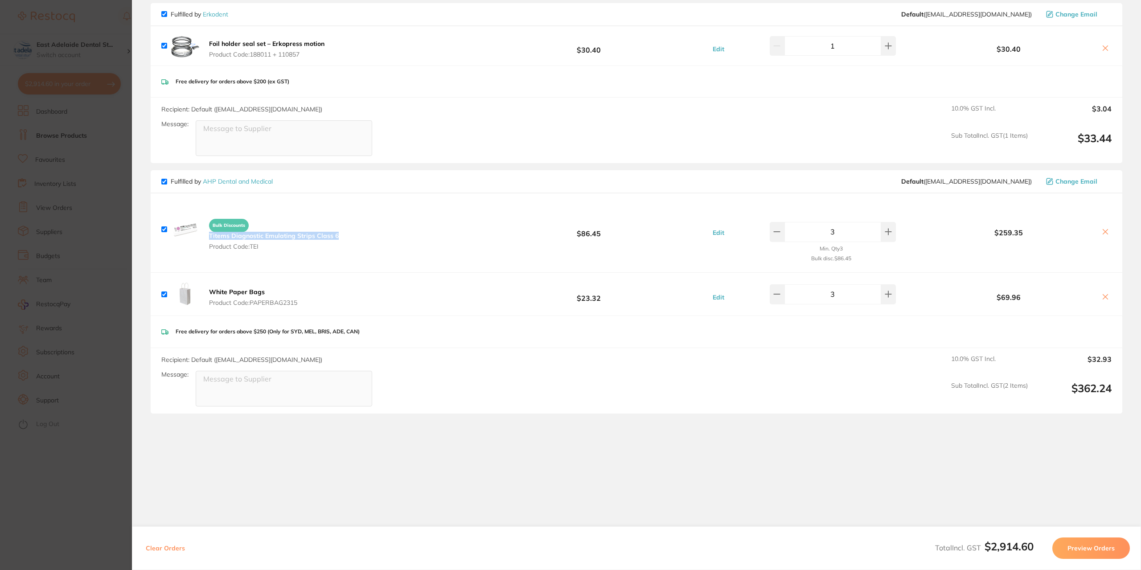
drag, startPoint x: 287, startPoint y: 241, endPoint x: 207, endPoint y: 230, distance: 81.0
click at [207, 230] on div "Bulk Discounts Titems Diagnostic Emulating Strips Class 6 Product Code: TEI $86…" at bounding box center [636, 232] width 971 height 79
copy b "Titems Diagnostic Emulating Strips Class 6"
click at [70, 186] on section "Update RRP Set your pre negotiated price for this item. Item Agreed RRP (excl. …" at bounding box center [570, 285] width 1141 height 570
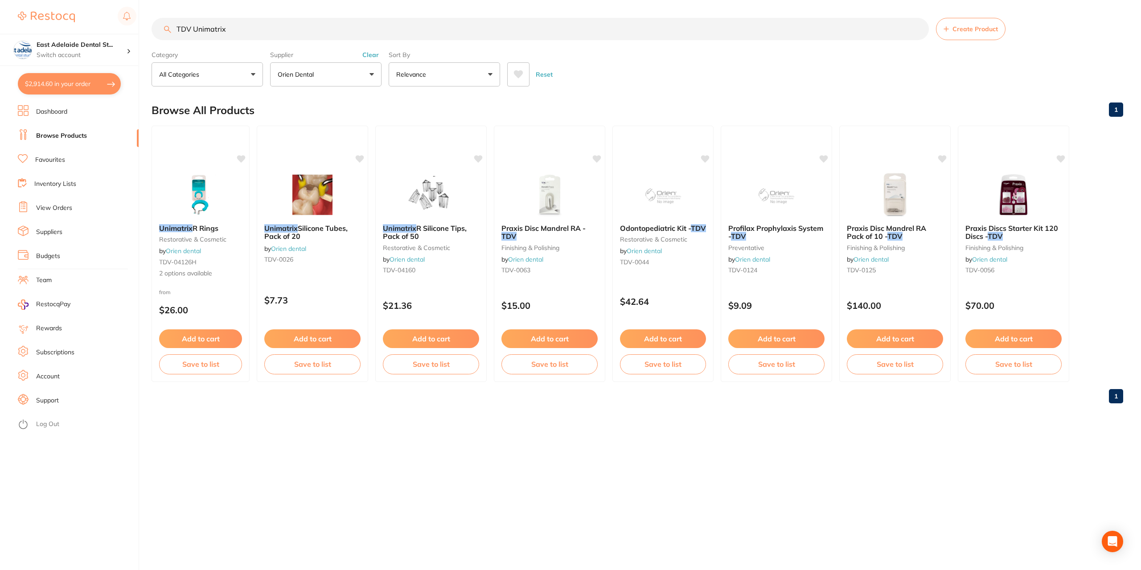
drag, startPoint x: 243, startPoint y: 36, endPoint x: 165, endPoint y: 26, distance: 78.1
click at [165, 26] on div "TDV Unimatrix Create Product" at bounding box center [636, 29] width 971 height 22
paste input "items Diagnostic Emulating Strips Class 6"
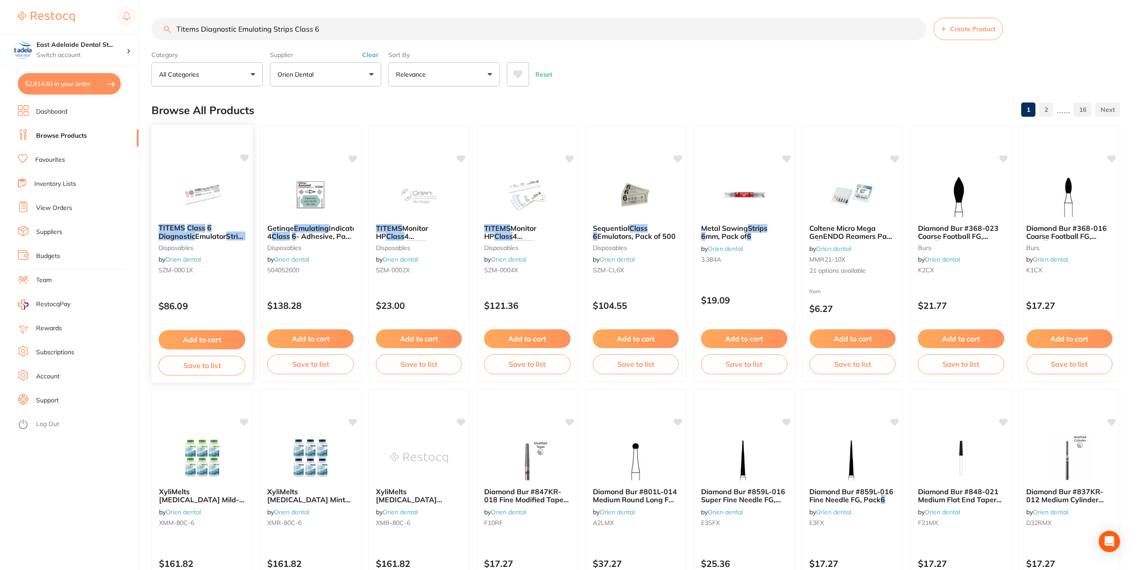
type input "Titems Diagnostic Emulating Strips Class 6"
click at [192, 187] on img at bounding box center [202, 194] width 58 height 45
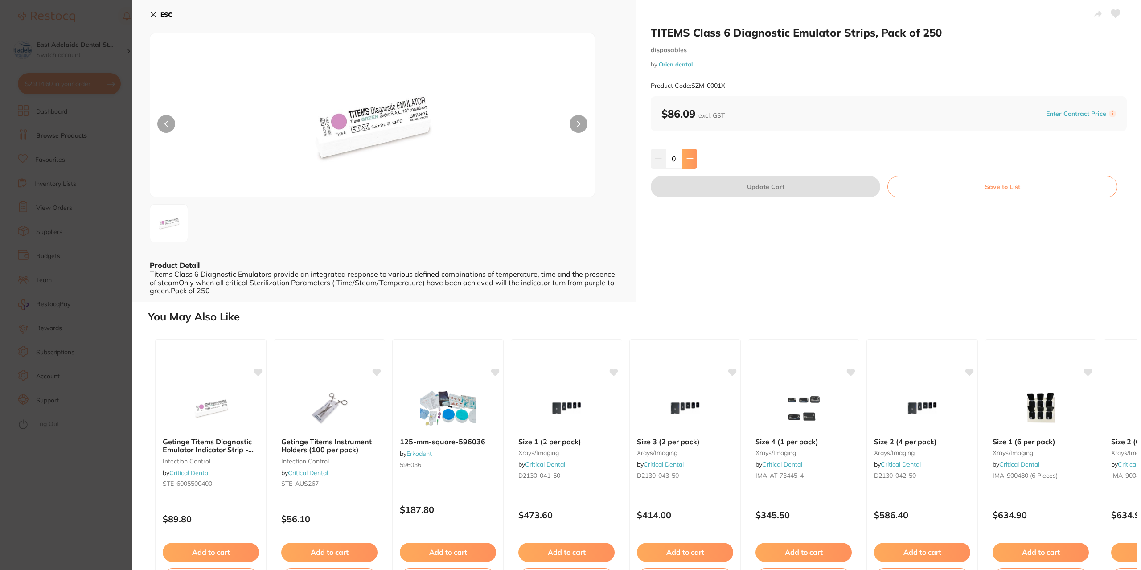
click at [687, 162] on button at bounding box center [689, 159] width 15 height 20
type input "2"
click at [701, 188] on button "Update Cart" at bounding box center [765, 186] width 229 height 21
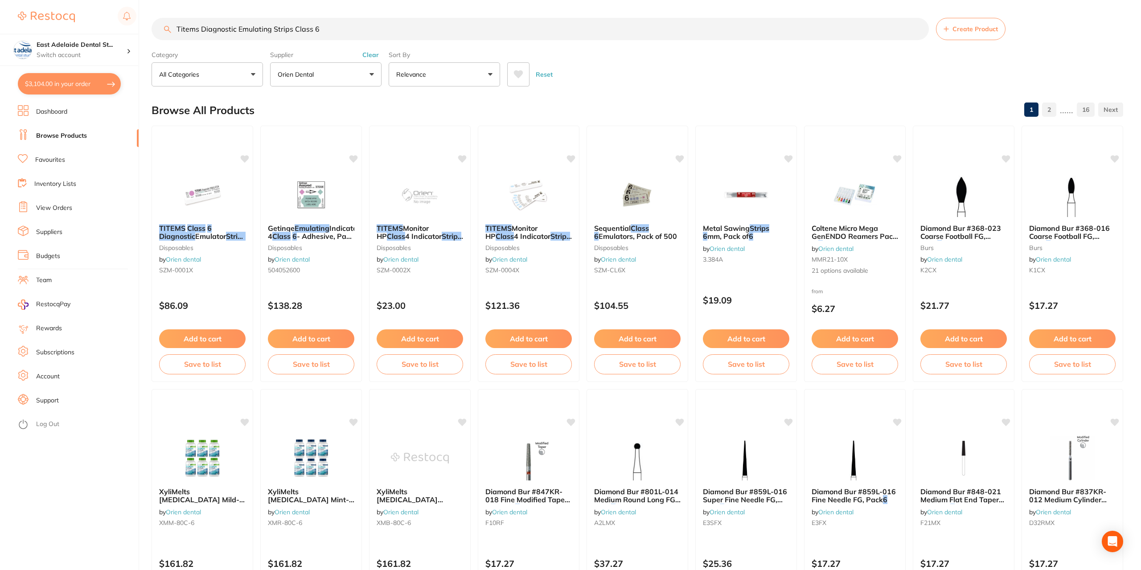
checkbox input "false"
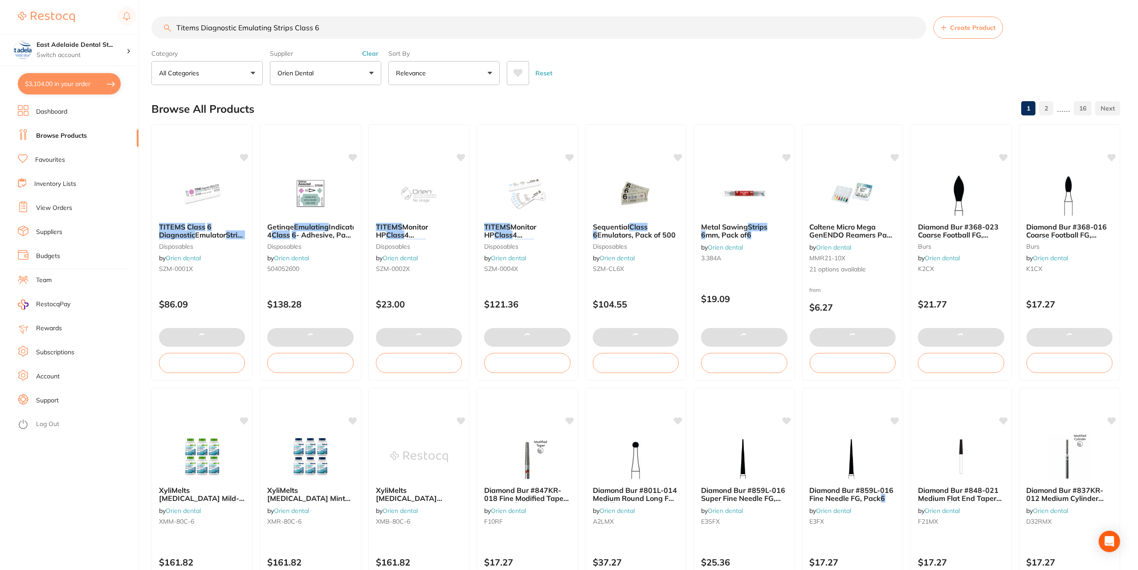
scroll to position [1731, 0]
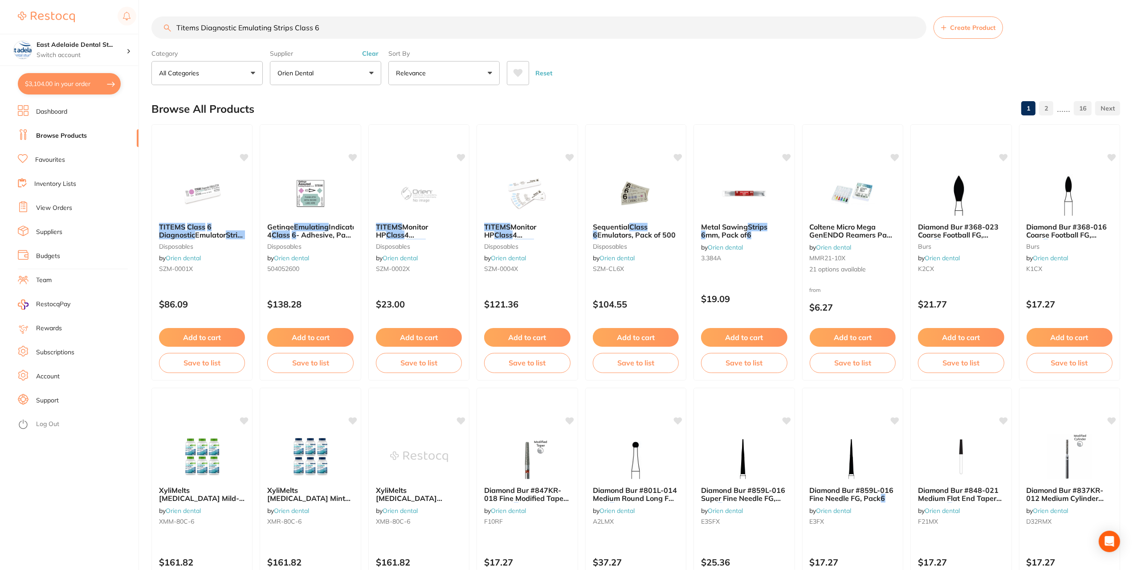
click at [85, 87] on button "$3,104.00 in your order" at bounding box center [69, 83] width 103 height 21
checkbox input "true"
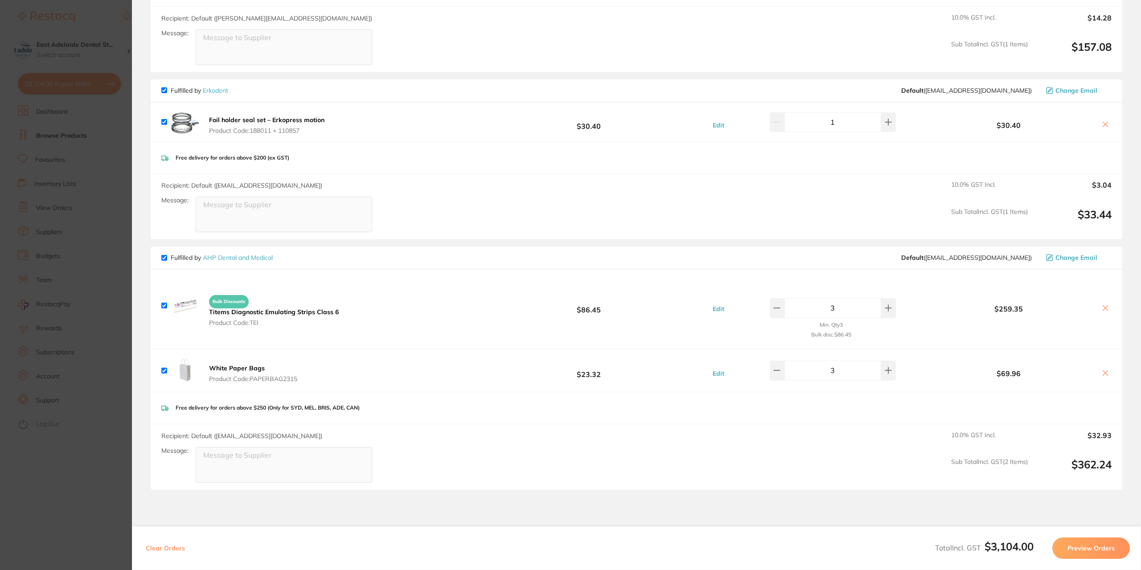
scroll to position [1759, 0]
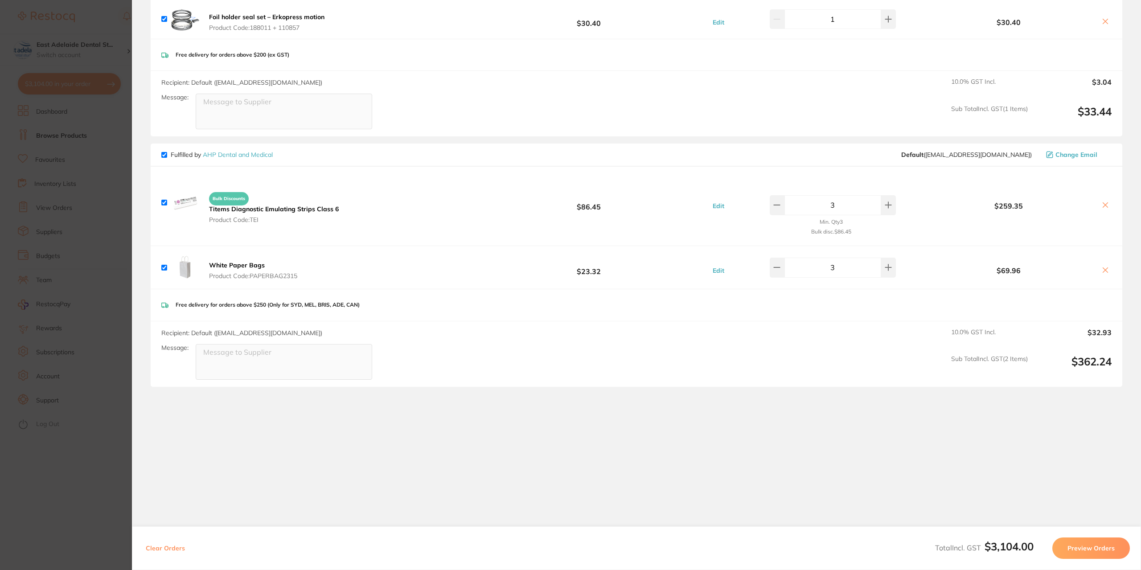
click at [1102, 201] on icon at bounding box center [1104, 204] width 7 height 7
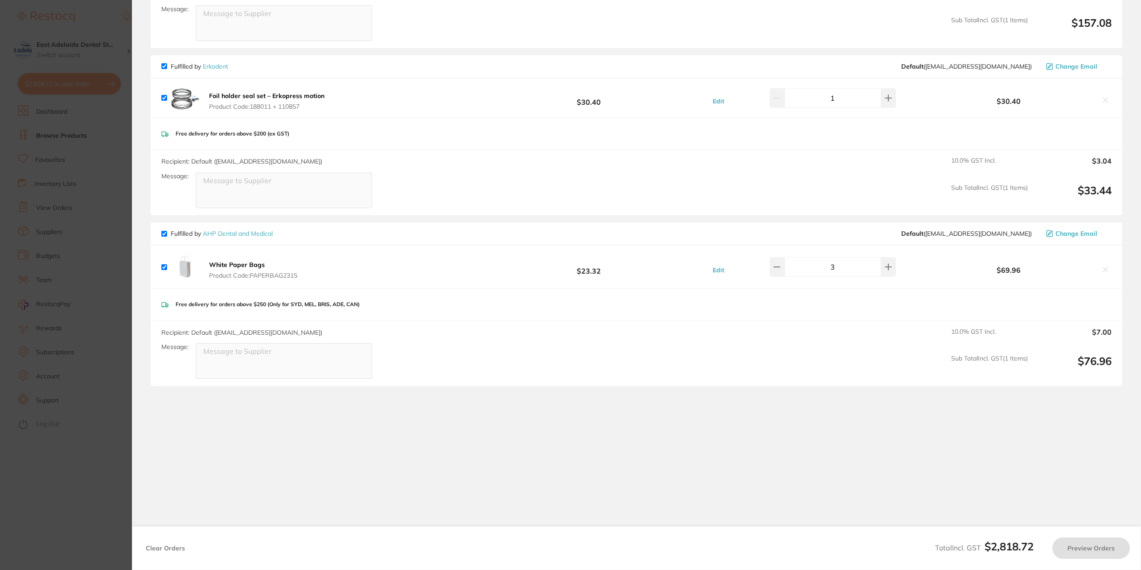
drag, startPoint x: 277, startPoint y: 259, endPoint x: 206, endPoint y: 255, distance: 71.0
click at [206, 261] on button "White Paper Bags Product Code: PAPERBAG2315" at bounding box center [253, 270] width 94 height 19
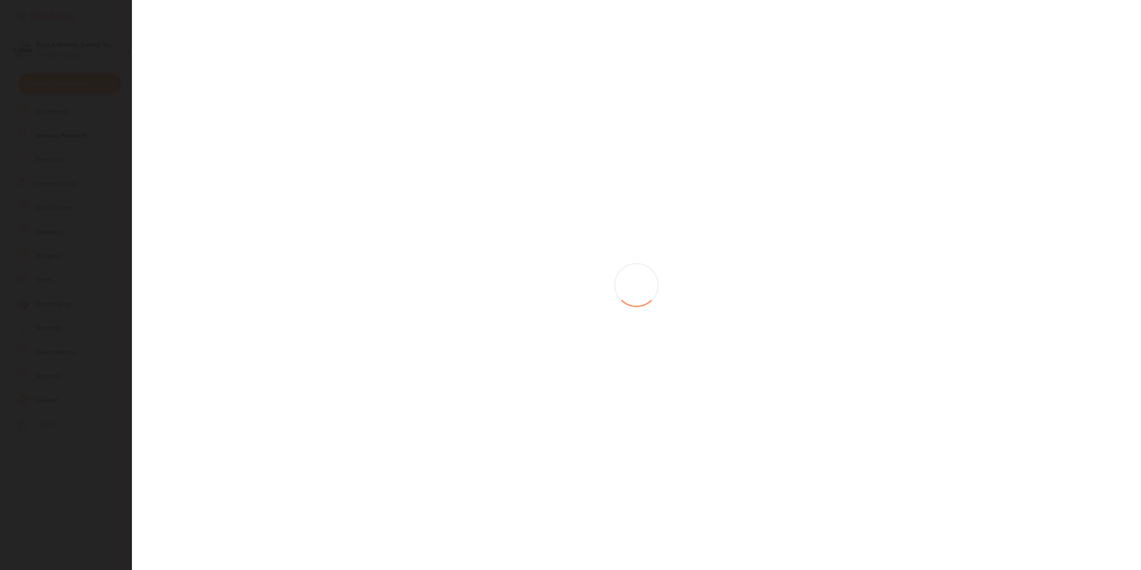
checkbox input "true"
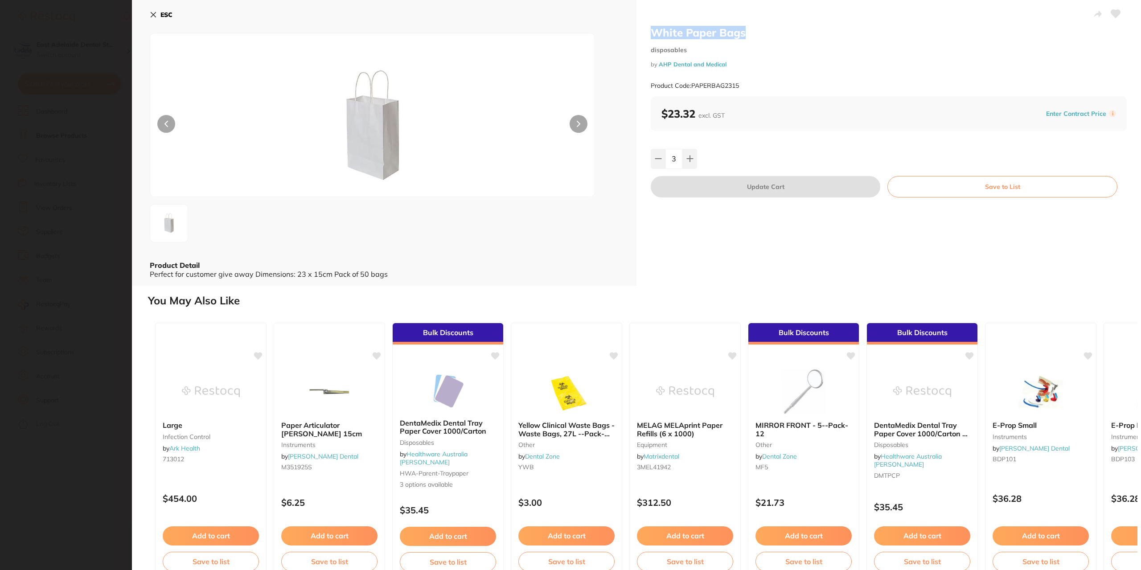
drag, startPoint x: 745, startPoint y: 37, endPoint x: 651, endPoint y: 33, distance: 93.6
click at [651, 33] on h2 "White Paper Bags" at bounding box center [889, 32] width 476 height 13
copy h2 "White Paper Bags"
click at [155, 12] on icon at bounding box center [153, 14] width 5 height 5
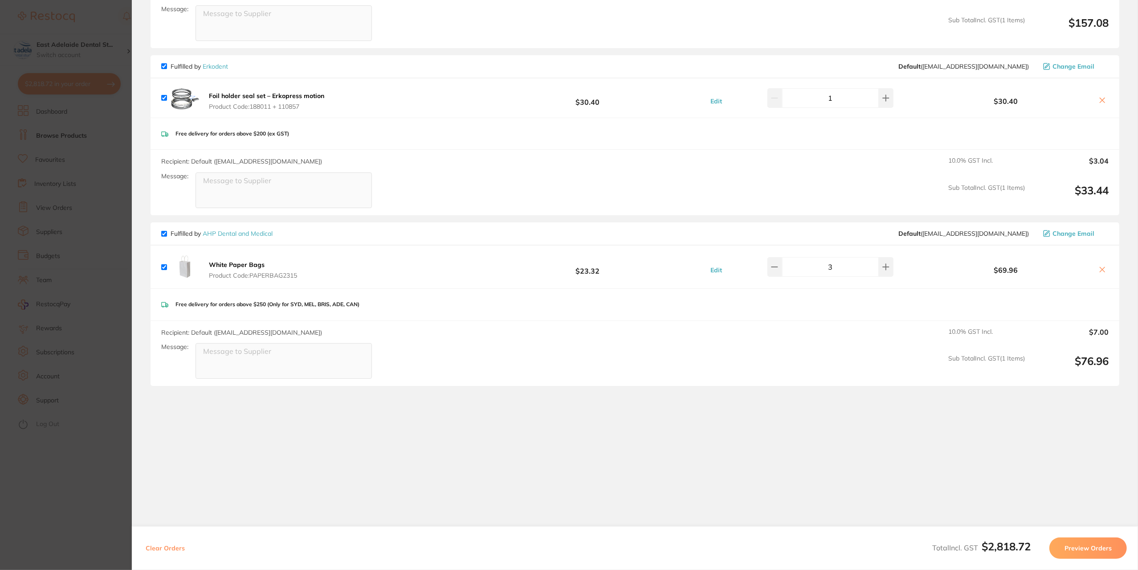
click at [83, 127] on section "Update RRP Set your pre negotiated price for this item. Item Agreed RRP (excl. …" at bounding box center [569, 285] width 1138 height 570
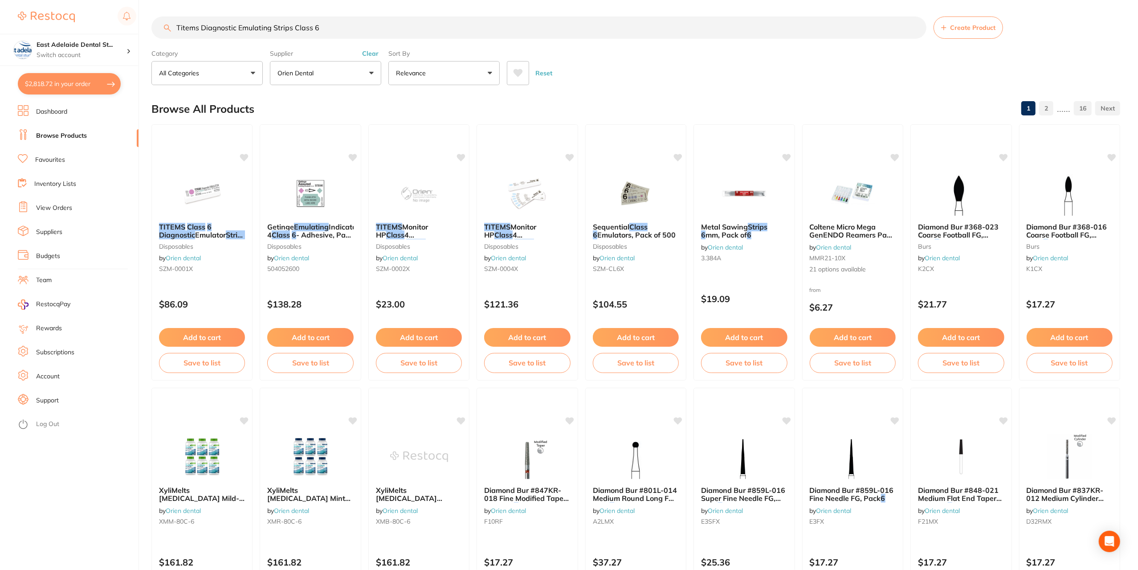
drag, startPoint x: 334, startPoint y: 33, endPoint x: 106, endPoint y: 22, distance: 228.4
click at [106, 22] on div "$2,818.72 [STREET_ADDRESS] Switch account East Adelaide Dental Studio $2,818.72…" at bounding box center [569, 284] width 1138 height 570
paste input "White Paper Bags"
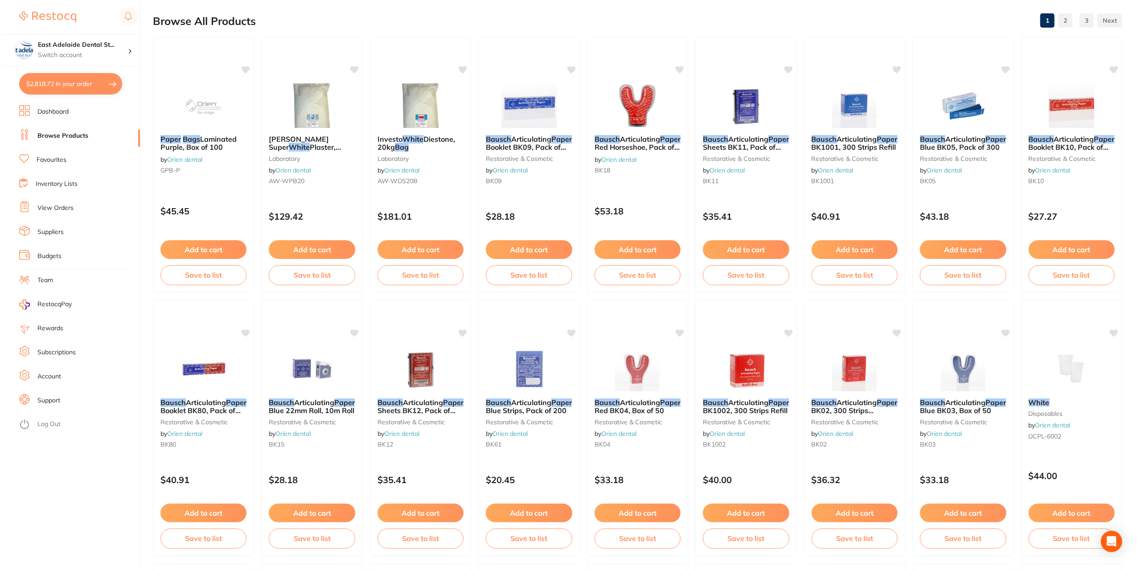
scroll to position [0, 0]
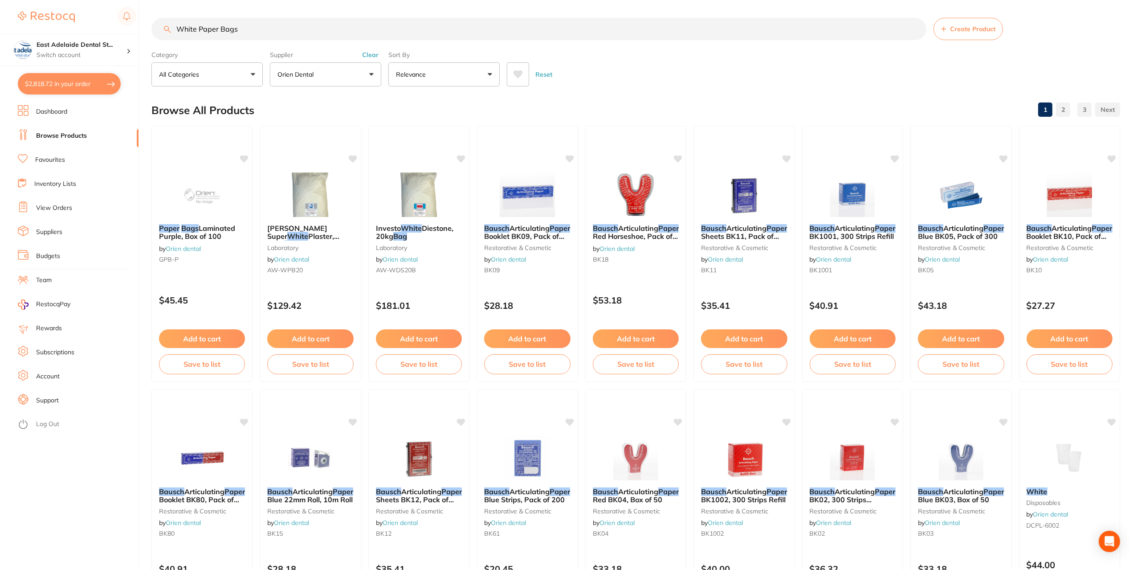
drag, startPoint x: 199, startPoint y: 29, endPoint x: 159, endPoint y: 27, distance: 40.2
click at [159, 28] on input "White Paper Bags" at bounding box center [538, 29] width 775 height 22
type input "Paper Bags"
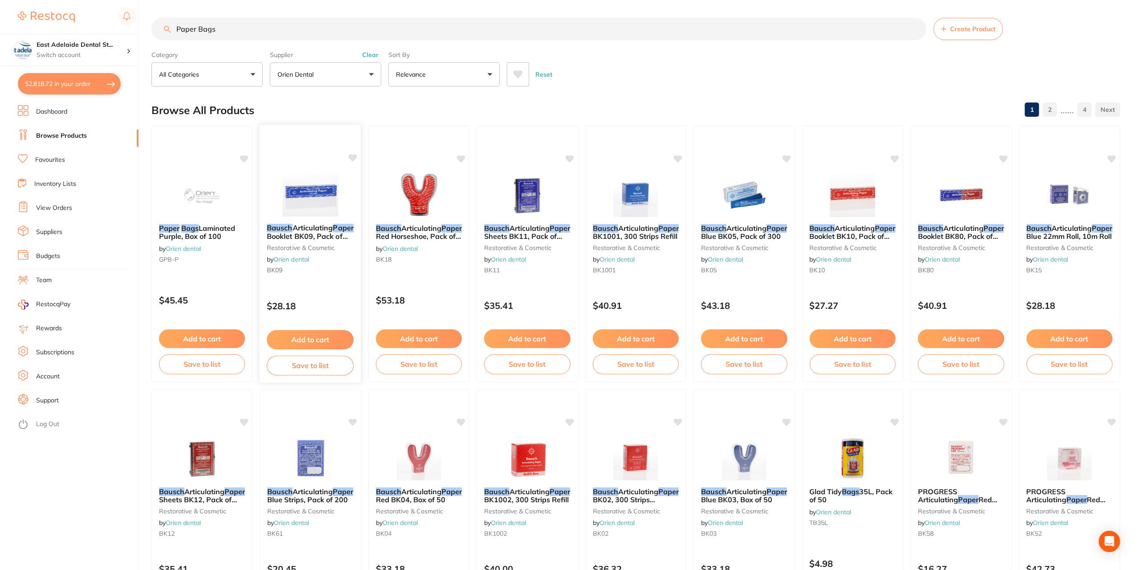
click at [326, 200] on img at bounding box center [311, 194] width 58 height 45
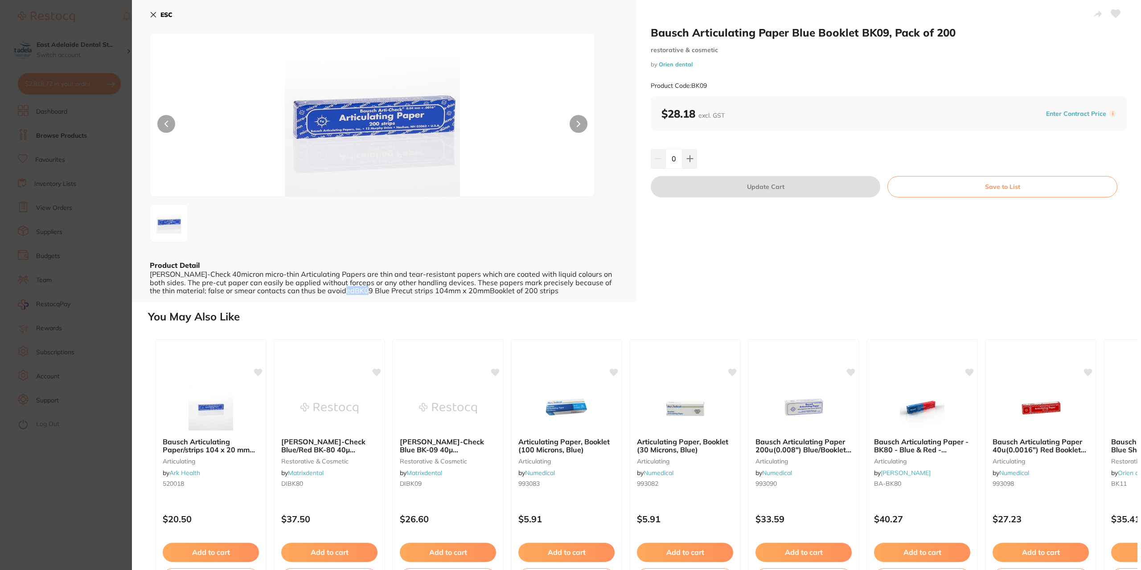
drag, startPoint x: 325, startPoint y: 291, endPoint x: 344, endPoint y: 295, distance: 20.1
click at [344, 295] on div "ESC Product Detail [PERSON_NAME]-Check 40micron micro-thin Articulating Papers …" at bounding box center [384, 151] width 504 height 302
copy div "BK09"
drag, startPoint x: 705, startPoint y: 167, endPoint x: 686, endPoint y: 158, distance: 20.9
click at [695, 162] on div "0" at bounding box center [889, 159] width 476 height 20
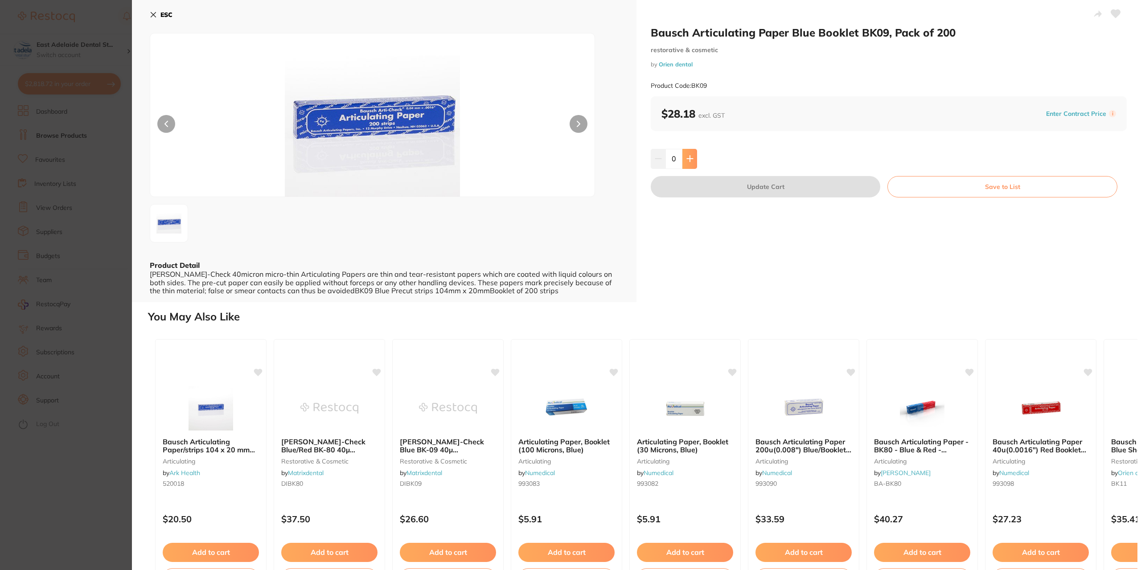
click at [687, 158] on icon at bounding box center [690, 159] width 6 height 6
type input "1"
click at [705, 181] on button "Update Cart" at bounding box center [765, 186] width 229 height 21
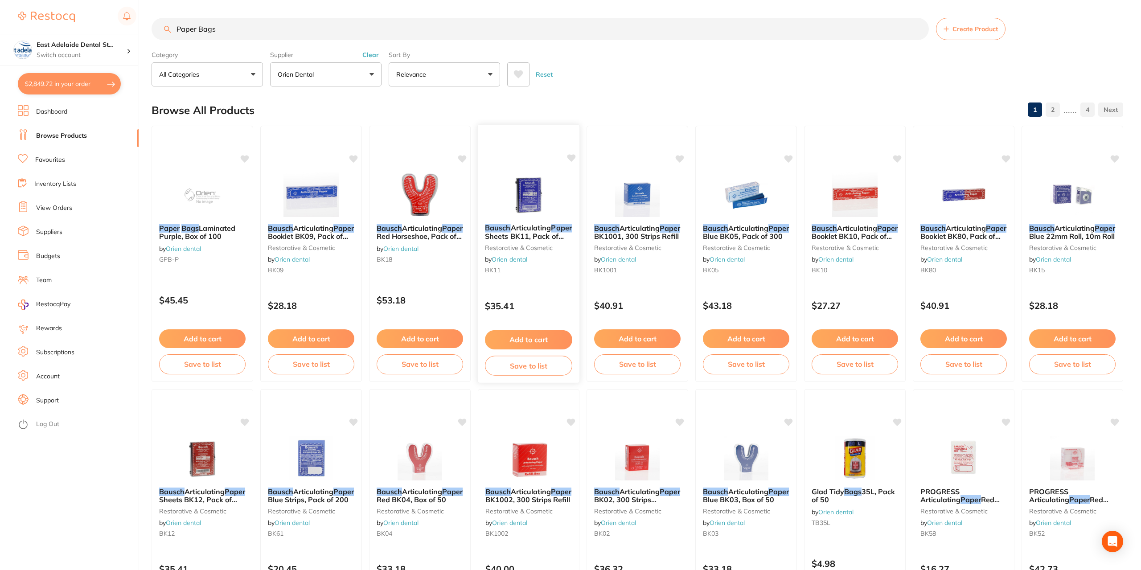
checkbox input "false"
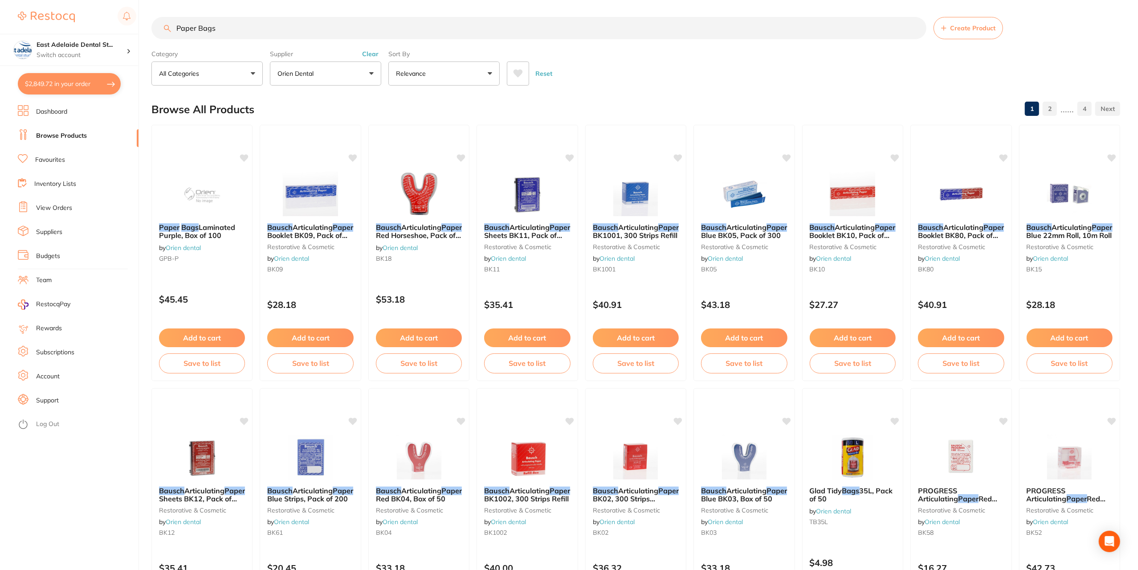
drag, startPoint x: 242, startPoint y: 29, endPoint x: 93, endPoint y: 16, distance: 150.2
click at [93, 16] on div "$2,849.72 [STREET_ADDRESS] Switch account East Adelaide Dental Studio $2,849.72…" at bounding box center [569, 284] width 1138 height 570
paste input "BK09"
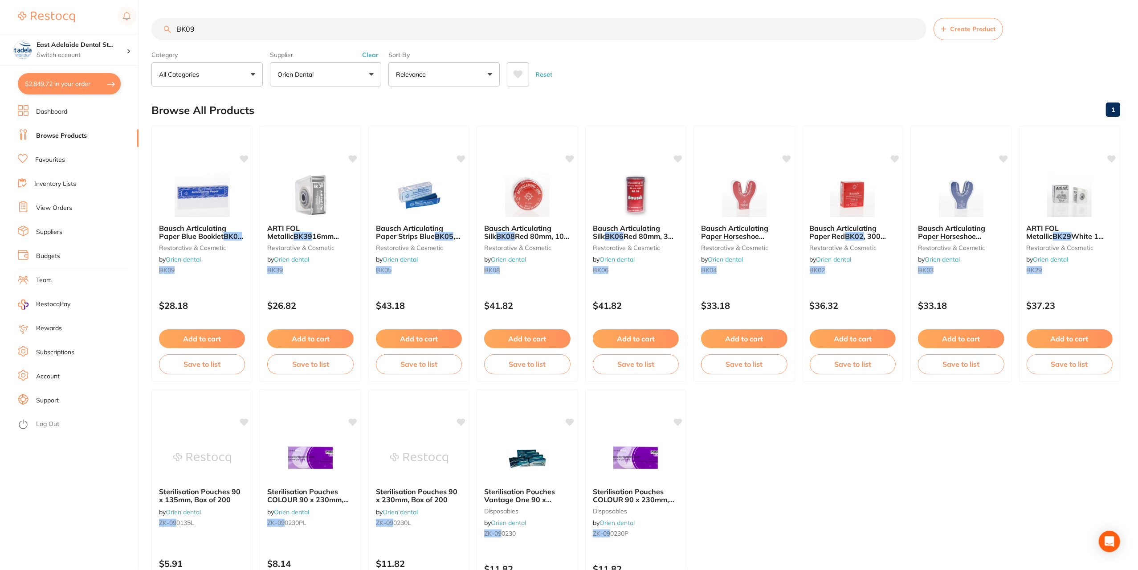
type input "BK09"
click at [72, 74] on button "$2,849.72 in your order" at bounding box center [69, 83] width 103 height 21
checkbox input "true"
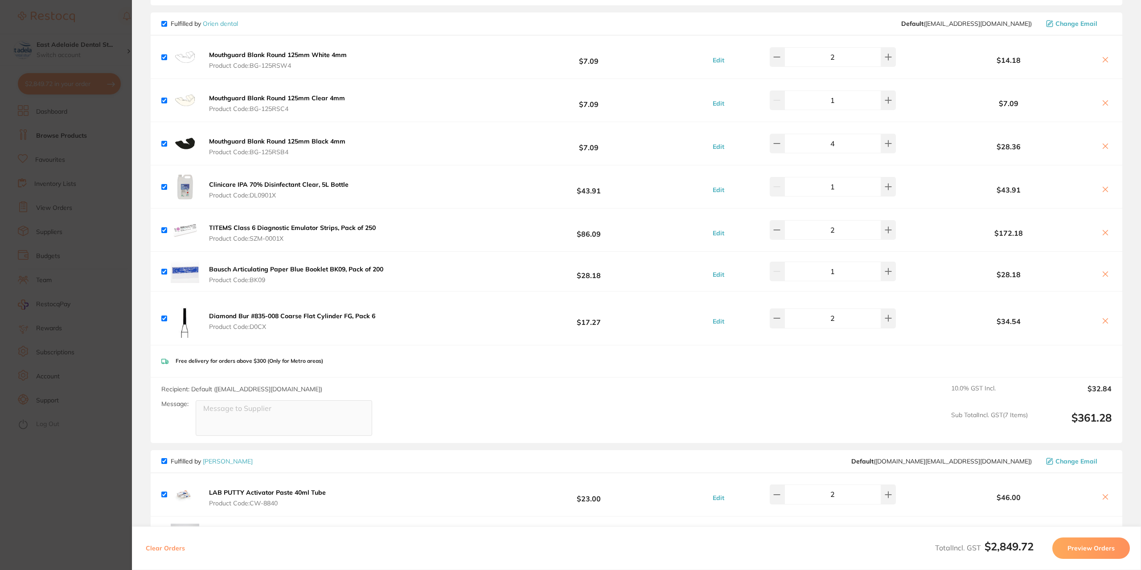
scroll to position [471, 0]
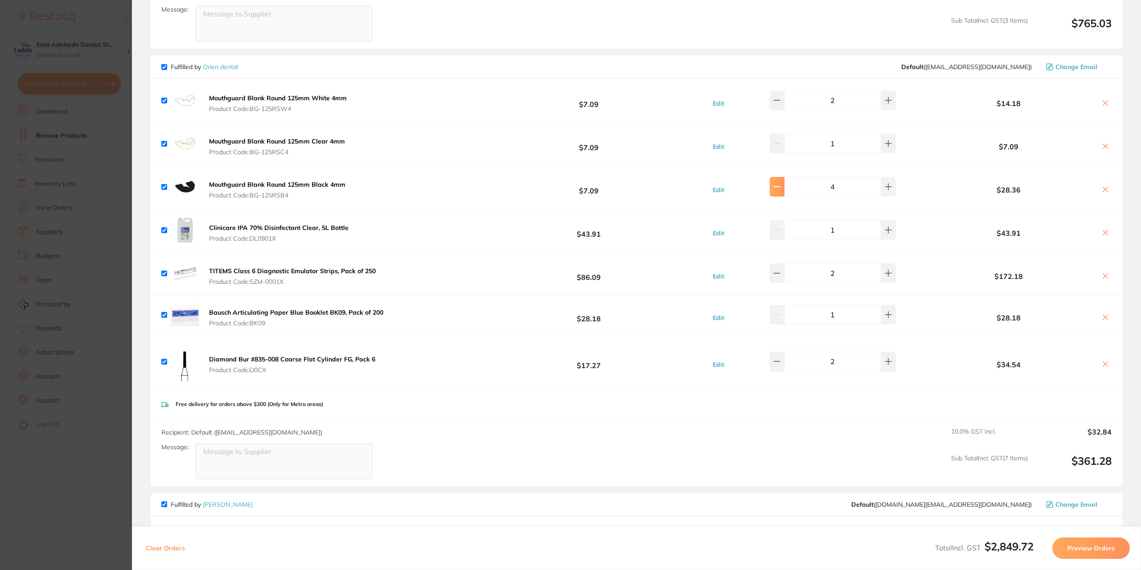
click at [784, 191] on button at bounding box center [776, 187] width 15 height 20
type input "1"
click at [70, 200] on section "Update RRP Set your pre negotiated price for this item. Item Agreed RRP (excl. …" at bounding box center [570, 285] width 1141 height 570
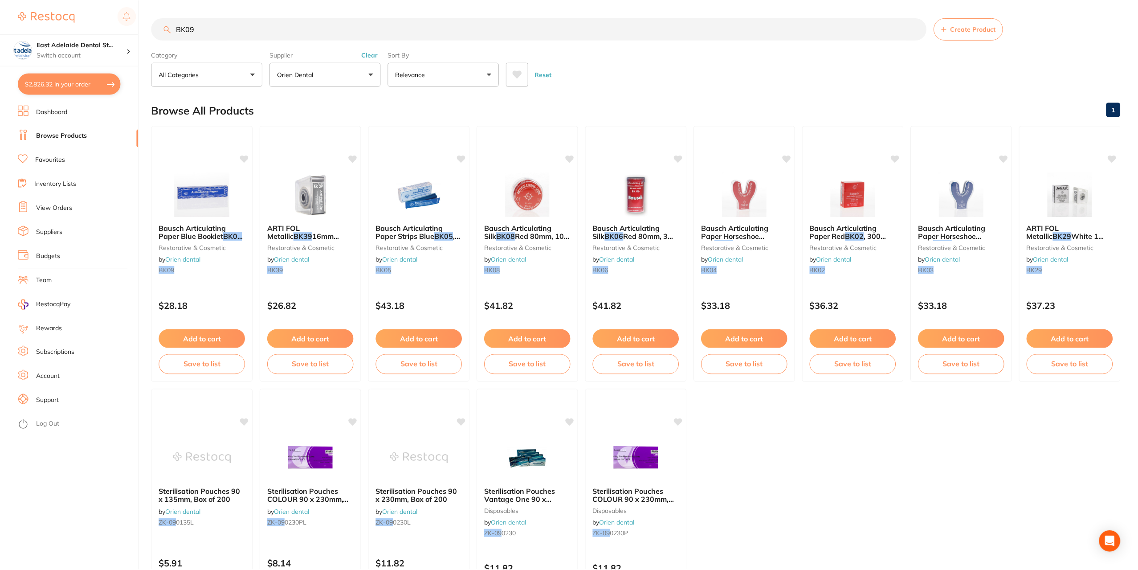
scroll to position [1, 0]
click at [60, 209] on link "View Orders" at bounding box center [54, 208] width 36 height 9
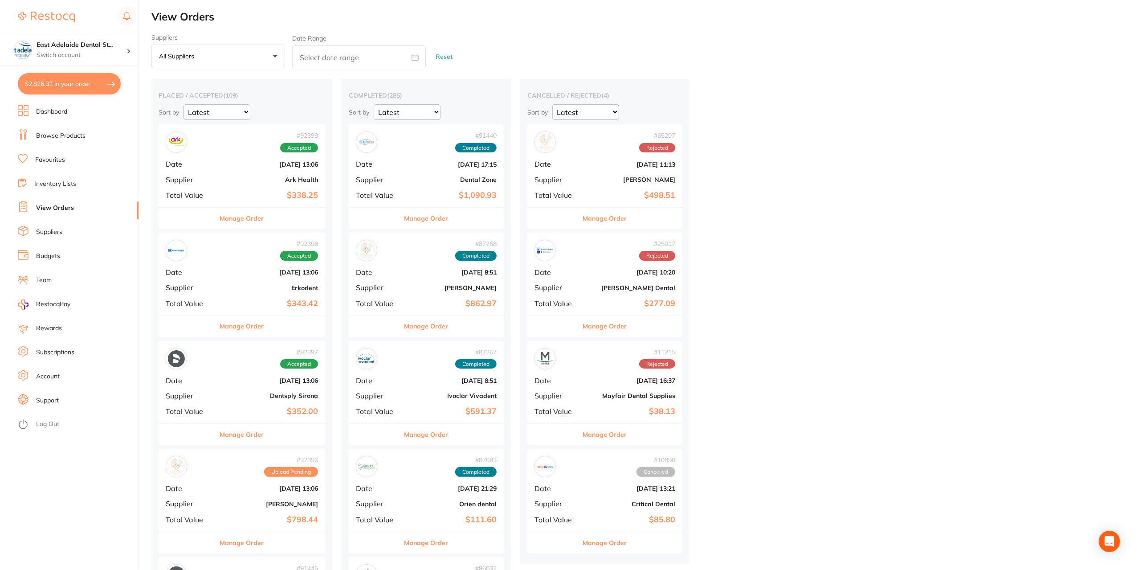
click at [246, 216] on button "Manage Order" at bounding box center [242, 218] width 44 height 21
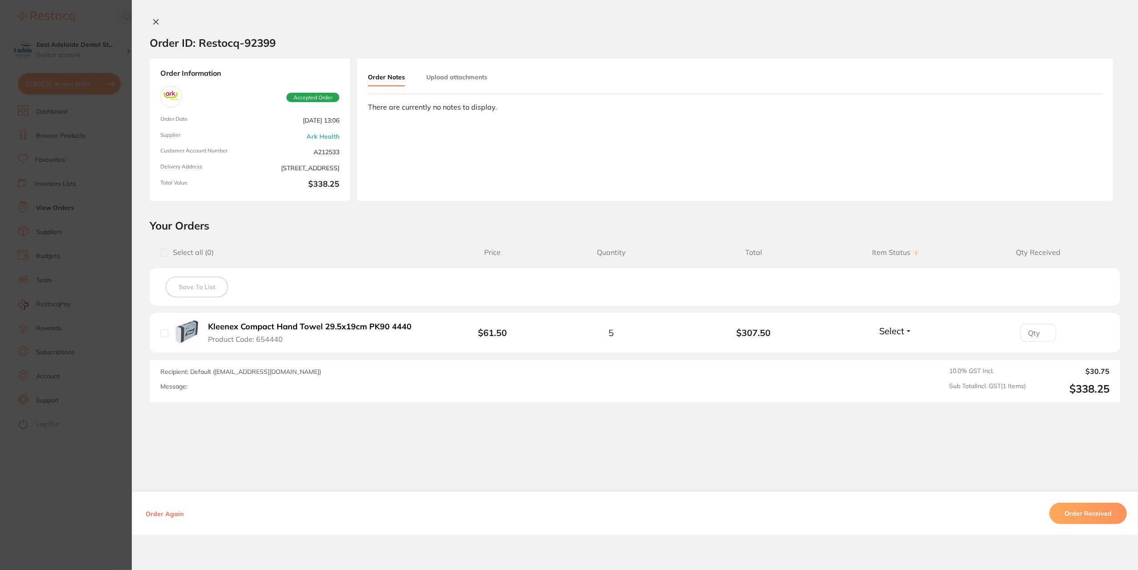
click at [1068, 513] on button "Order Received" at bounding box center [1089, 513] width 78 height 21
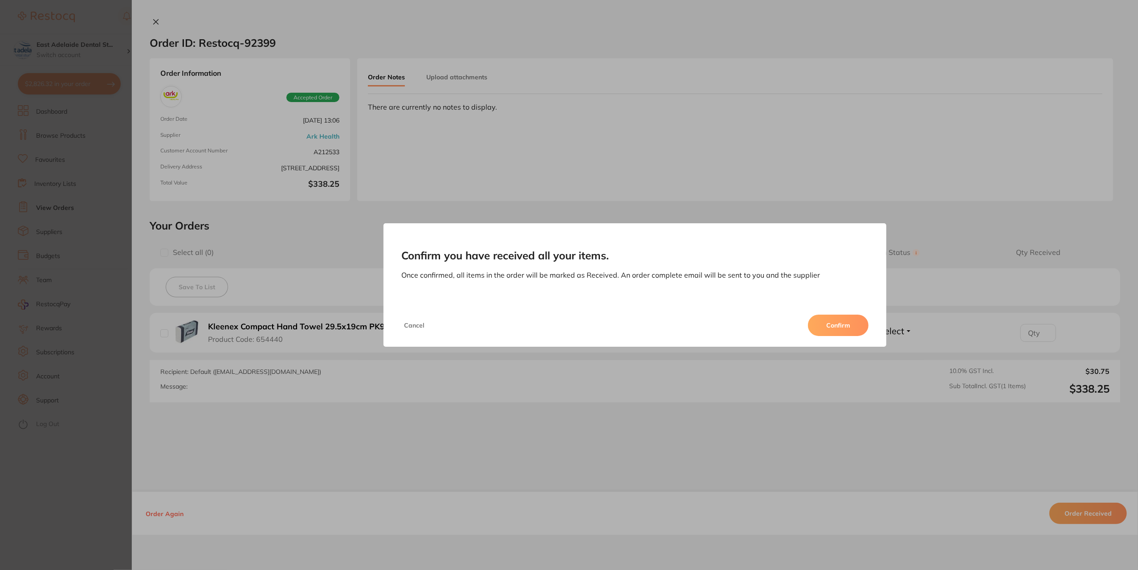
click at [840, 335] on button "Confirm" at bounding box center [838, 325] width 61 height 21
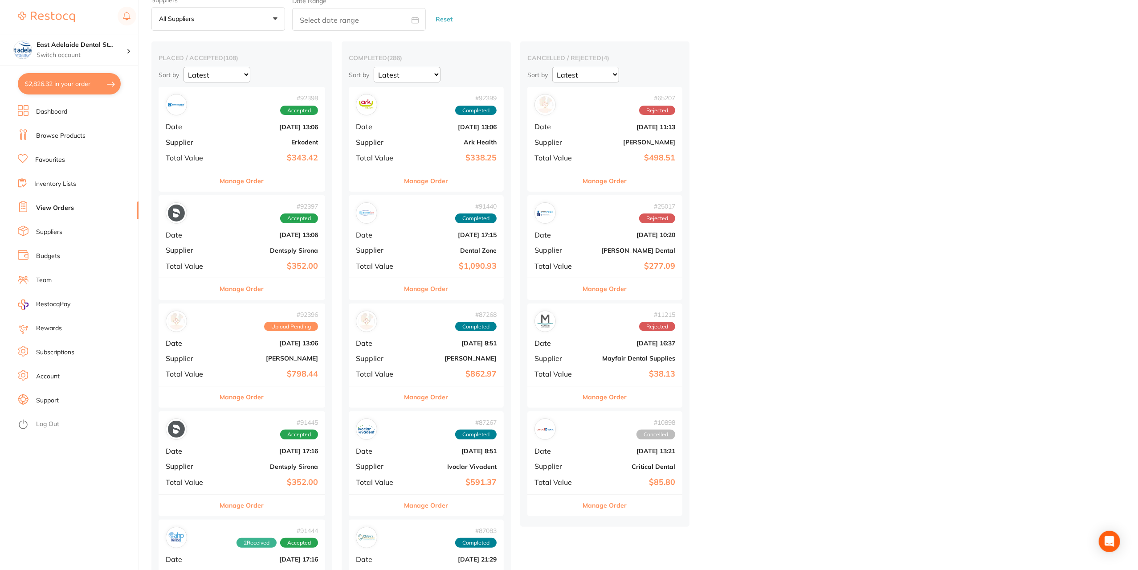
scroll to position [89, 0]
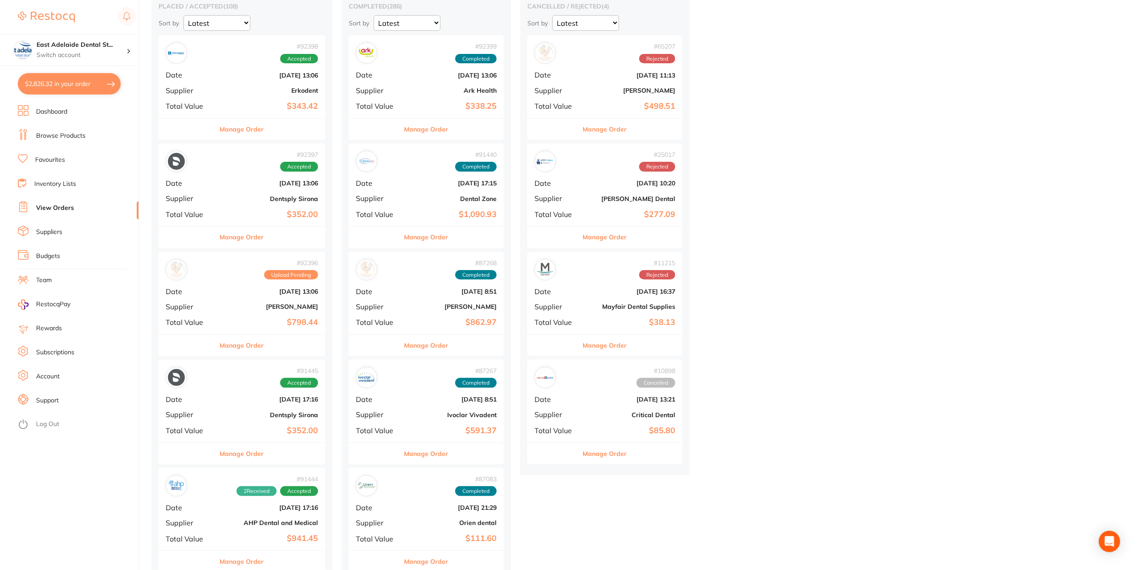
click at [247, 348] on button "Manage Order" at bounding box center [242, 345] width 44 height 21
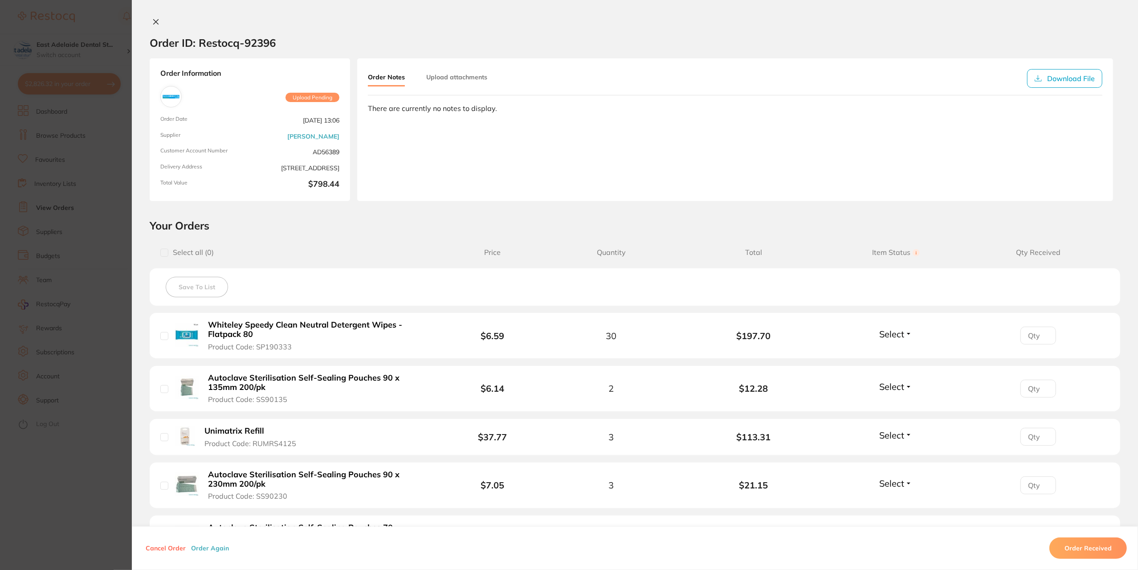
click at [152, 21] on icon at bounding box center [155, 21] width 7 height 7
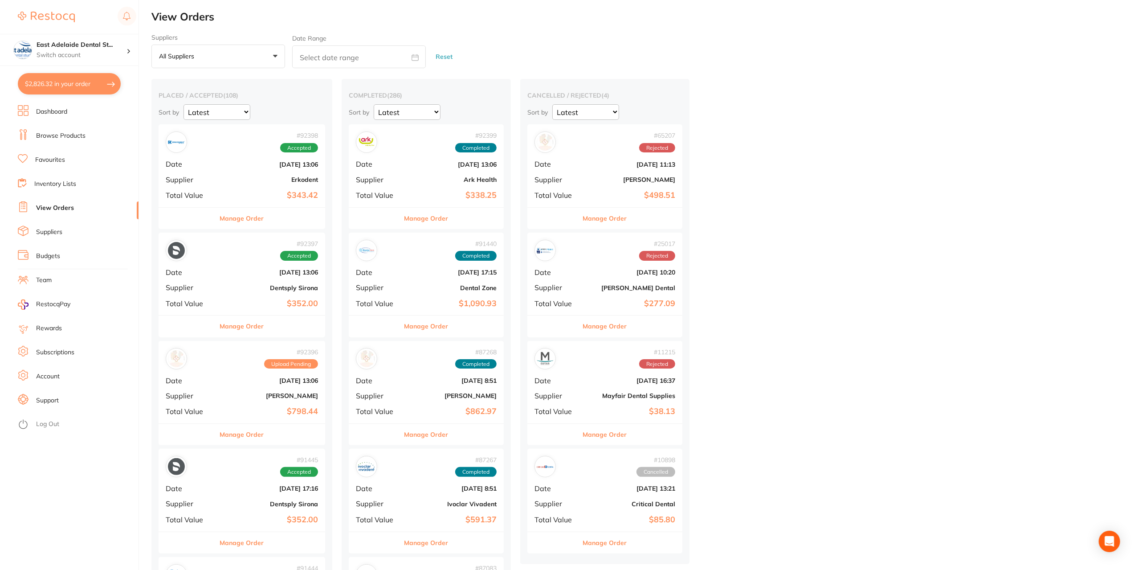
click at [251, 220] on button "Manage Order" at bounding box center [242, 218] width 44 height 21
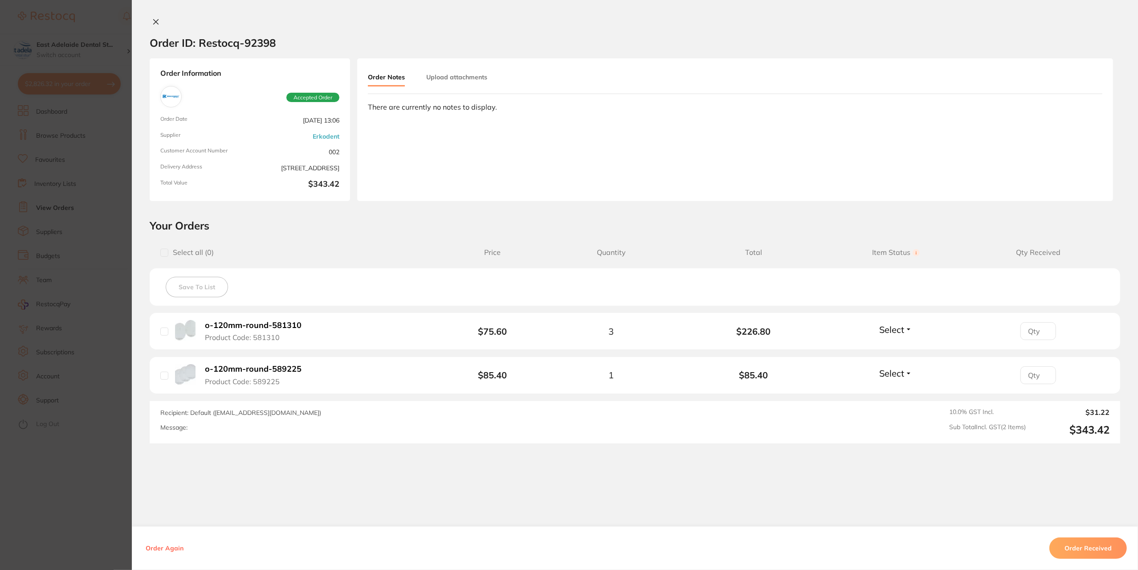
click at [155, 22] on icon at bounding box center [155, 21] width 7 height 7
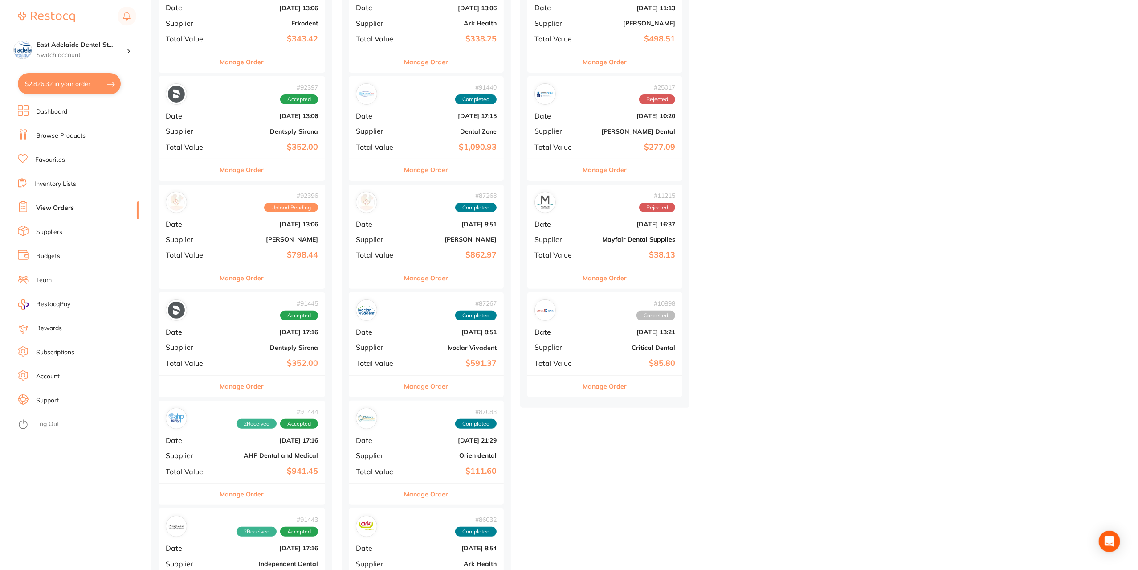
scroll to position [223, 0]
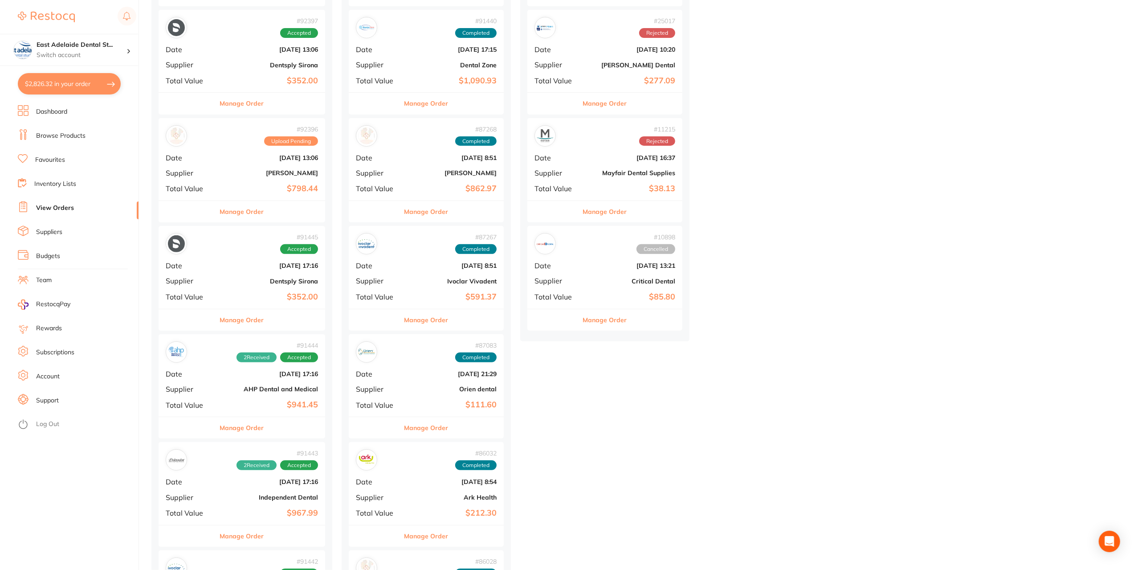
click at [258, 426] on button "Manage Order" at bounding box center [242, 427] width 44 height 21
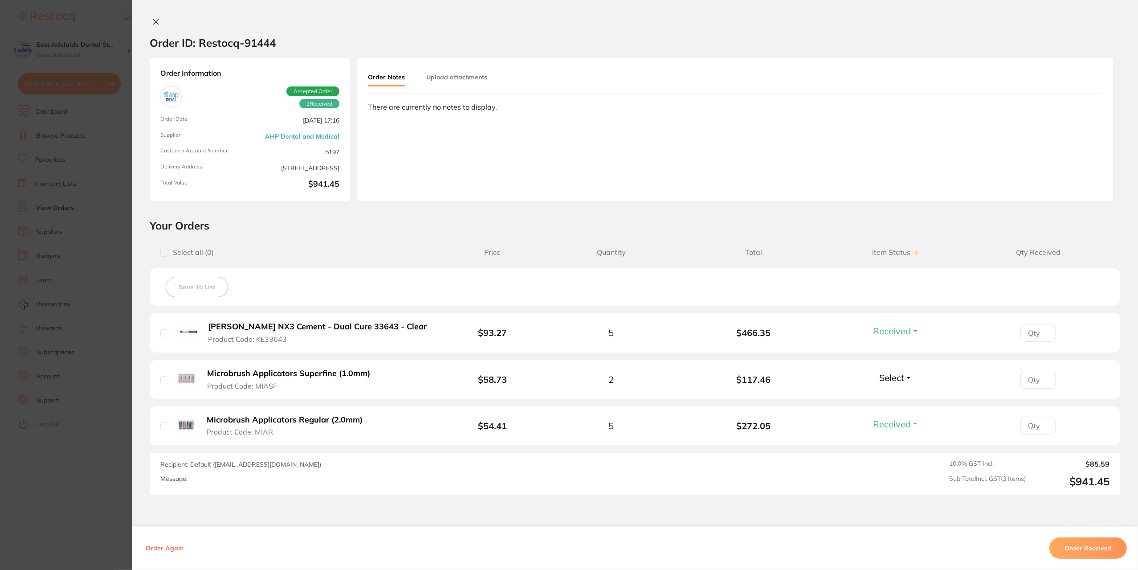
click at [155, 19] on icon at bounding box center [155, 21] width 7 height 7
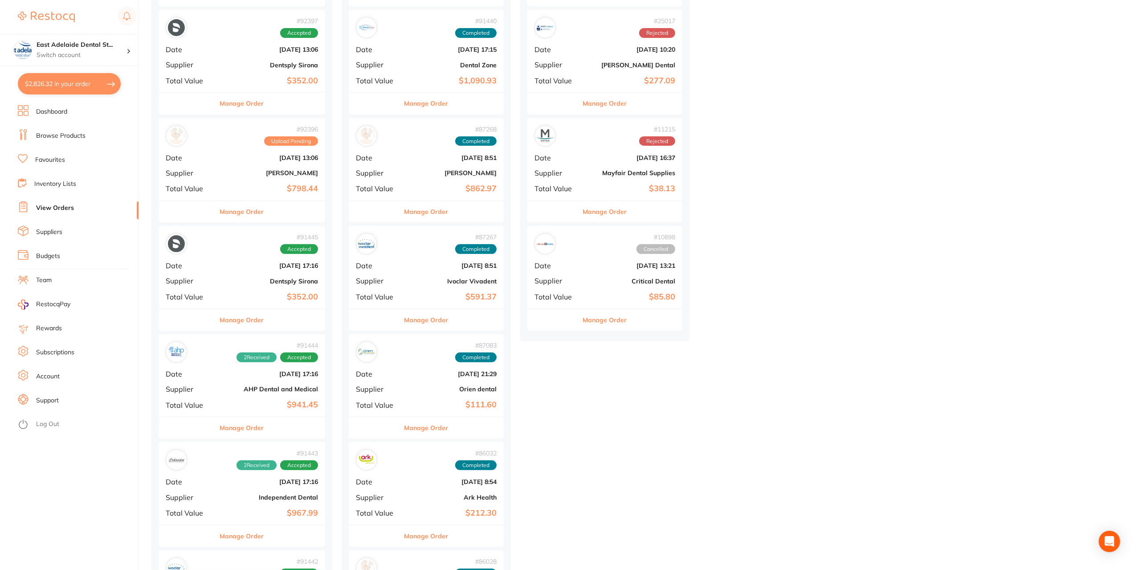
click at [79, 82] on button "$2,826.32 in your order" at bounding box center [69, 83] width 103 height 21
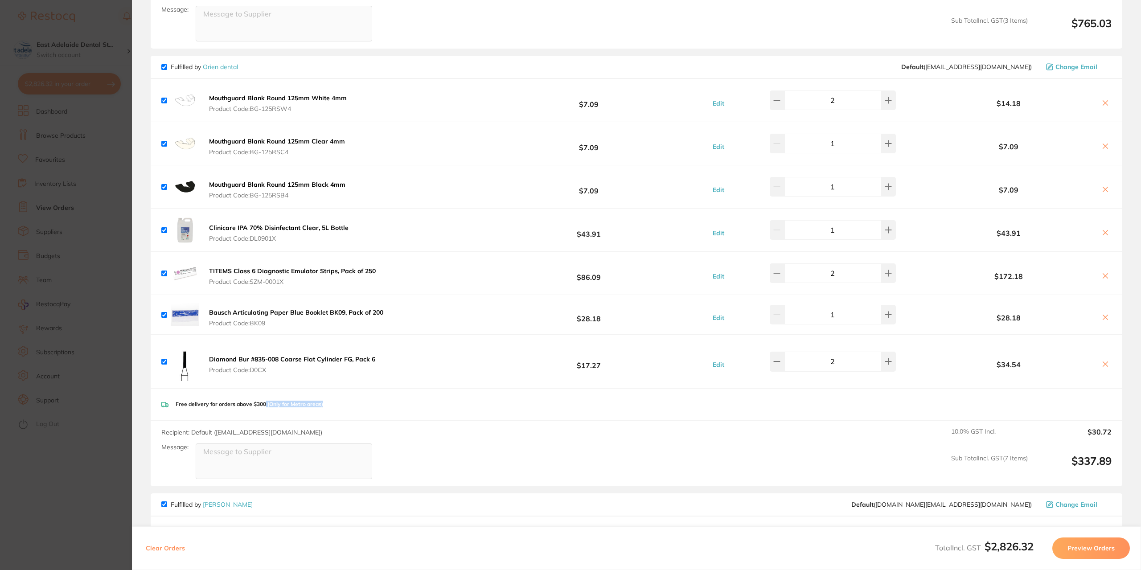
drag, startPoint x: 335, startPoint y: 407, endPoint x: 266, endPoint y: 401, distance: 69.3
click at [266, 401] on div "Free delivery for orders above $300 (Only for Metro areas)" at bounding box center [636, 405] width 971 height 32
click at [384, 403] on div "Free delivery for orders above $300 (Only for Metro areas)" at bounding box center [636, 405] width 971 height 32
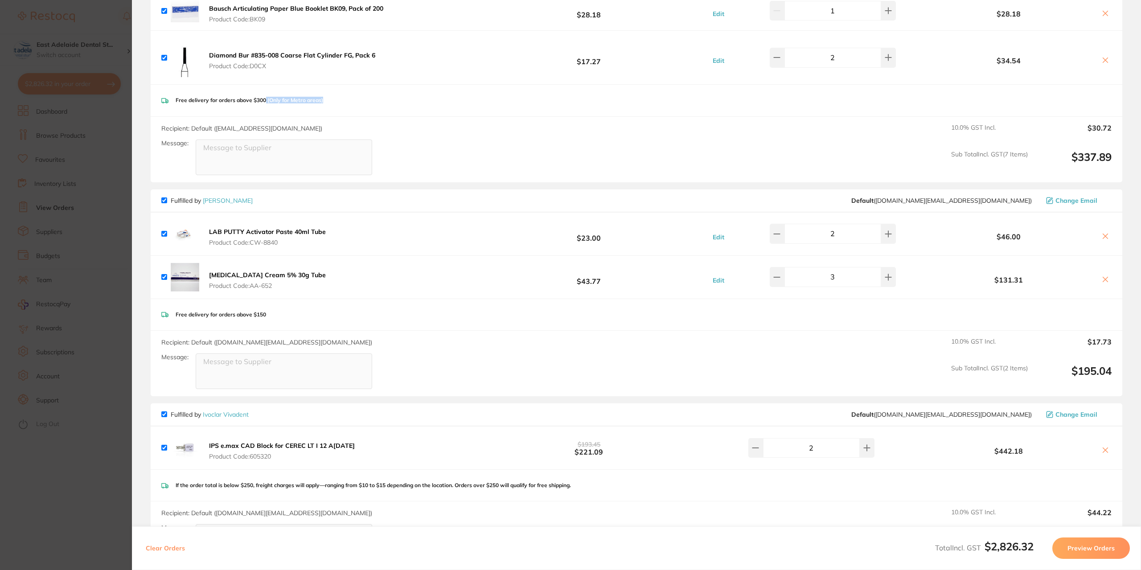
scroll to position [917, 0]
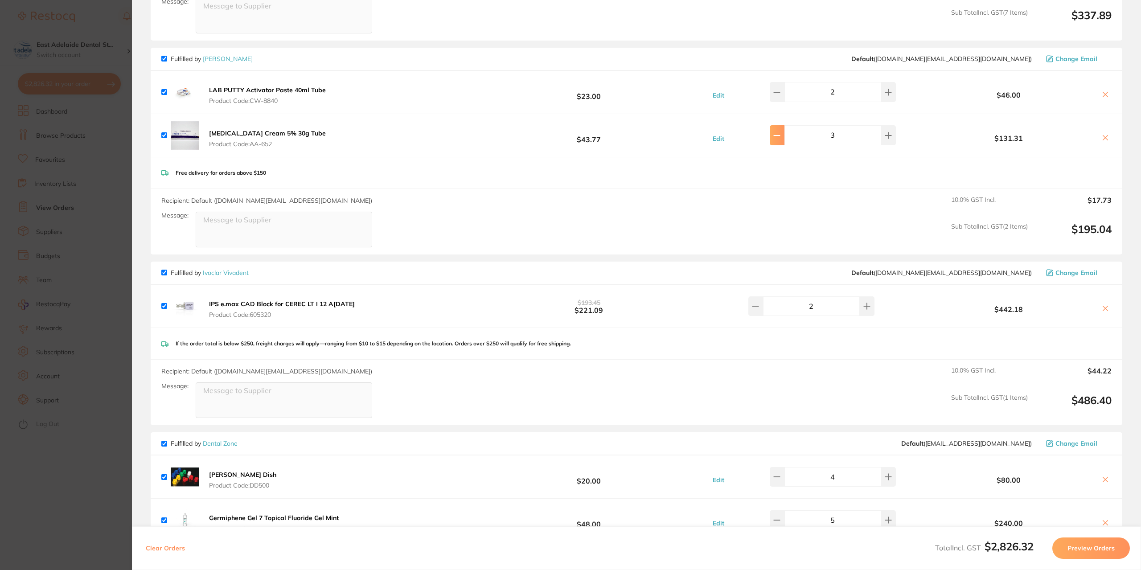
click at [775, 136] on button at bounding box center [776, 135] width 15 height 20
type input "1"
click at [1105, 139] on button at bounding box center [1105, 138] width 12 height 9
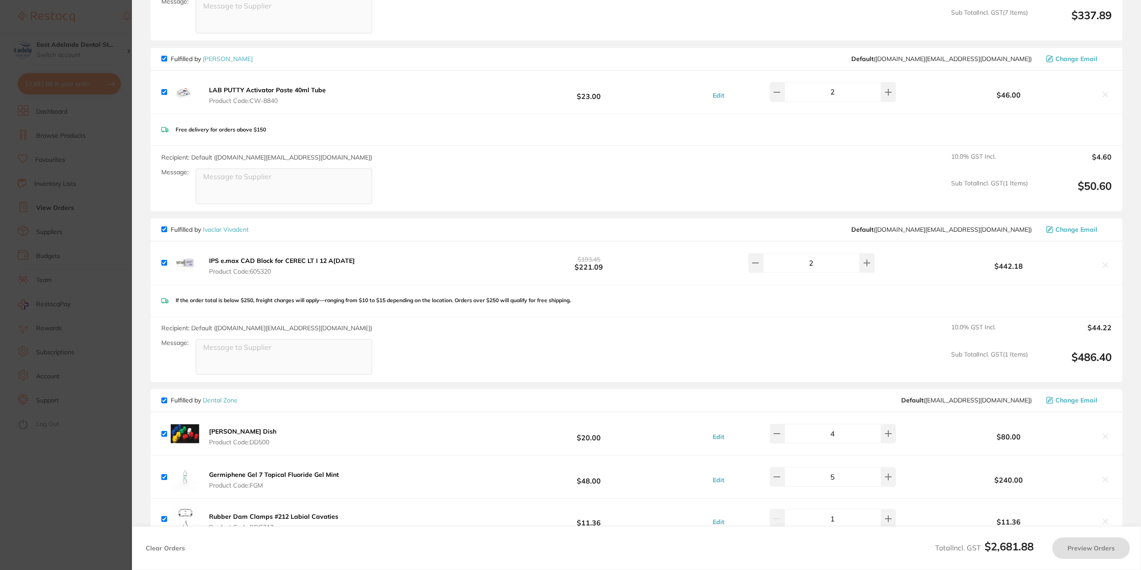
checkbox input "true"
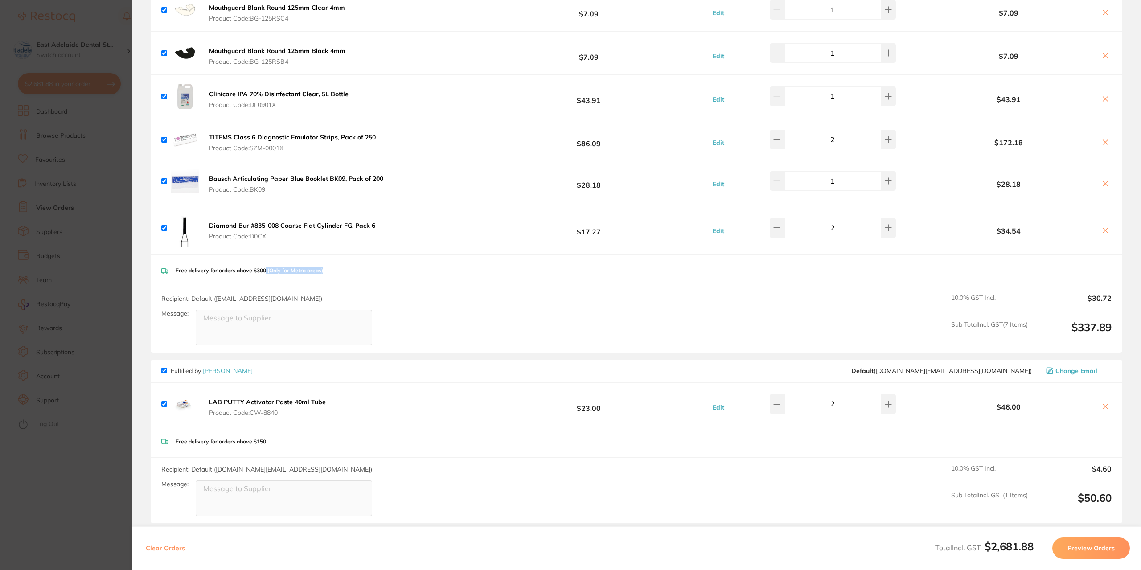
scroll to position [516, 0]
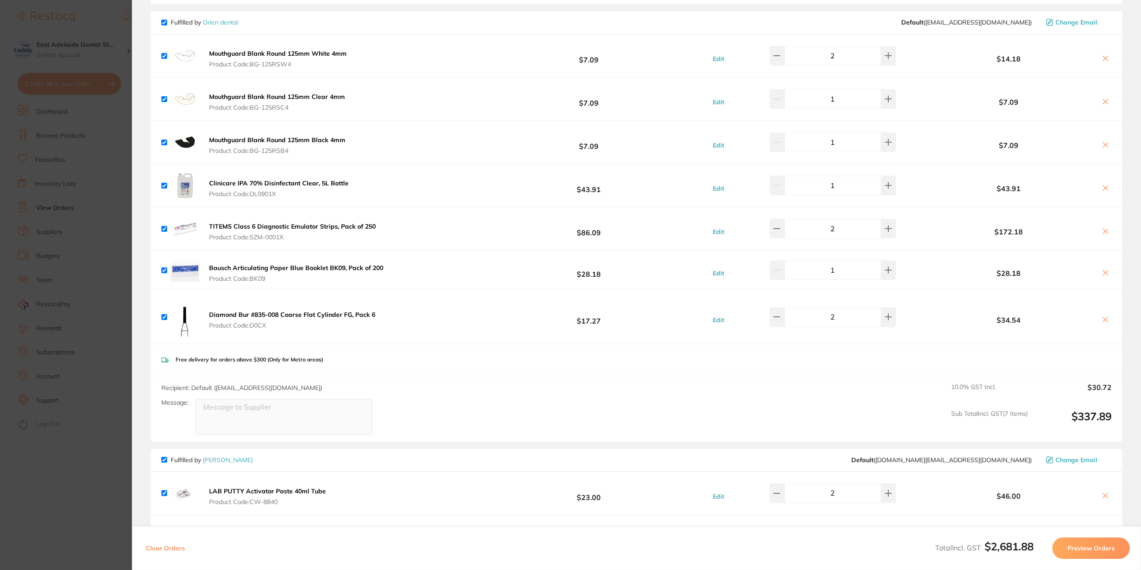
click at [91, 173] on section "Update RRP Set your pre negotiated price for this item. Item Agreed RRP (excl. …" at bounding box center [570, 285] width 1141 height 570
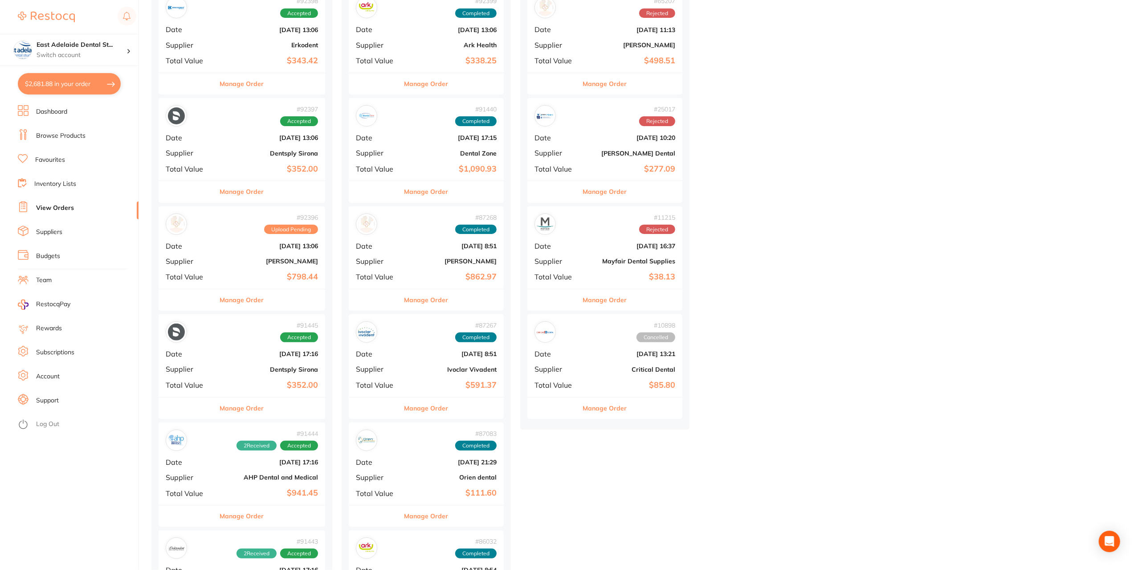
scroll to position [134, 0]
drag, startPoint x: 258, startPoint y: 298, endPoint x: 601, endPoint y: 299, distance: 342.6
click at [258, 298] on button "Manage Order" at bounding box center [242, 300] width 44 height 21
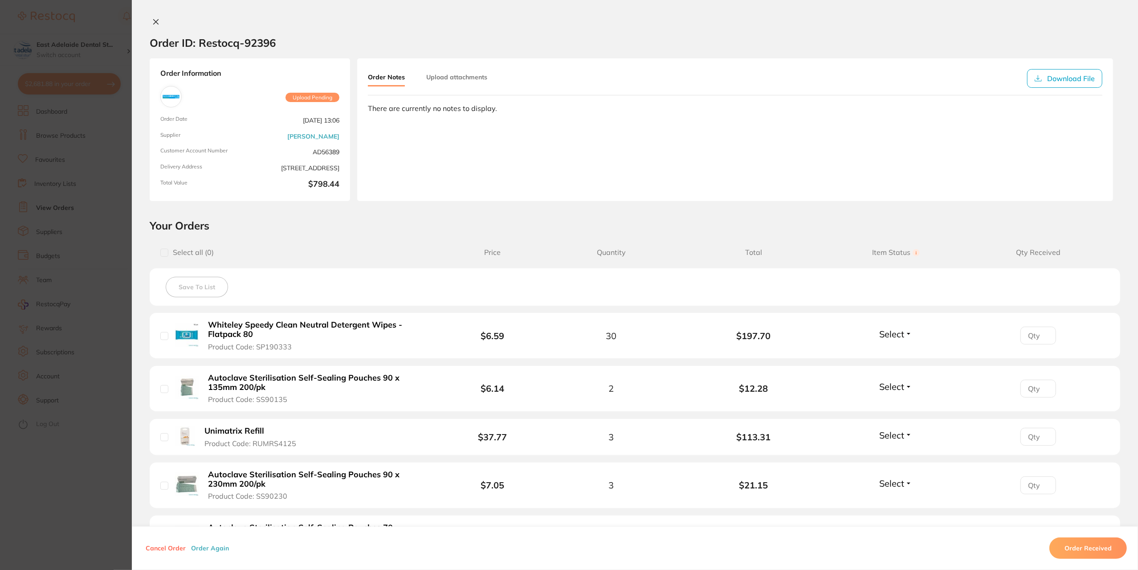
scroll to position [267, 0]
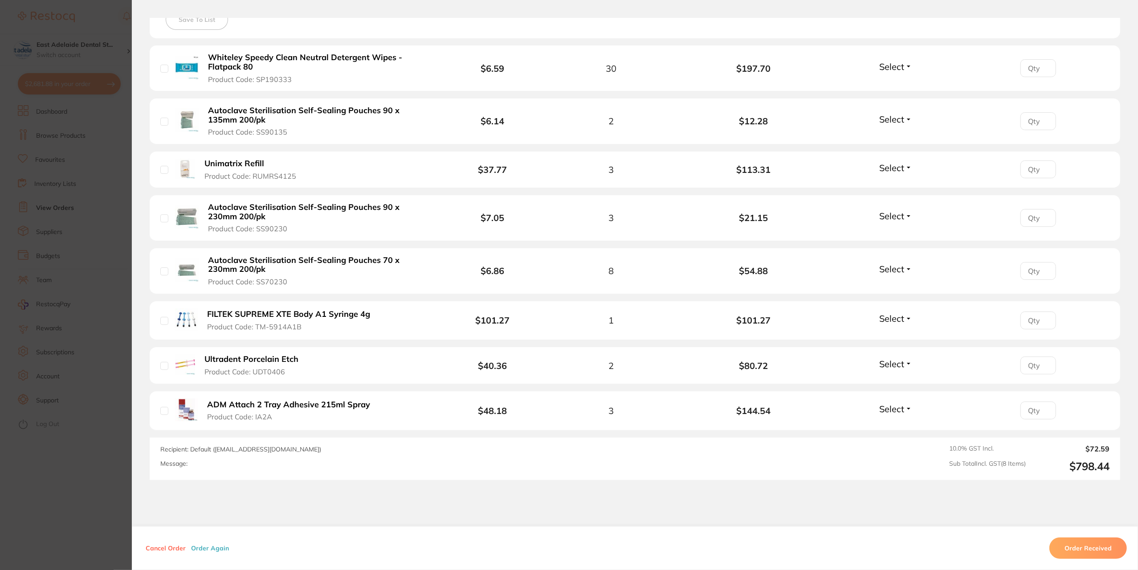
drag, startPoint x: 90, startPoint y: 495, endPoint x: 274, endPoint y: 384, distance: 214.7
click at [90, 495] on section "Order ID: Restocq- 92396 Order Information Upload Pending Order Date [DATE] 13:…" at bounding box center [569, 285] width 1138 height 570
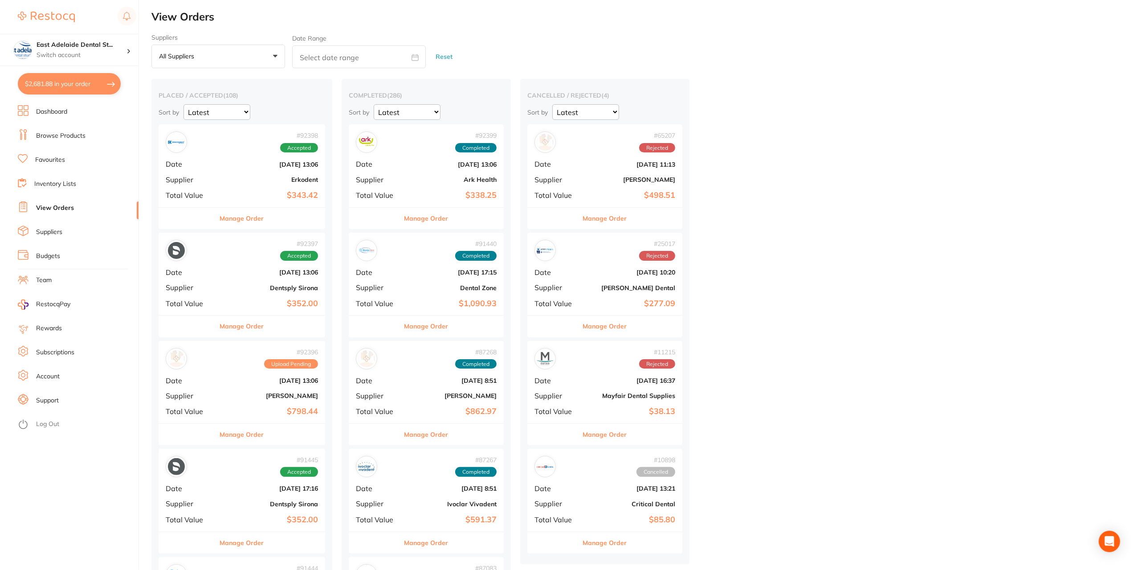
click at [239, 215] on button "Manage Order" at bounding box center [242, 218] width 44 height 21
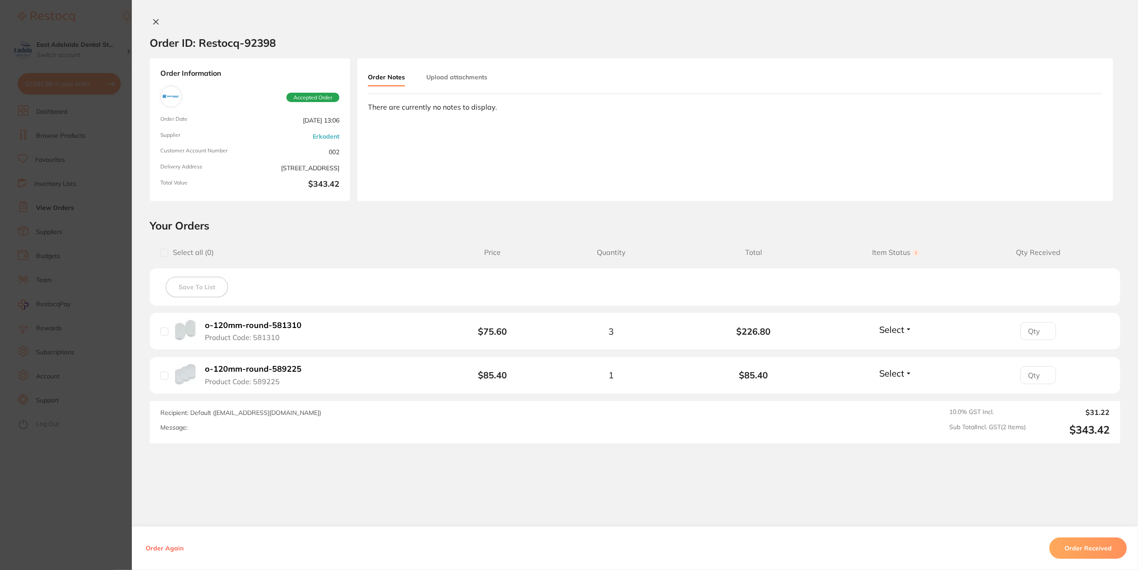
click at [92, 488] on section "Order ID: Restocq- 92398 Order Information Accepted Order Order Date [DATE] 13:…" at bounding box center [569, 285] width 1138 height 570
